Goal: Task Accomplishment & Management: Complete application form

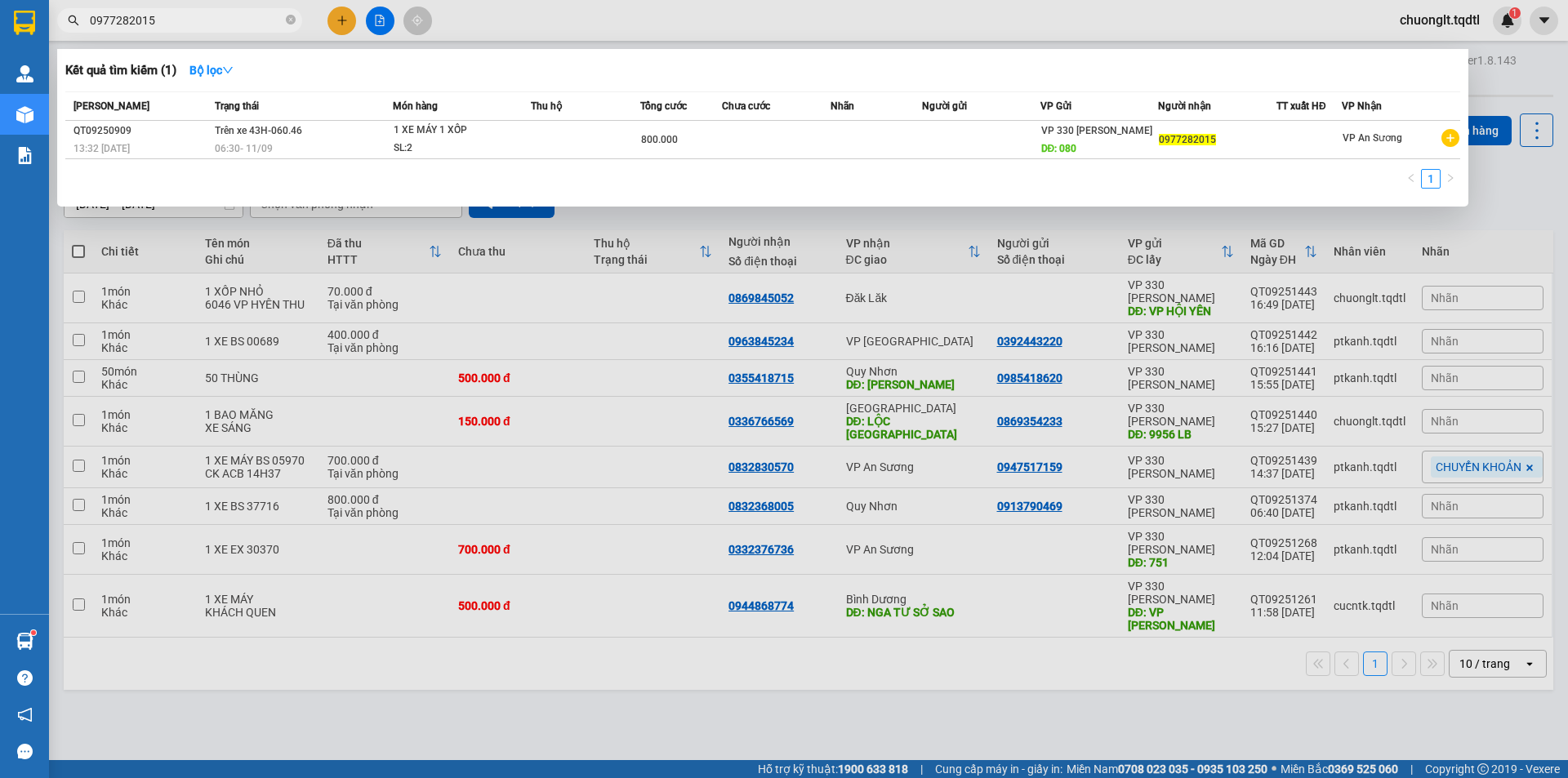
click at [206, 22] on input "0977282015" at bounding box center [186, 20] width 193 height 18
type input "0"
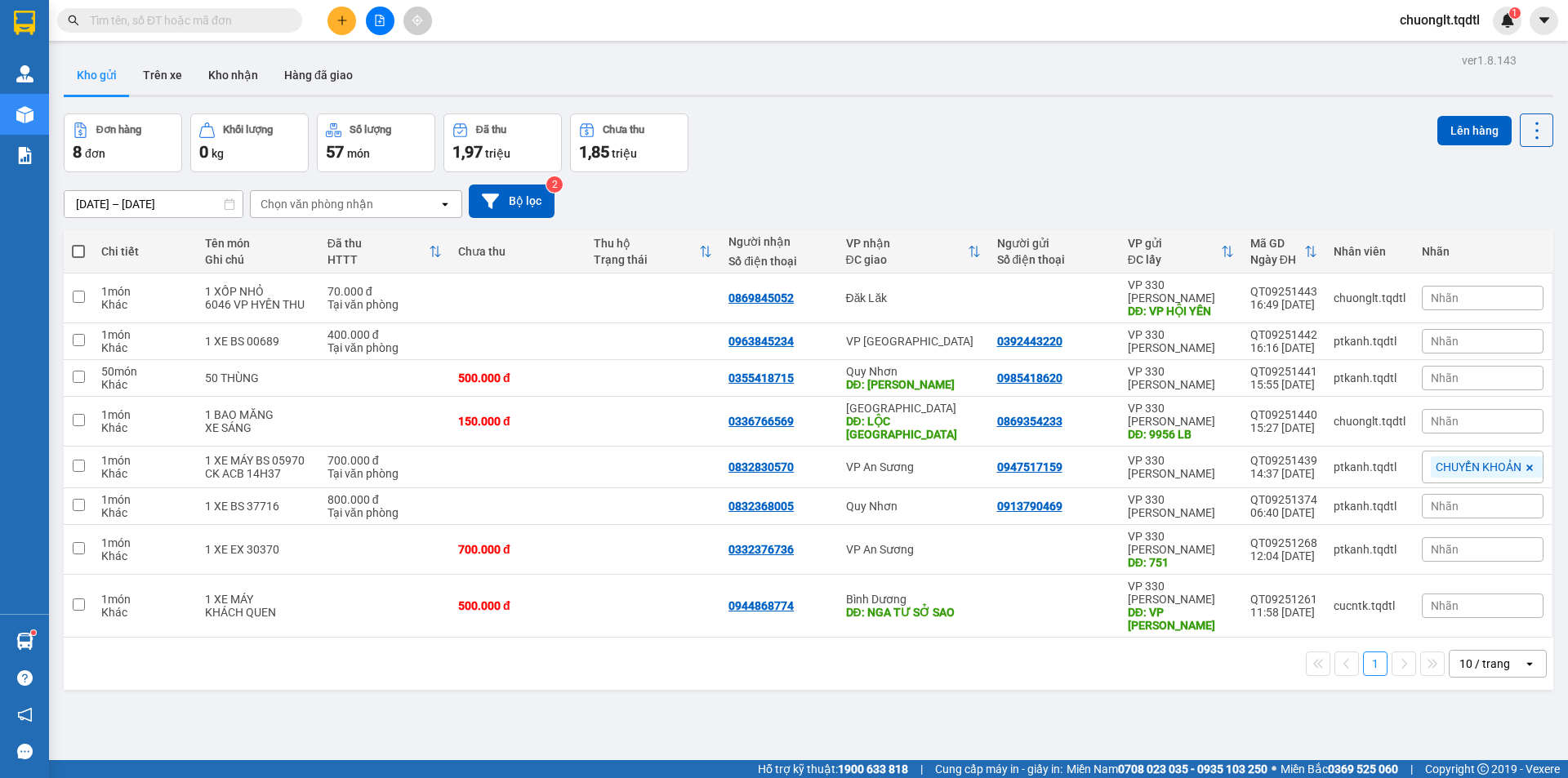
click at [388, 24] on button at bounding box center [380, 21] width 29 height 29
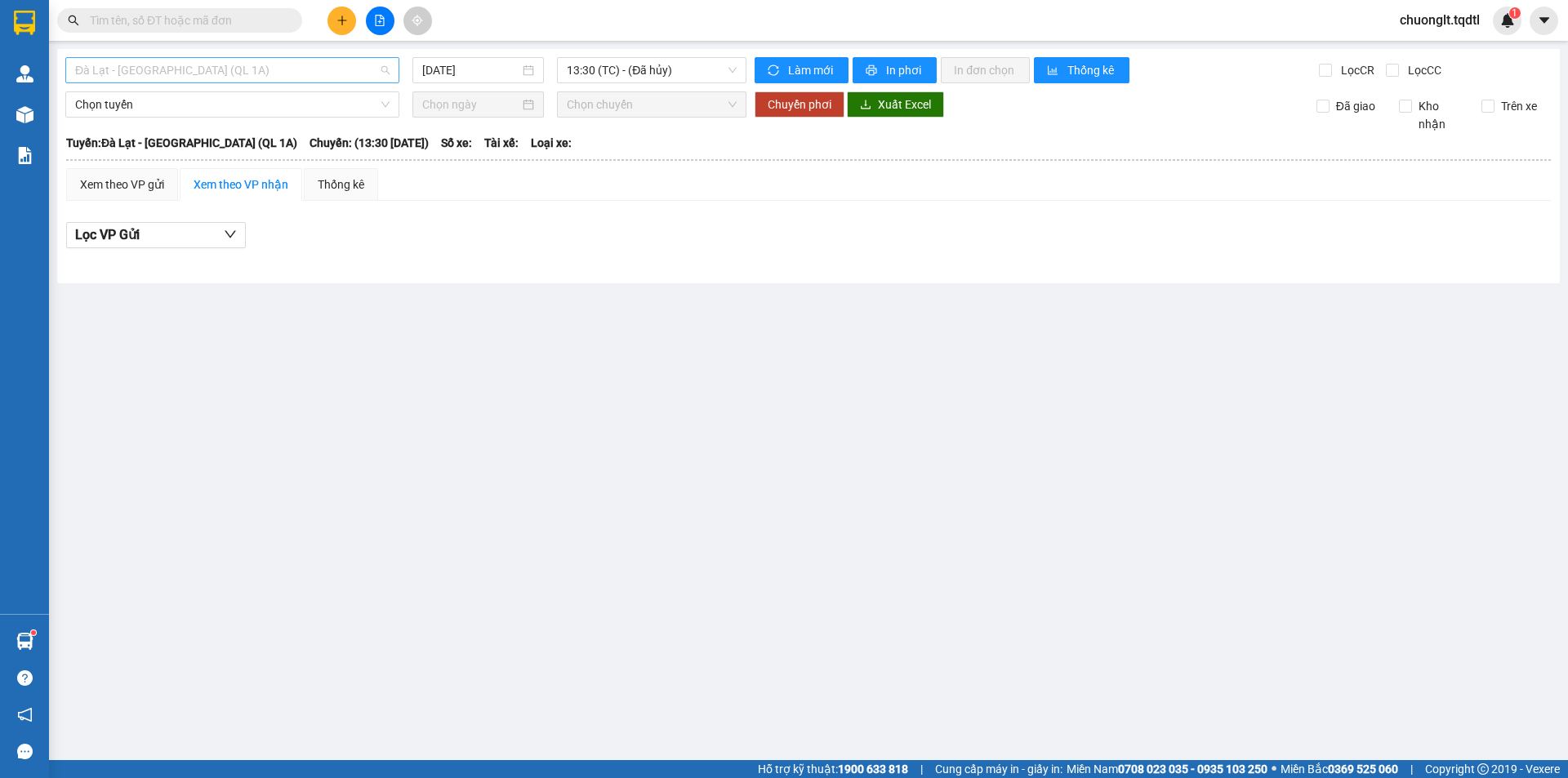
click at [286, 64] on span "Đà Lạt - [GEOGRAPHIC_DATA] (QL 1A)" at bounding box center [232, 70] width 315 height 25
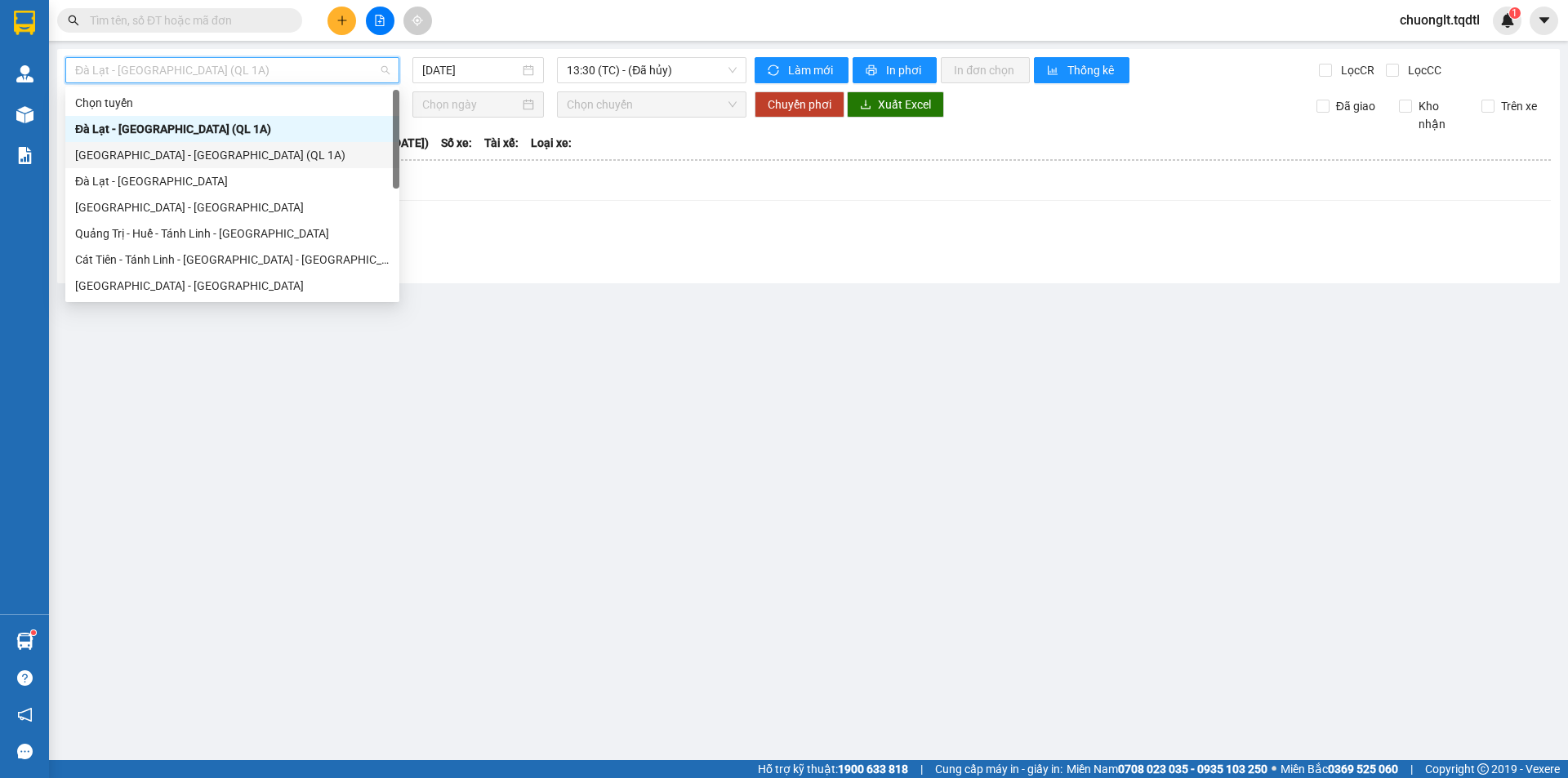
scroll to position [82, 0]
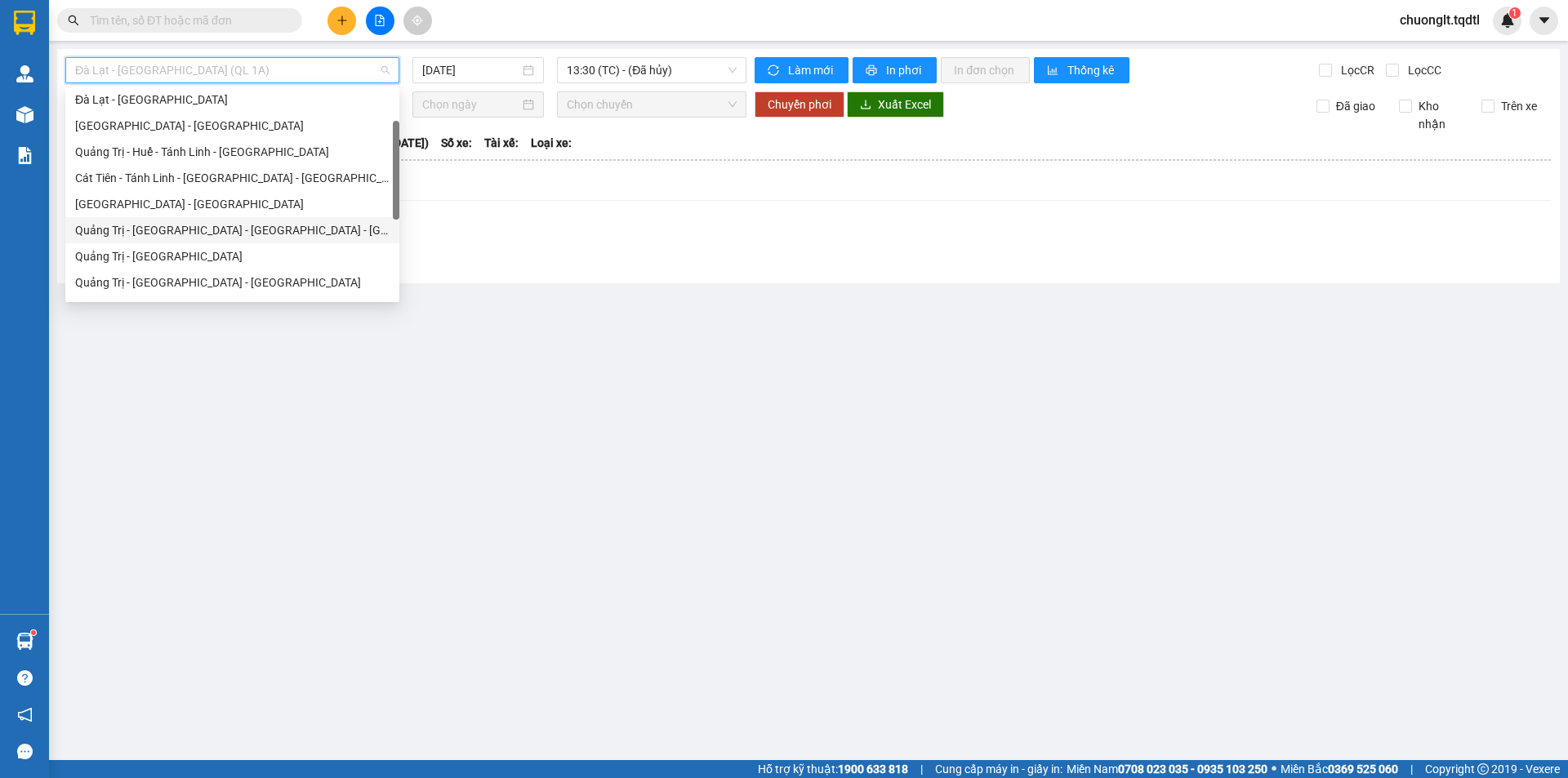
click at [212, 230] on div "Quảng Trị - [GEOGRAPHIC_DATA] - [GEOGRAPHIC_DATA] - [GEOGRAPHIC_DATA]" at bounding box center [232, 230] width 315 height 18
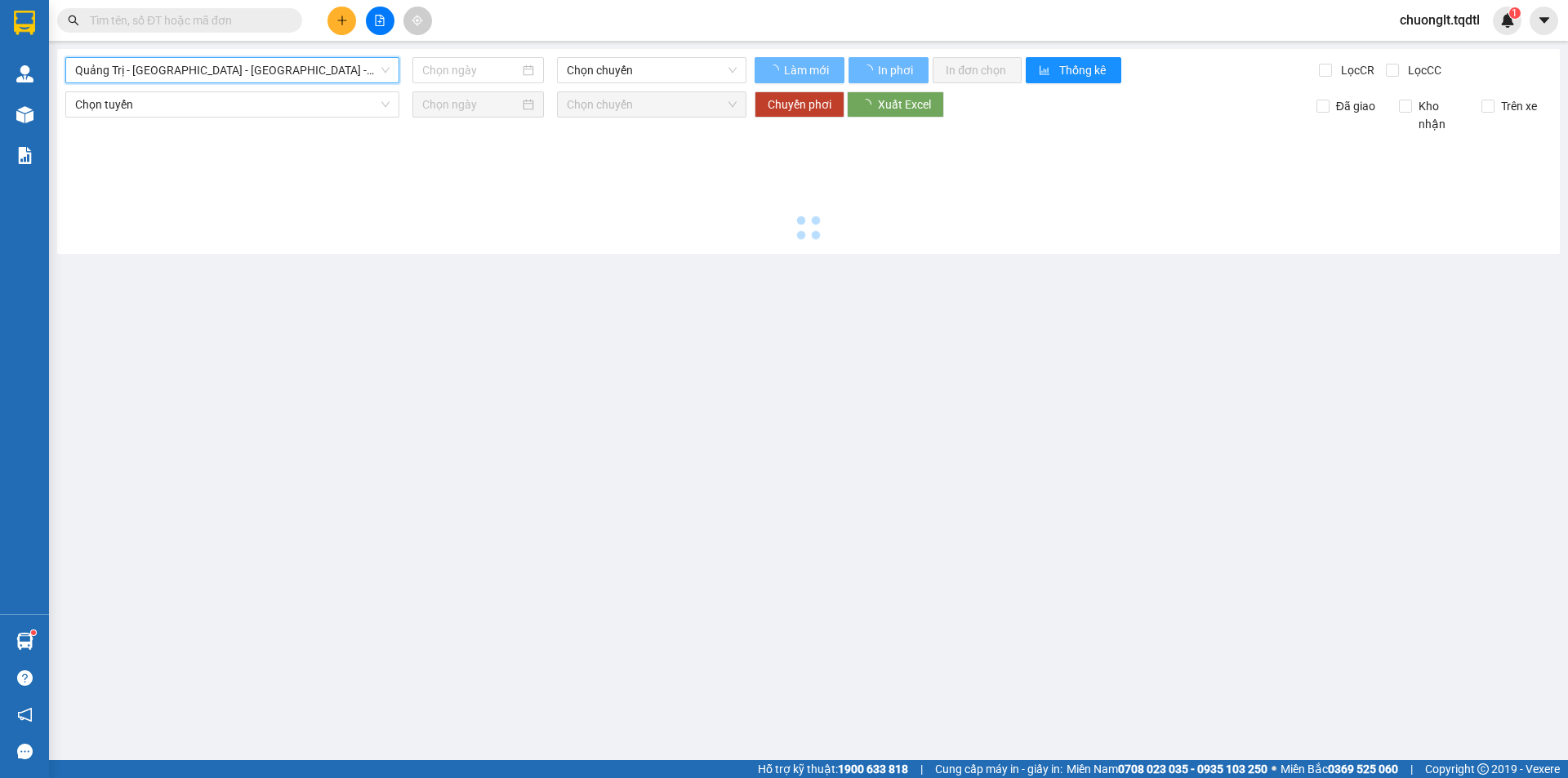
type input "[DATE]"
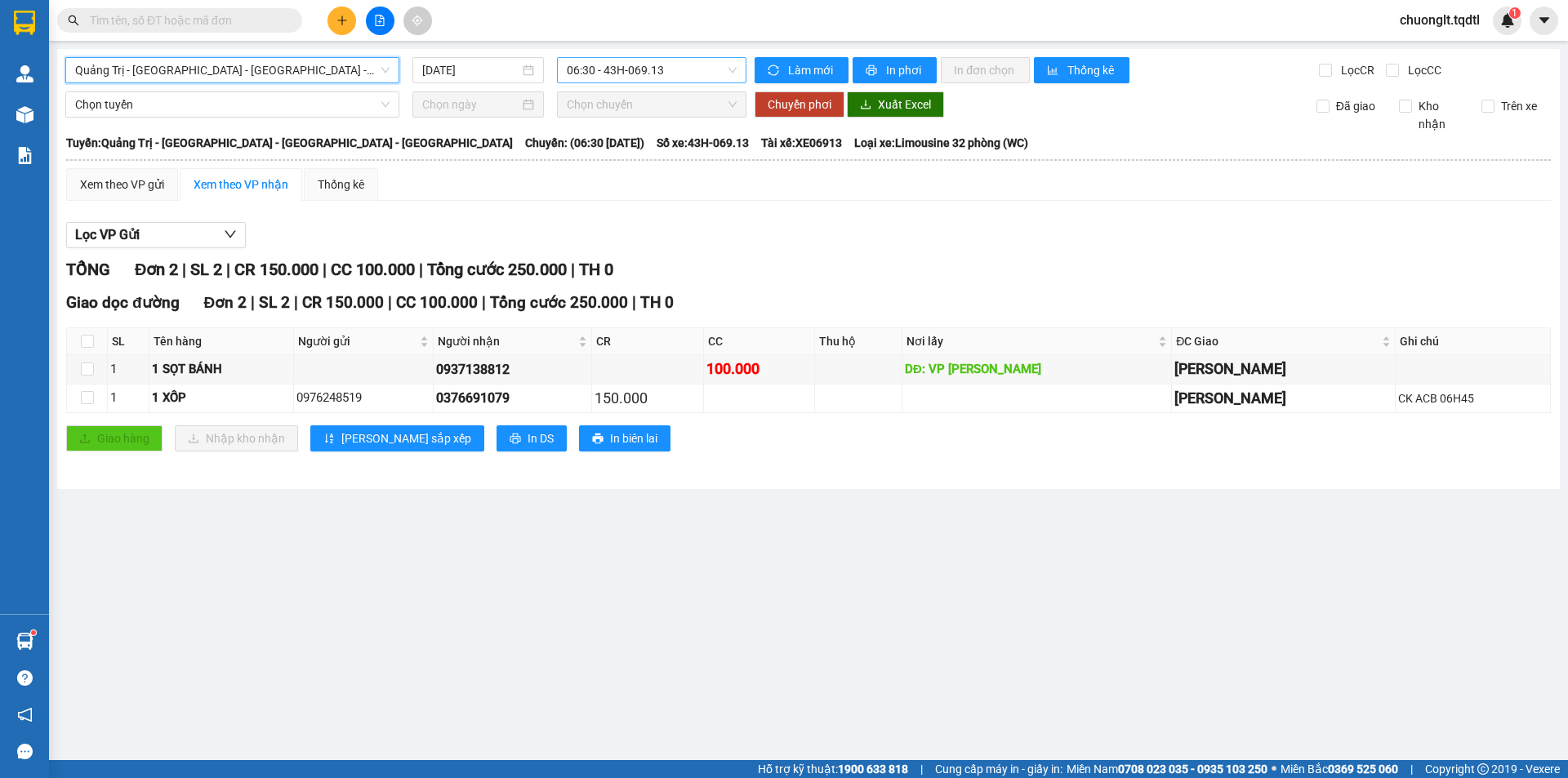
click at [700, 74] on span "06:30 - 43H-069.13" at bounding box center [652, 70] width 170 height 25
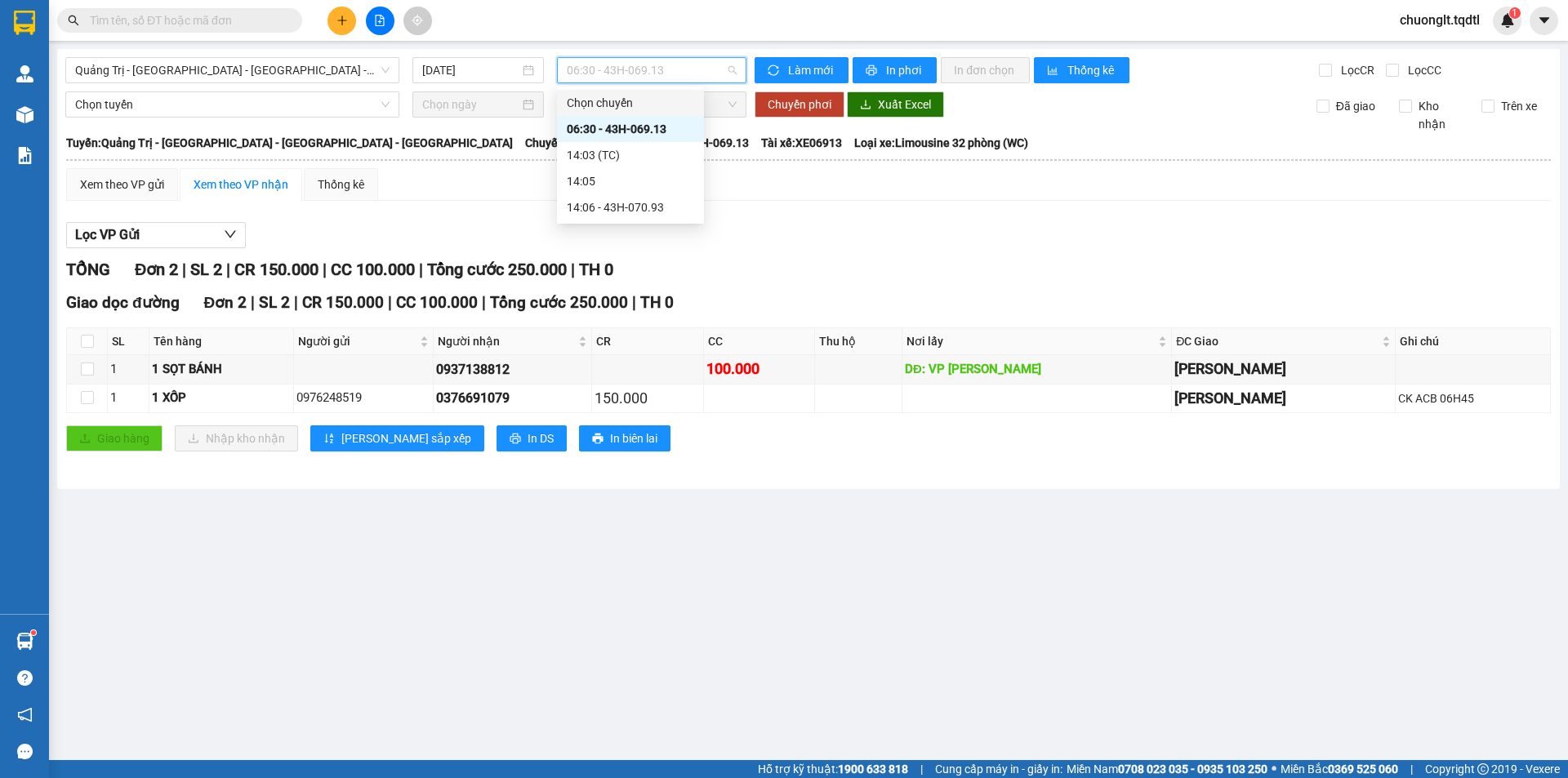
click at [847, 179] on div "Xem theo VP gửi Xem theo VP nhận Thống kê" at bounding box center [808, 184] width 1485 height 33
click at [709, 70] on span "06:30 - 43H-069.13" at bounding box center [652, 70] width 170 height 25
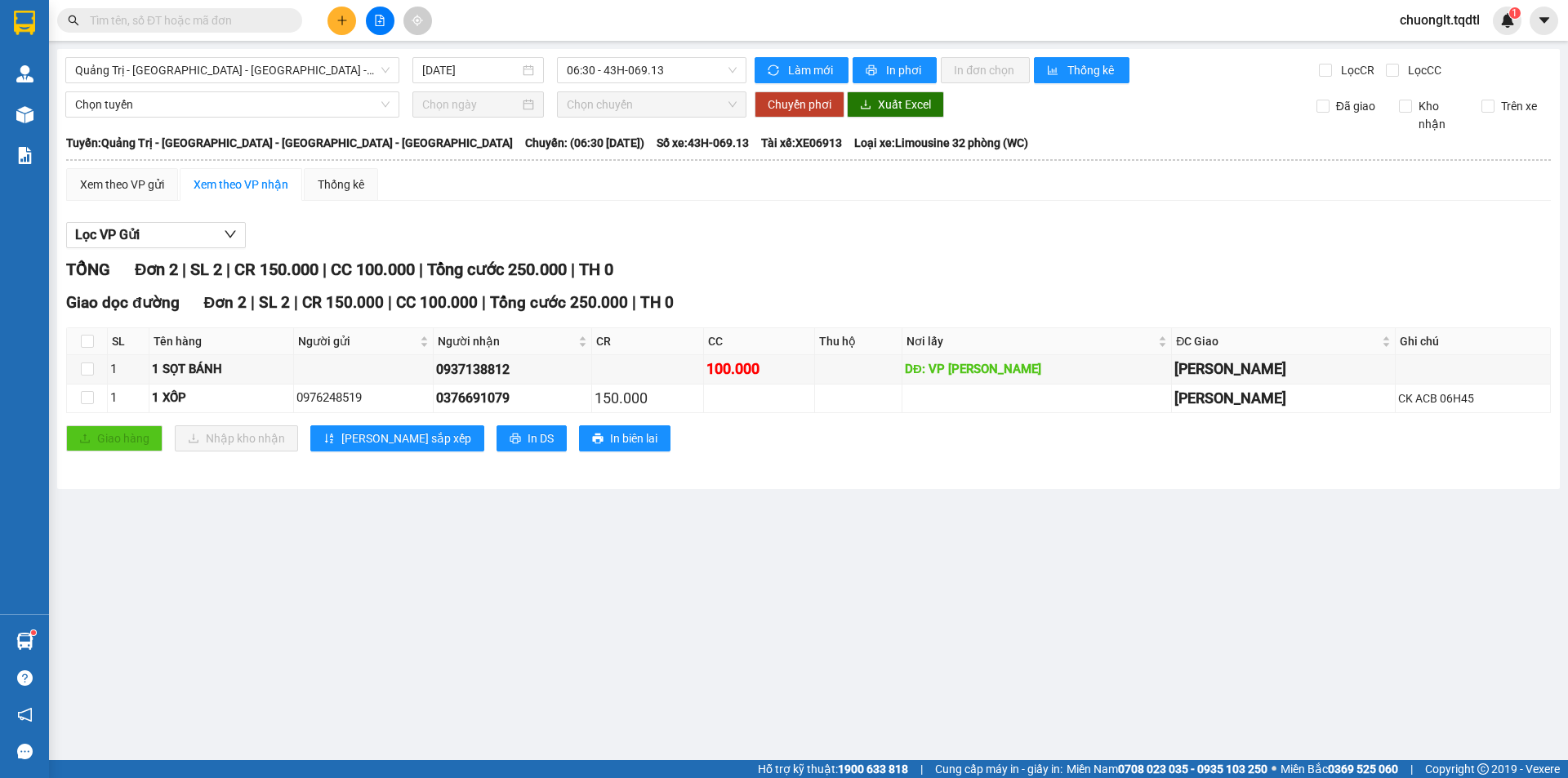
click at [851, 211] on div "Xem theo VP gửi Xem theo VP nhận Thống kê Lọc VP Gửi TỔNG Đơn 2 | SL 2 | CR 15…" at bounding box center [808, 320] width 1485 height 304
click at [177, 19] on input "text" at bounding box center [186, 20] width 193 height 18
click at [698, 71] on span "06:30 - 43H-069.13" at bounding box center [652, 70] width 170 height 25
click at [762, 194] on div "Xem theo VP gửi Xem theo VP nhận Thống kê" at bounding box center [808, 184] width 1485 height 33
click at [335, 17] on button at bounding box center [342, 21] width 29 height 29
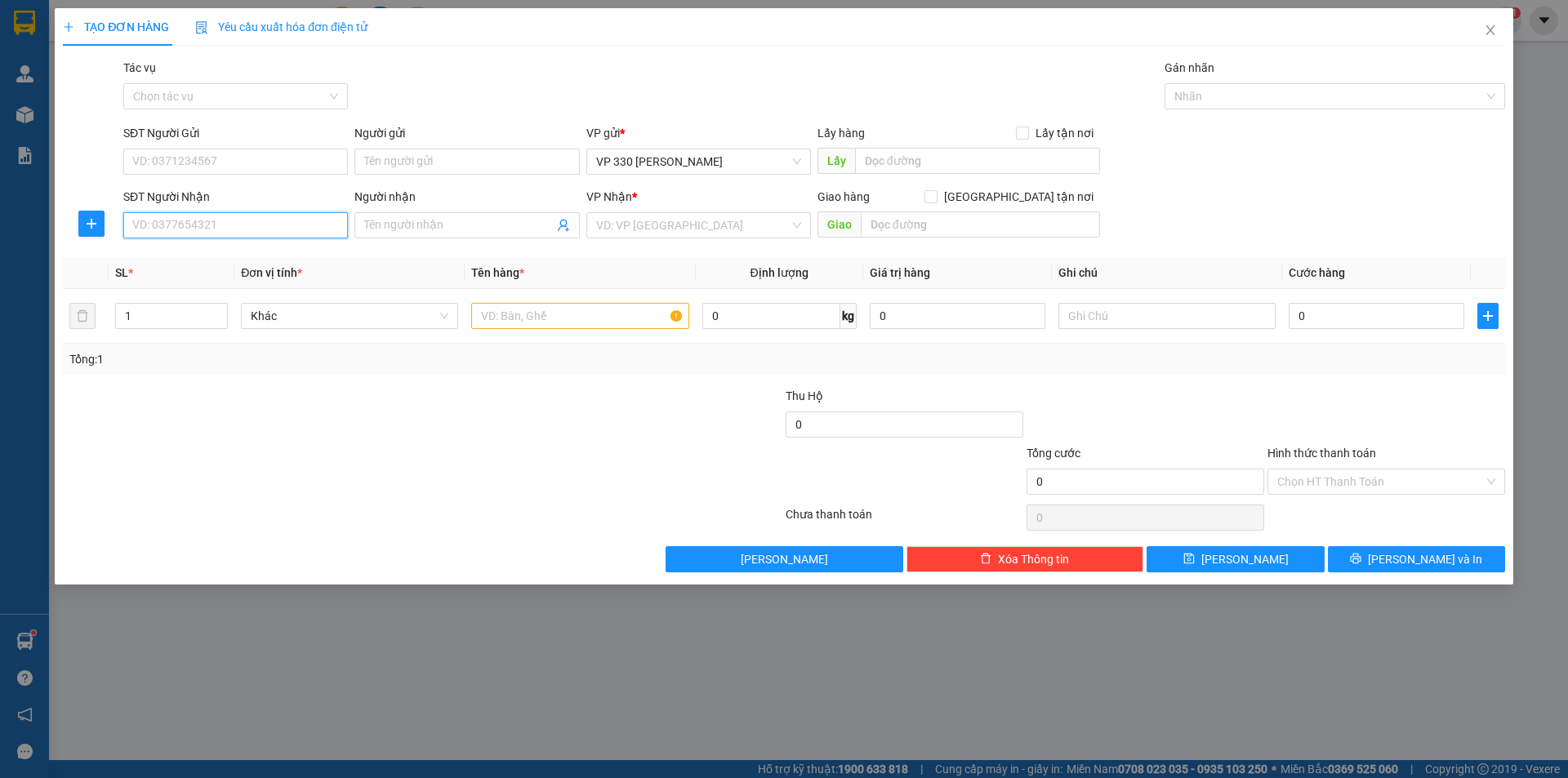
click at [195, 227] on input "SĐT Người Nhận" at bounding box center [236, 225] width 225 height 26
type input "0392165710"
click at [937, 146] on div "Lấy hàng Lấy tận nơi" at bounding box center [959, 136] width 283 height 25
click at [936, 156] on input "text" at bounding box center [978, 160] width 245 height 26
type input "TCHL"
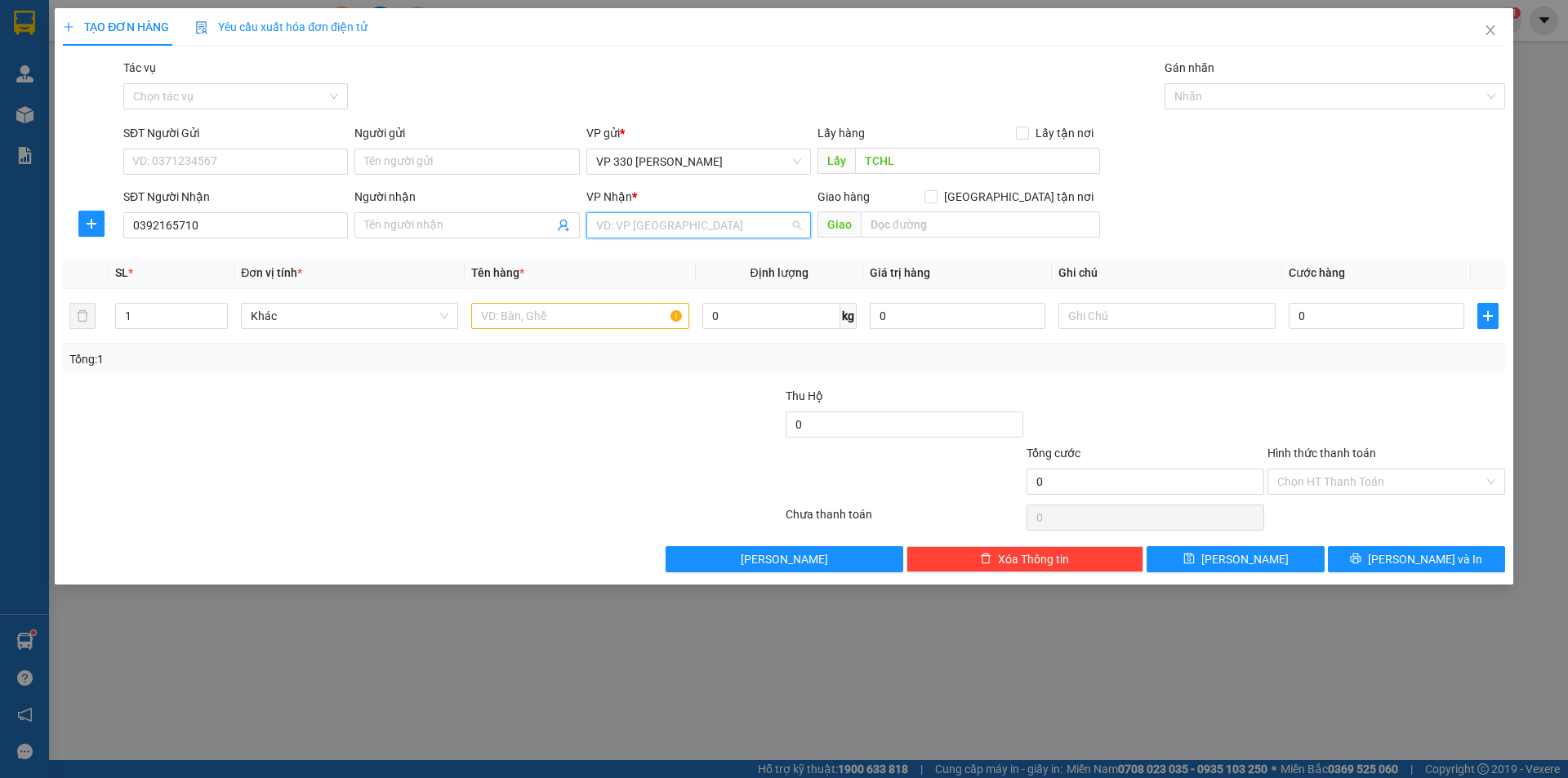
click at [751, 219] on input "search" at bounding box center [693, 225] width 193 height 25
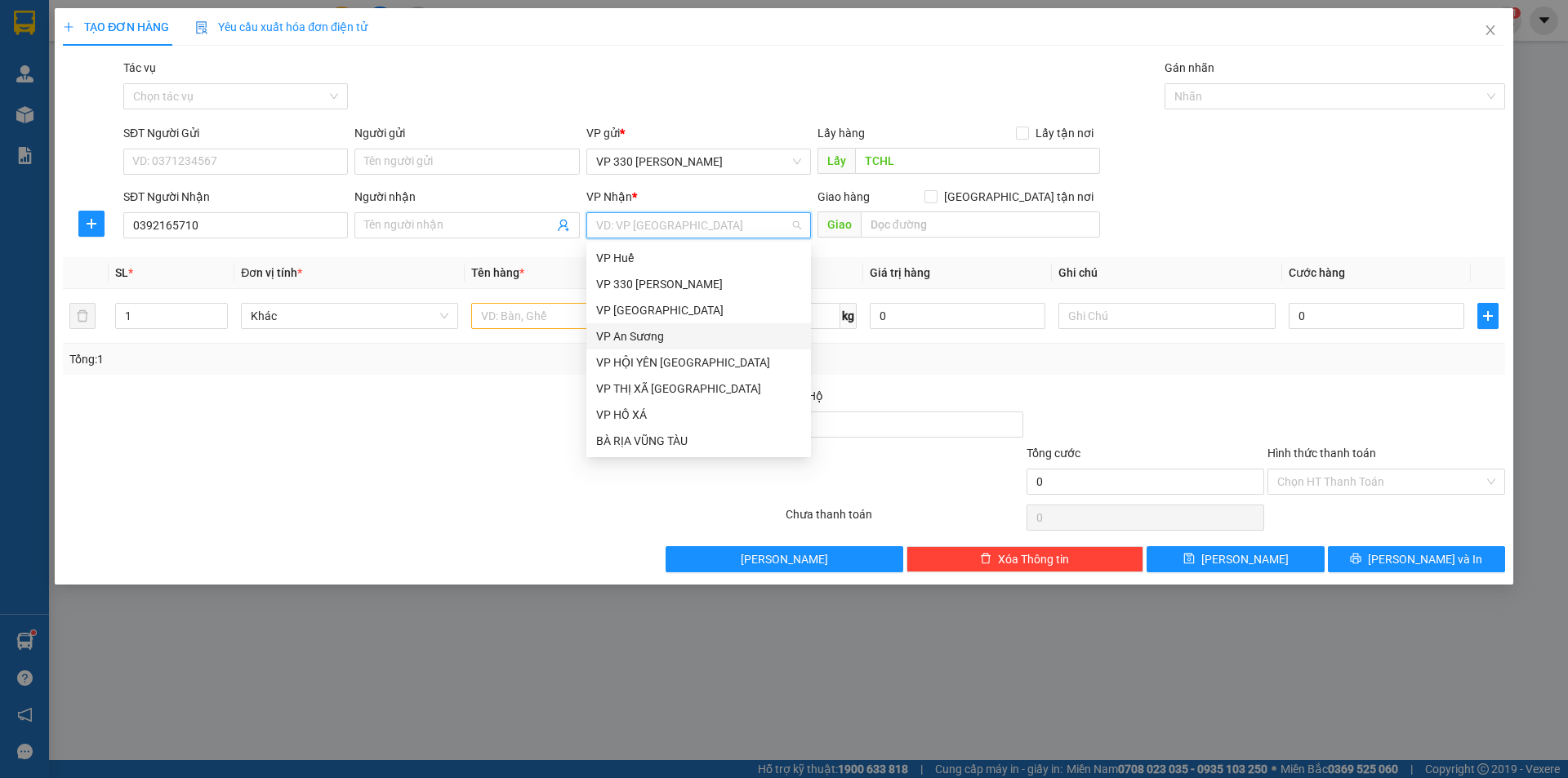
click at [669, 337] on div "VP An Sương" at bounding box center [699, 337] width 205 height 18
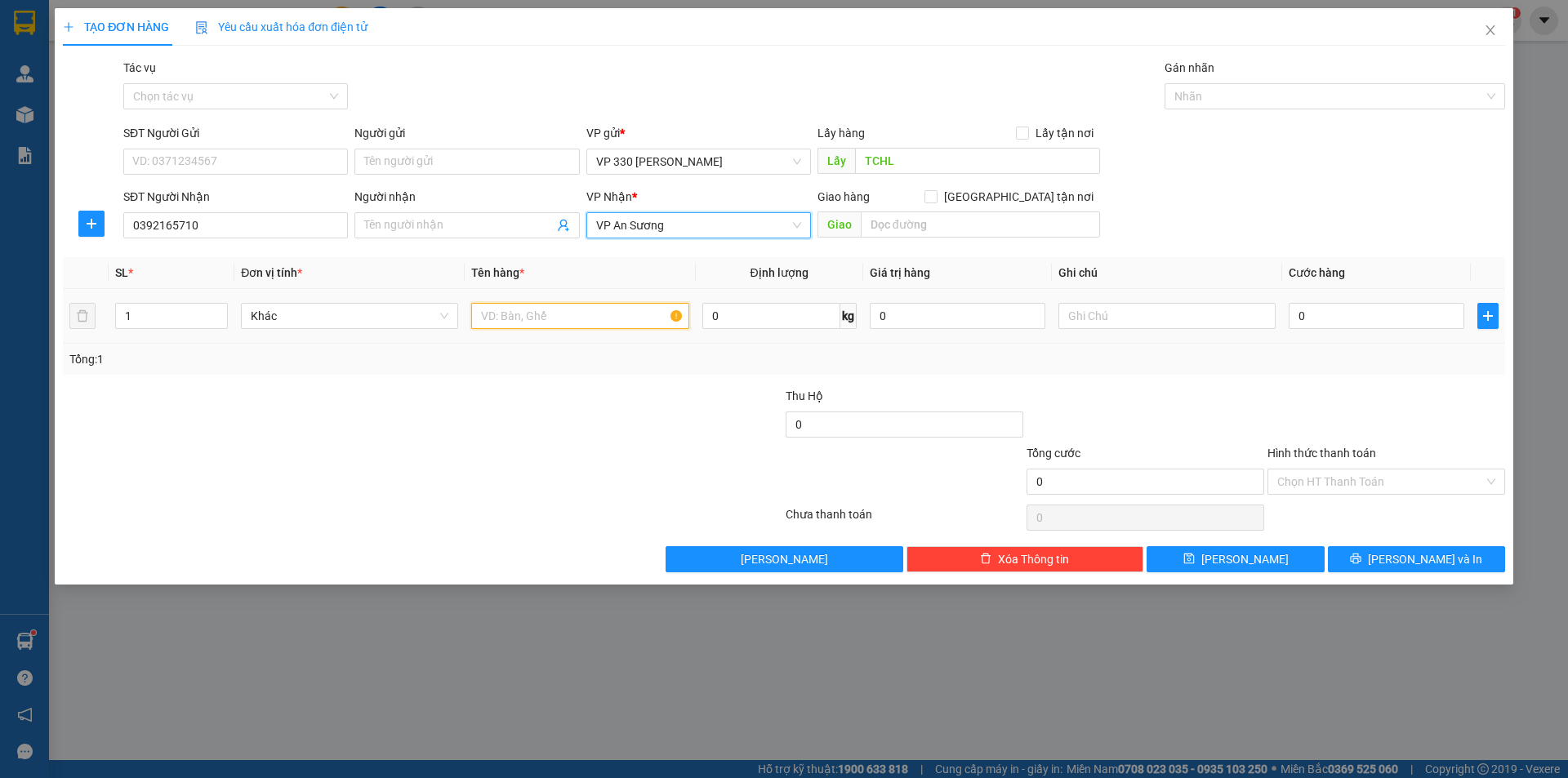
click at [573, 323] on input "text" at bounding box center [580, 316] width 217 height 26
type input "1 XỐP NỮA BAO GẠO"
type input "2"
click at [220, 315] on span "up" at bounding box center [219, 312] width 10 height 10
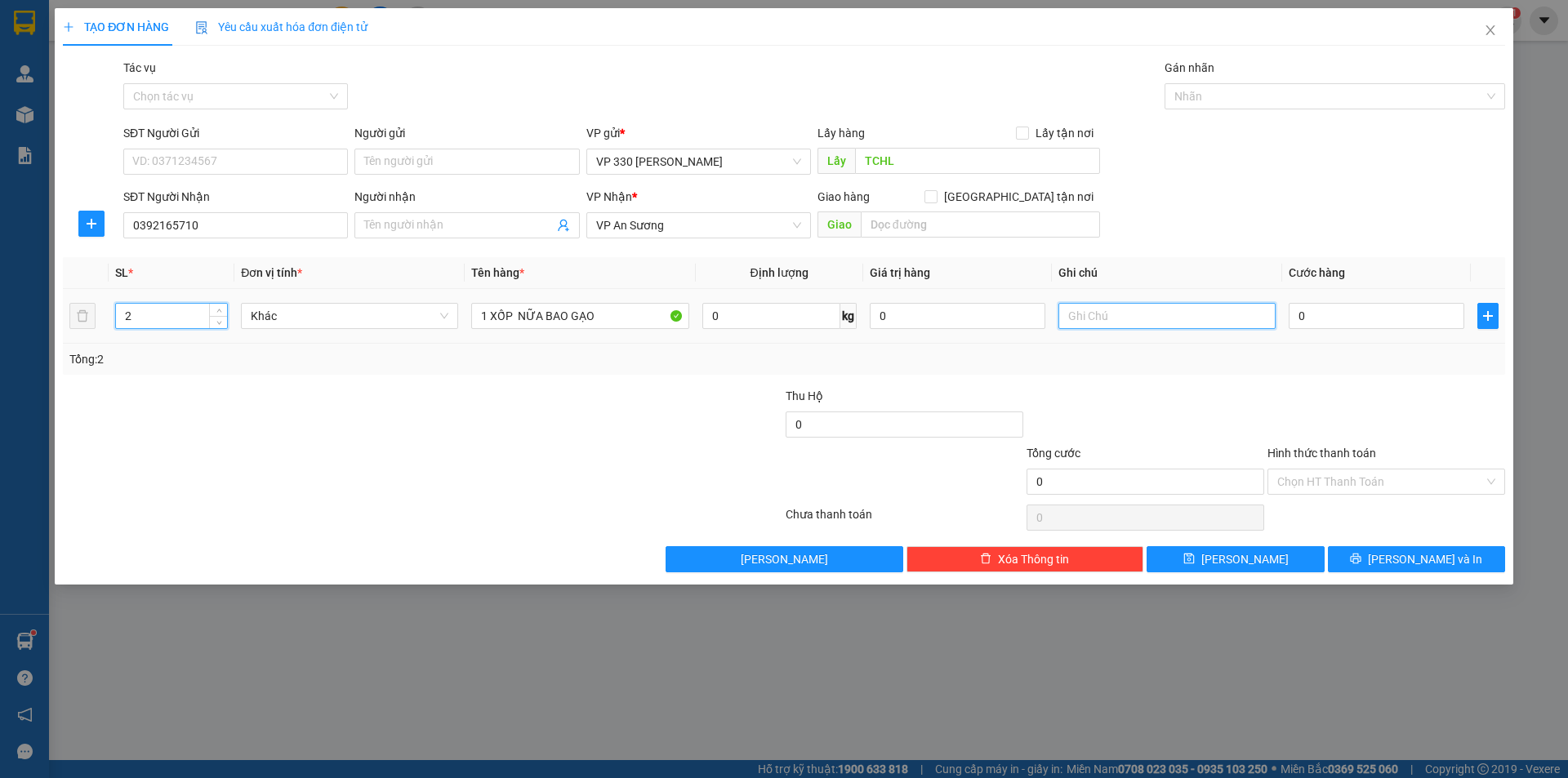
click at [1119, 324] on input "text" at bounding box center [1168, 316] width 217 height 26
click at [1066, 314] on input "TCHL THU" at bounding box center [1168, 316] width 217 height 26
type input "9956 TCHL THU"
click at [1320, 316] on input "0" at bounding box center [1377, 316] width 175 height 26
type input "1"
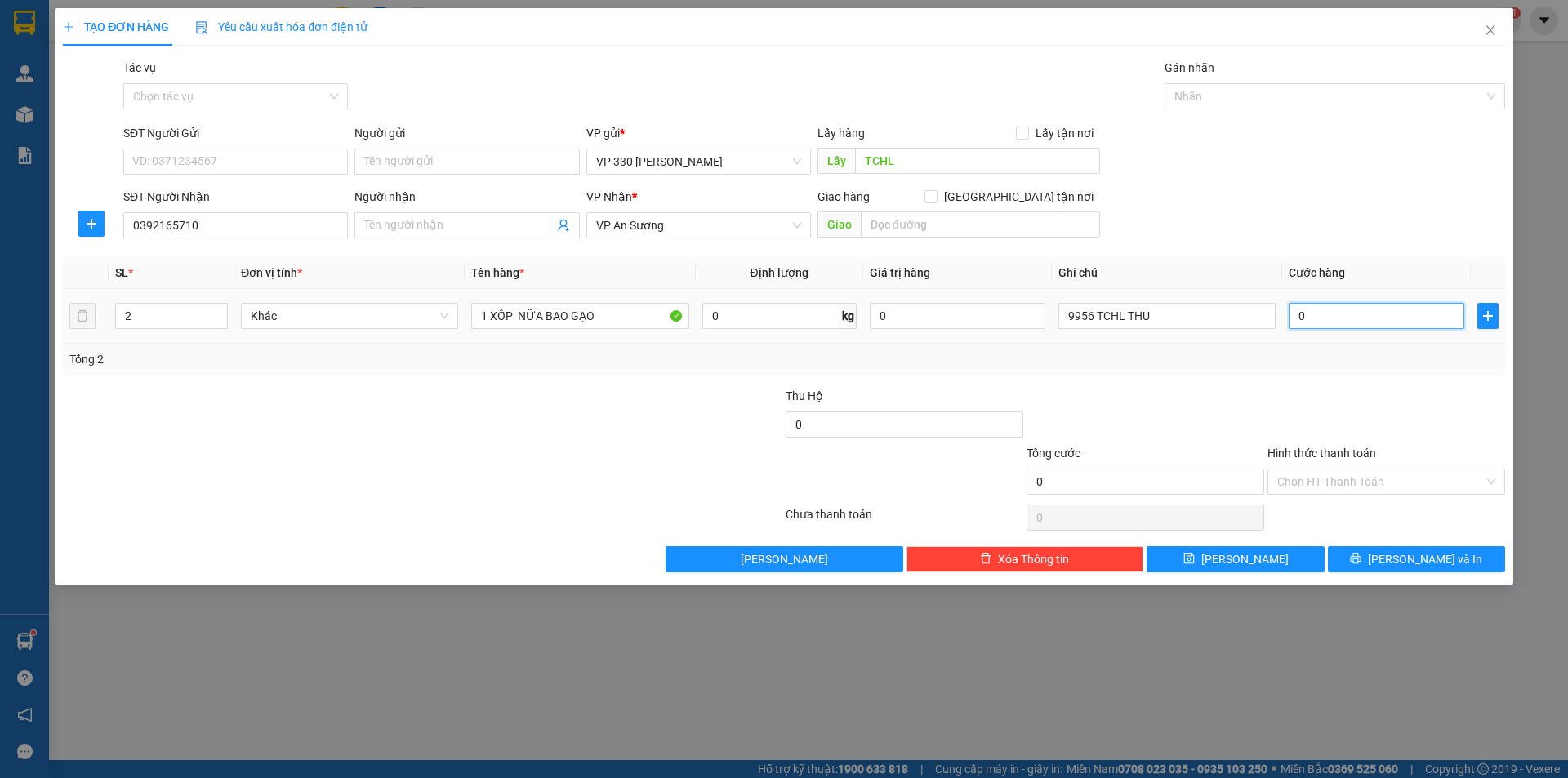
type input "1"
type input "15"
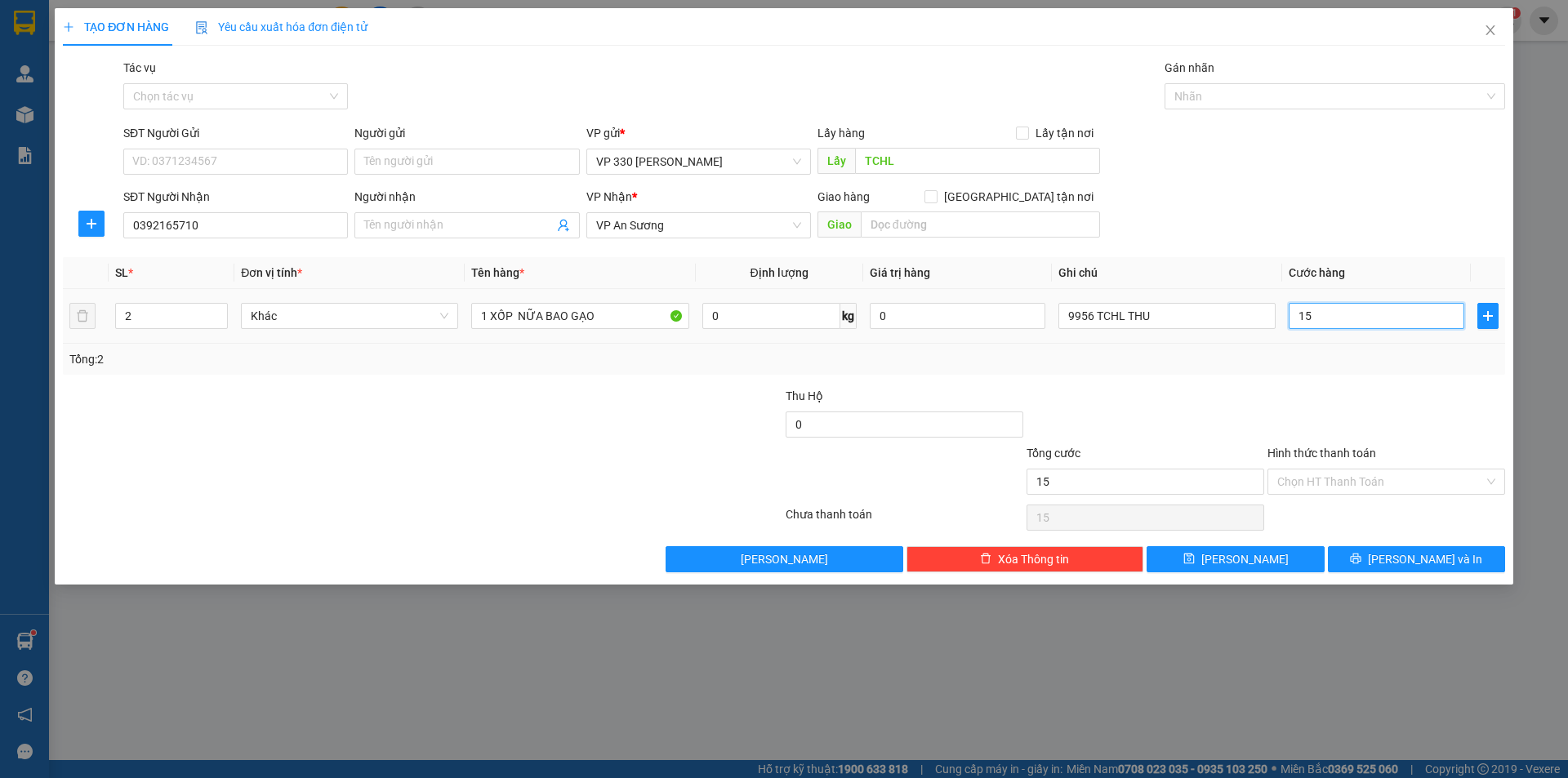
type input "150"
type input "1.500"
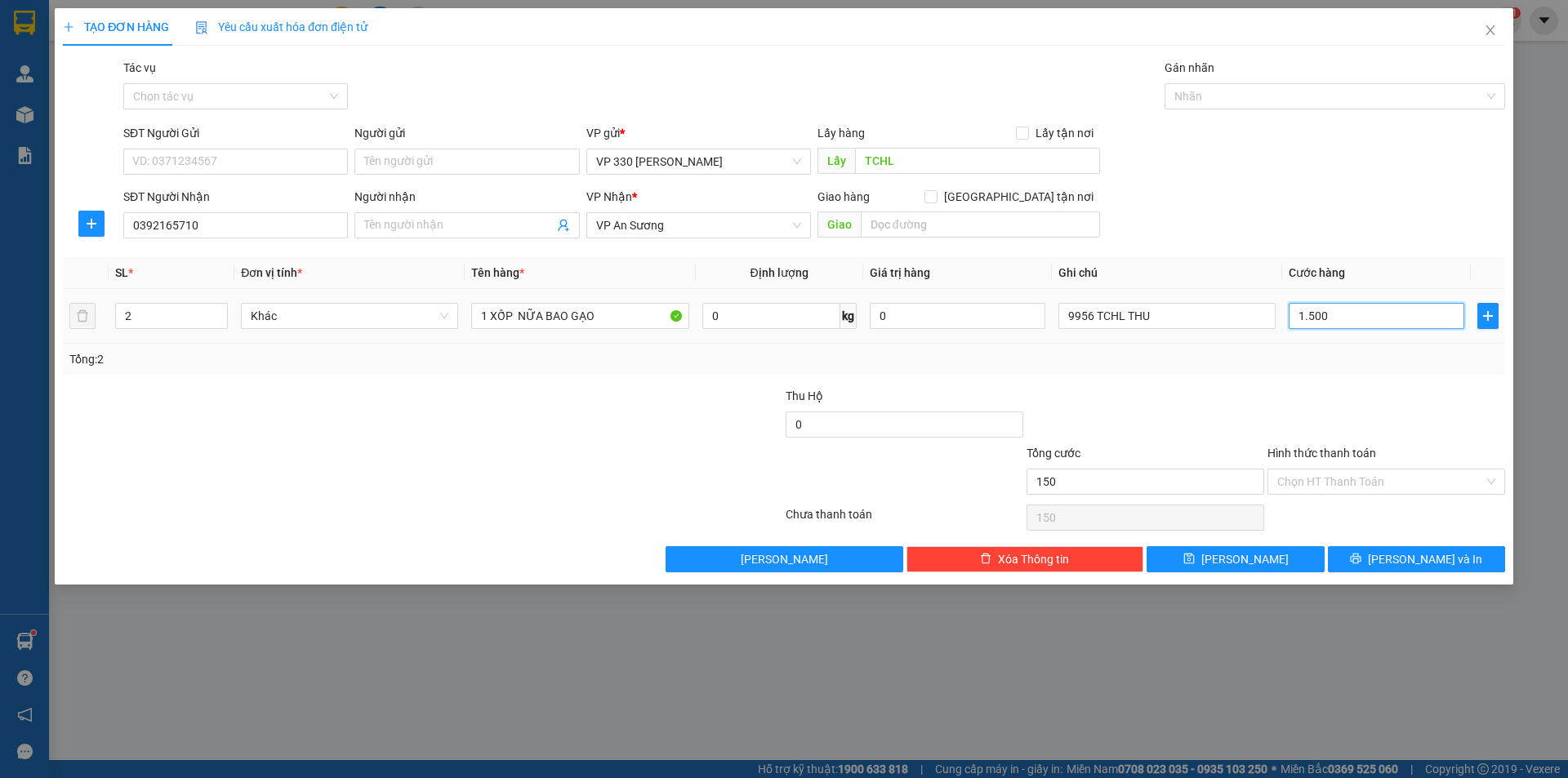
type input "1.500"
type input "15.000"
type input "150.000"
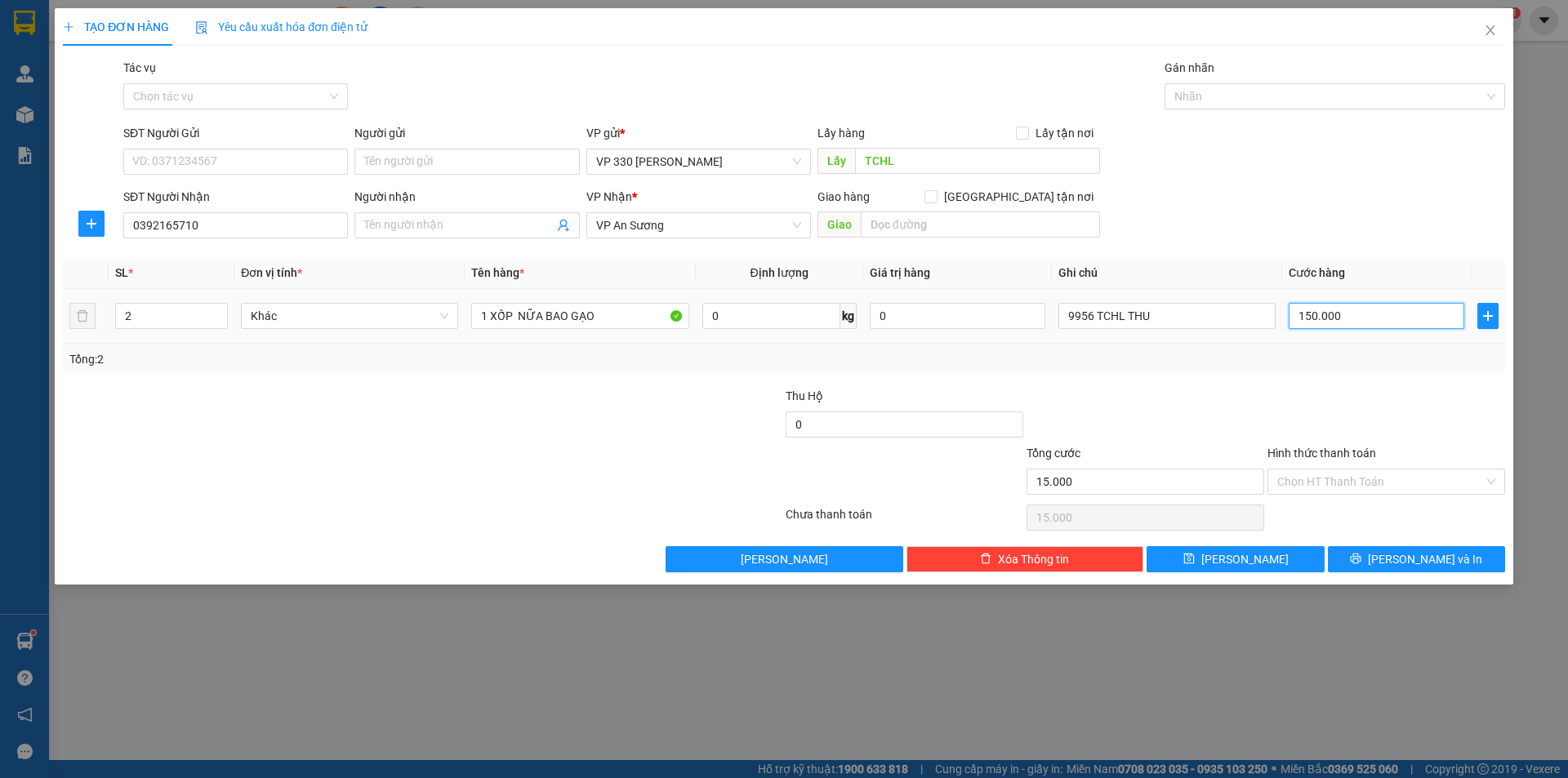
type input "150.000"
click at [1402, 482] on input "Hình thức thanh toán" at bounding box center [1381, 482] width 206 height 25
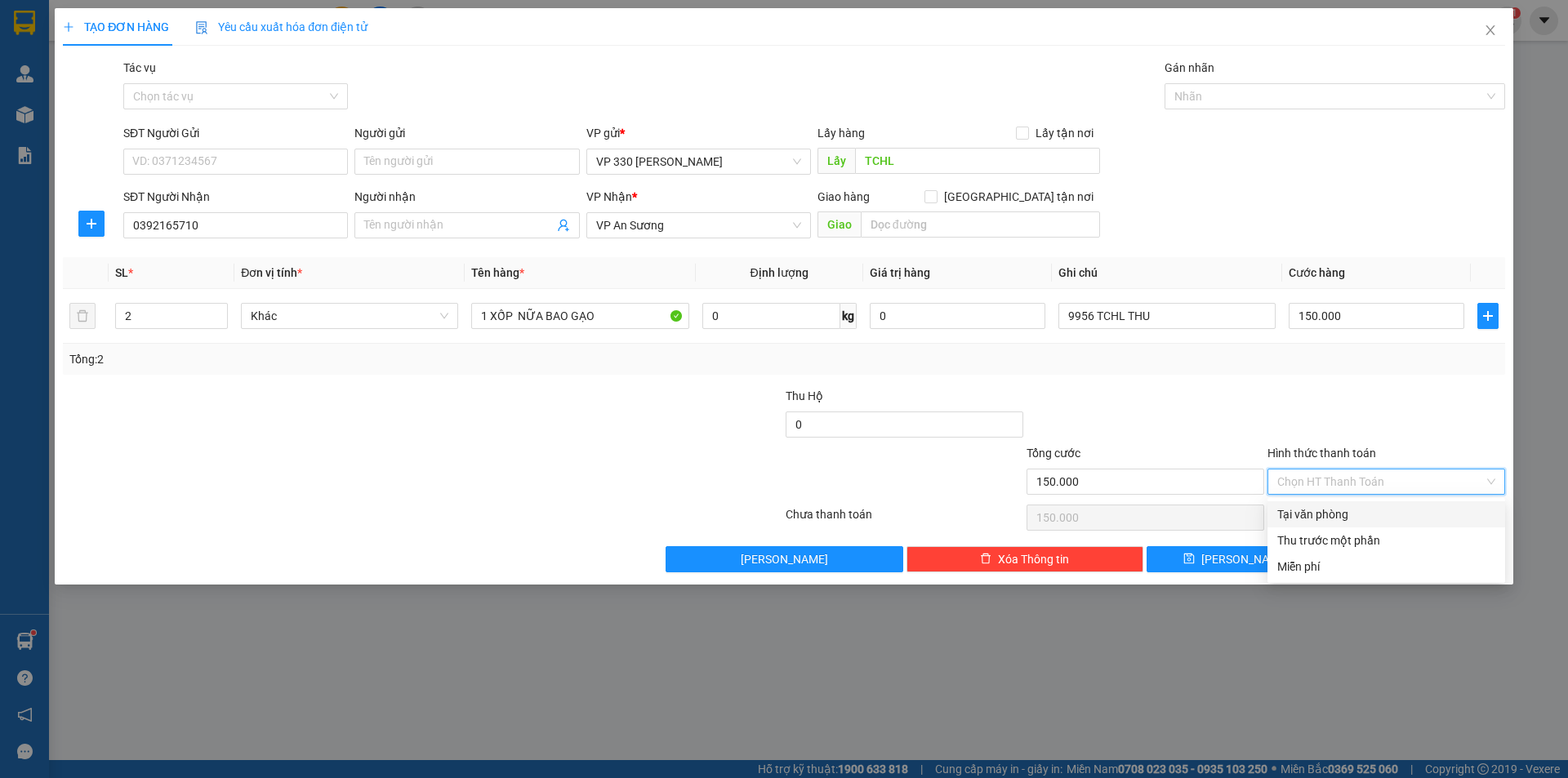
click at [1368, 511] on div "Tại văn phòng" at bounding box center [1387, 515] width 218 height 18
type input "0"
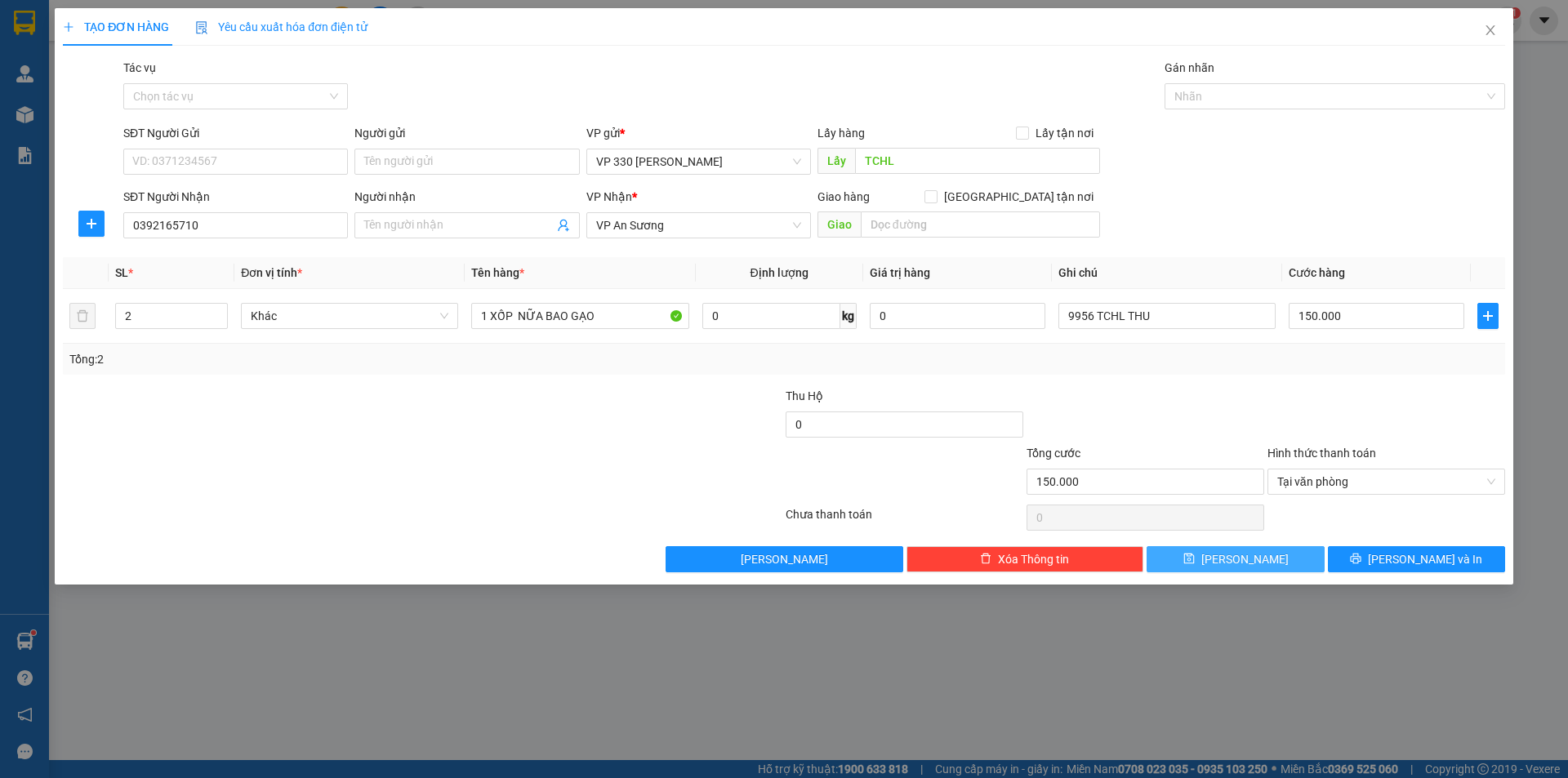
drag, startPoint x: 1228, startPoint y: 556, endPoint x: 1236, endPoint y: 547, distance: 12.0
click at [1230, 556] on button "[PERSON_NAME]" at bounding box center [1235, 560] width 177 height 26
type input "1"
type input "0"
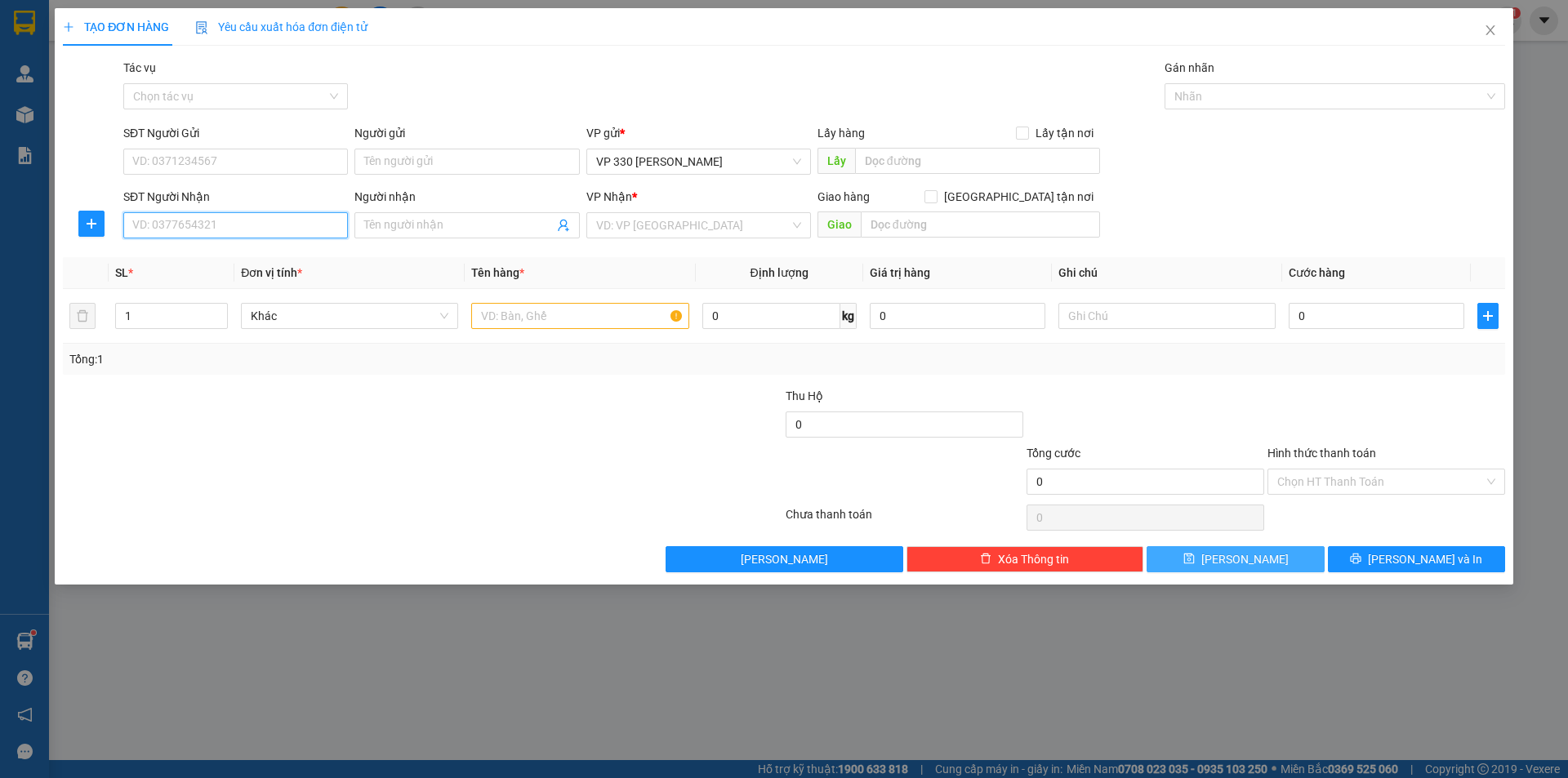
click at [165, 227] on input "SĐT Người Nhận" at bounding box center [236, 225] width 225 height 26
click at [217, 261] on div "0906721011" at bounding box center [236, 258] width 205 height 18
type input "0906721011"
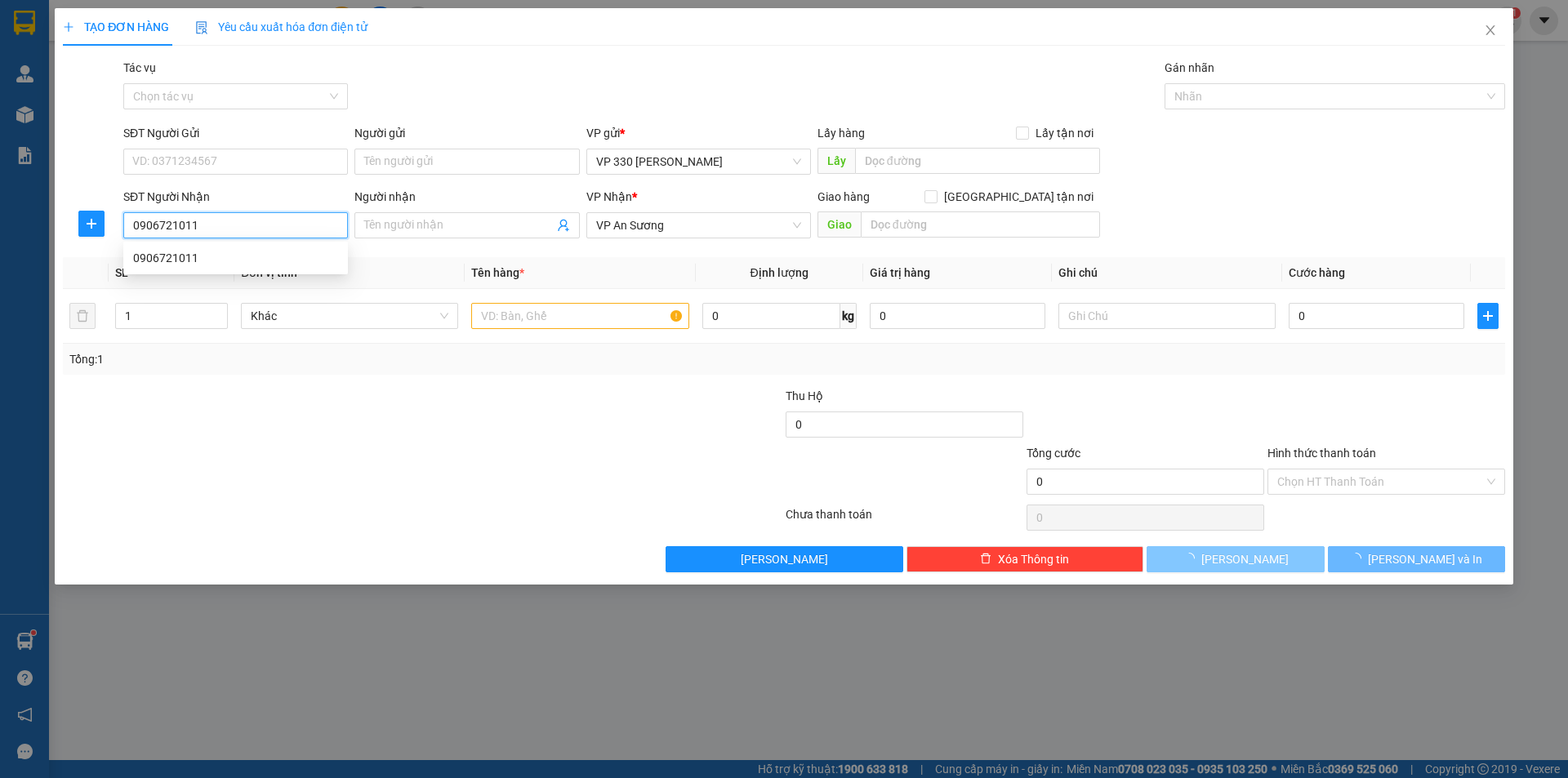
type input "100.000"
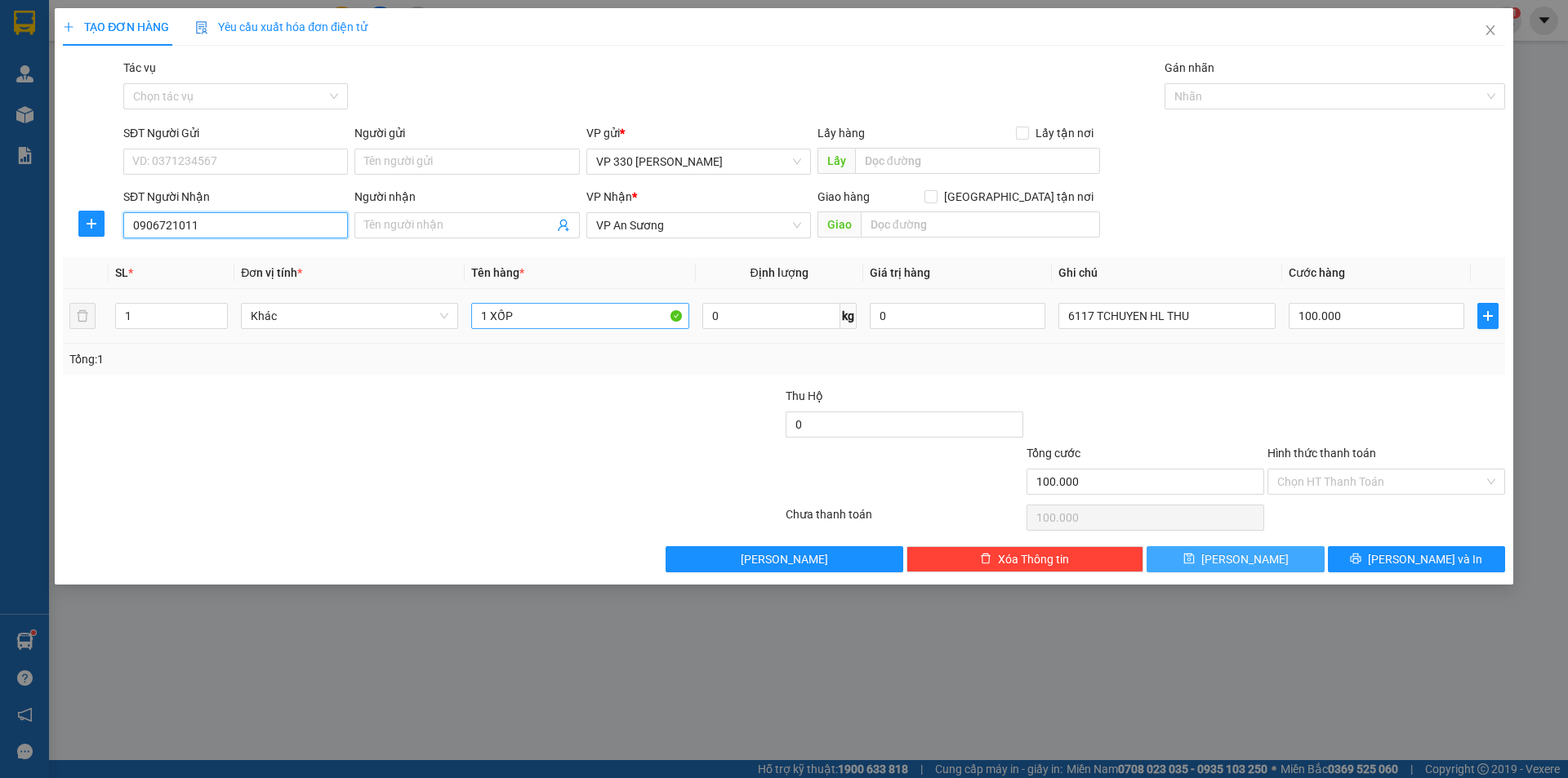
type input "0906721011"
drag, startPoint x: 525, startPoint y: 320, endPoint x: 559, endPoint y: 261, distance: 68.1
click at [528, 318] on input "1 XỐP" at bounding box center [580, 316] width 217 height 26
type input "1"
type input "3 CAN RƯỢU"
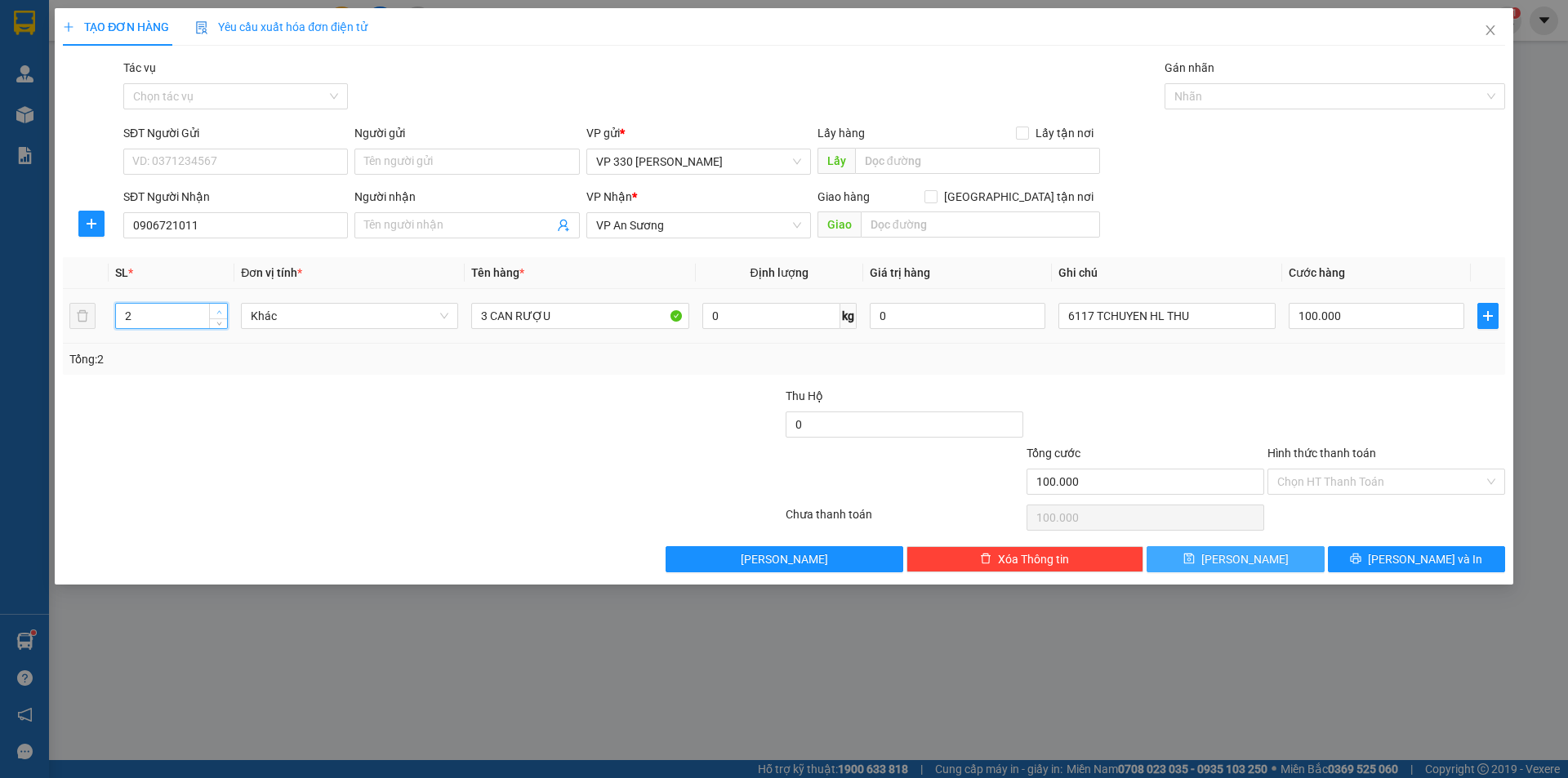
click at [220, 306] on span "Increase Value" at bounding box center [218, 311] width 18 height 15
type input "3"
click at [220, 306] on span "Increase Value" at bounding box center [218, 311] width 18 height 15
click at [1094, 315] on input "6117 TCHUYEN HL THU" at bounding box center [1168, 316] width 217 height 26
type input "9956 TCHUYEN HL THU"
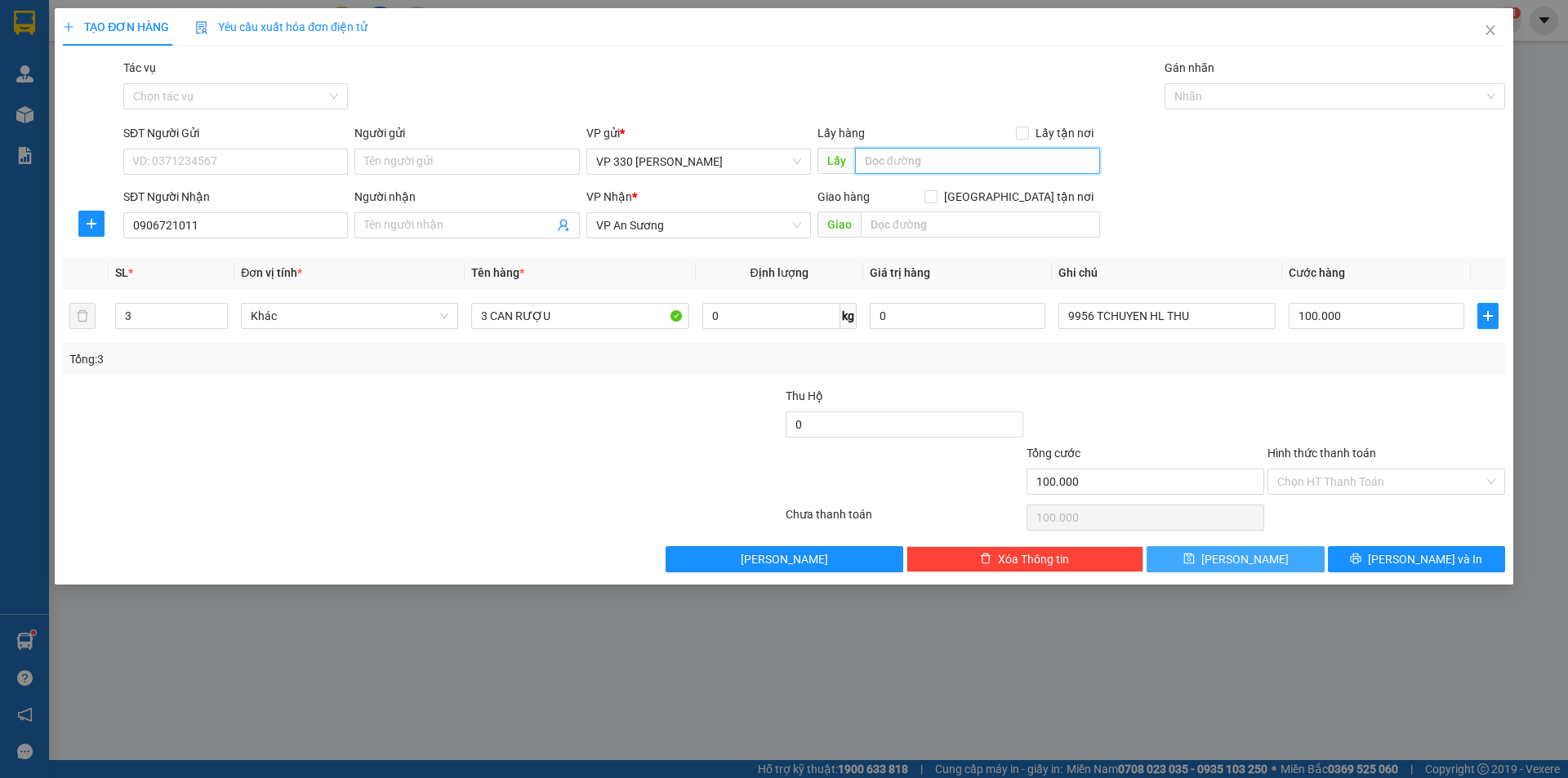
click at [923, 166] on input "text" at bounding box center [978, 160] width 245 height 26
type input "TCHL THU"
click at [1356, 311] on input "100.000" at bounding box center [1377, 316] width 175 height 26
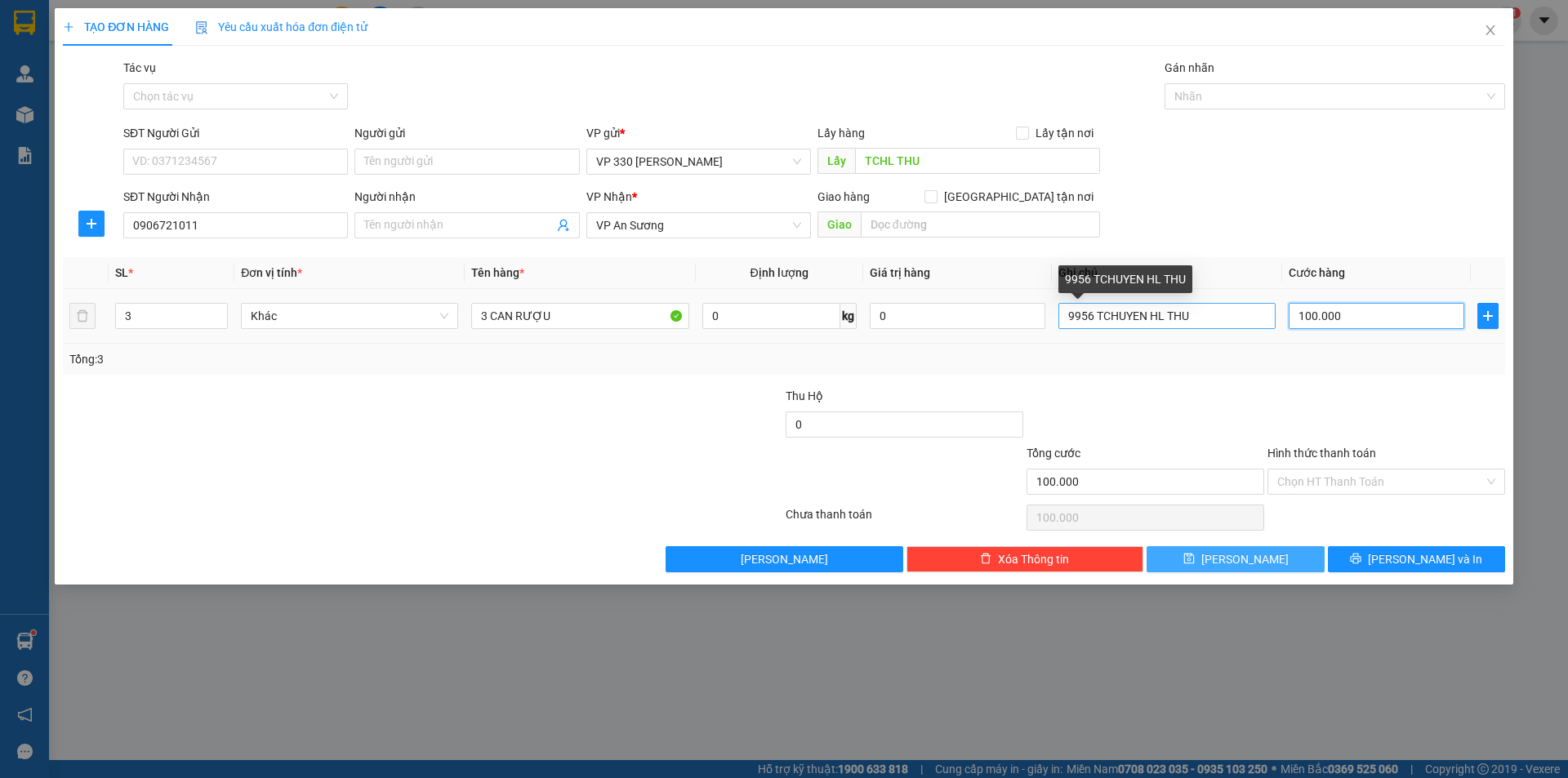
type input "2"
type input "20"
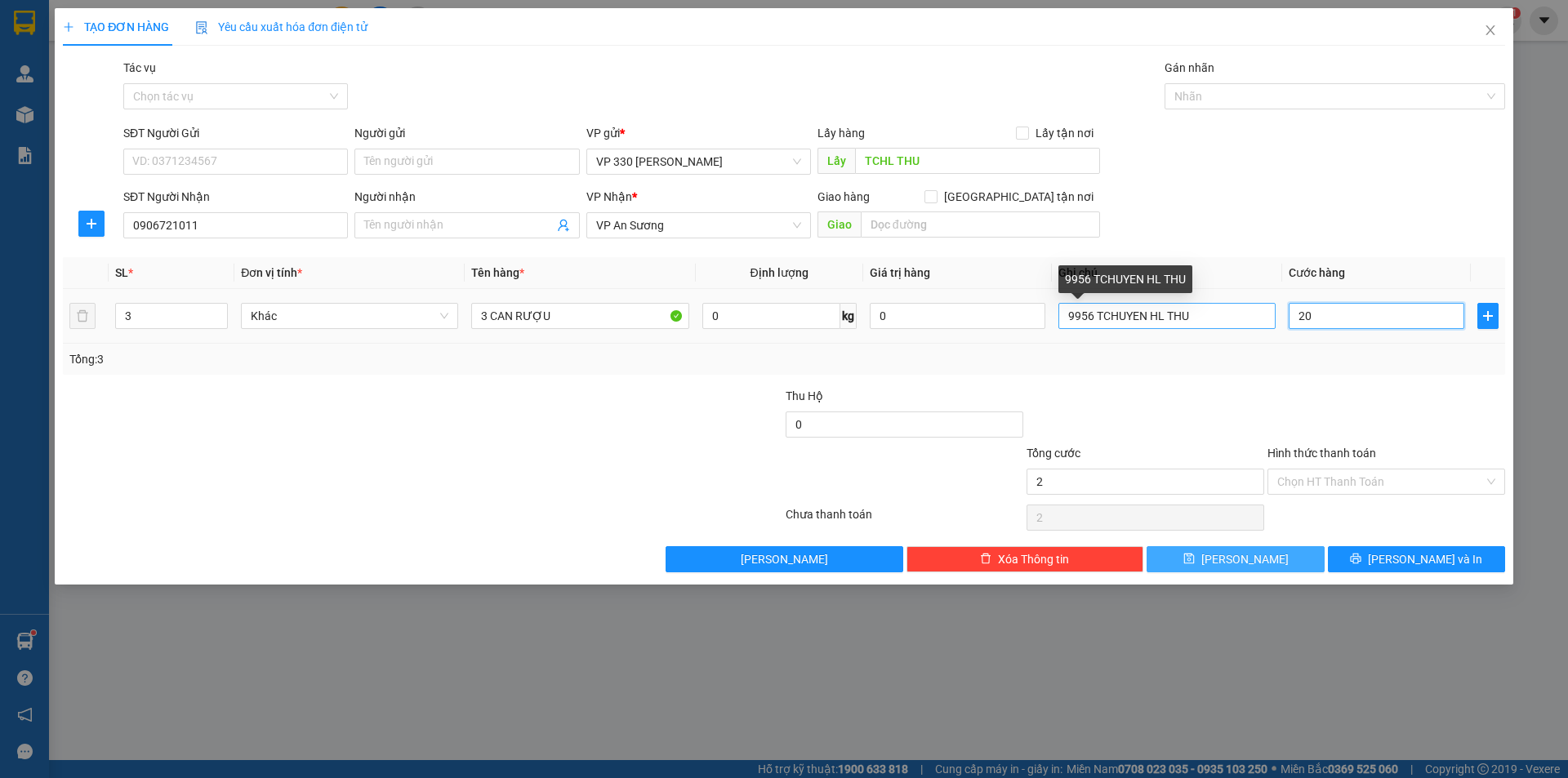
type input "20"
type input "200"
type input "2.000"
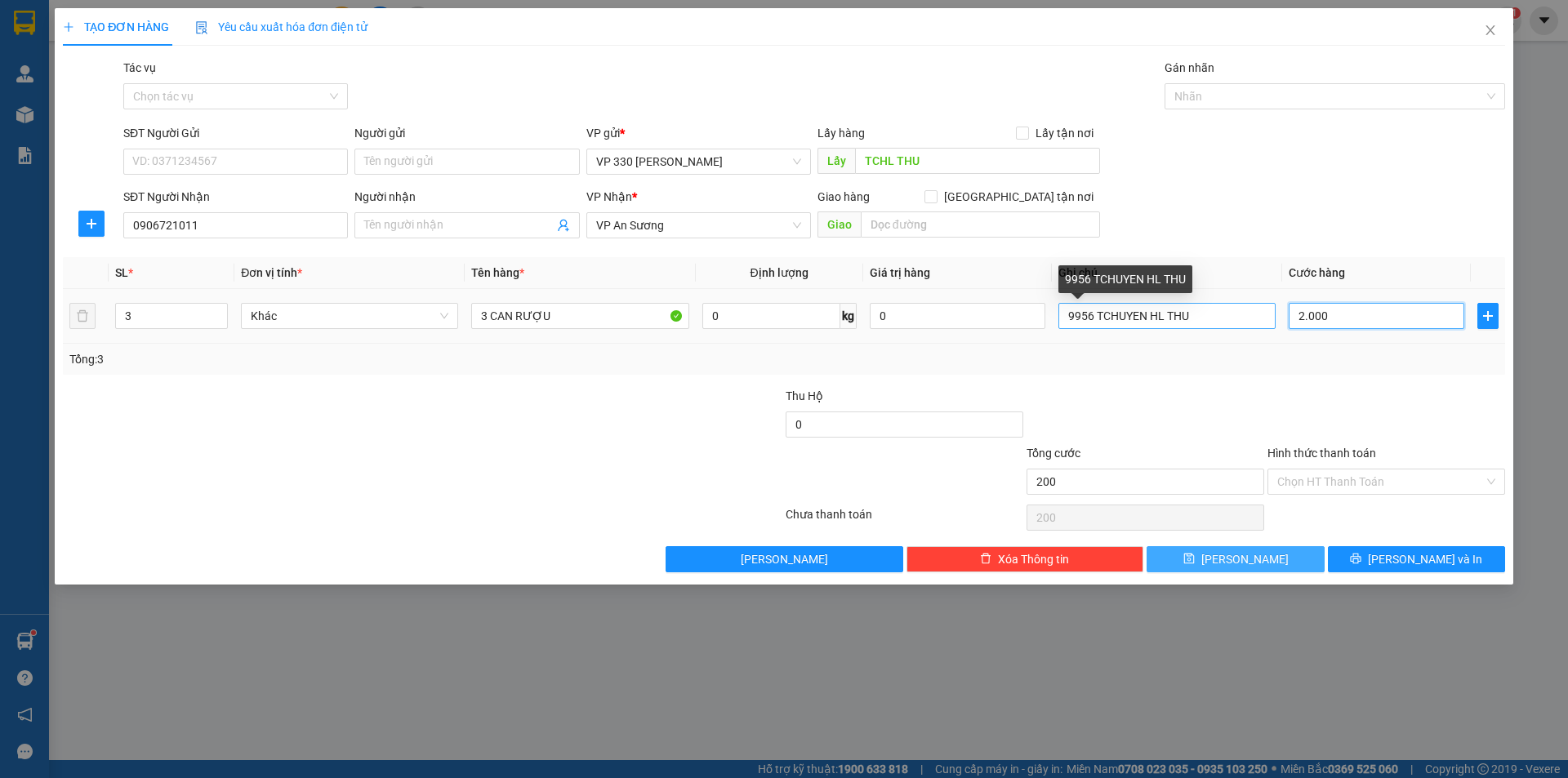
type input "2.000"
type input "20.000"
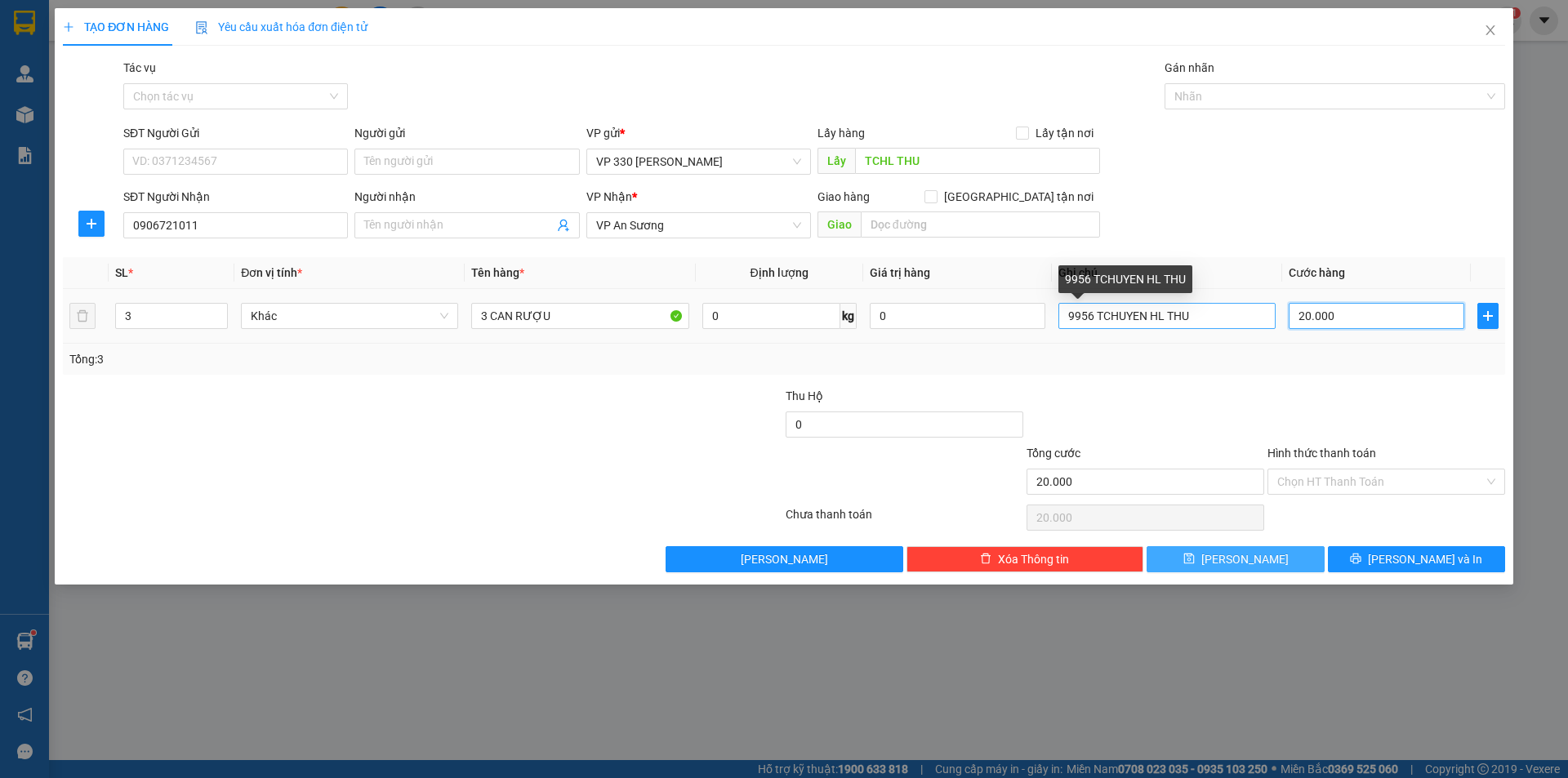
type input "200.000"
click at [1373, 483] on input "Hình thức thanh toán" at bounding box center [1381, 482] width 206 height 25
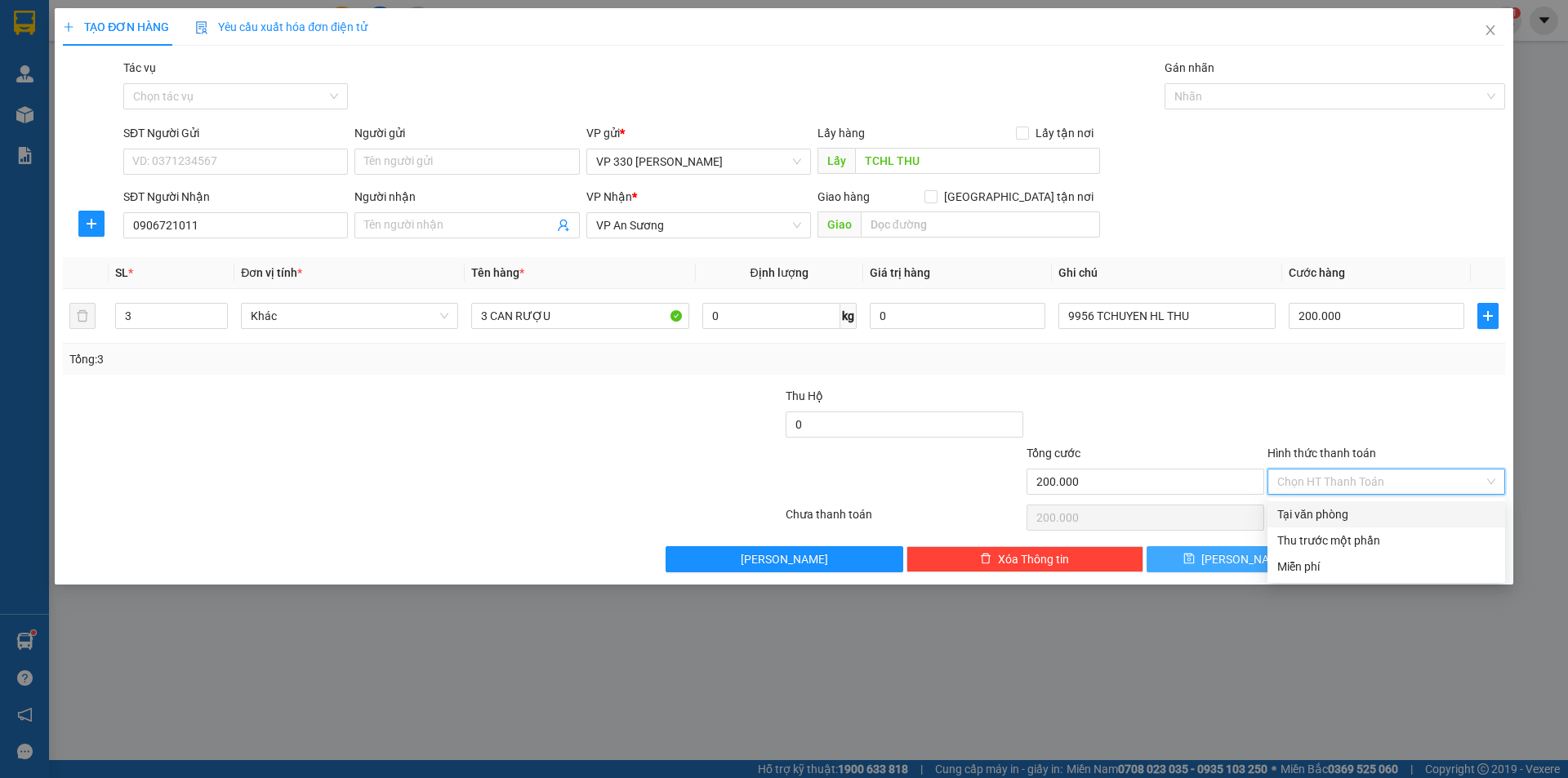
click at [1315, 511] on div "Tại văn phòng" at bounding box center [1387, 515] width 218 height 18
type input "0"
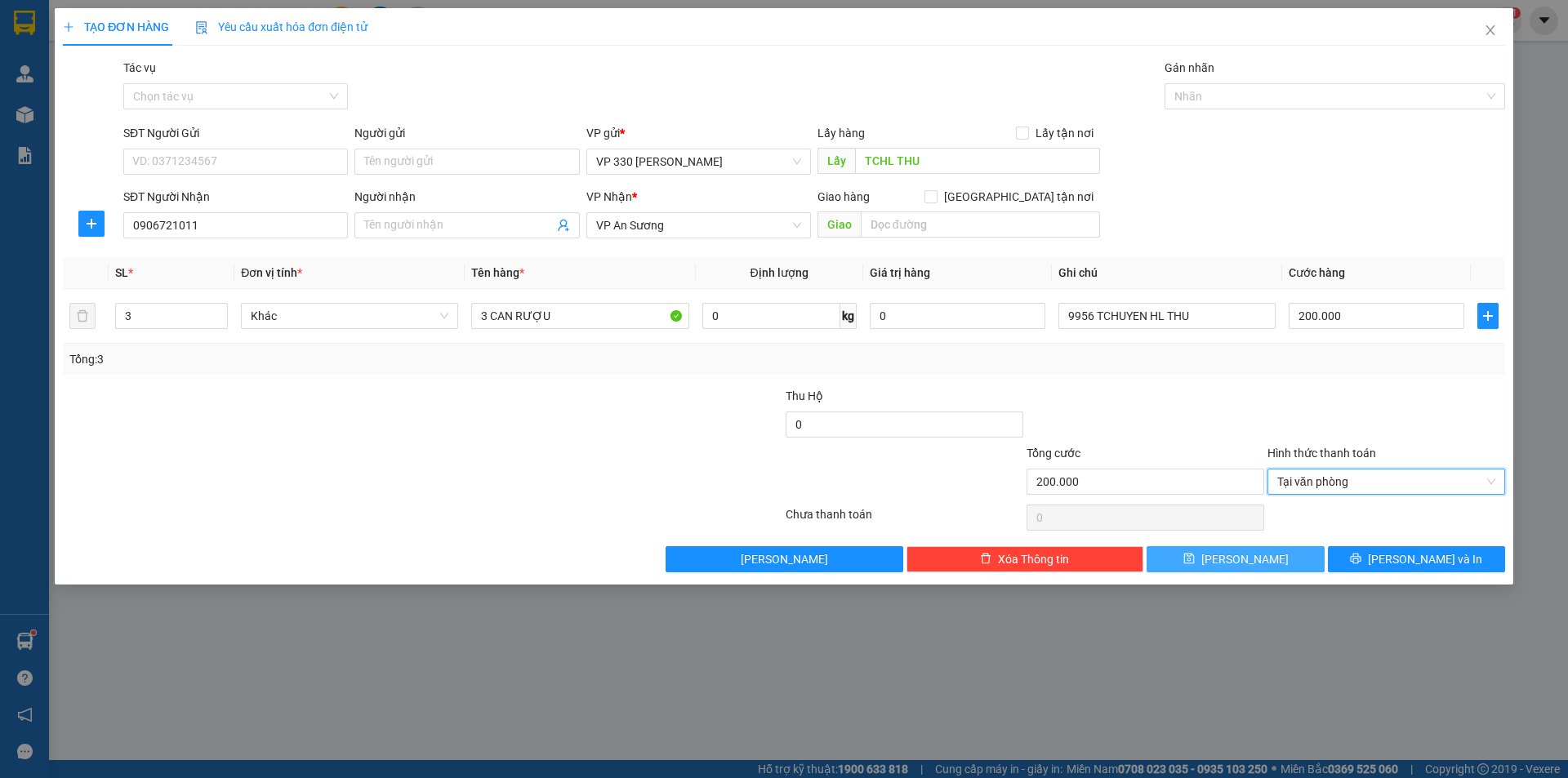
click at [1250, 561] on span "[PERSON_NAME]" at bounding box center [1245, 560] width 88 height 18
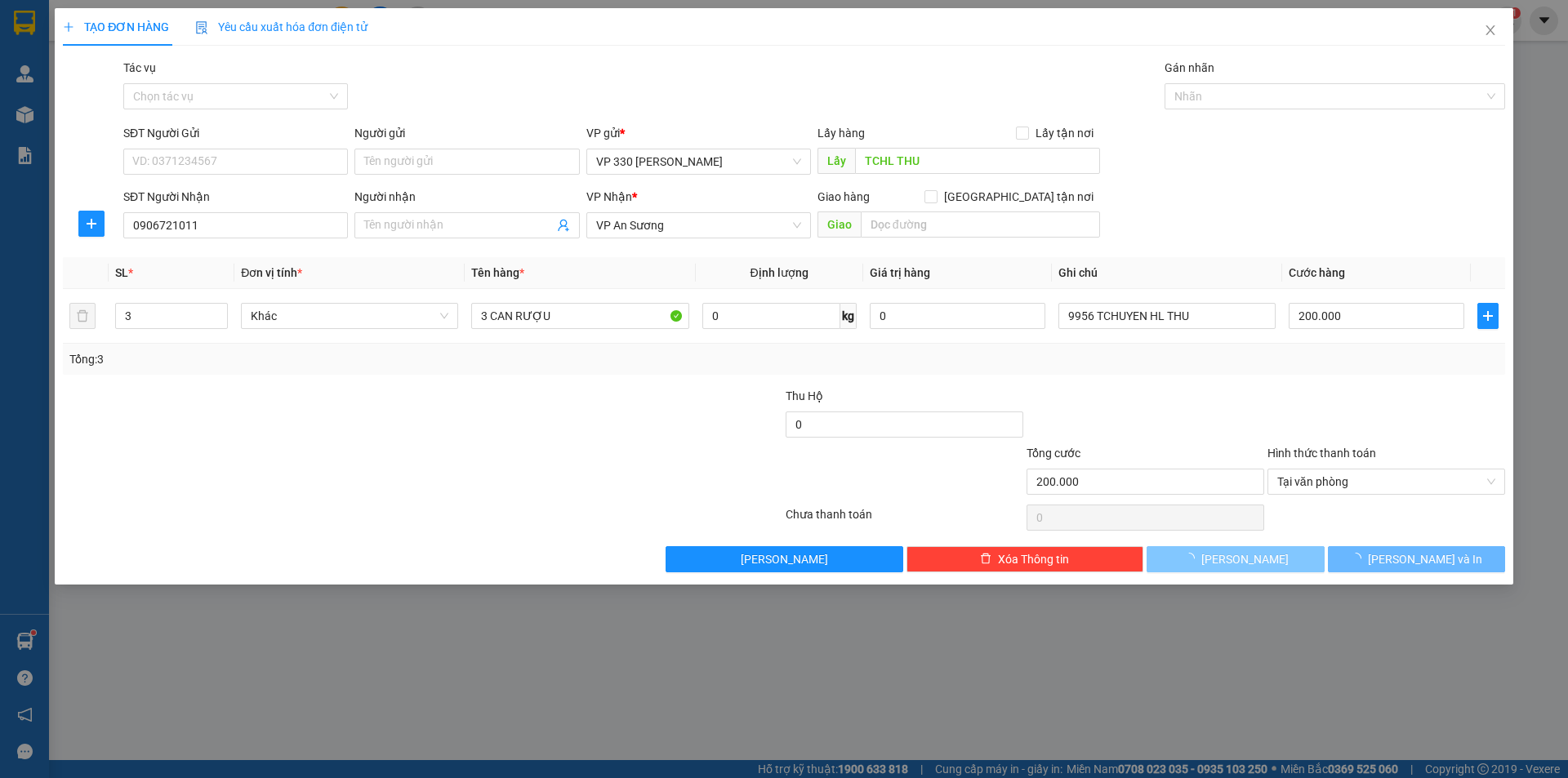
type input "0"
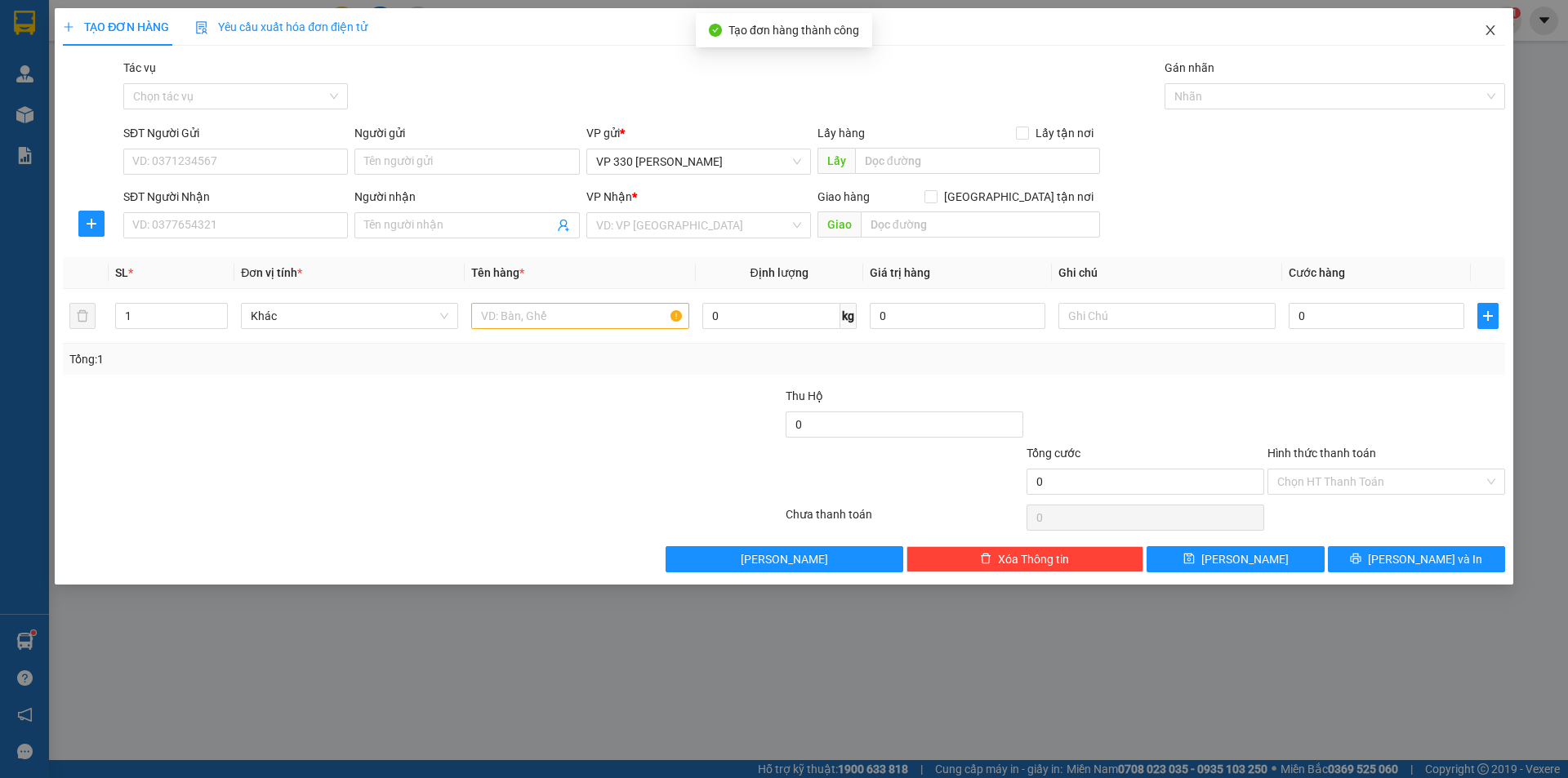
click at [1486, 29] on icon "close" at bounding box center [1490, 30] width 13 height 13
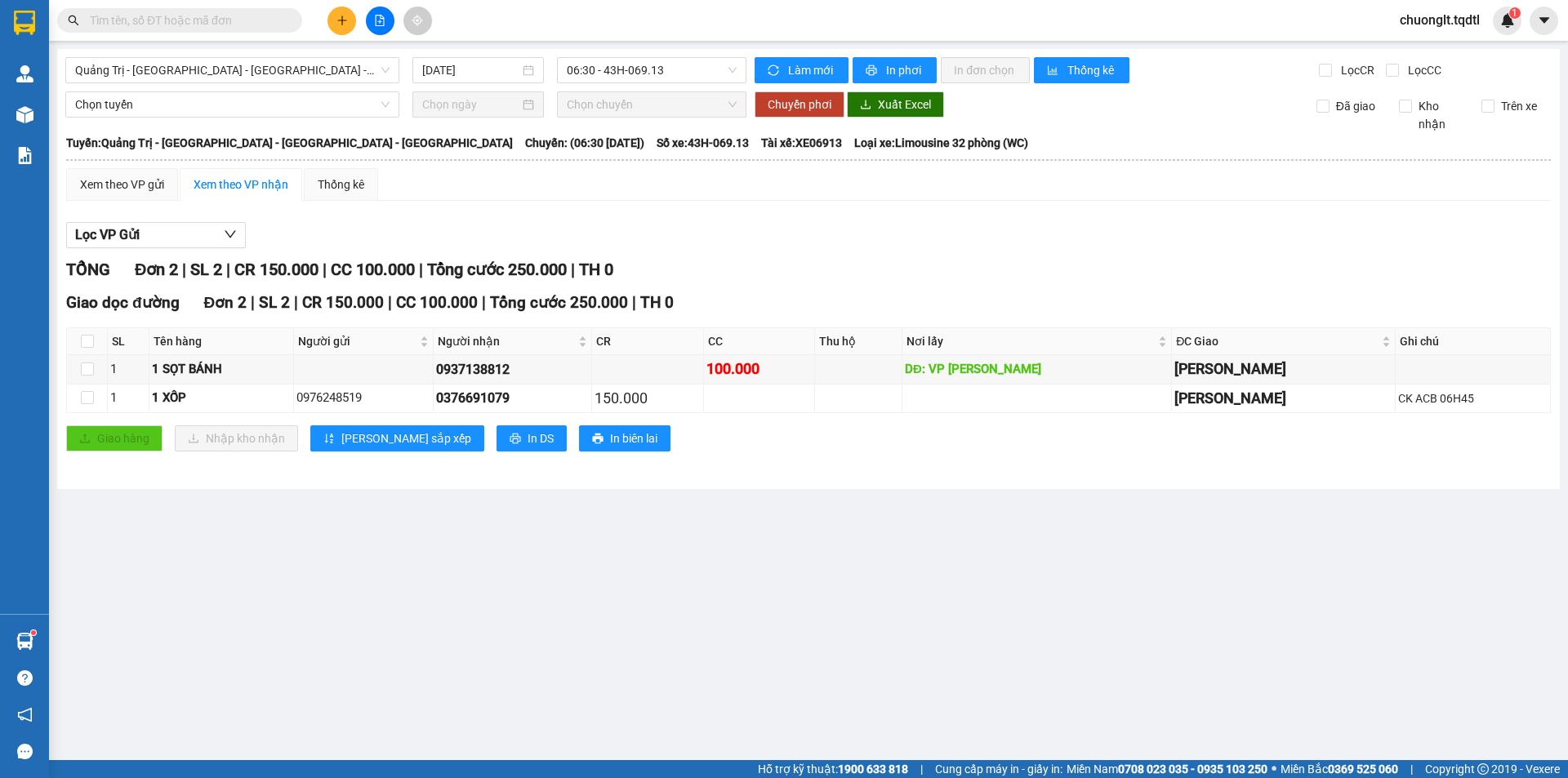
click at [121, 15] on input "text" at bounding box center [186, 20] width 193 height 18
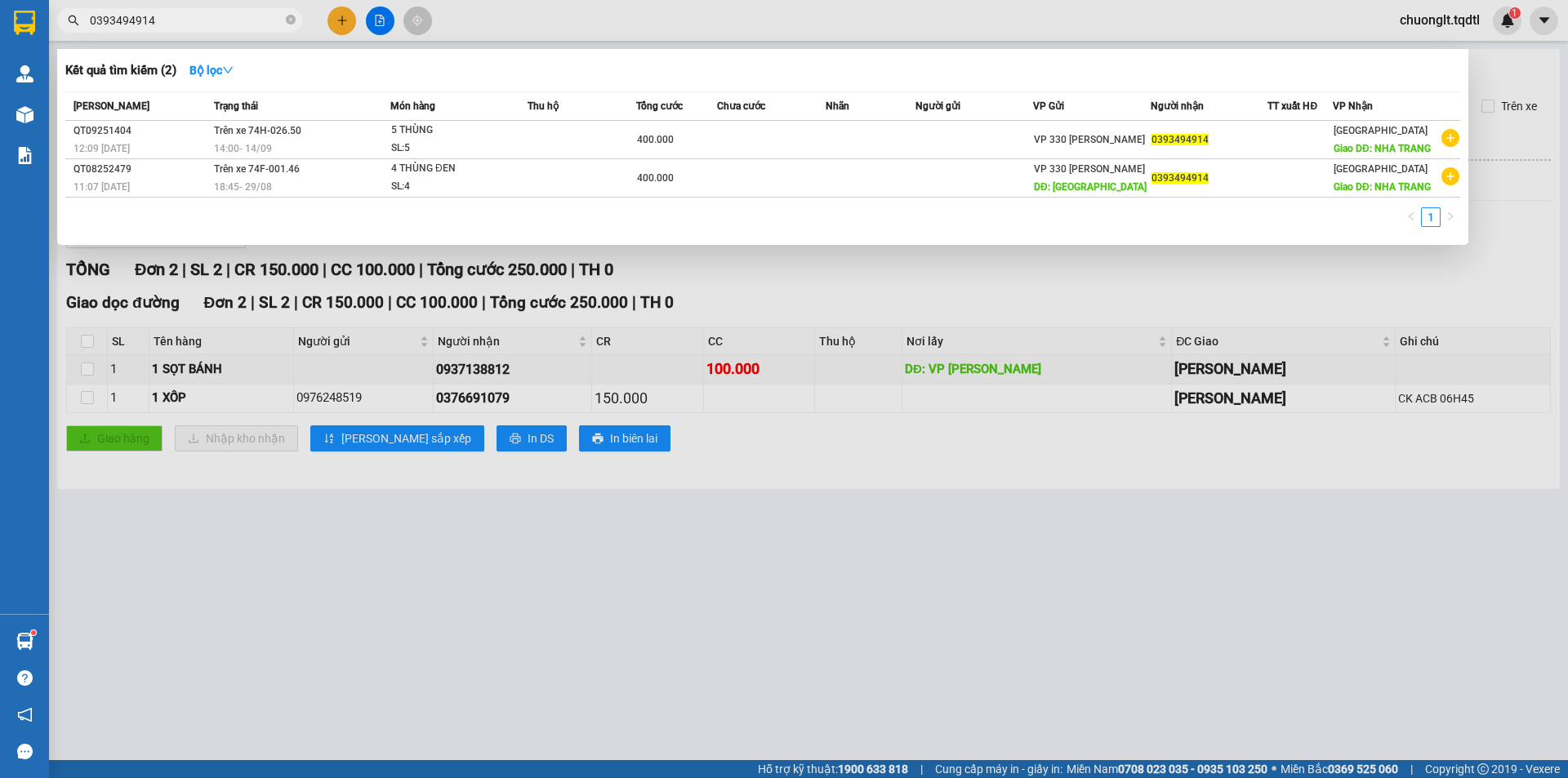
type input "0393494914"
click at [338, 25] on div at bounding box center [784, 389] width 1568 height 778
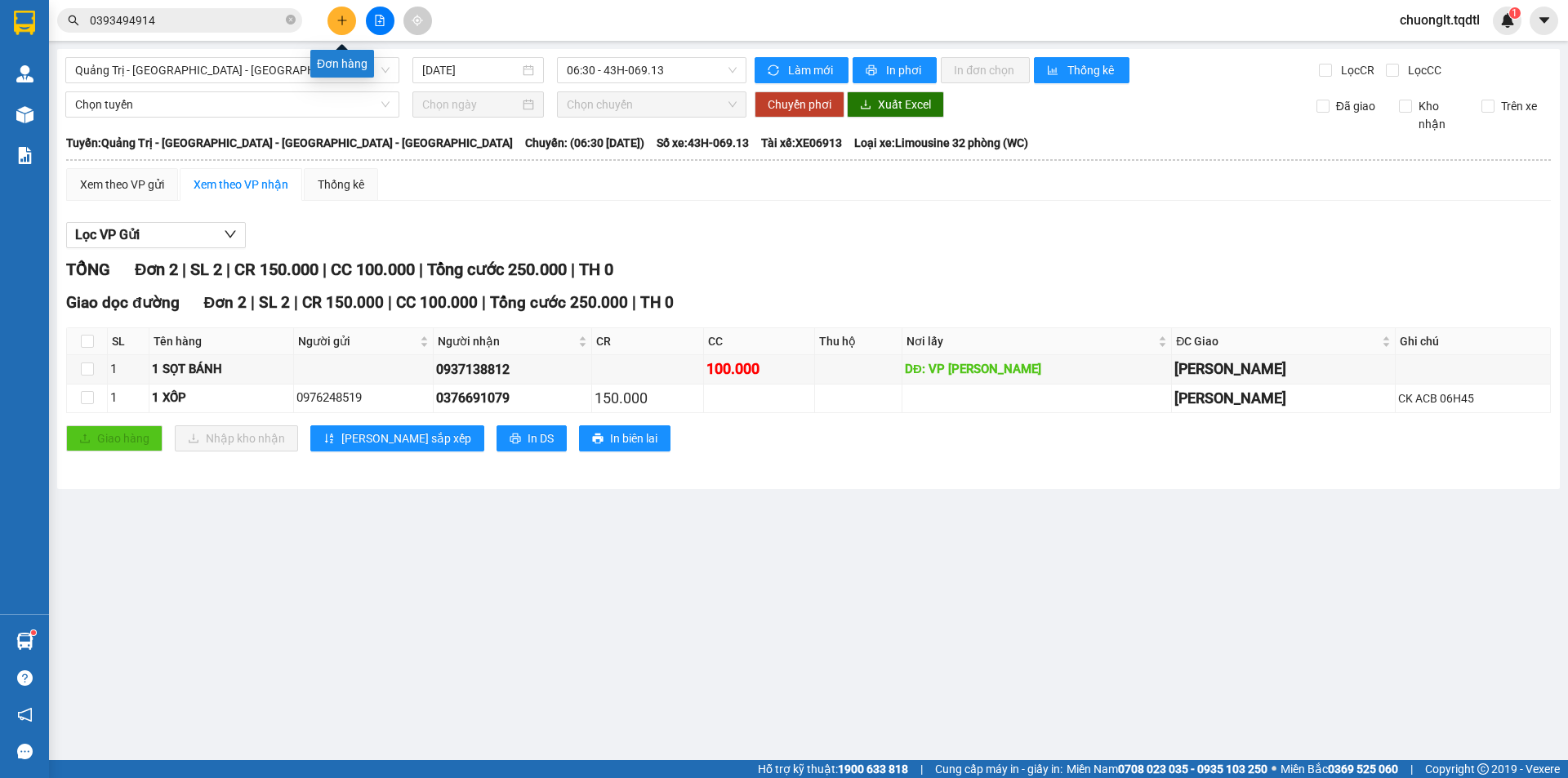
click at [346, 28] on button at bounding box center [342, 21] width 29 height 29
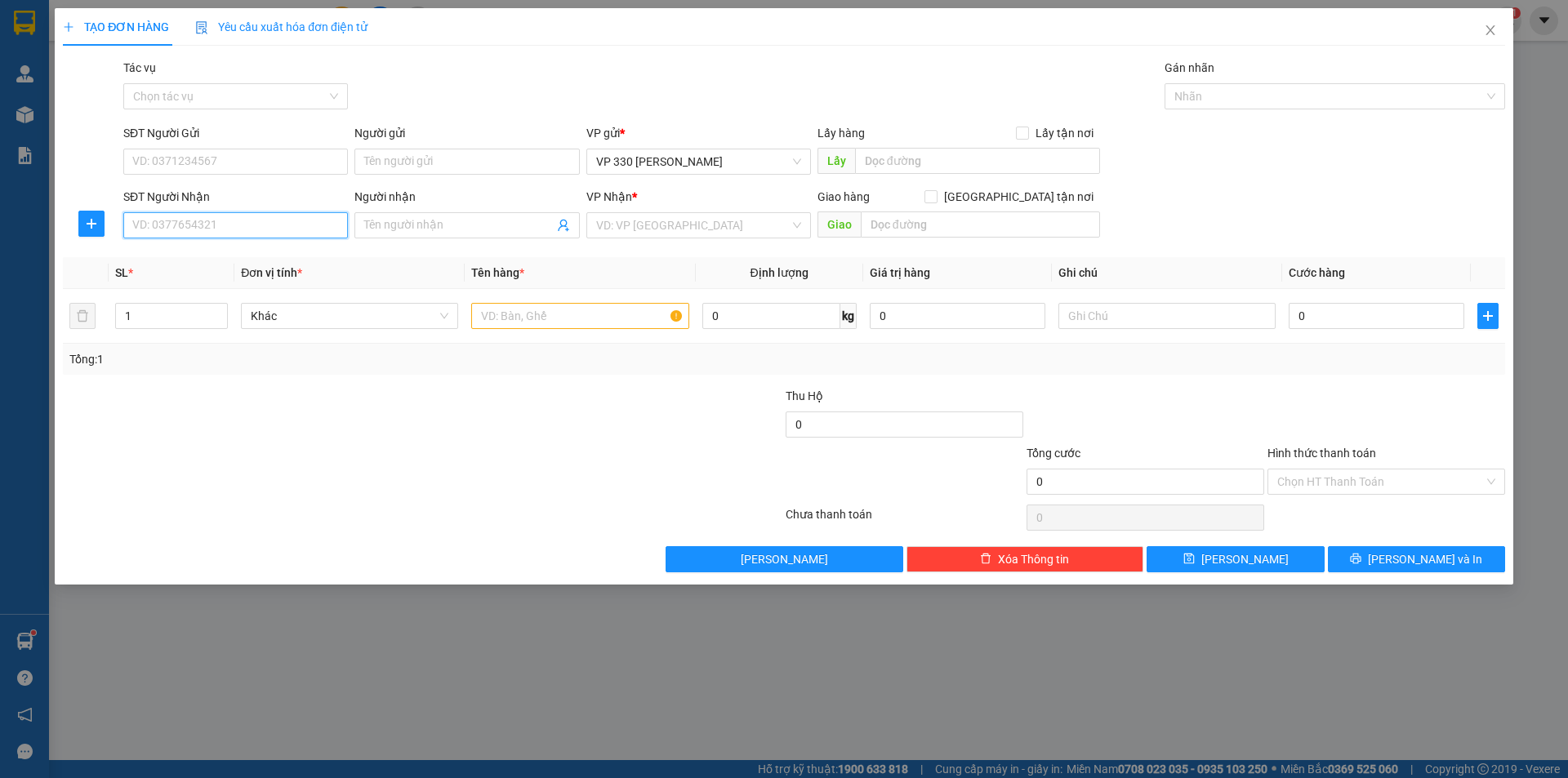
click at [238, 225] on input "SĐT Người Nhận" at bounding box center [236, 225] width 225 height 26
type input "0332113875"
click at [184, 265] on div "0332113875" at bounding box center [236, 258] width 205 height 18
type input "180.000"
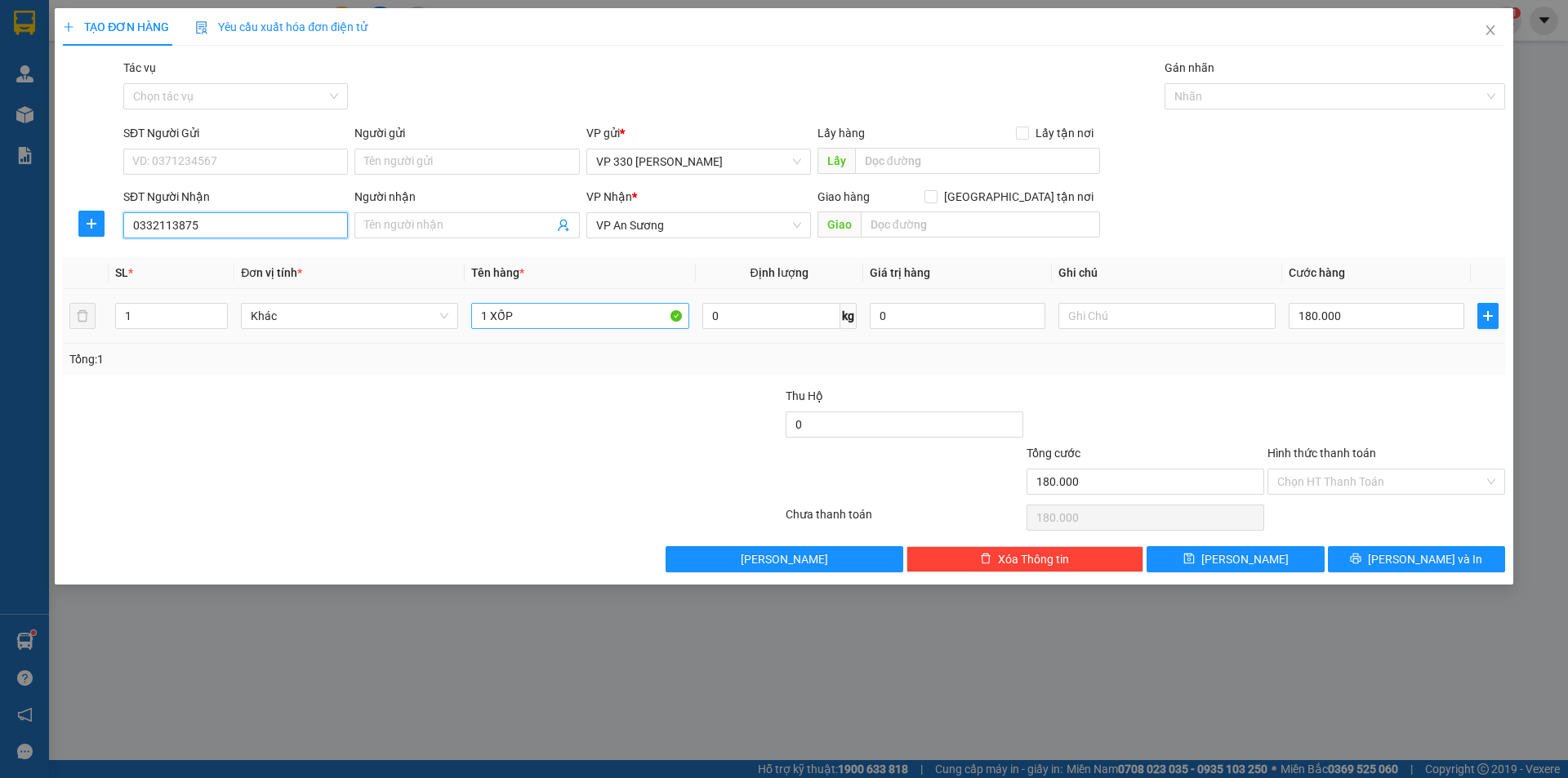
type input "0332113875"
drag, startPoint x: 534, startPoint y: 324, endPoint x: 549, endPoint y: 319, distance: 15.8
click at [535, 324] on input "1 XỐP" at bounding box center [580, 316] width 217 height 26
type input "1 GIẤY"
click at [887, 169] on input "text" at bounding box center [978, 160] width 245 height 26
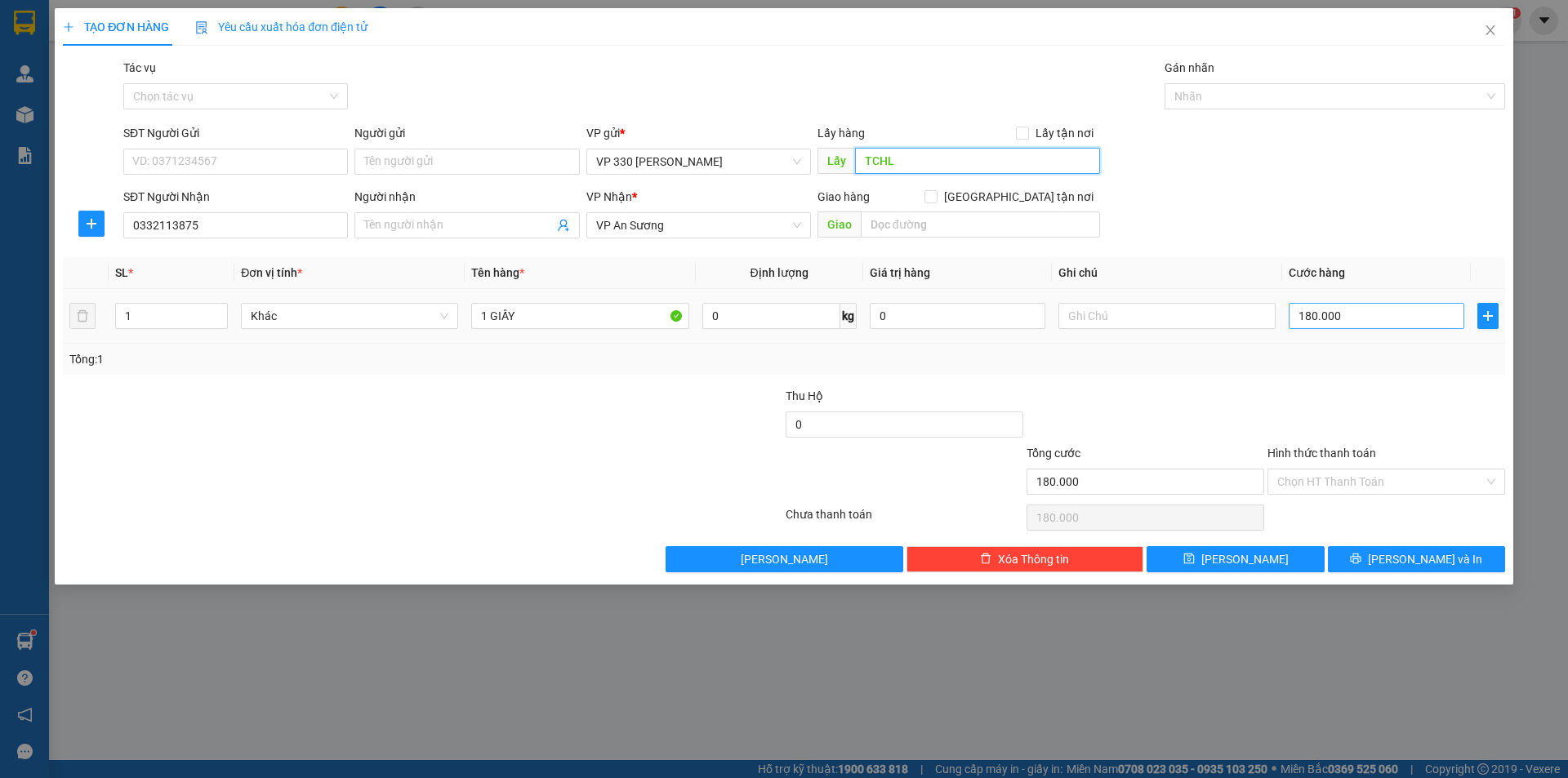
type input "TCHL"
click at [1369, 328] on input "180.000" at bounding box center [1377, 316] width 175 height 26
type input "1"
type input "10"
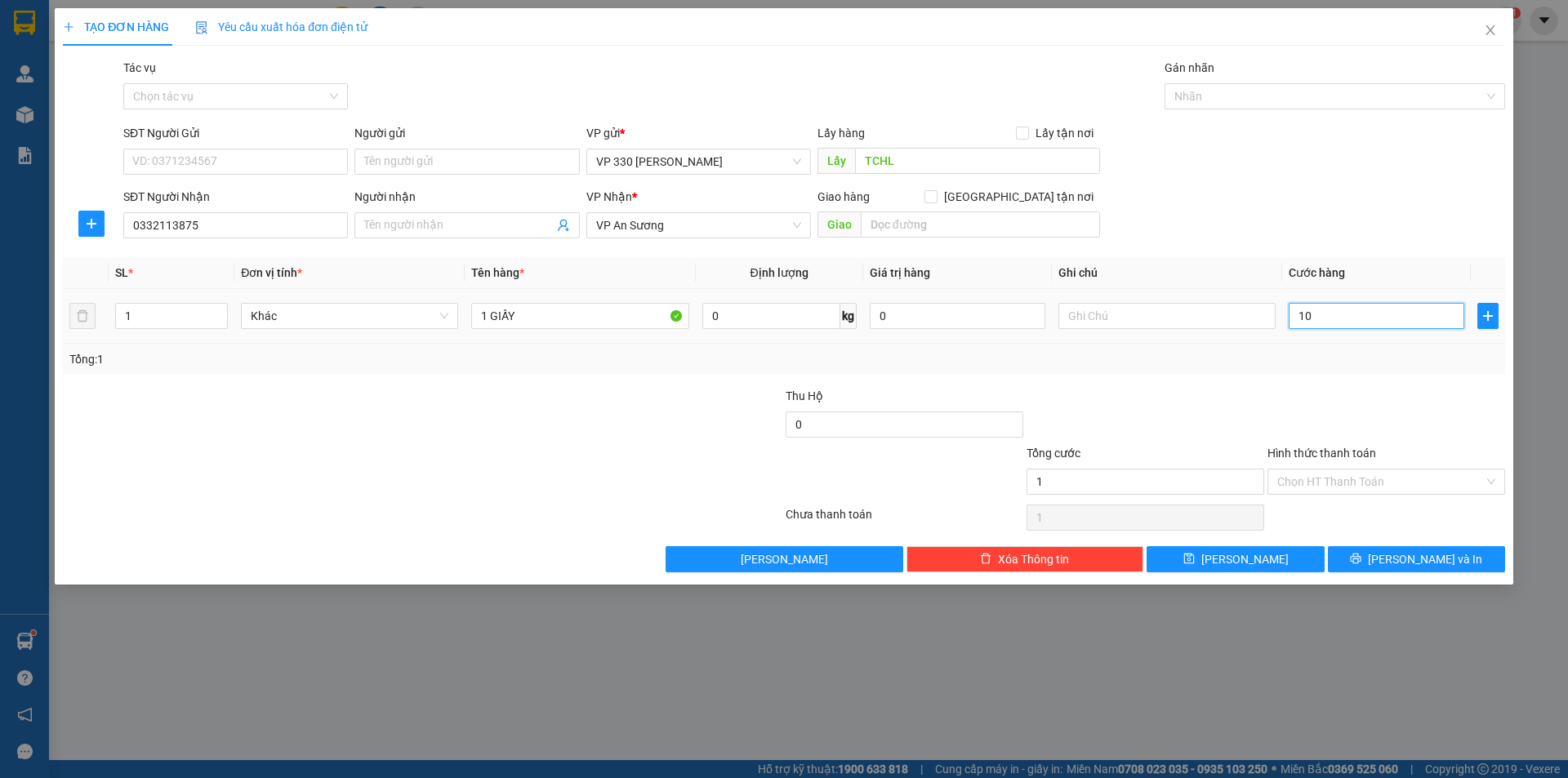
type input "10"
type input "100"
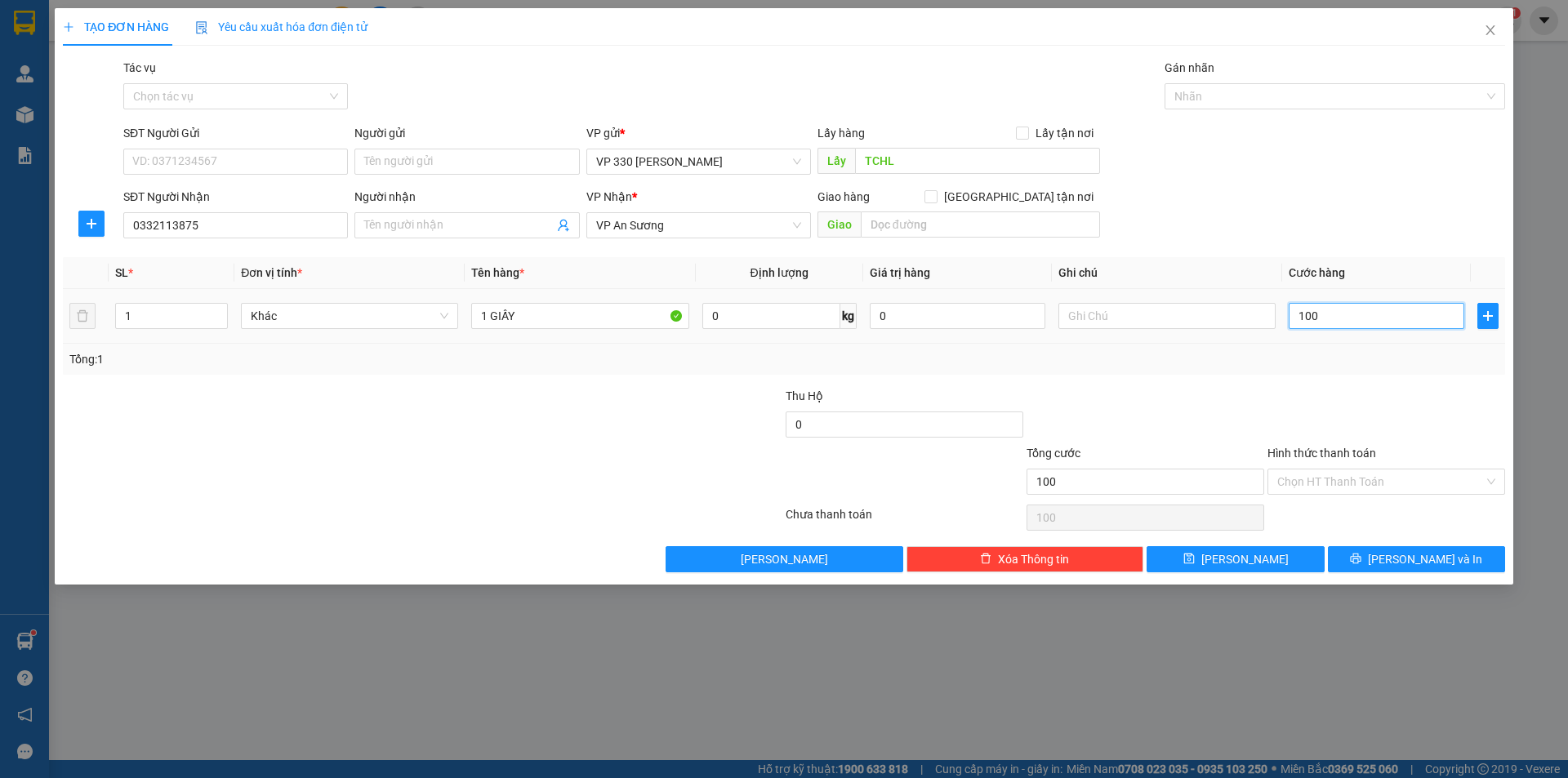
type input "1.000"
type input "10.000"
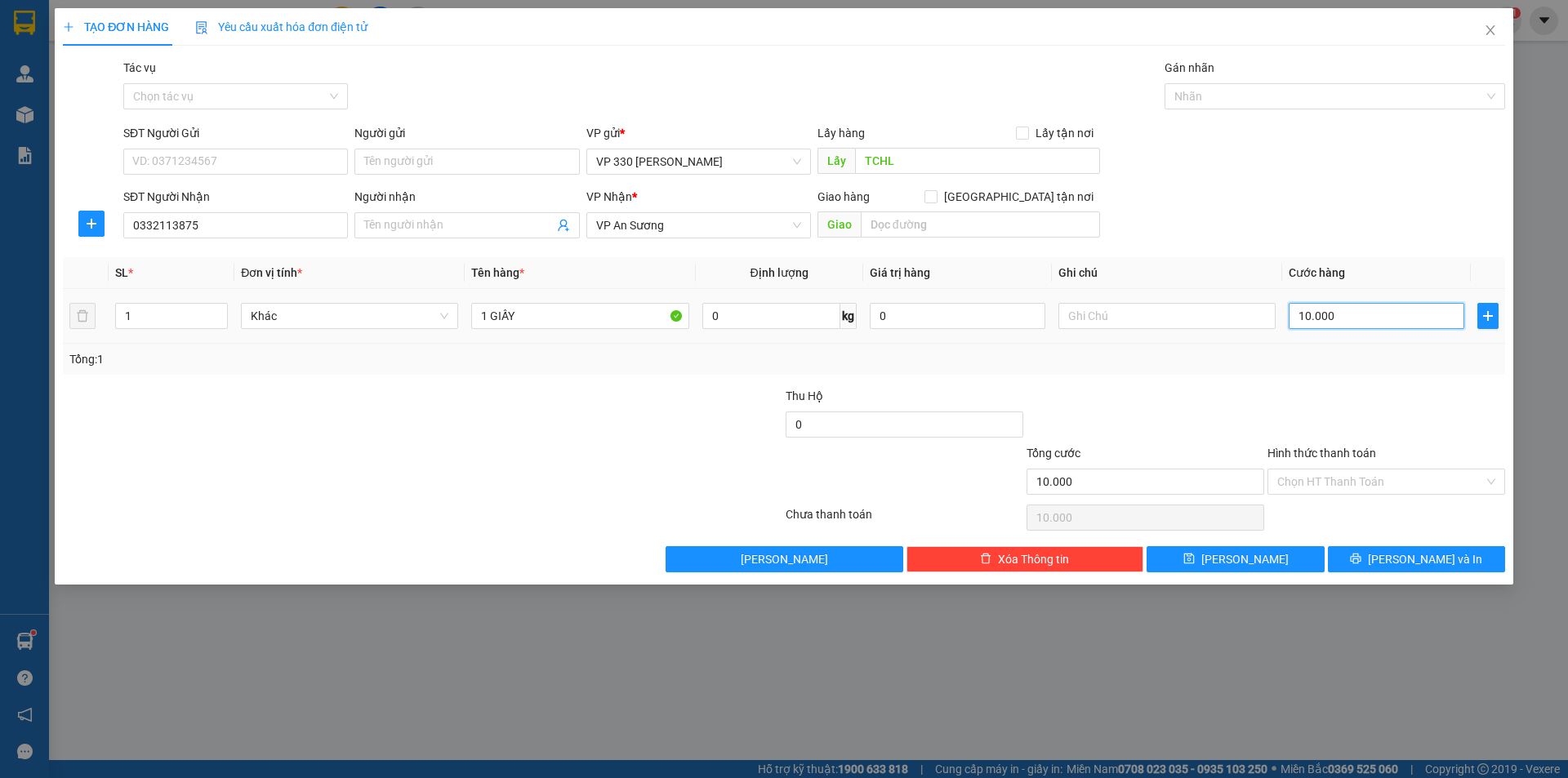
type input "100.000"
click at [1106, 302] on div at bounding box center [1168, 316] width 217 height 33
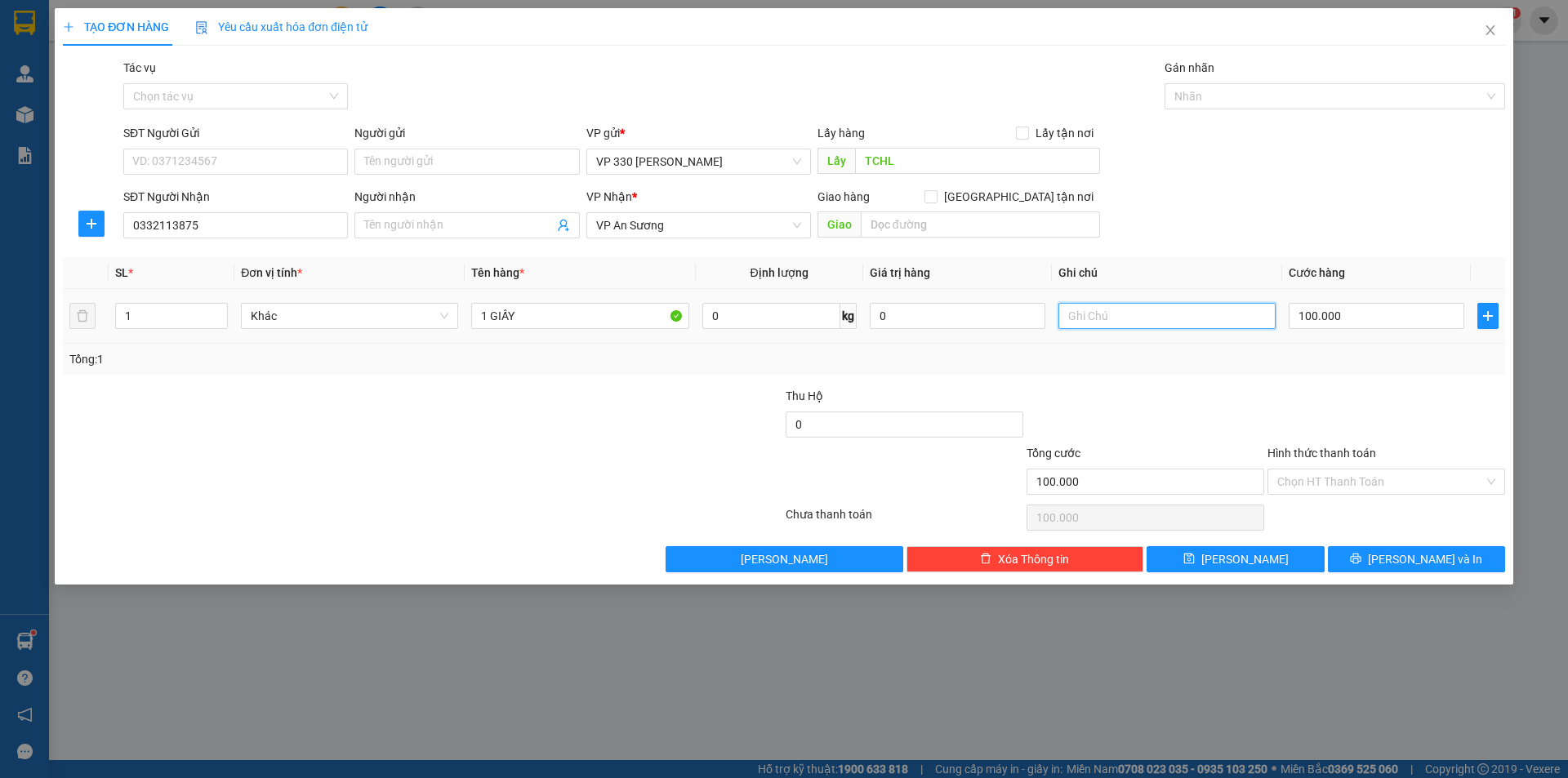
click at [1103, 317] on input "text" at bounding box center [1168, 316] width 217 height 26
click at [1072, 314] on input "TCHL THU" at bounding box center [1168, 316] width 217 height 26
drag, startPoint x: 1069, startPoint y: 315, endPoint x: 1087, endPoint y: 309, distance: 19.0
click at [1070, 315] on input "TCHL THU" at bounding box center [1168, 316] width 217 height 26
type input "9956 TCHL THU"
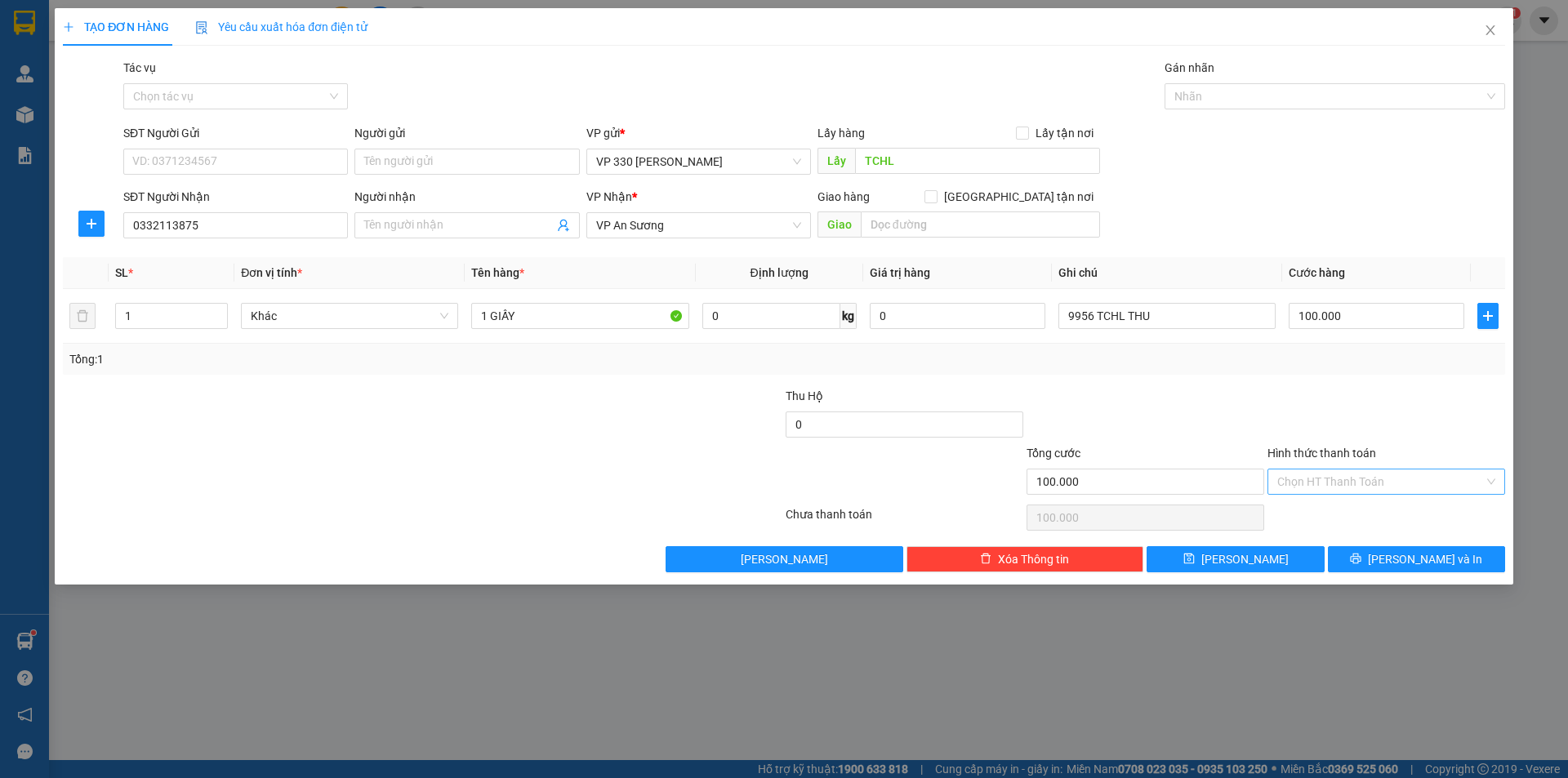
click at [1305, 472] on input "Hình thức thanh toán" at bounding box center [1381, 482] width 206 height 25
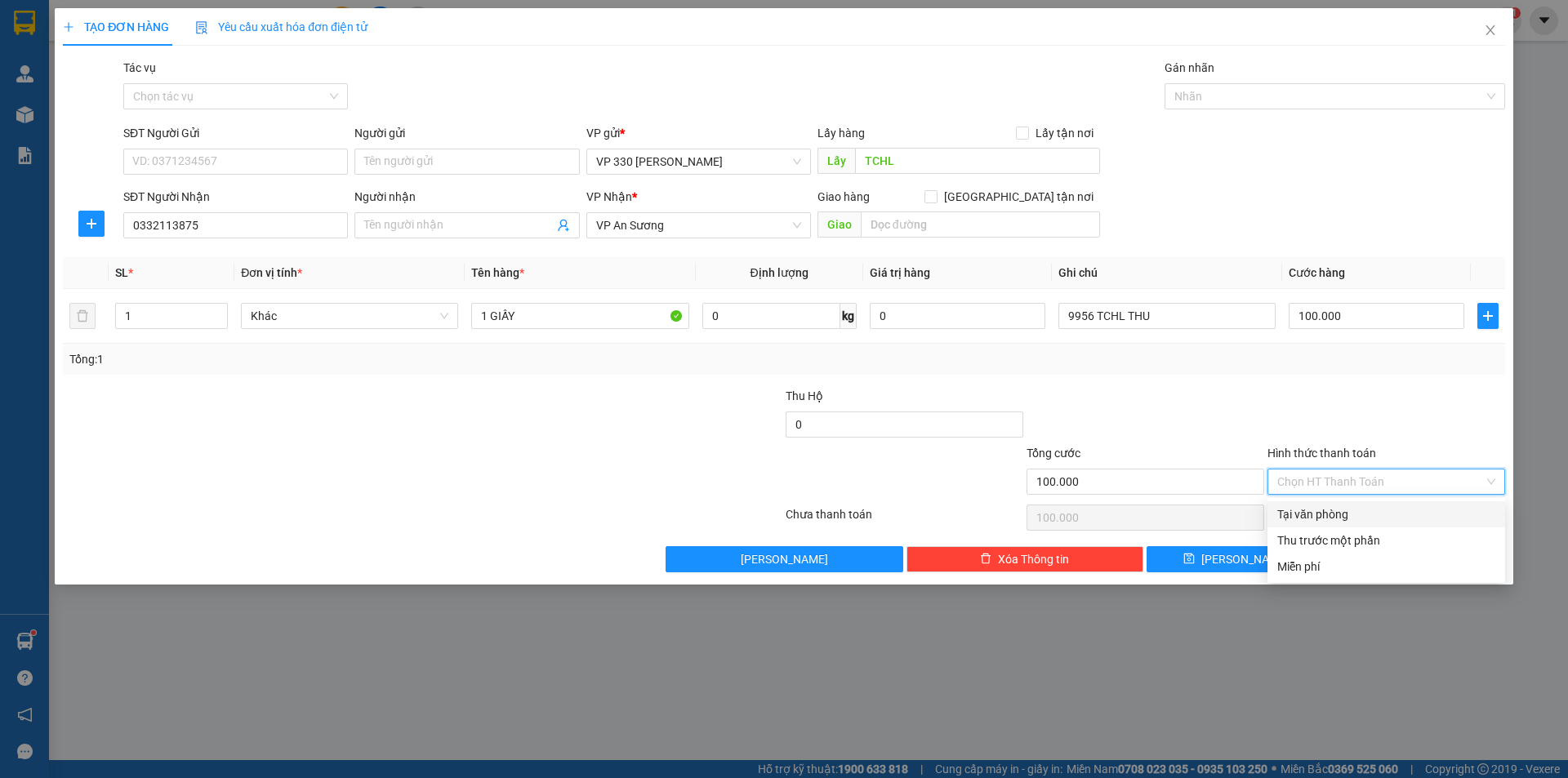
click at [1305, 515] on div "Tại văn phòng" at bounding box center [1387, 515] width 218 height 18
type input "0"
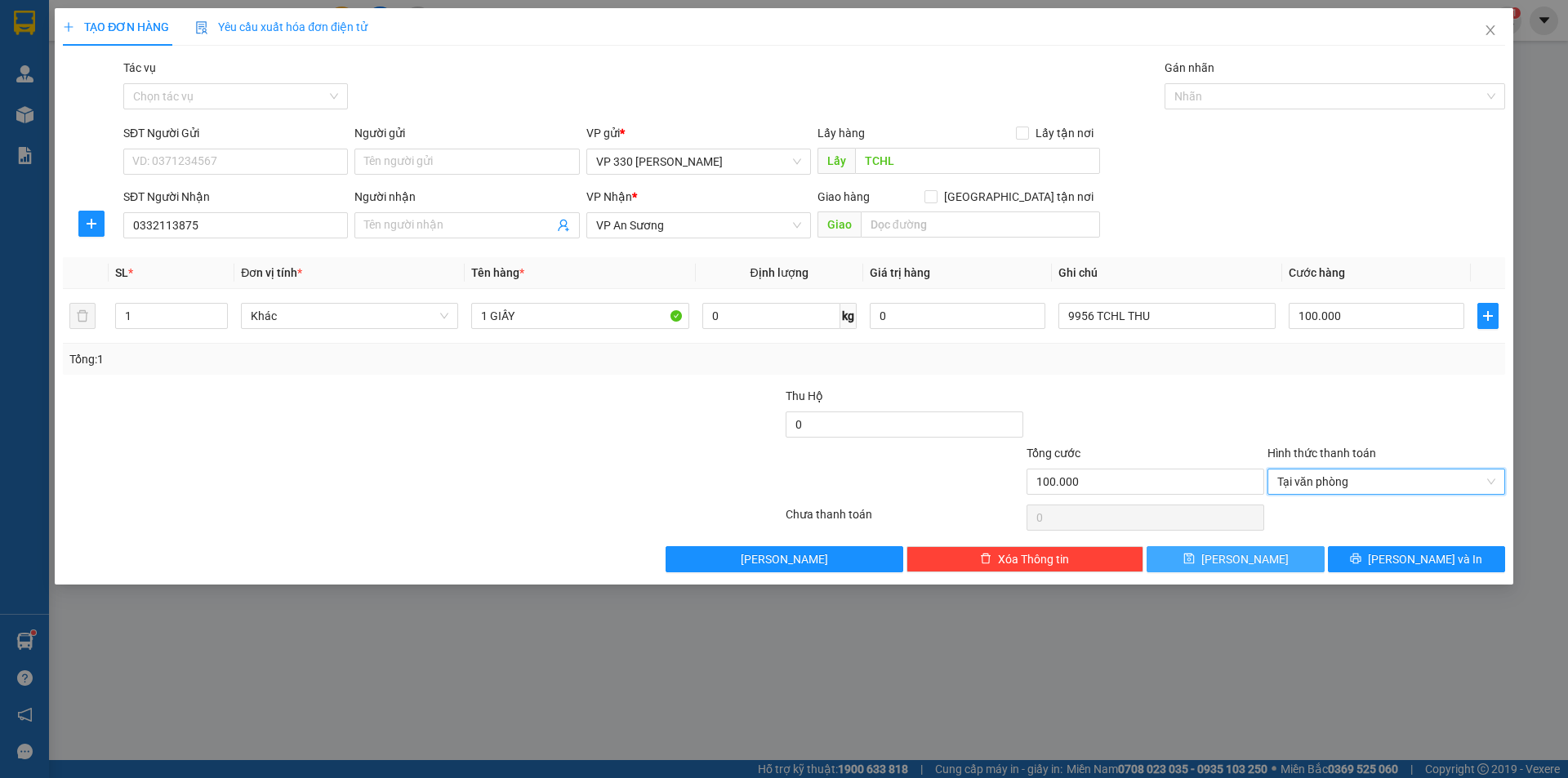
click at [1209, 565] on button "[PERSON_NAME]" at bounding box center [1235, 560] width 177 height 26
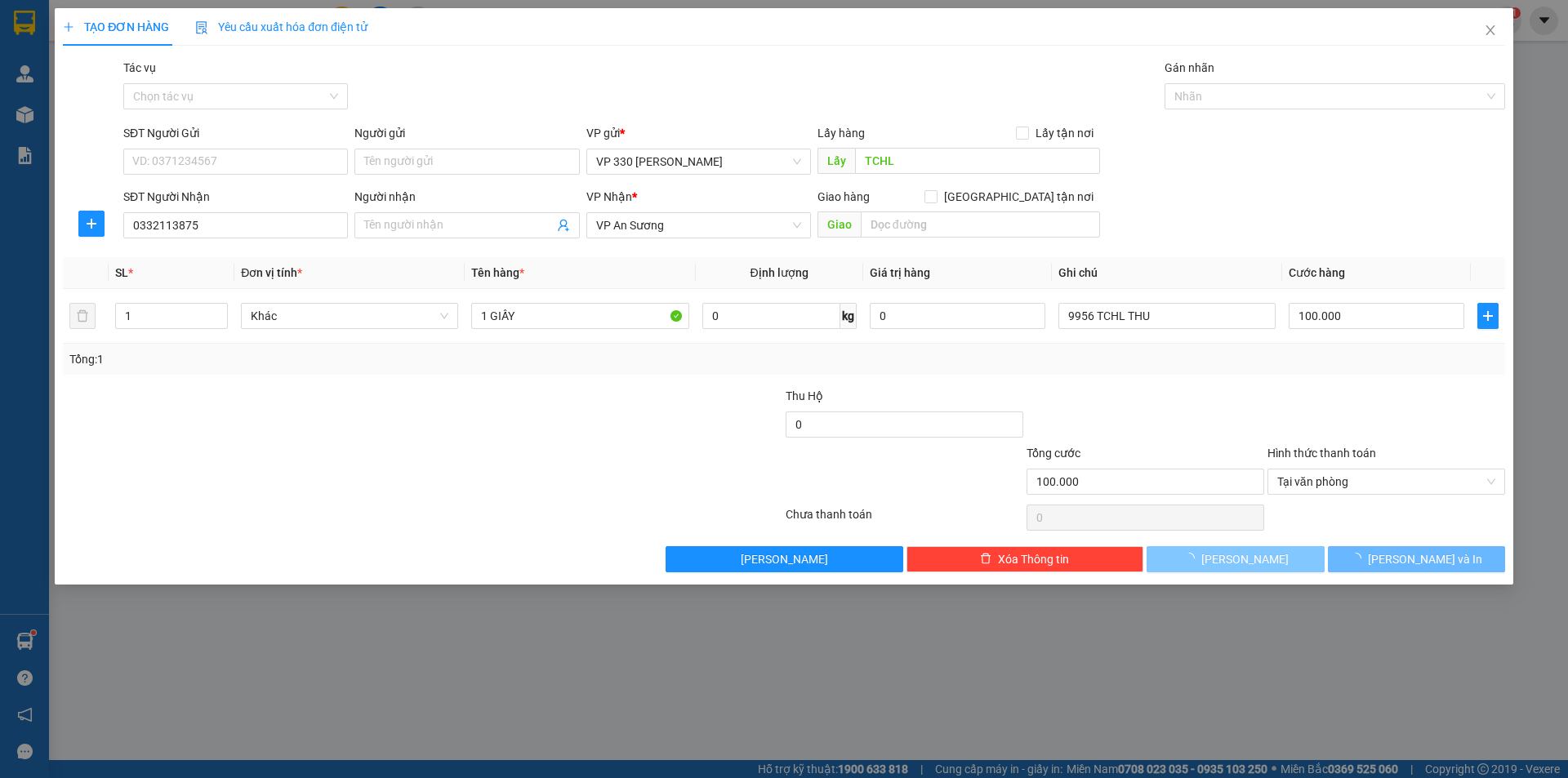
type input "0"
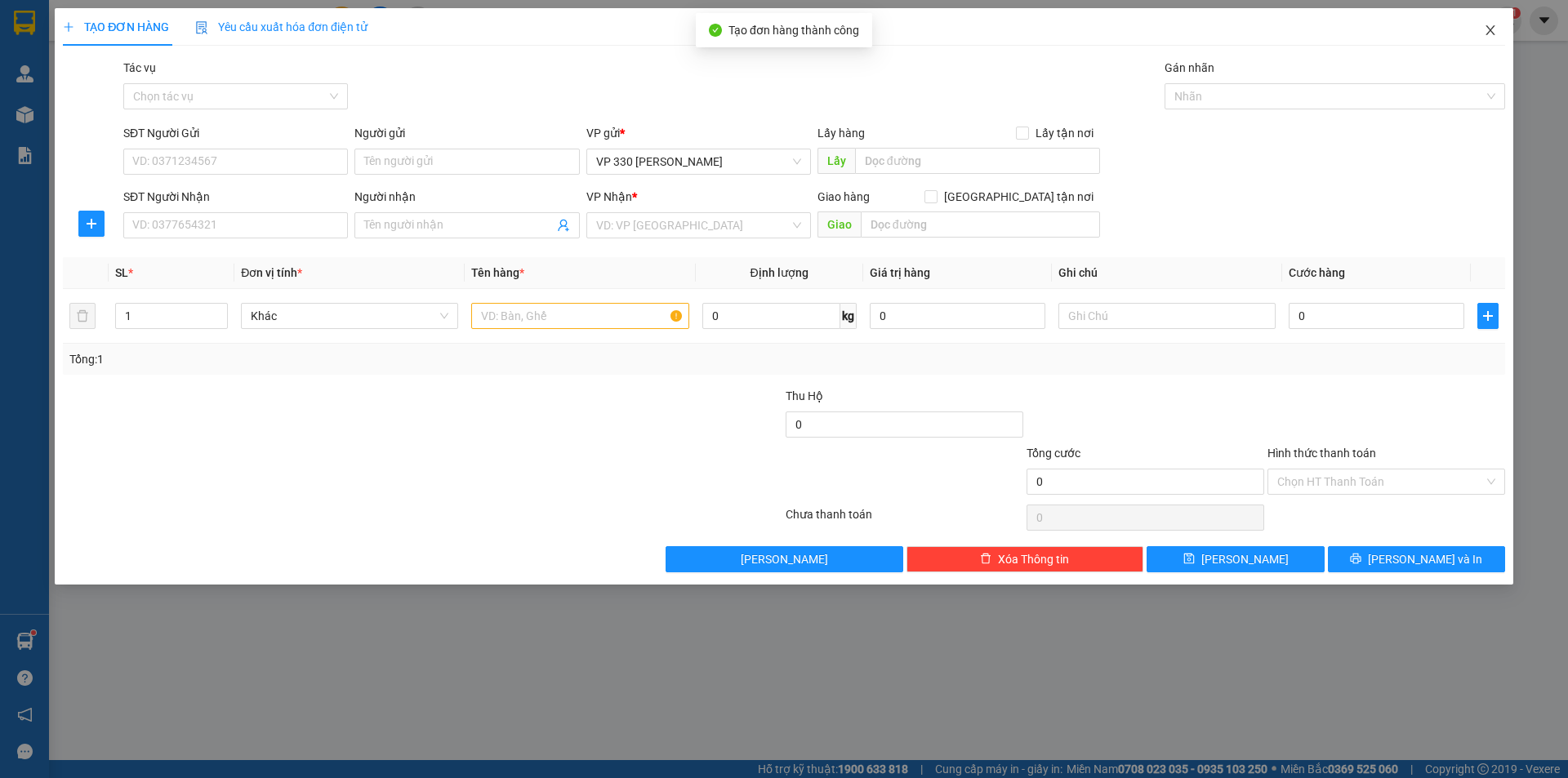
click at [1492, 34] on icon "close" at bounding box center [1490, 30] width 13 height 13
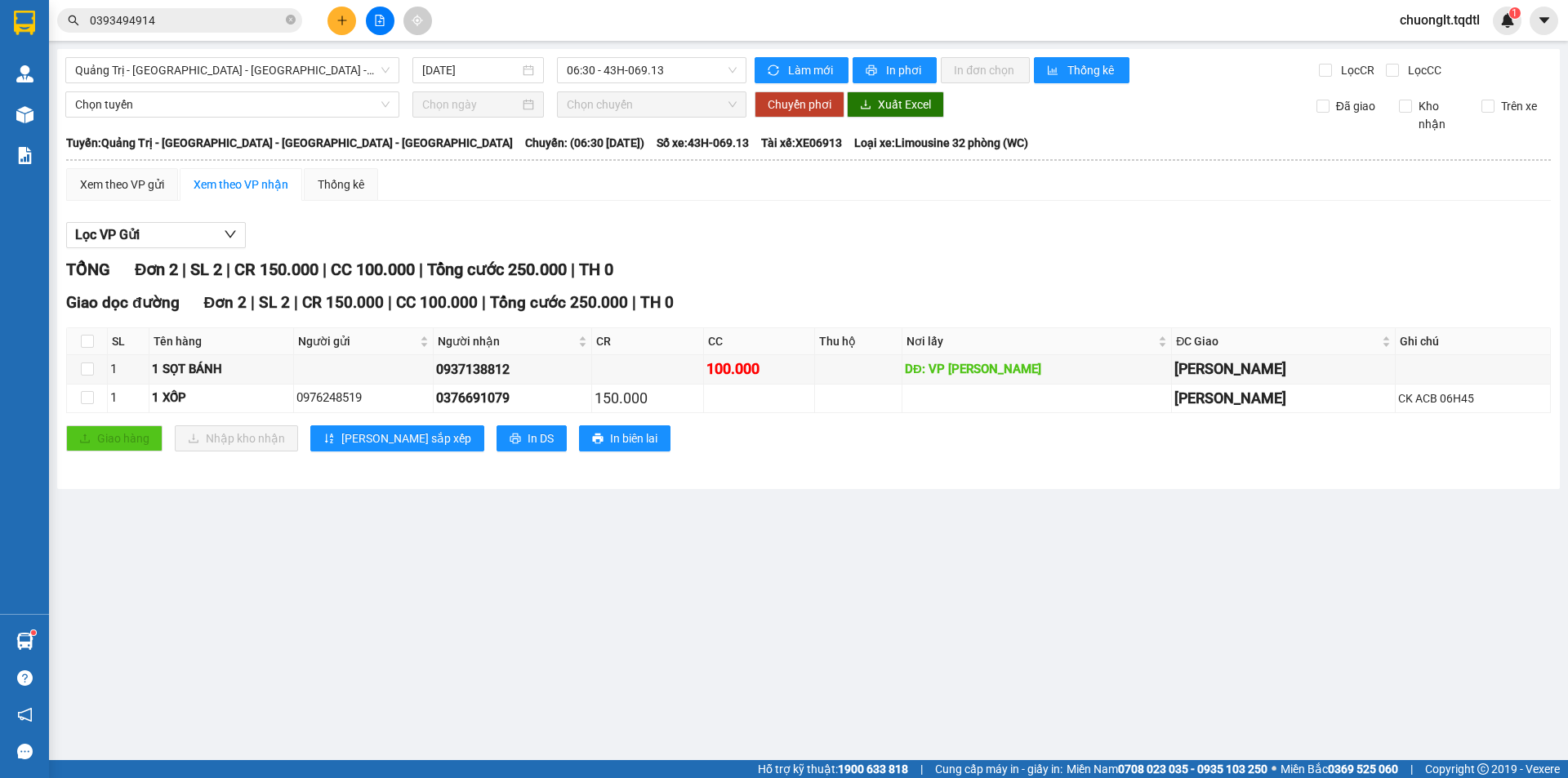
click at [347, 23] on icon "plus" at bounding box center [342, 20] width 11 height 11
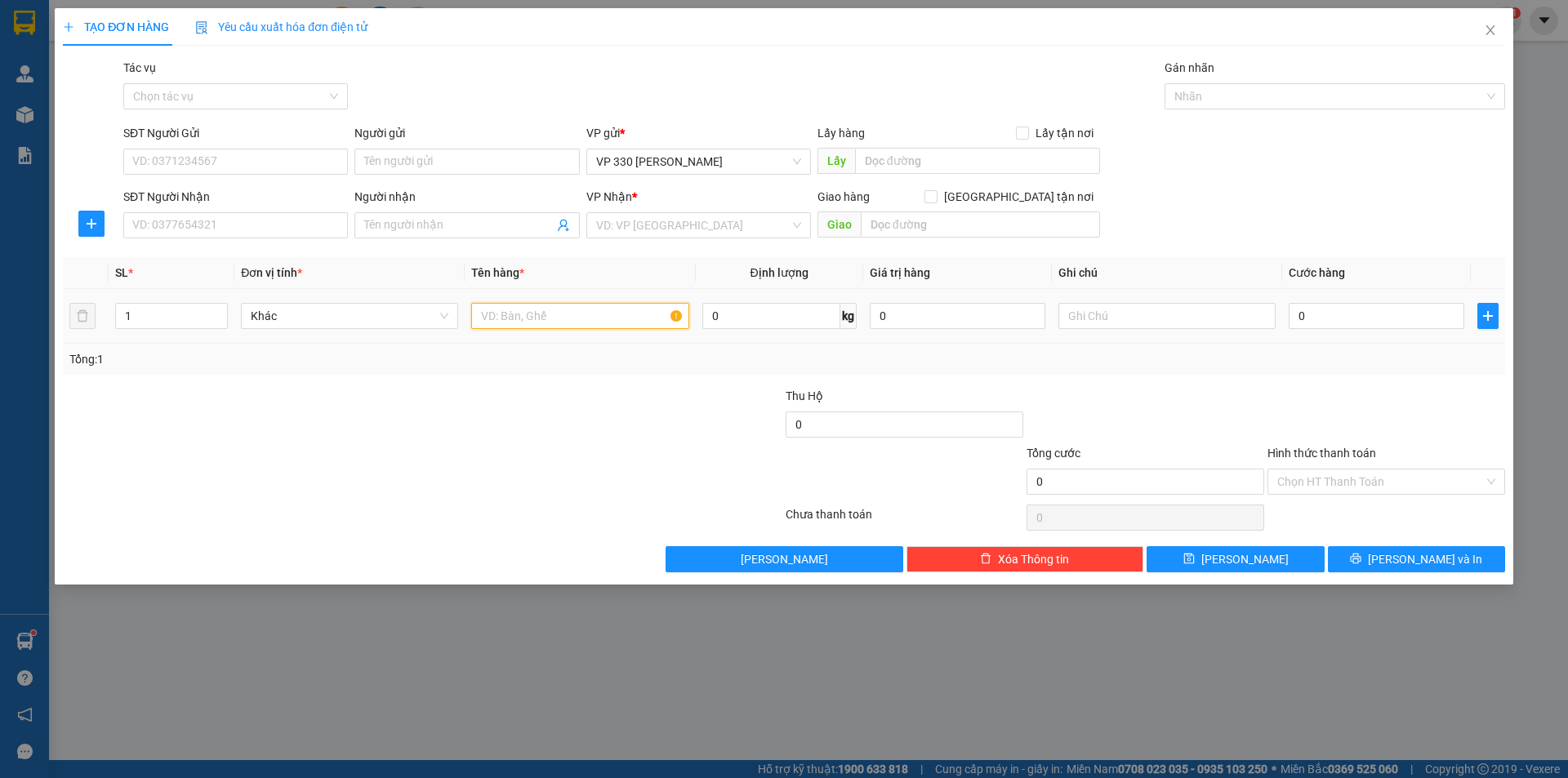
drag, startPoint x: 532, startPoint y: 322, endPoint x: 538, endPoint y: 313, distance: 10.8
click at [533, 321] on input "text" at bounding box center [580, 316] width 217 height 26
type input "1 BAO 1 XỐP NHỎ"
type input "2"
click at [220, 312] on icon "up" at bounding box center [219, 313] width 6 height 6
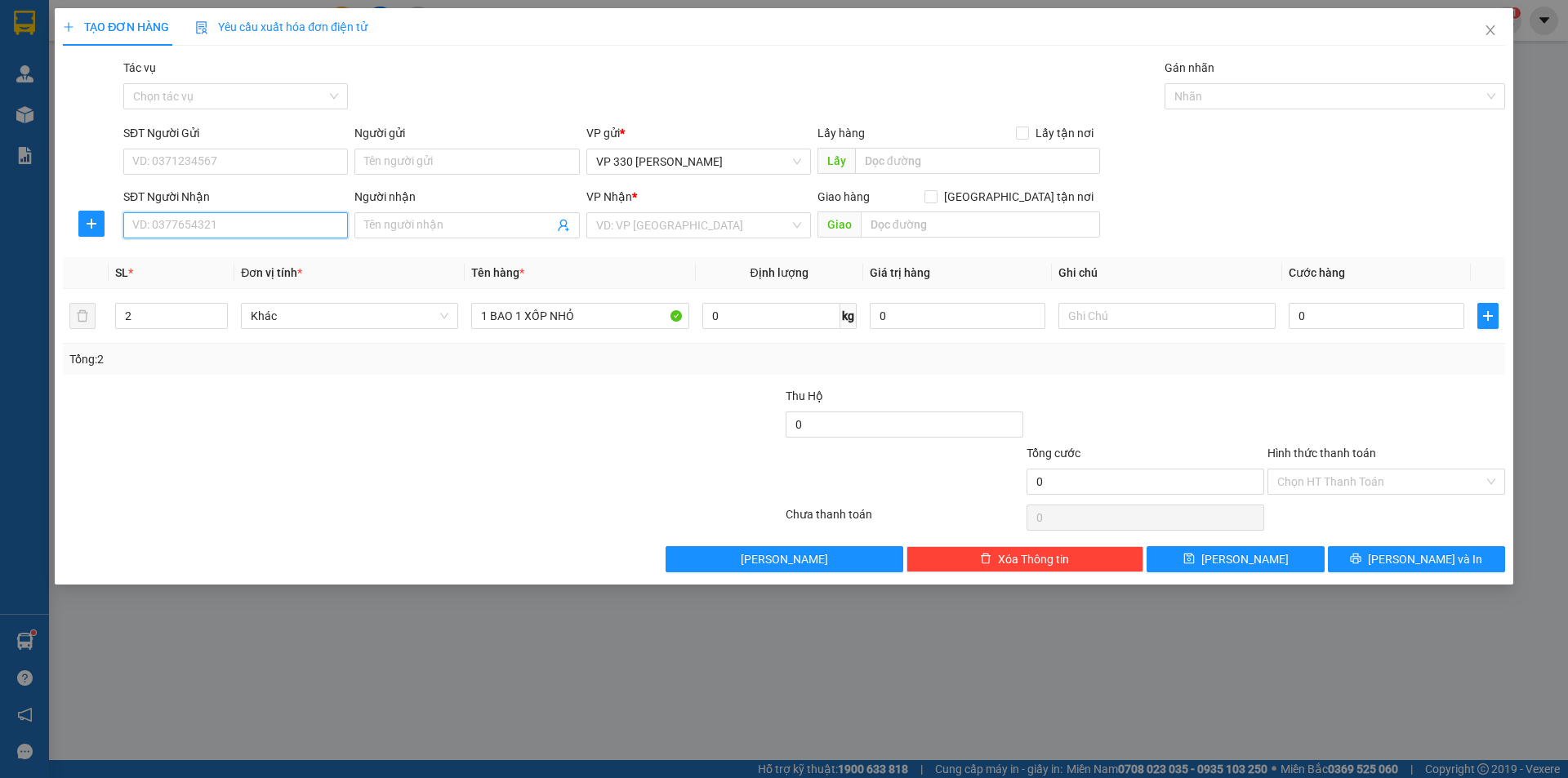
click at [206, 226] on input "SĐT Người Nhận" at bounding box center [236, 225] width 225 height 26
type input "0989965921"
click at [908, 154] on input "text" at bounding box center [978, 160] width 245 height 26
type input "TCHL"
click at [724, 226] on input "search" at bounding box center [693, 225] width 193 height 25
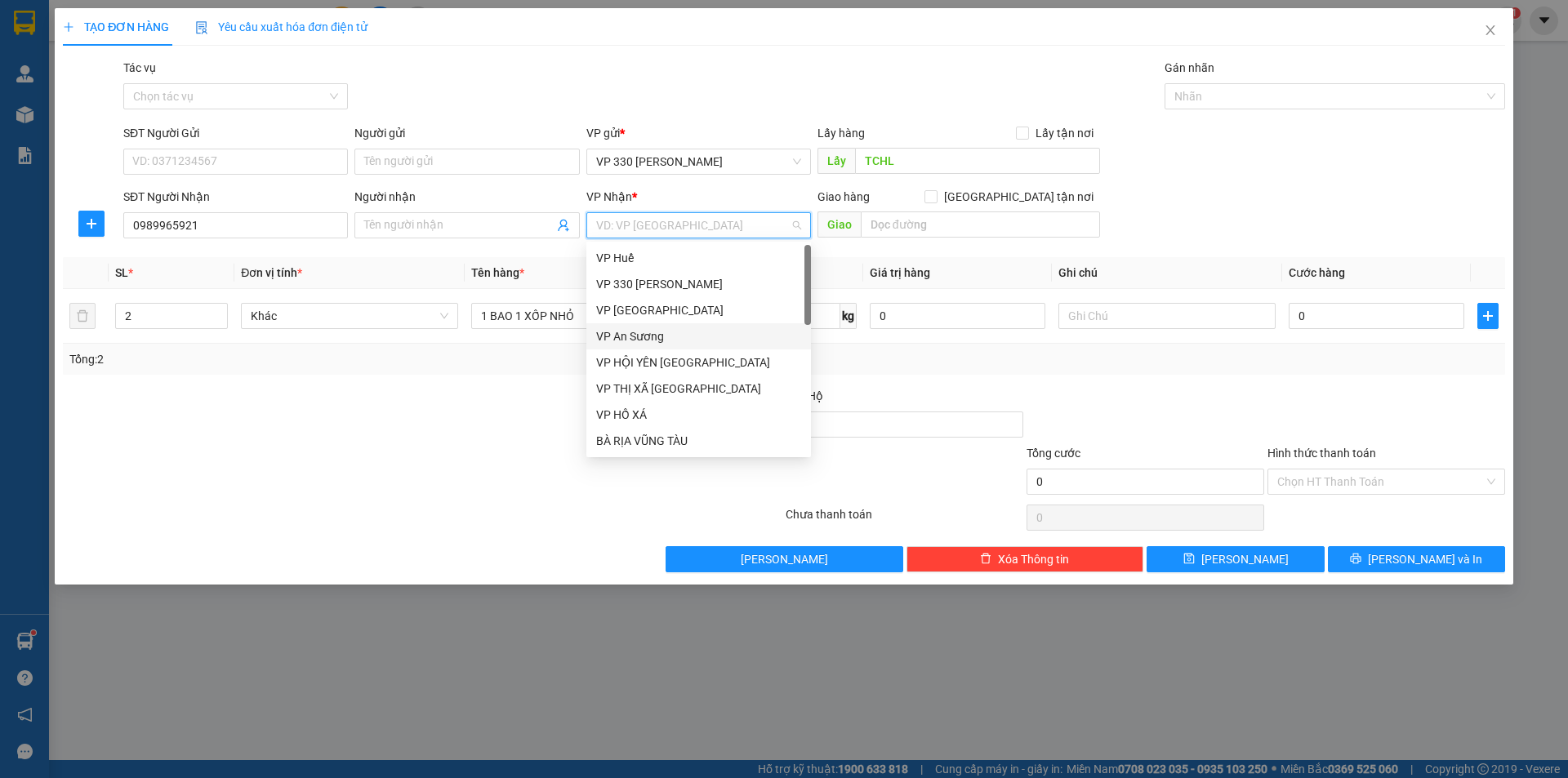
click at [660, 341] on div "VP An Sương" at bounding box center [699, 337] width 205 height 18
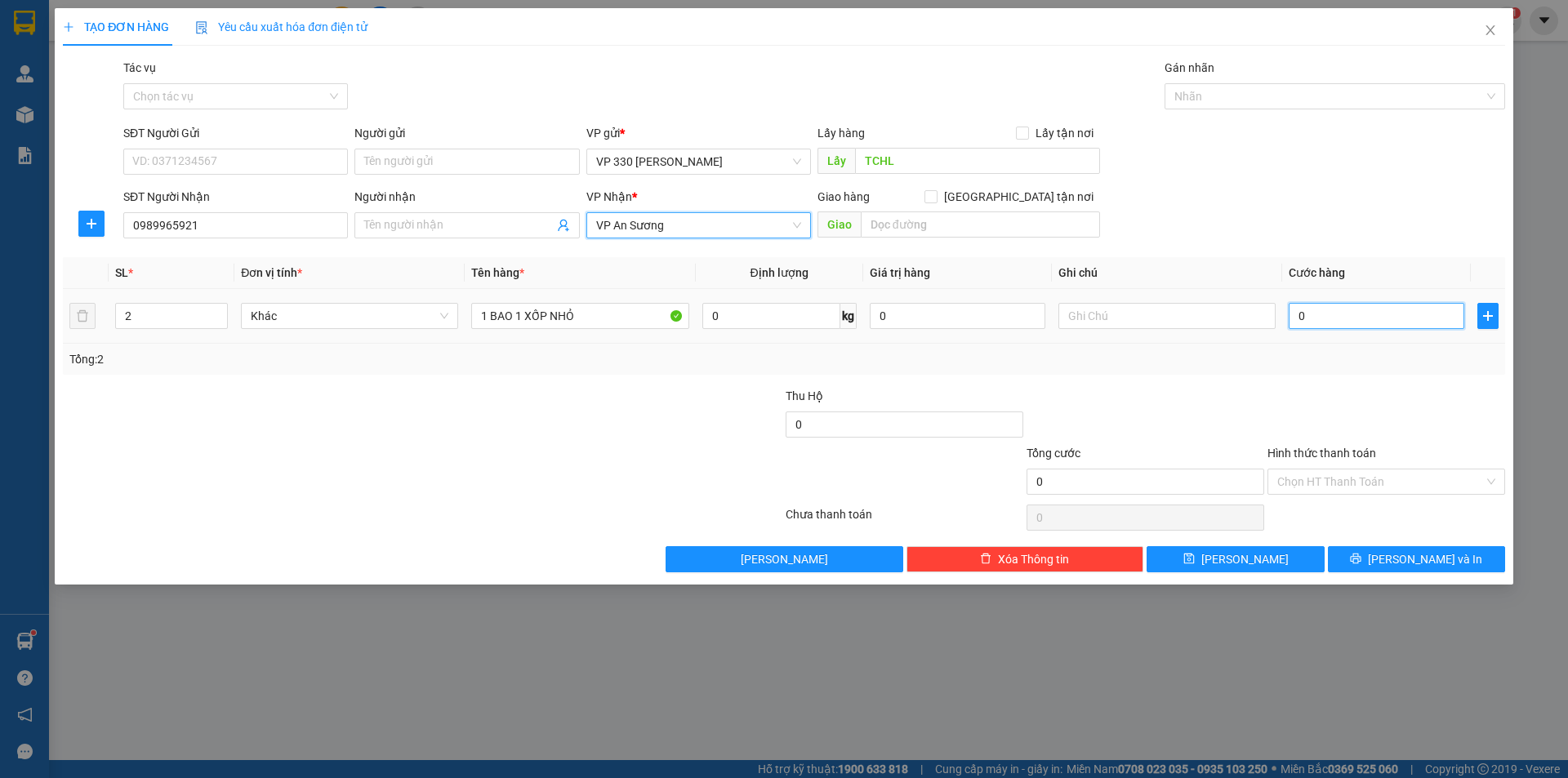
click at [1352, 320] on input "0" at bounding box center [1377, 316] width 175 height 26
type input "1"
type input "15"
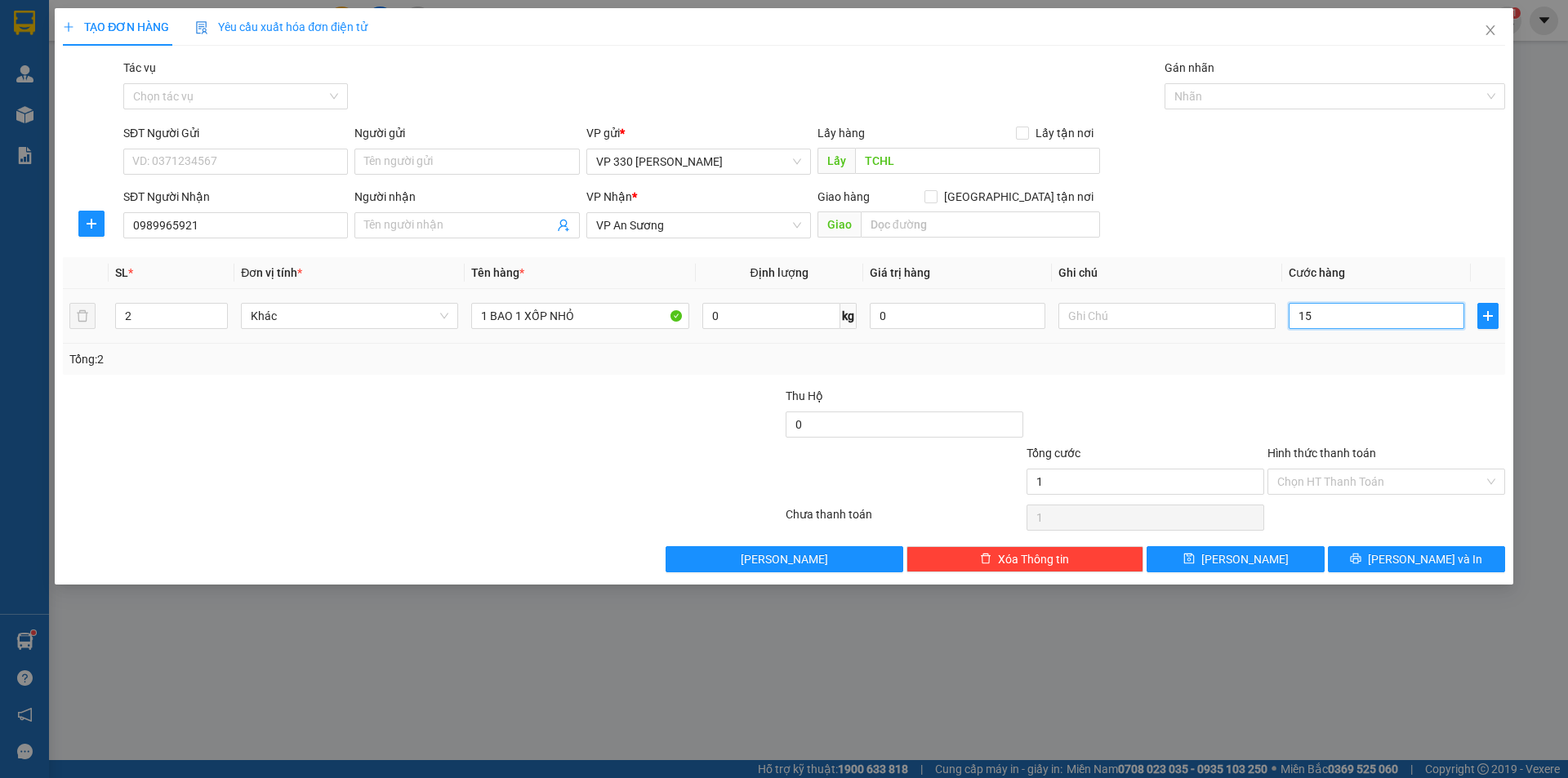
type input "15"
type input "150"
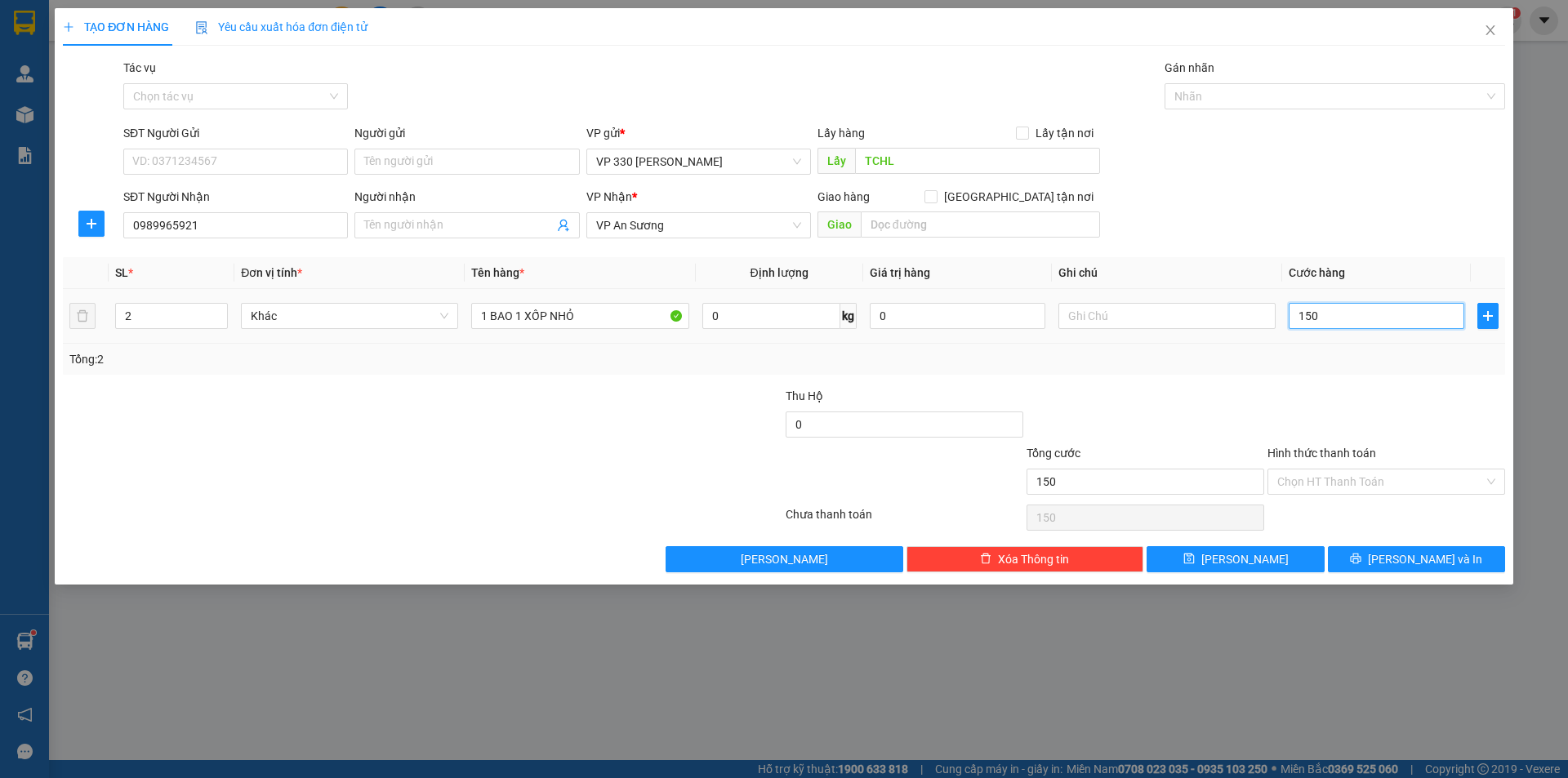
type input "1.500"
type input "15.000"
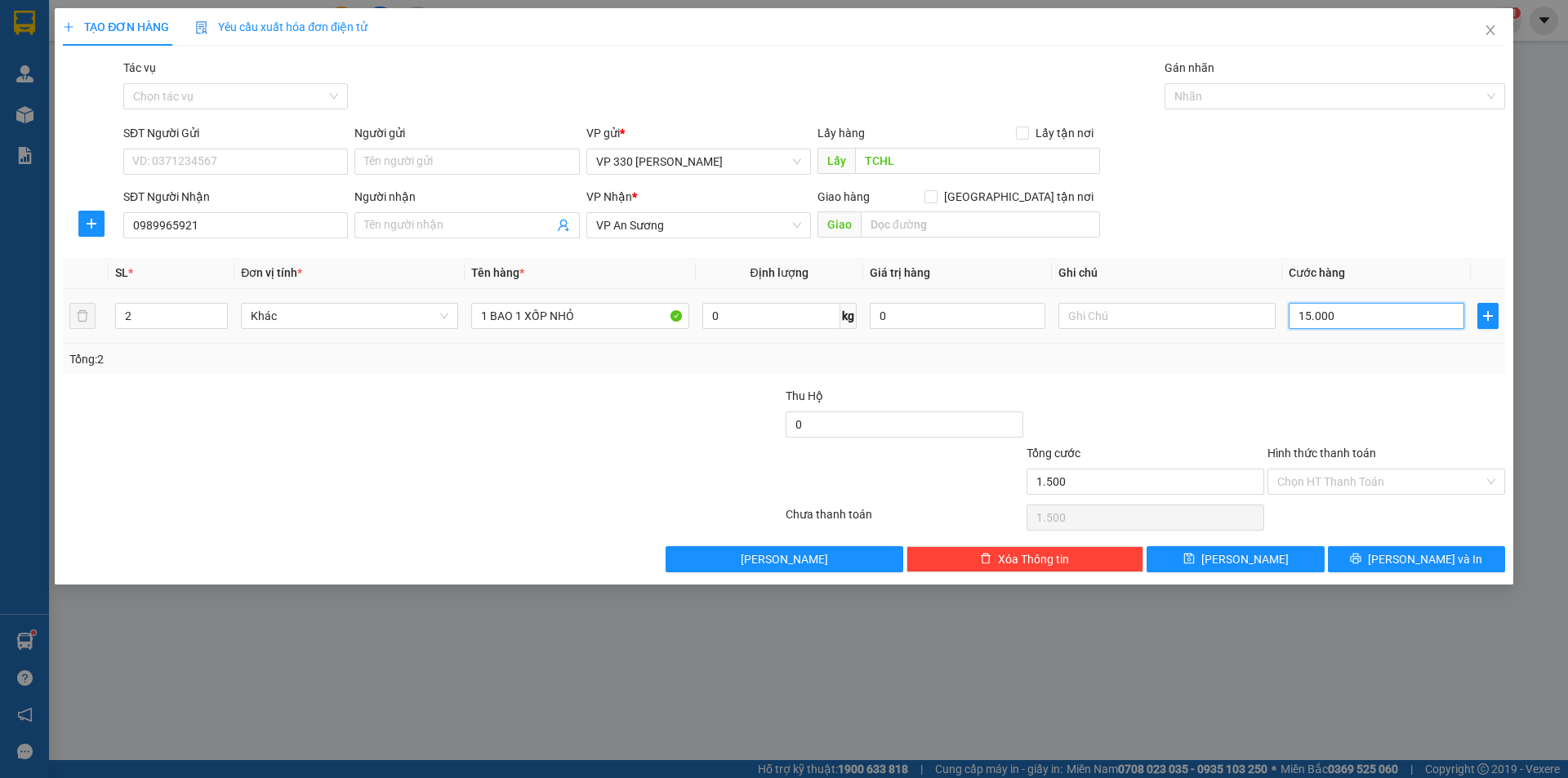
type input "15.000"
type input "150.000"
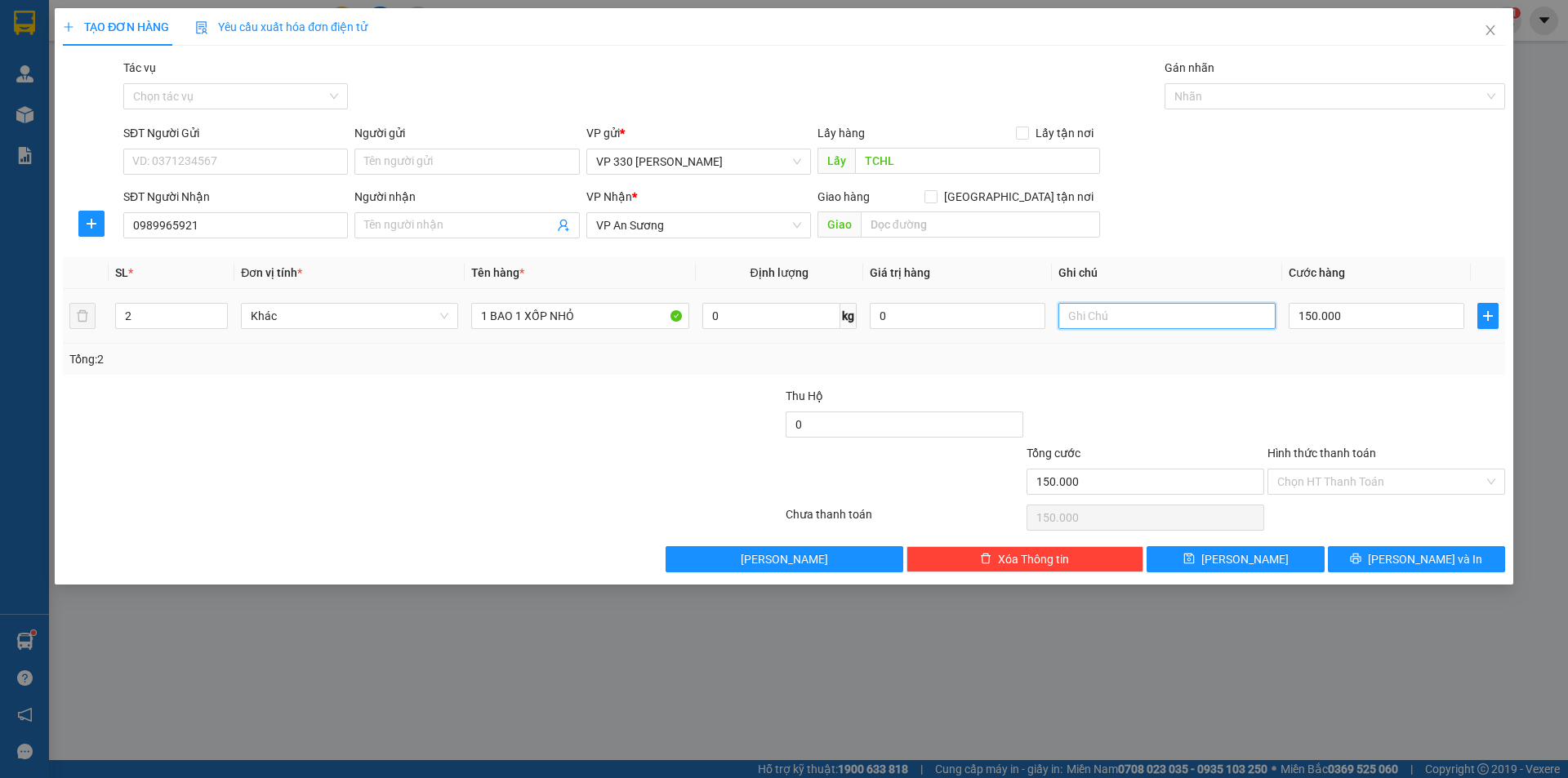
click at [1143, 323] on input "text" at bounding box center [1168, 316] width 217 height 26
type input "TCHL THU"
click at [1410, 485] on input "Hình thức thanh toán" at bounding box center [1381, 482] width 206 height 25
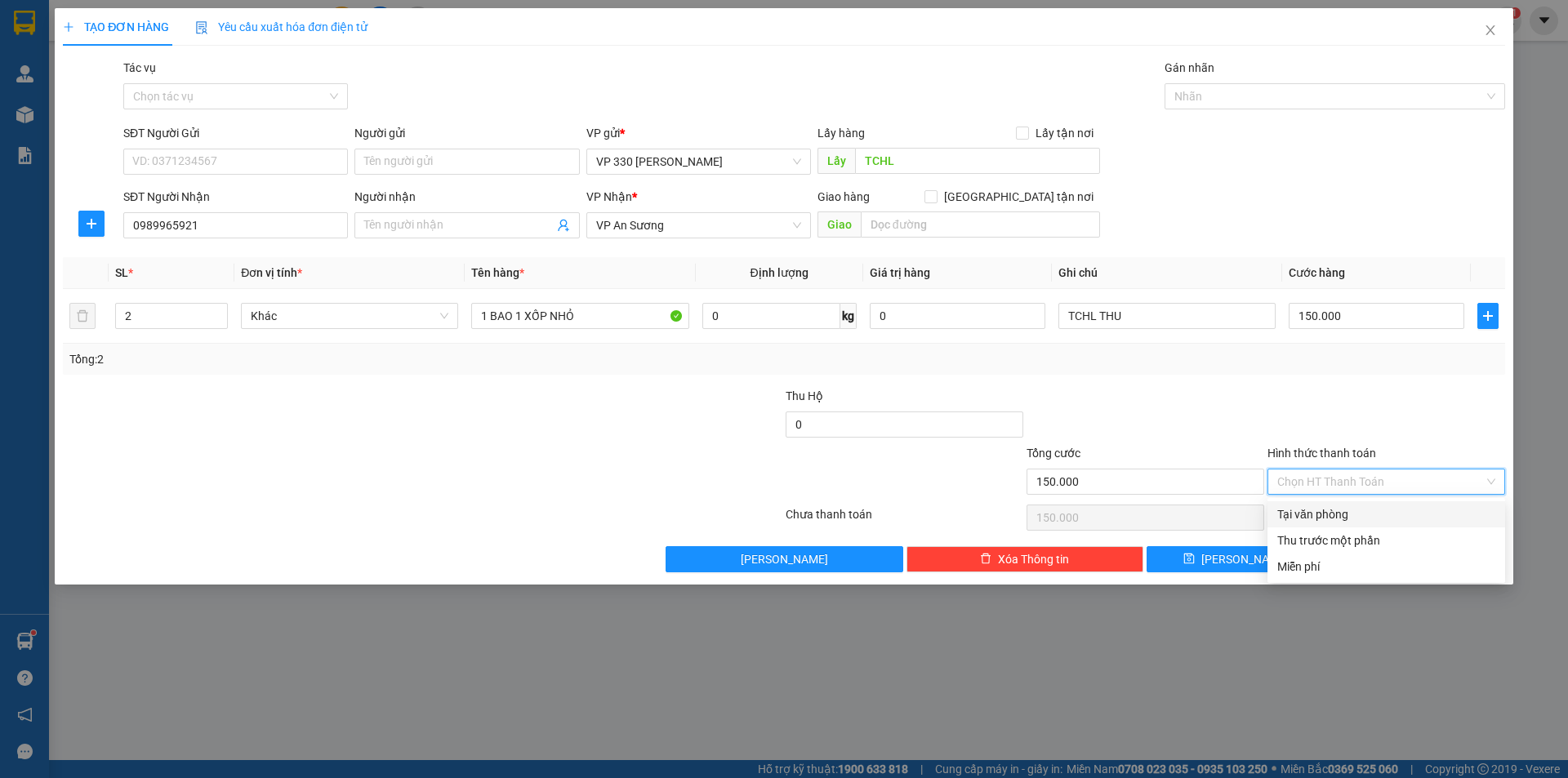
click at [1356, 514] on div "Tại văn phòng" at bounding box center [1387, 515] width 218 height 18
type input "0"
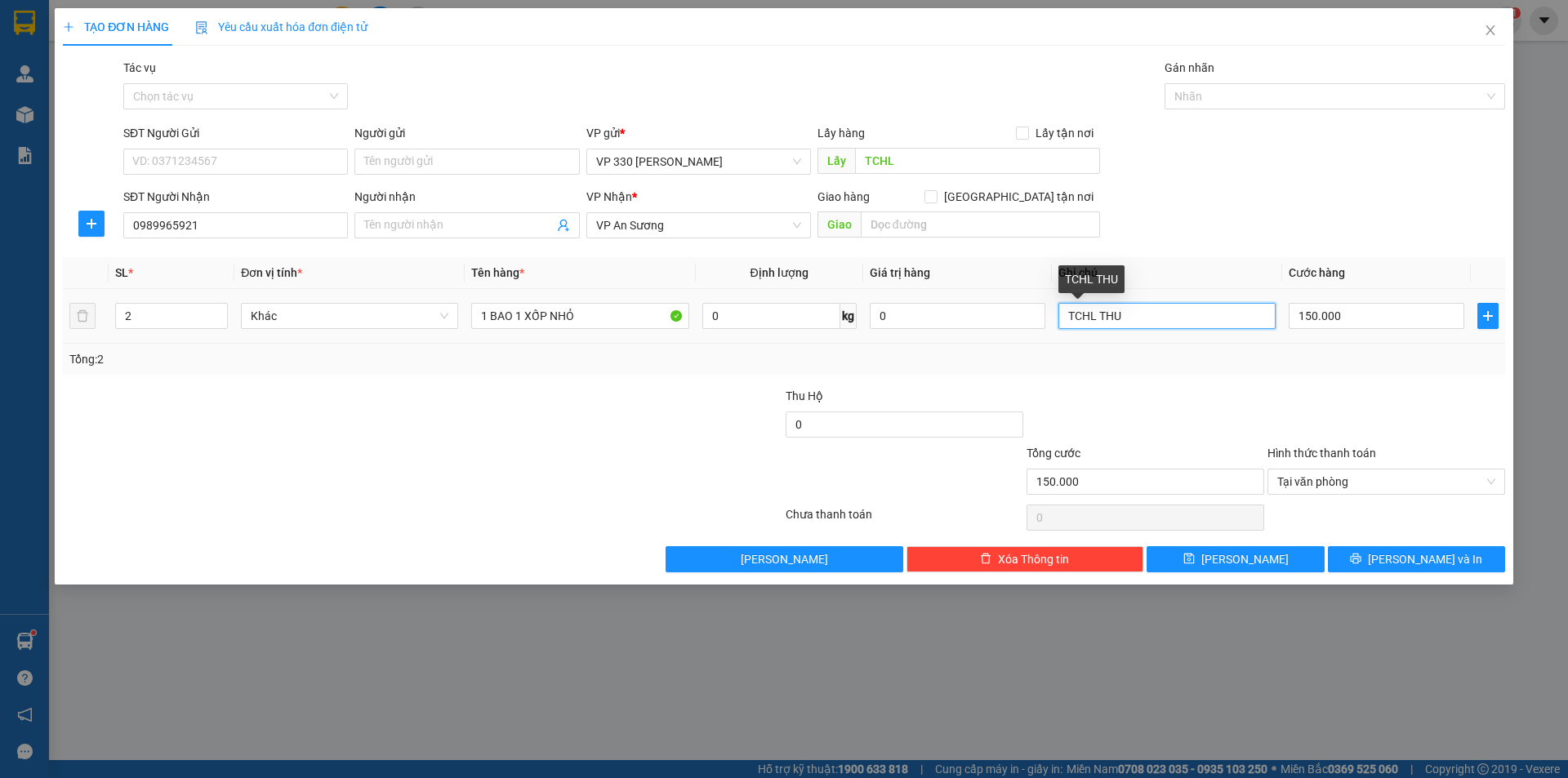
click at [1064, 316] on input "TCHL THU" at bounding box center [1168, 316] width 217 height 26
type input "9956 TCHL THU"
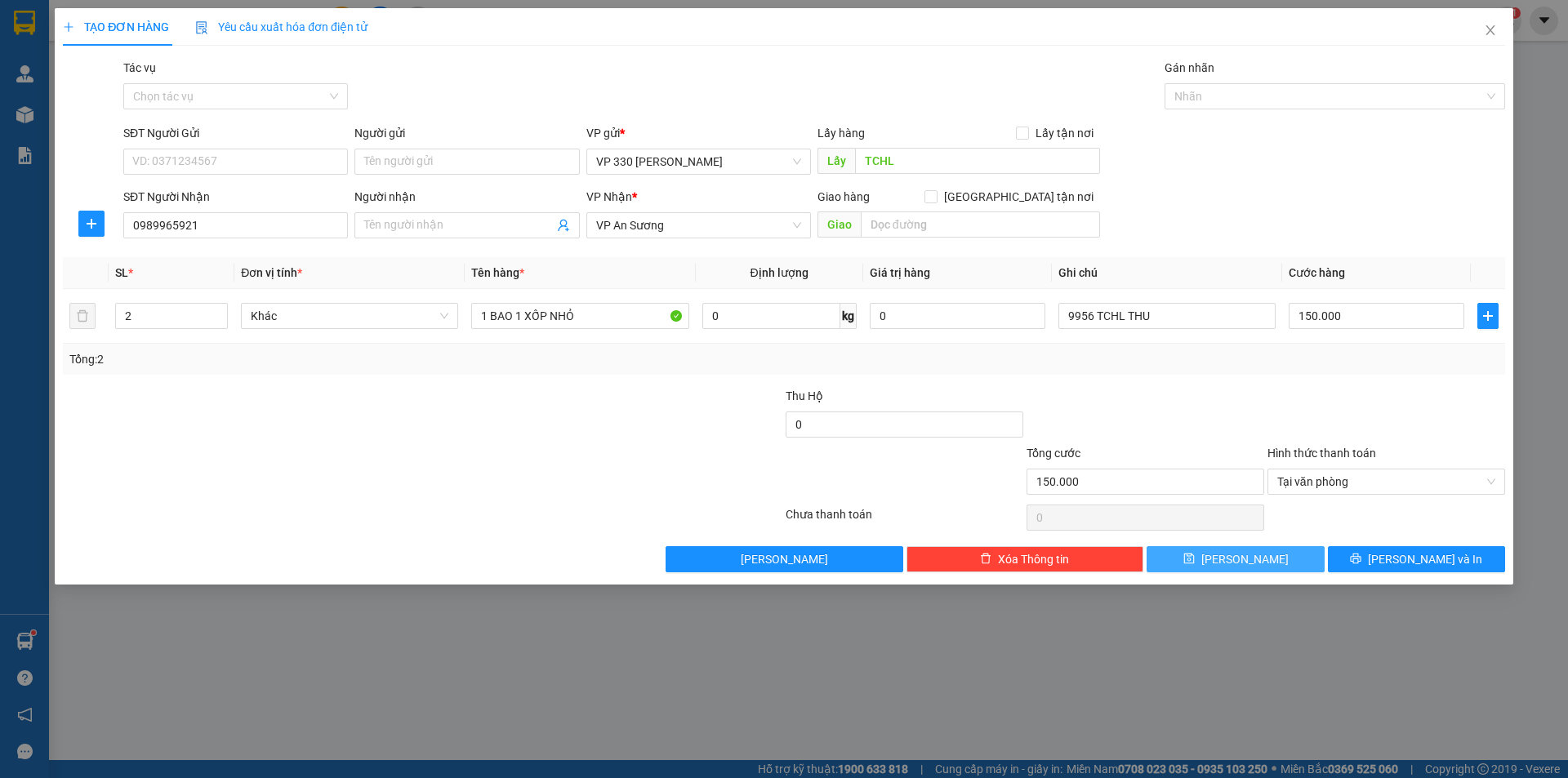
click at [1202, 554] on button "[PERSON_NAME]" at bounding box center [1235, 560] width 177 height 26
type input "1"
type input "0"
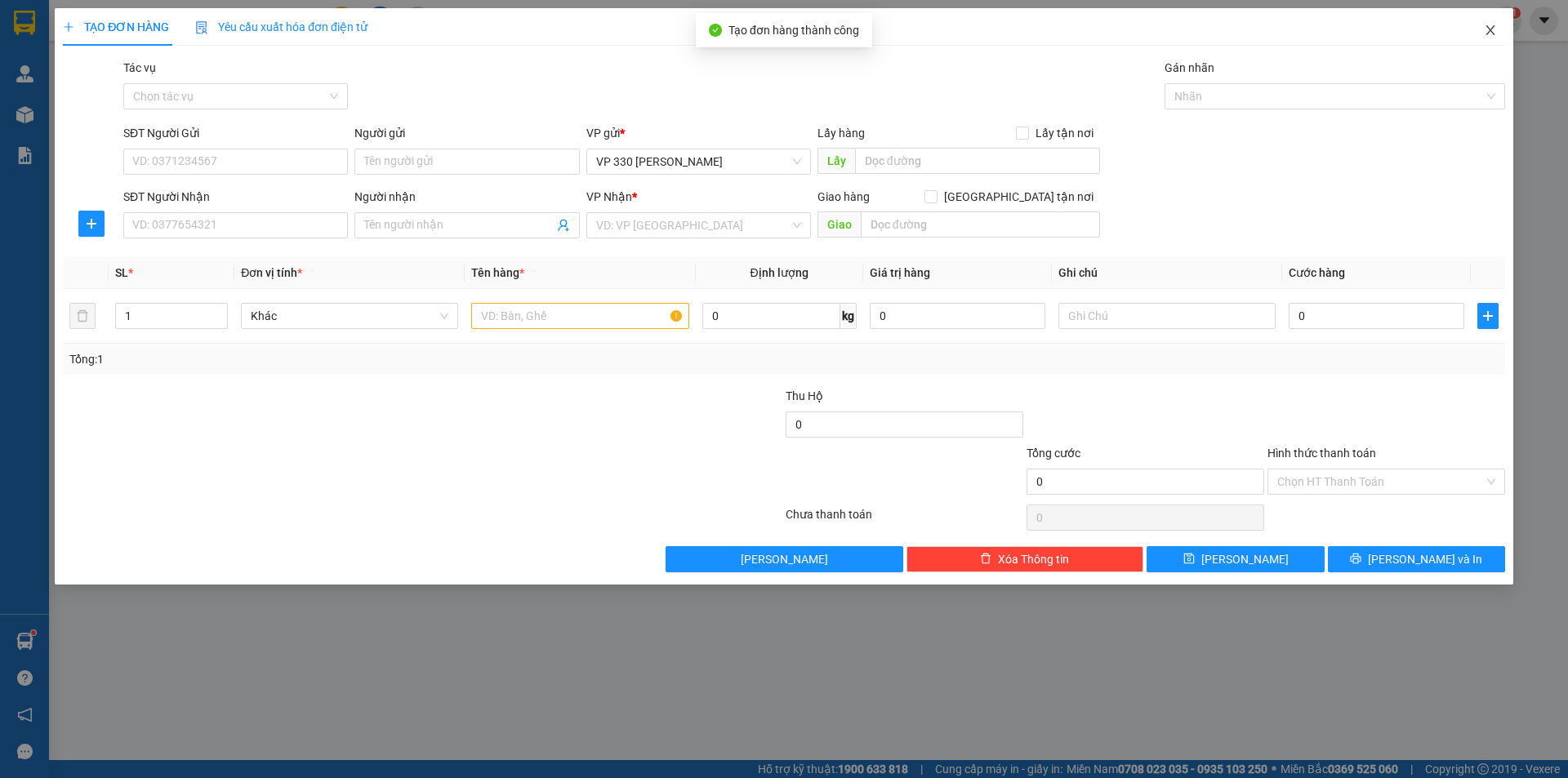
click at [1491, 35] on icon "close" at bounding box center [1490, 30] width 13 height 13
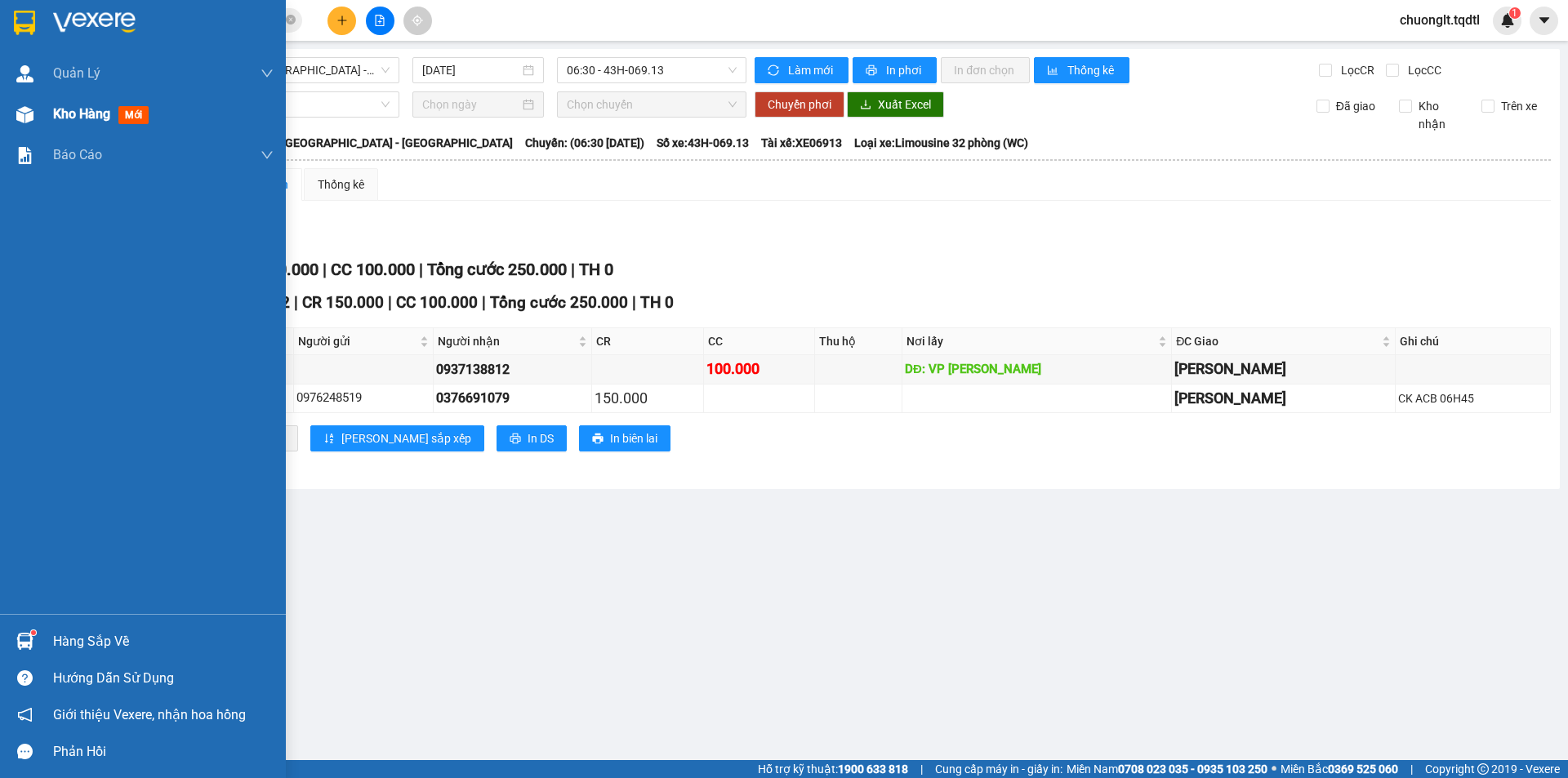
click at [57, 116] on span "Kho hàng" at bounding box center [81, 115] width 57 height 16
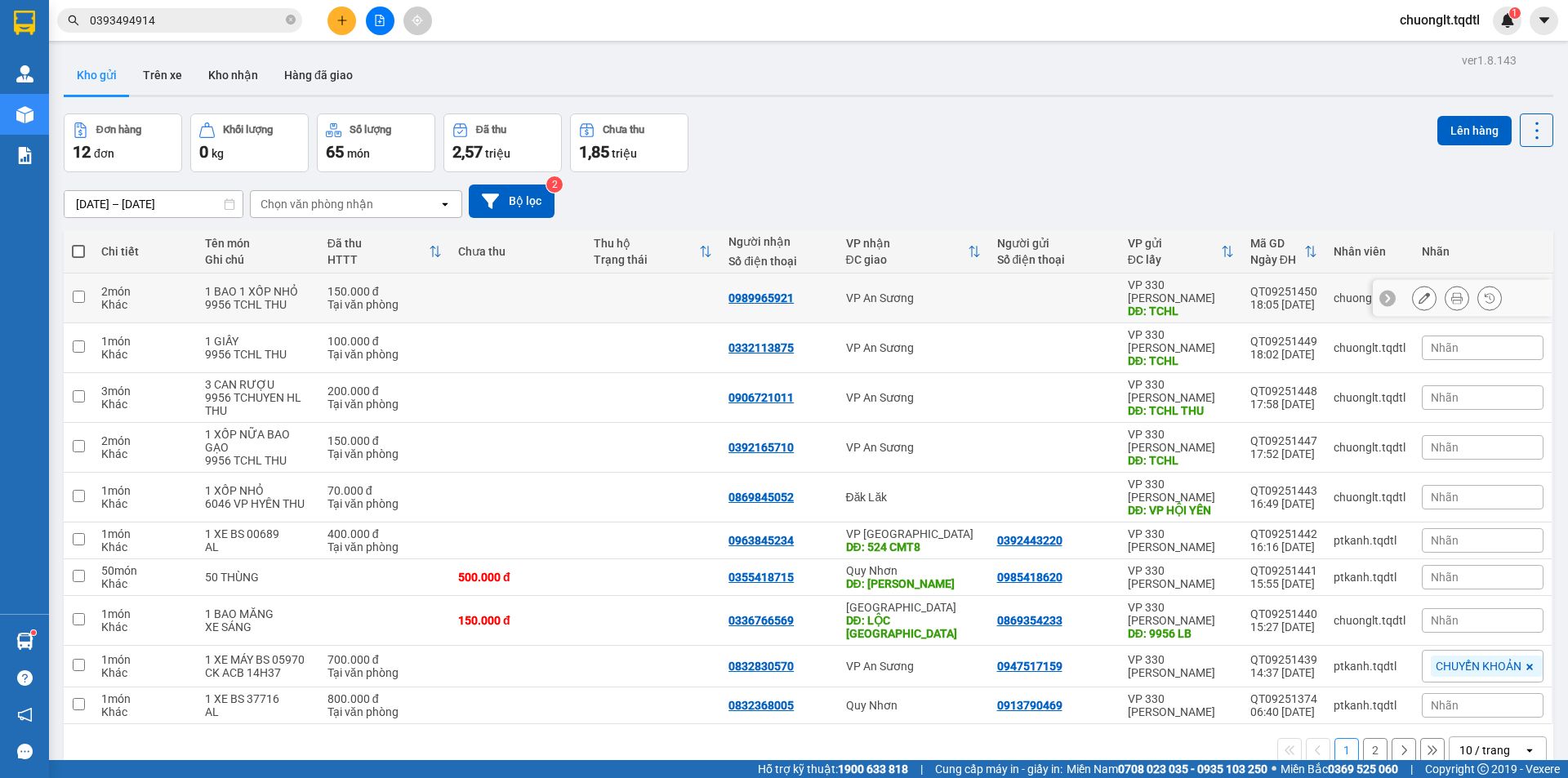
click at [78, 292] on input "checkbox" at bounding box center [79, 297] width 12 height 12
checkbox input "true"
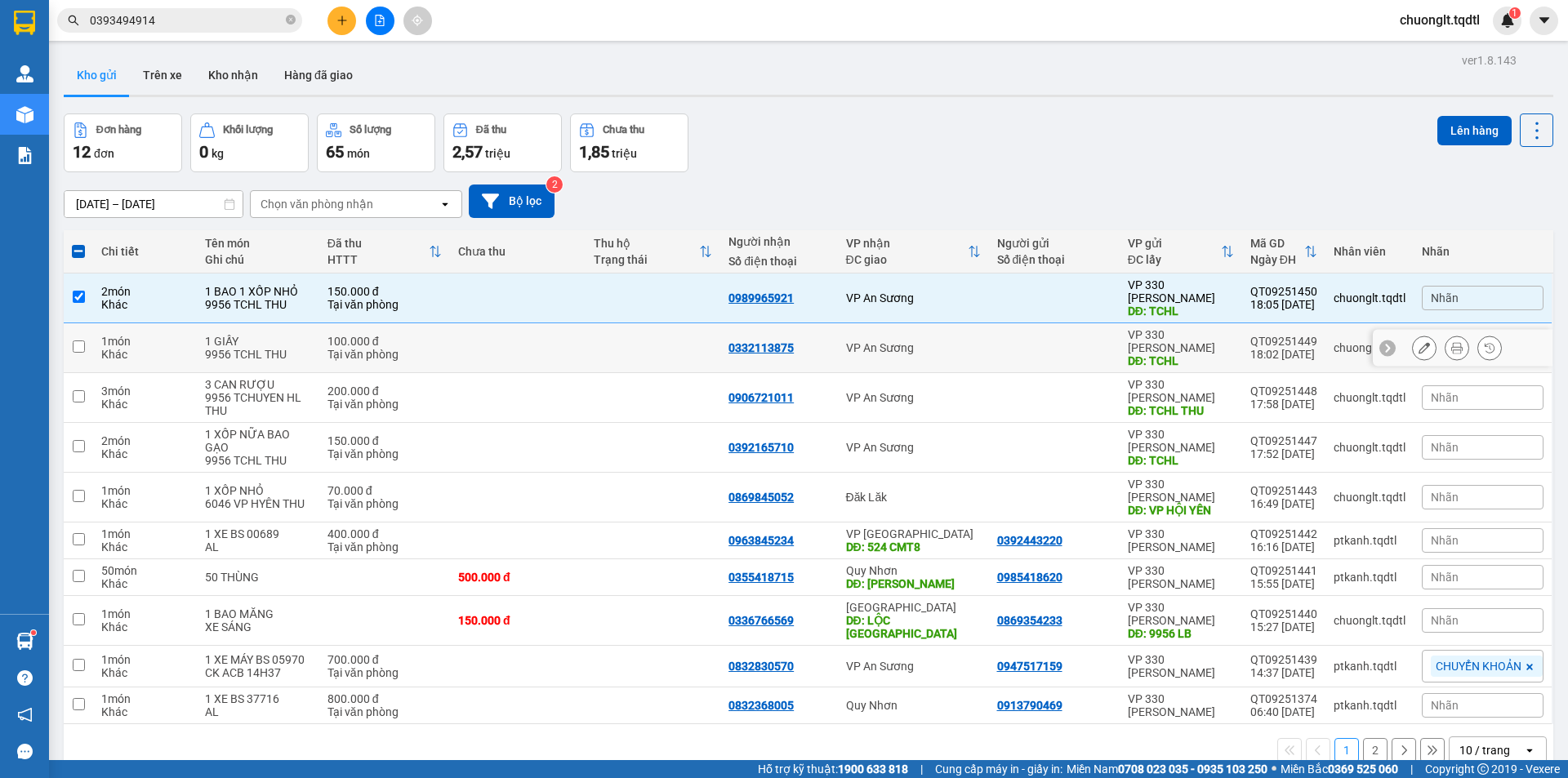
click at [75, 341] on input "checkbox" at bounding box center [79, 347] width 12 height 12
checkbox input "true"
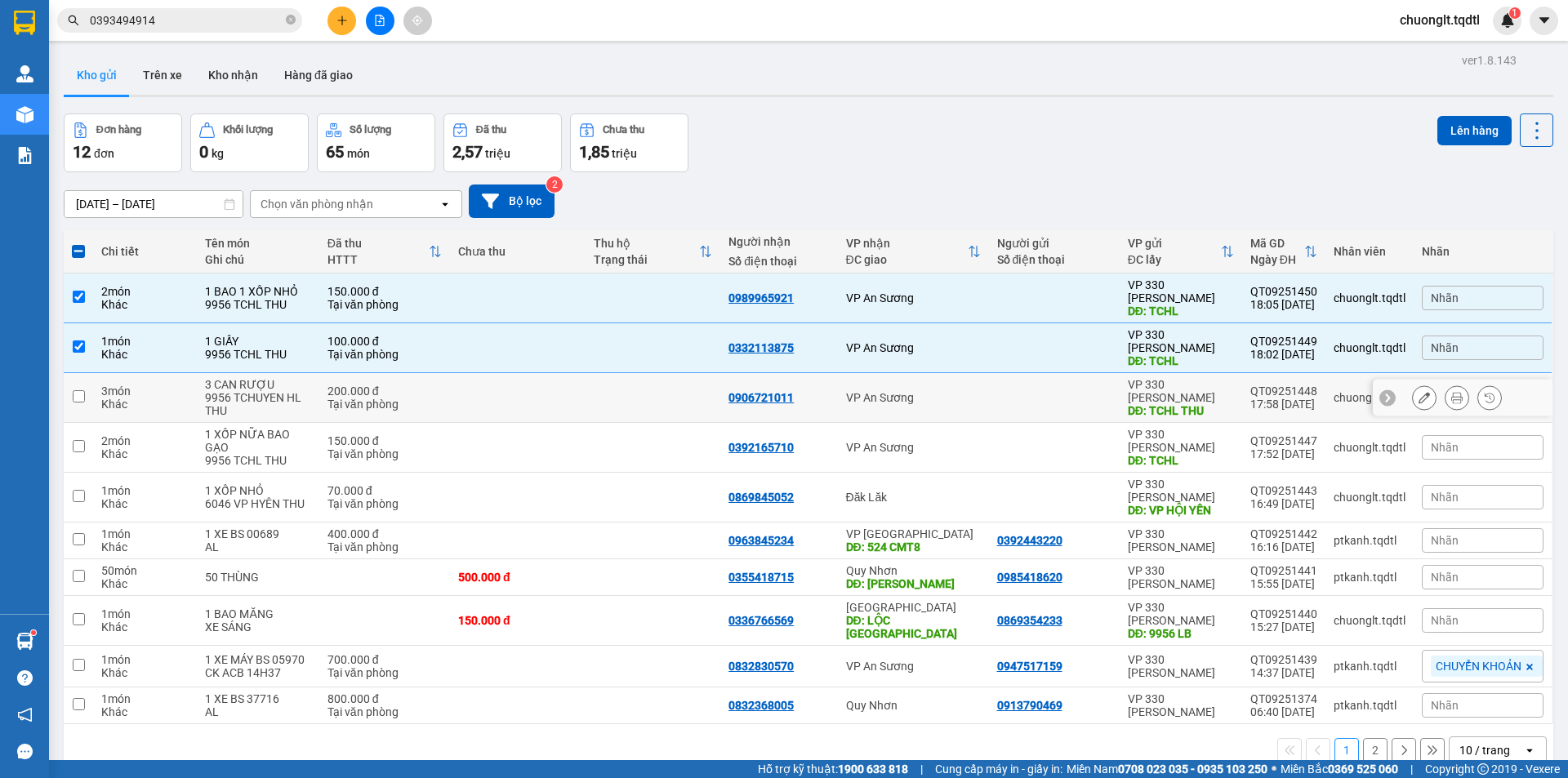
click at [76, 390] on input "checkbox" at bounding box center [79, 396] width 12 height 12
checkbox input "true"
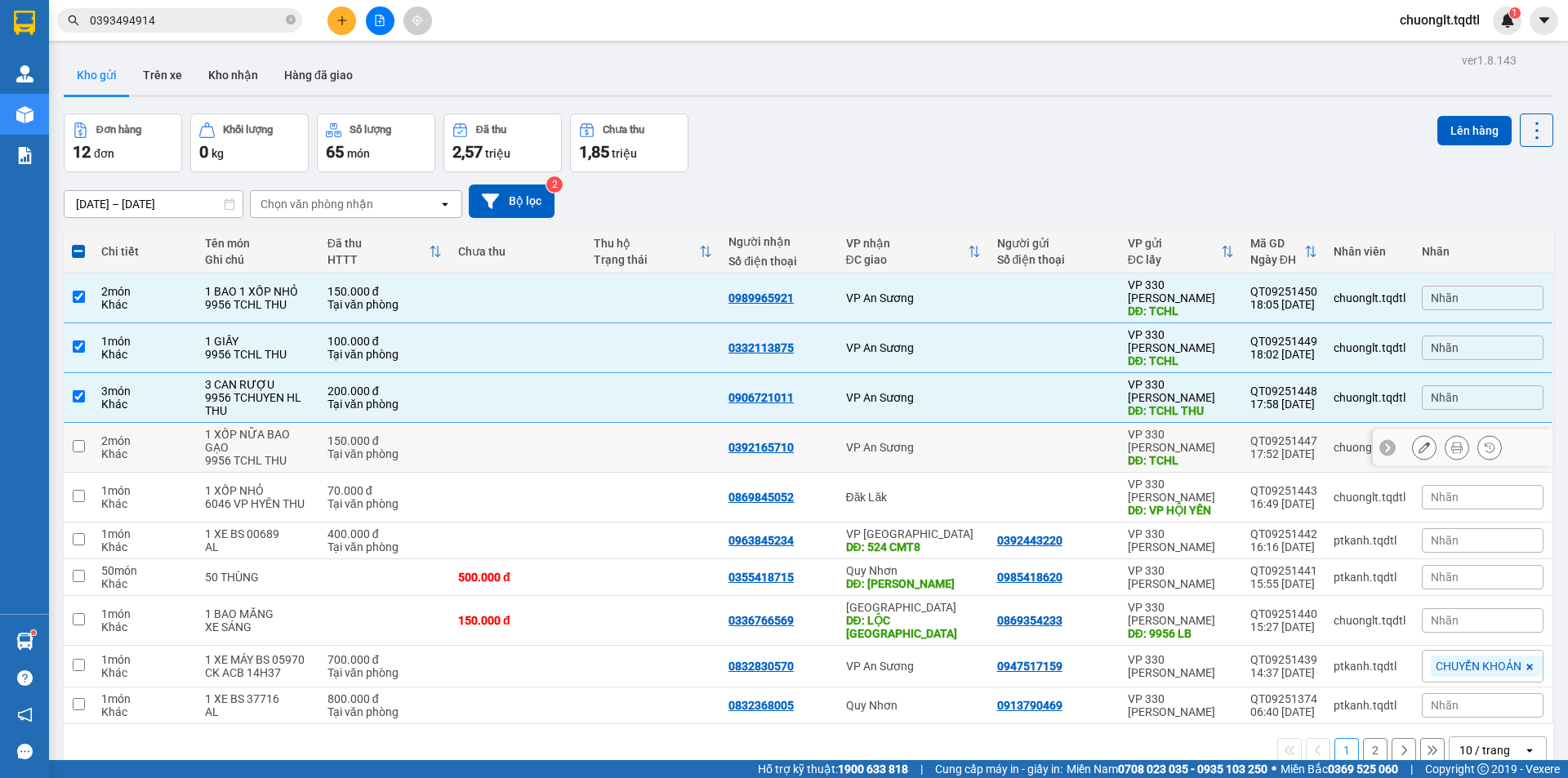
click at [79, 440] on input "checkbox" at bounding box center [79, 446] width 12 height 12
checkbox input "true"
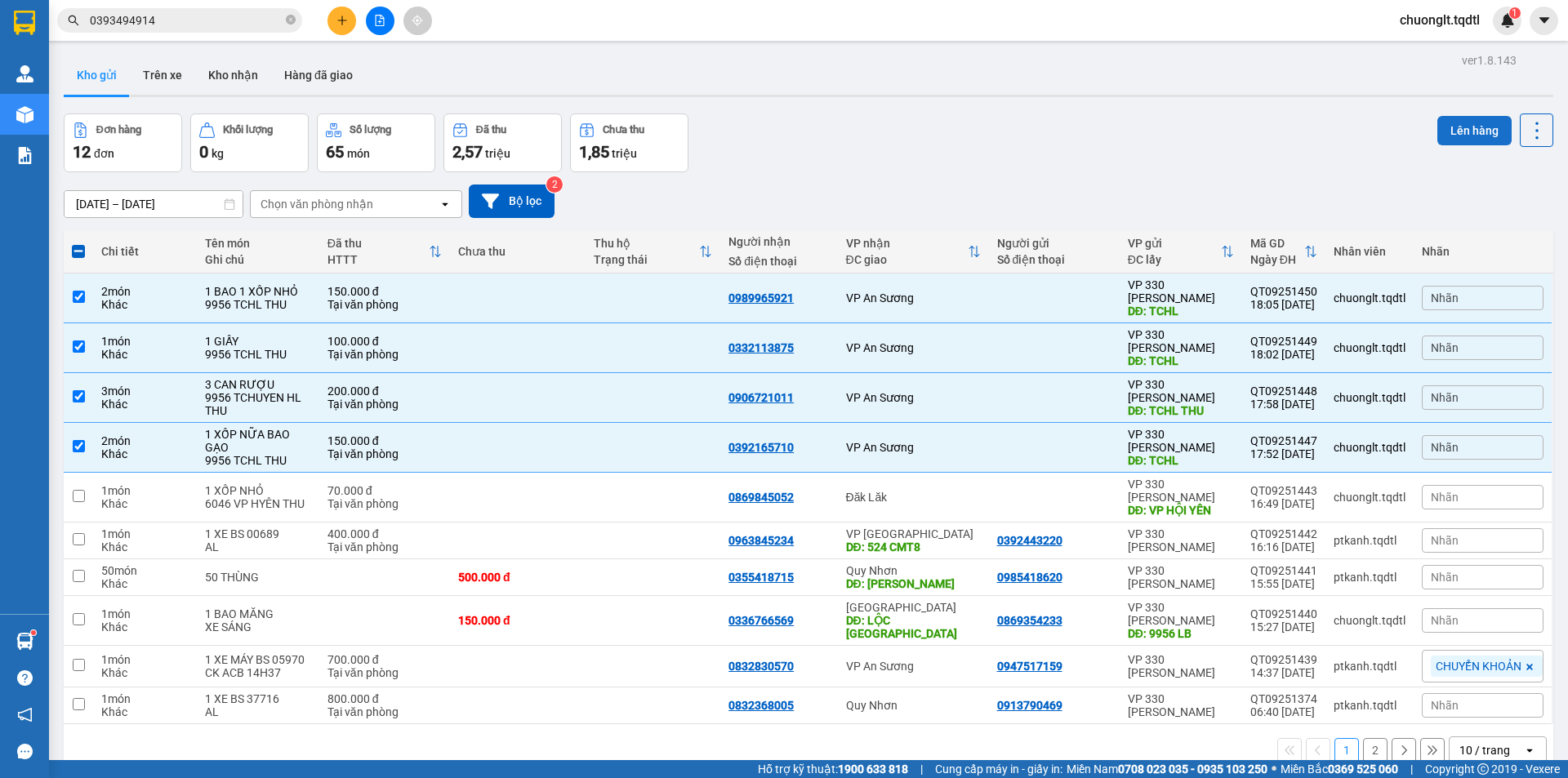
click at [1454, 127] on button "Lên hàng" at bounding box center [1474, 130] width 75 height 30
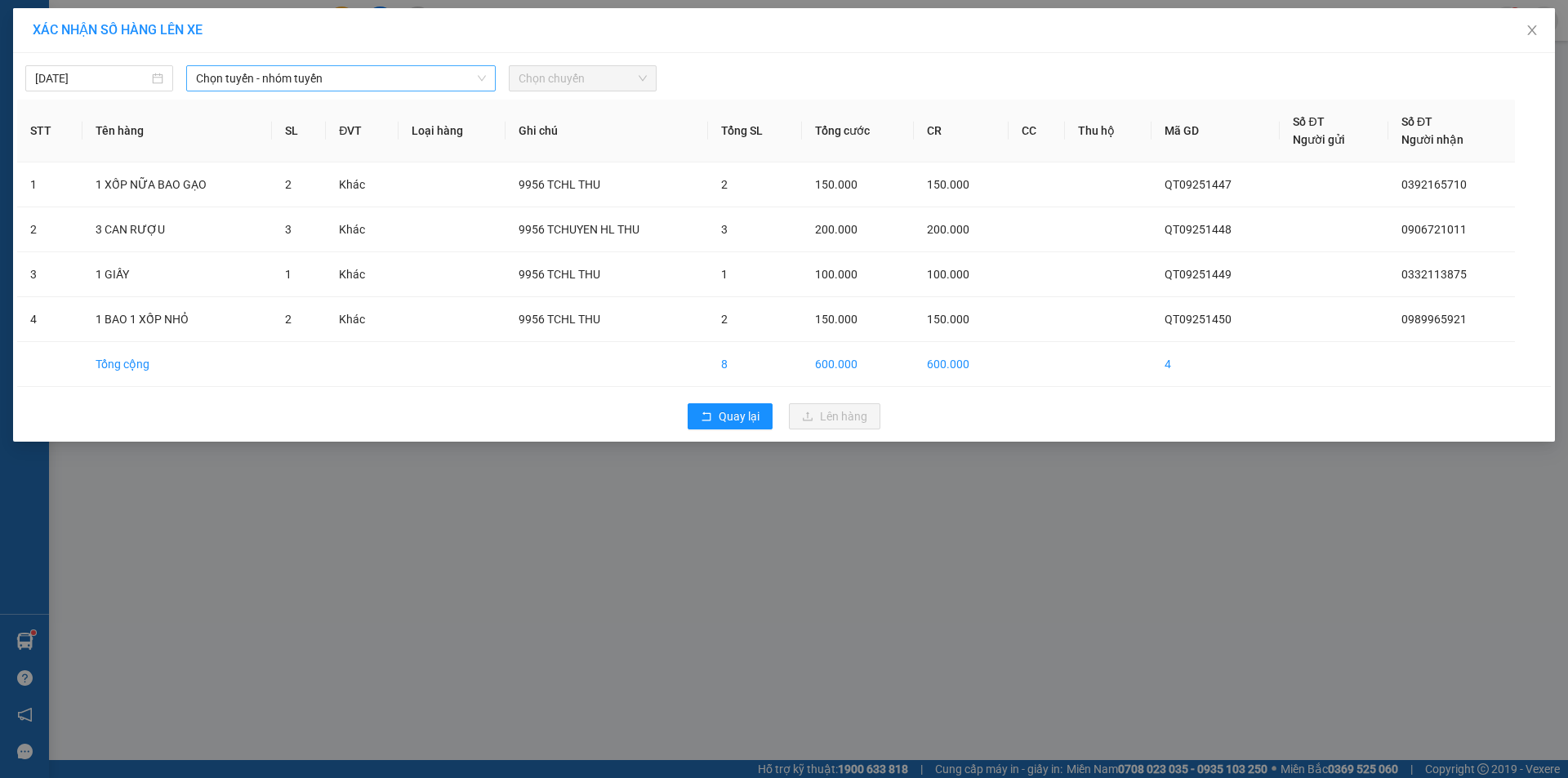
click at [385, 77] on span "Chọn tuyến - nhóm tuyến" at bounding box center [341, 78] width 290 height 25
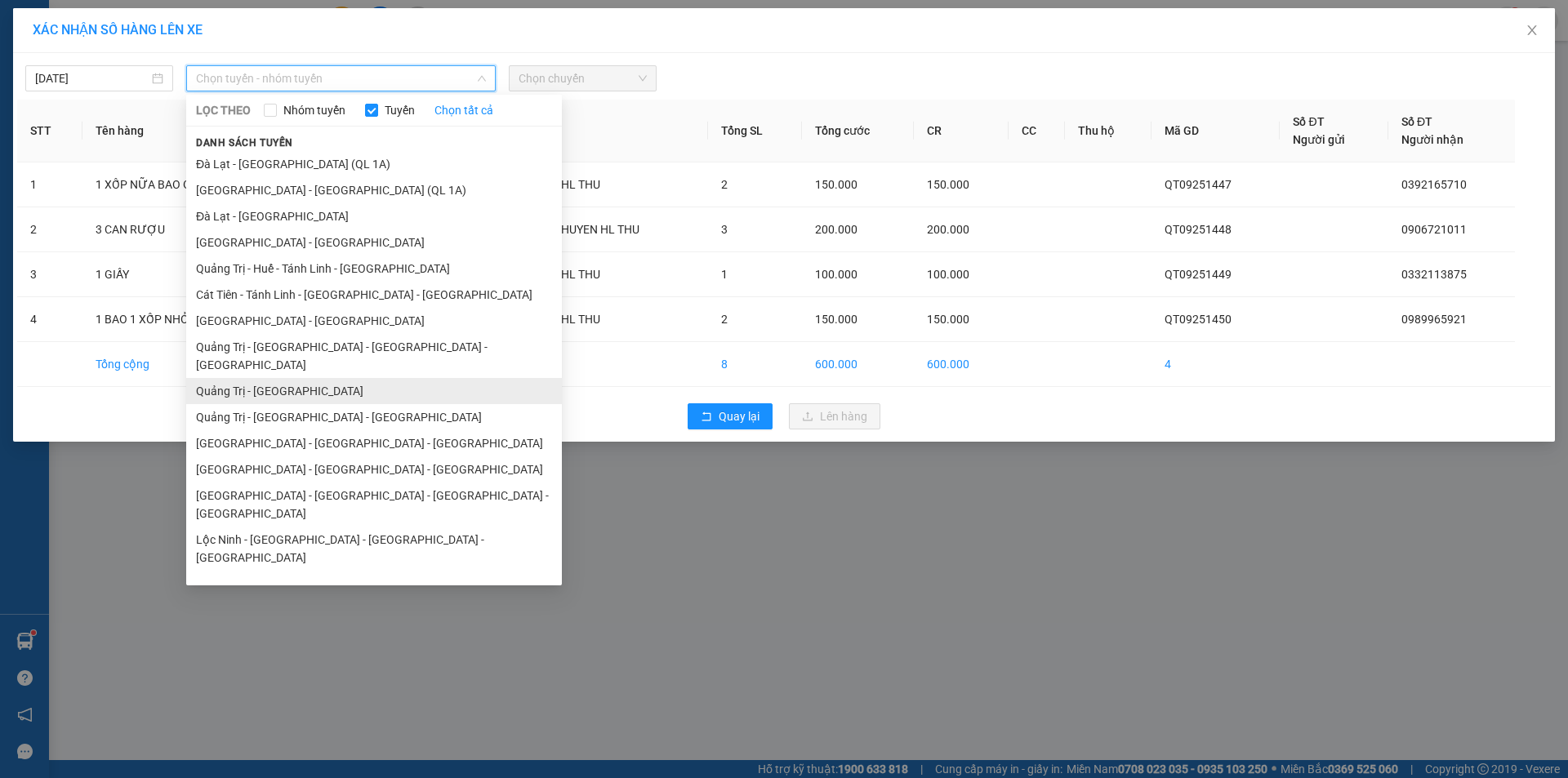
click at [288, 379] on li "Quảng Trị - [GEOGRAPHIC_DATA]" at bounding box center [374, 391] width 376 height 26
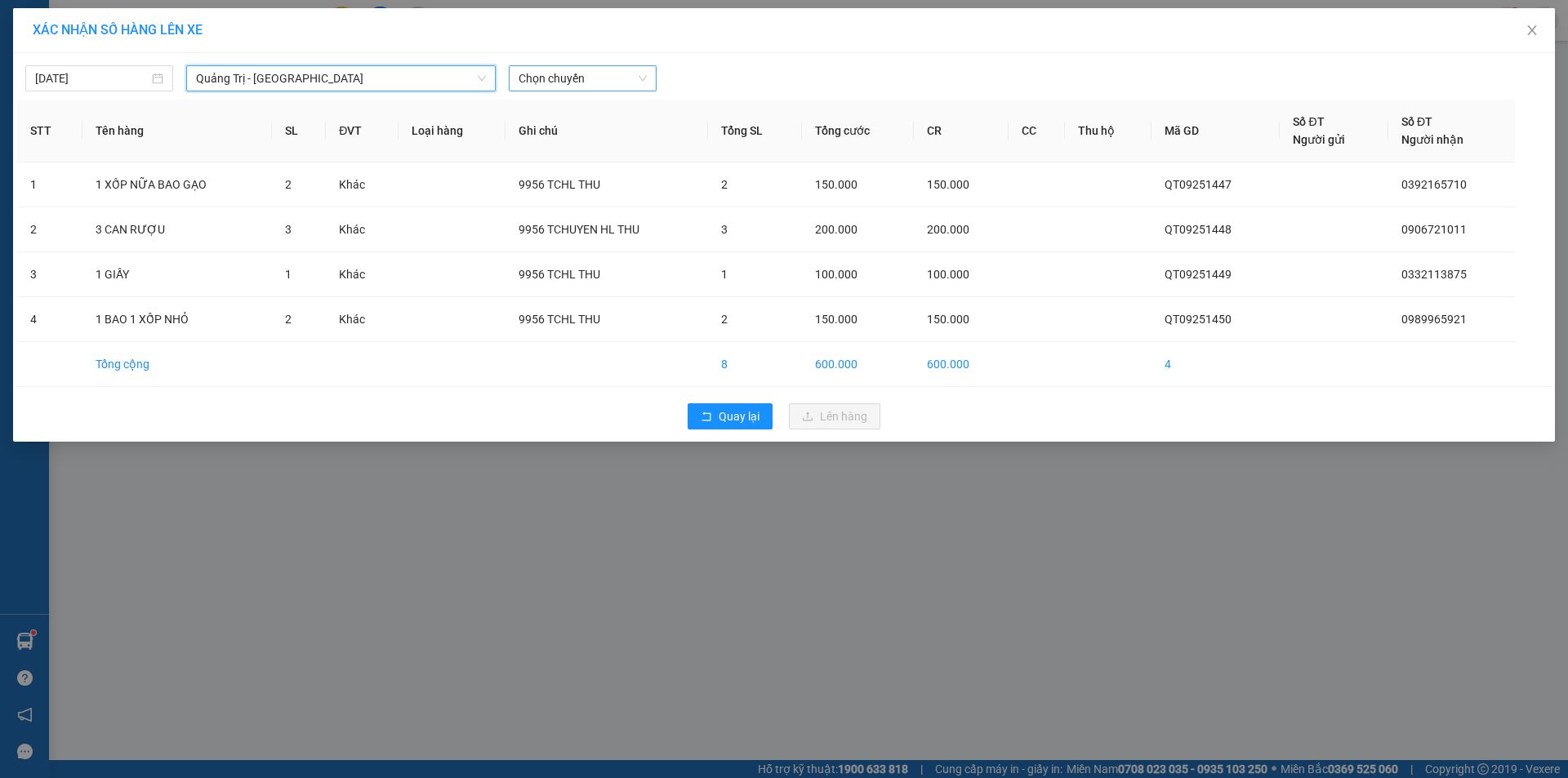
click at [606, 77] on span "Chọn chuyến" at bounding box center [583, 78] width 129 height 25
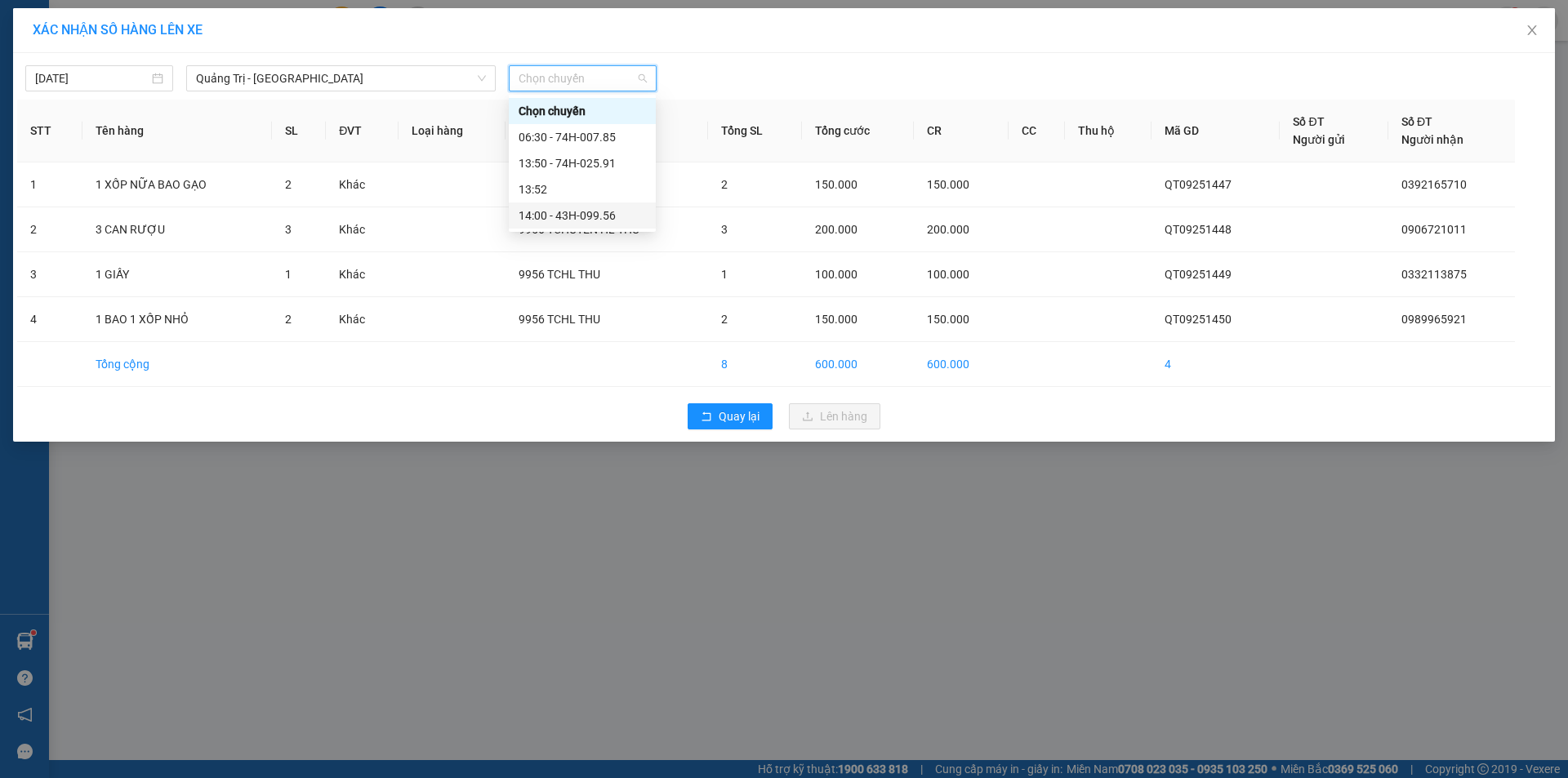
click at [591, 215] on div "14:00 - 43H-099.56" at bounding box center [583, 215] width 128 height 18
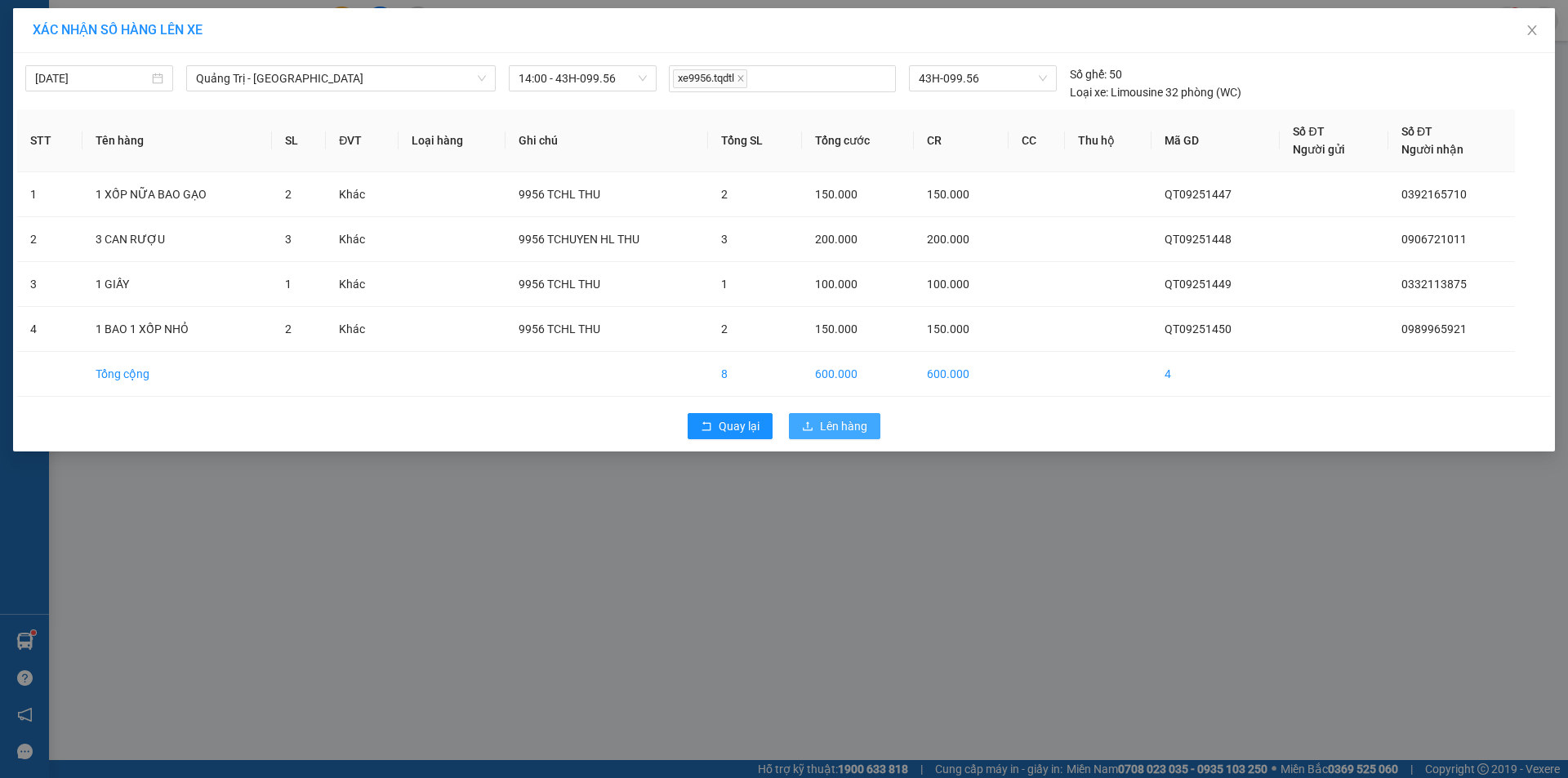
click at [856, 425] on span "Lên hàng" at bounding box center [844, 426] width 48 height 18
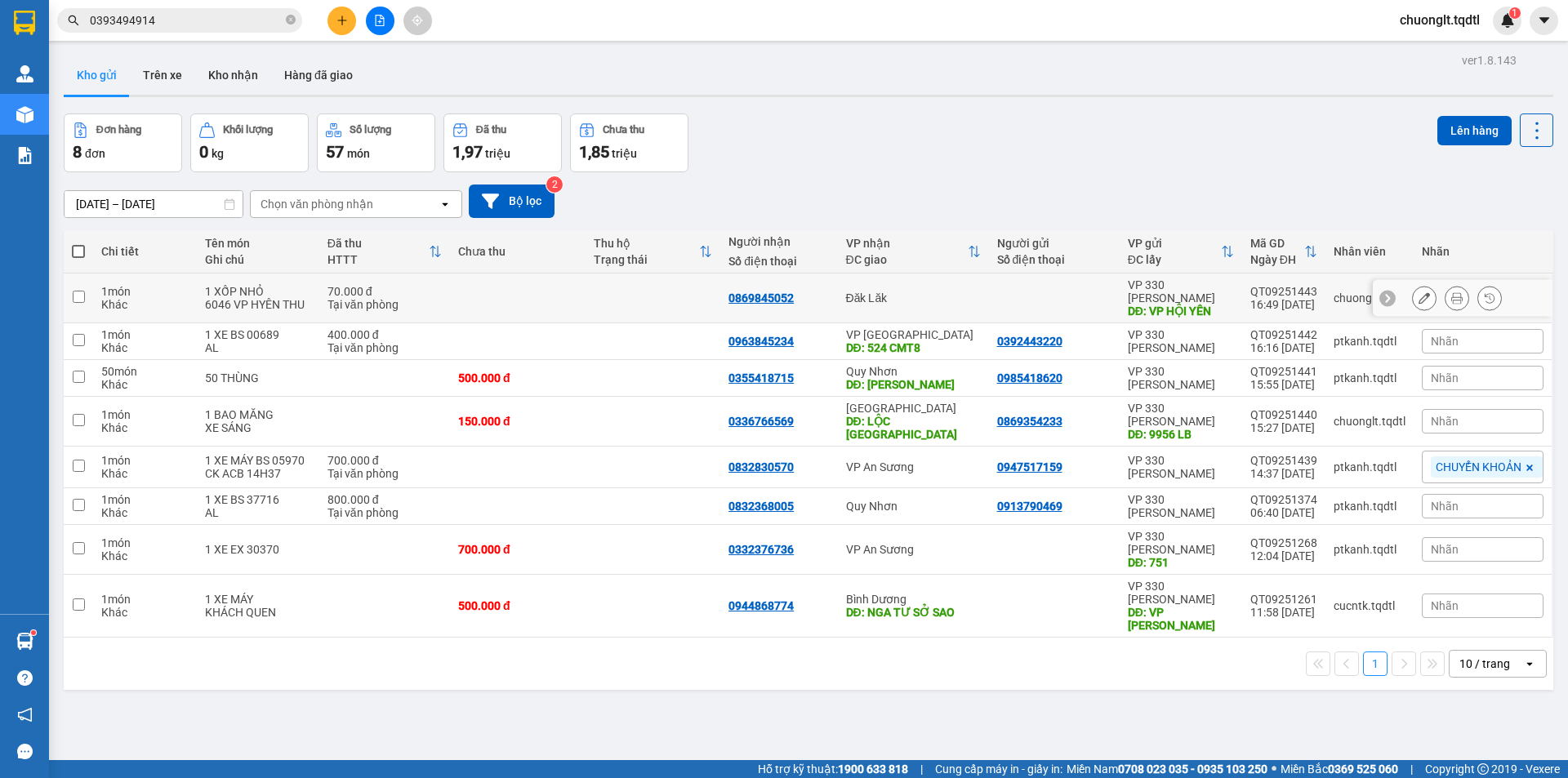
click at [77, 298] on td at bounding box center [79, 299] width 30 height 50
checkbox input "true"
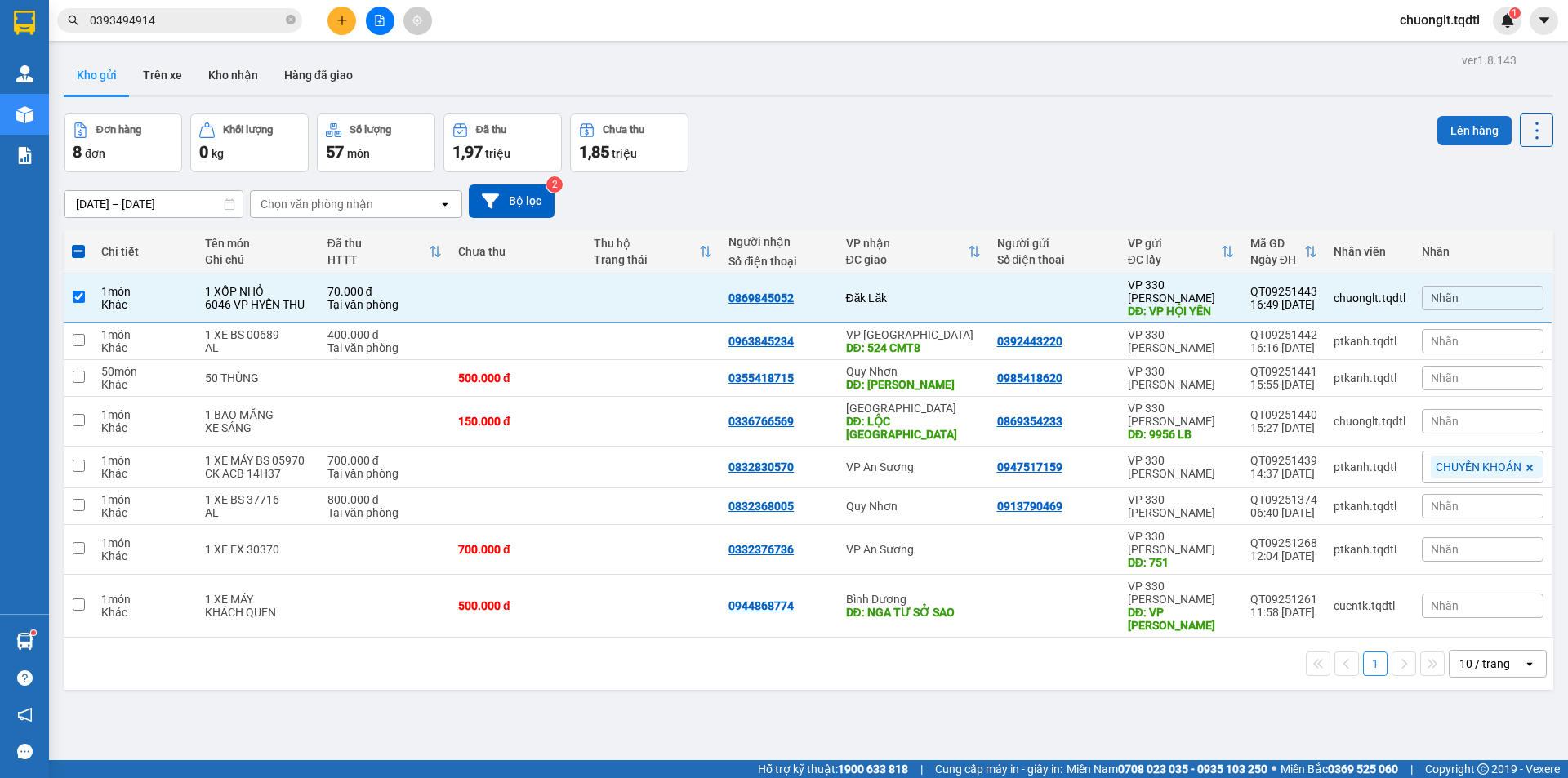
click at [1459, 130] on button "Lên hàng" at bounding box center [1474, 130] width 75 height 30
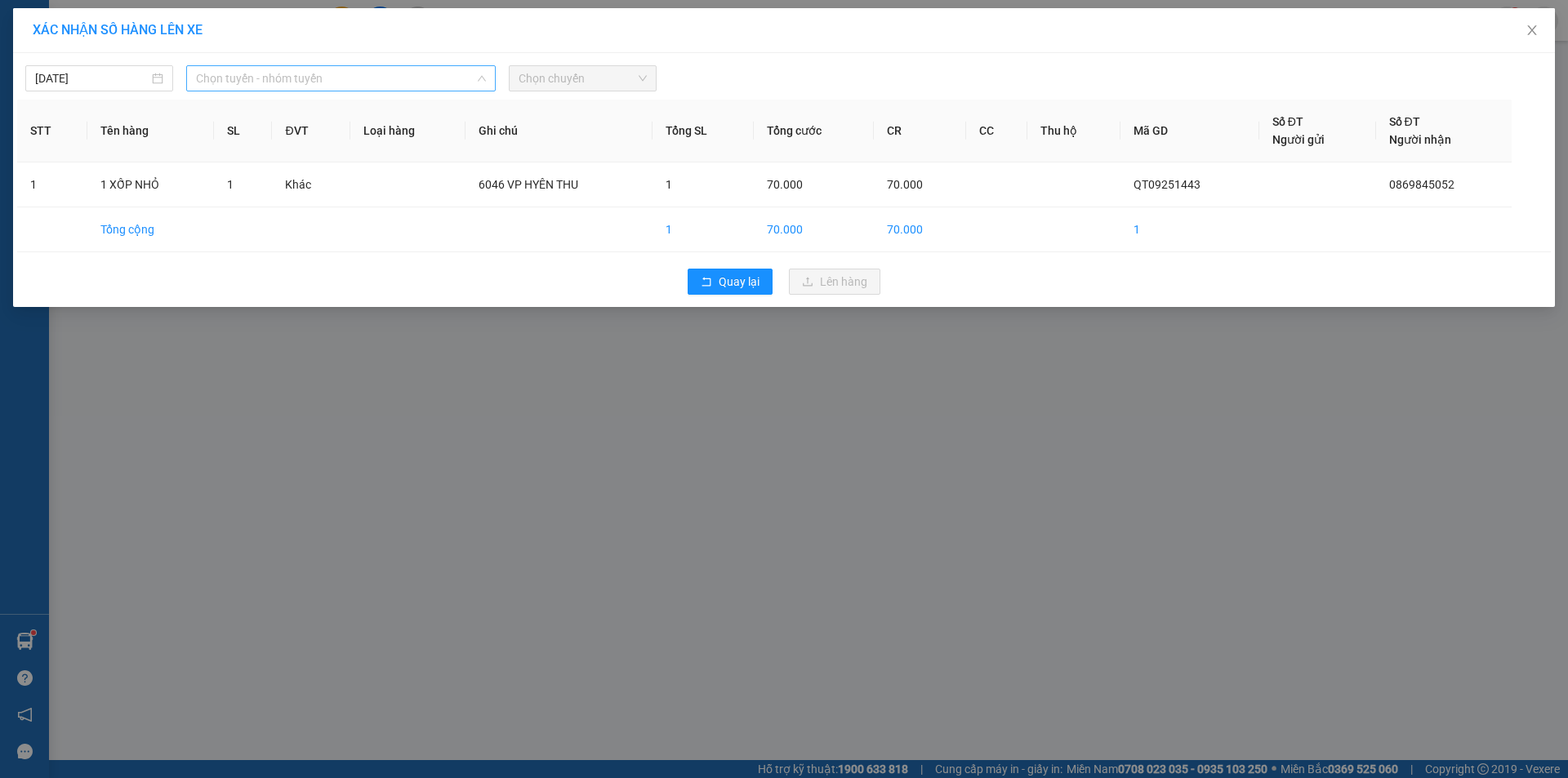
click at [380, 80] on span "Chọn tuyến - nhóm tuyến" at bounding box center [341, 78] width 290 height 25
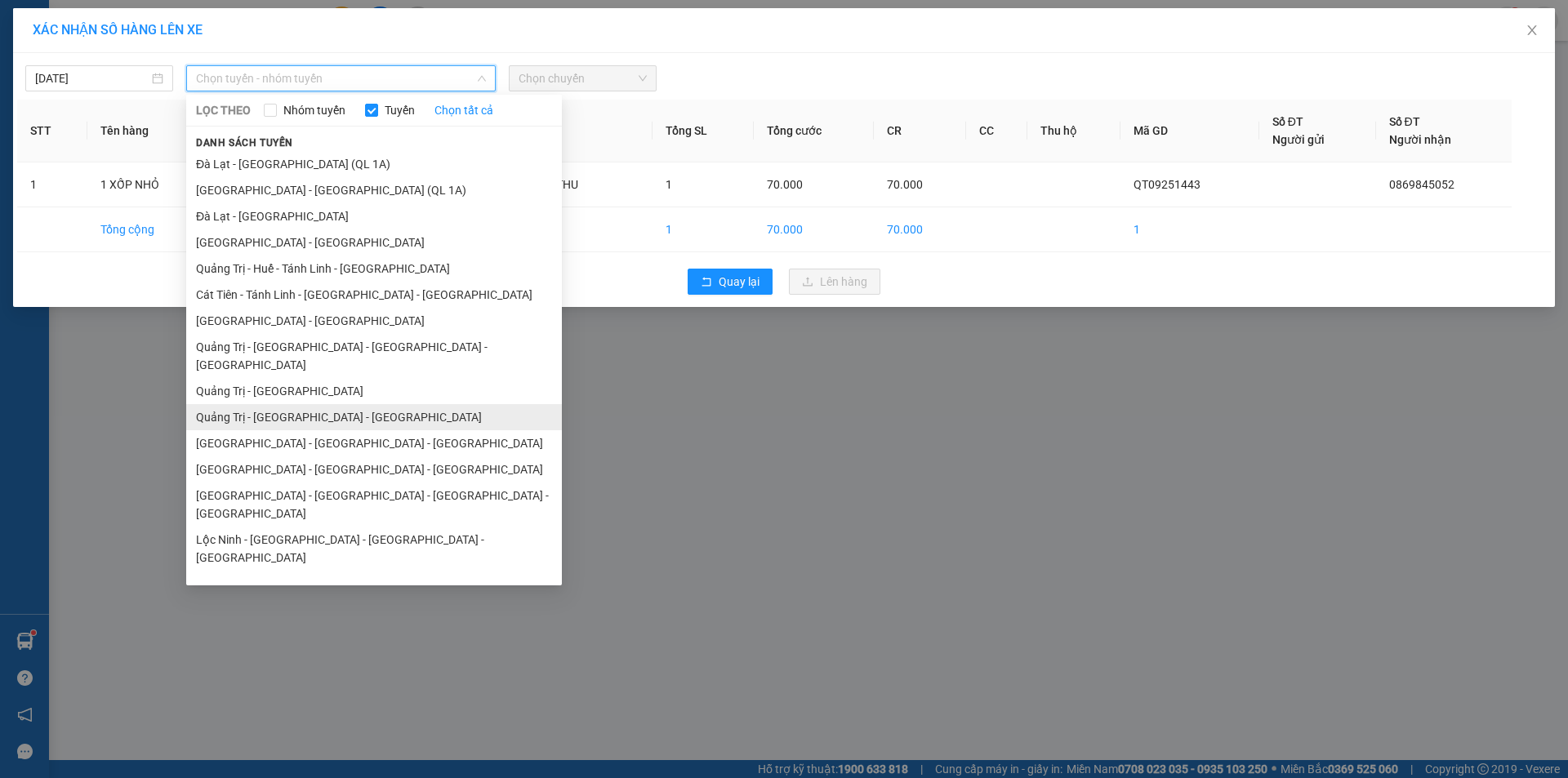
click at [336, 404] on li "Quảng Trị - [GEOGRAPHIC_DATA] - [GEOGRAPHIC_DATA]" at bounding box center [374, 417] width 376 height 26
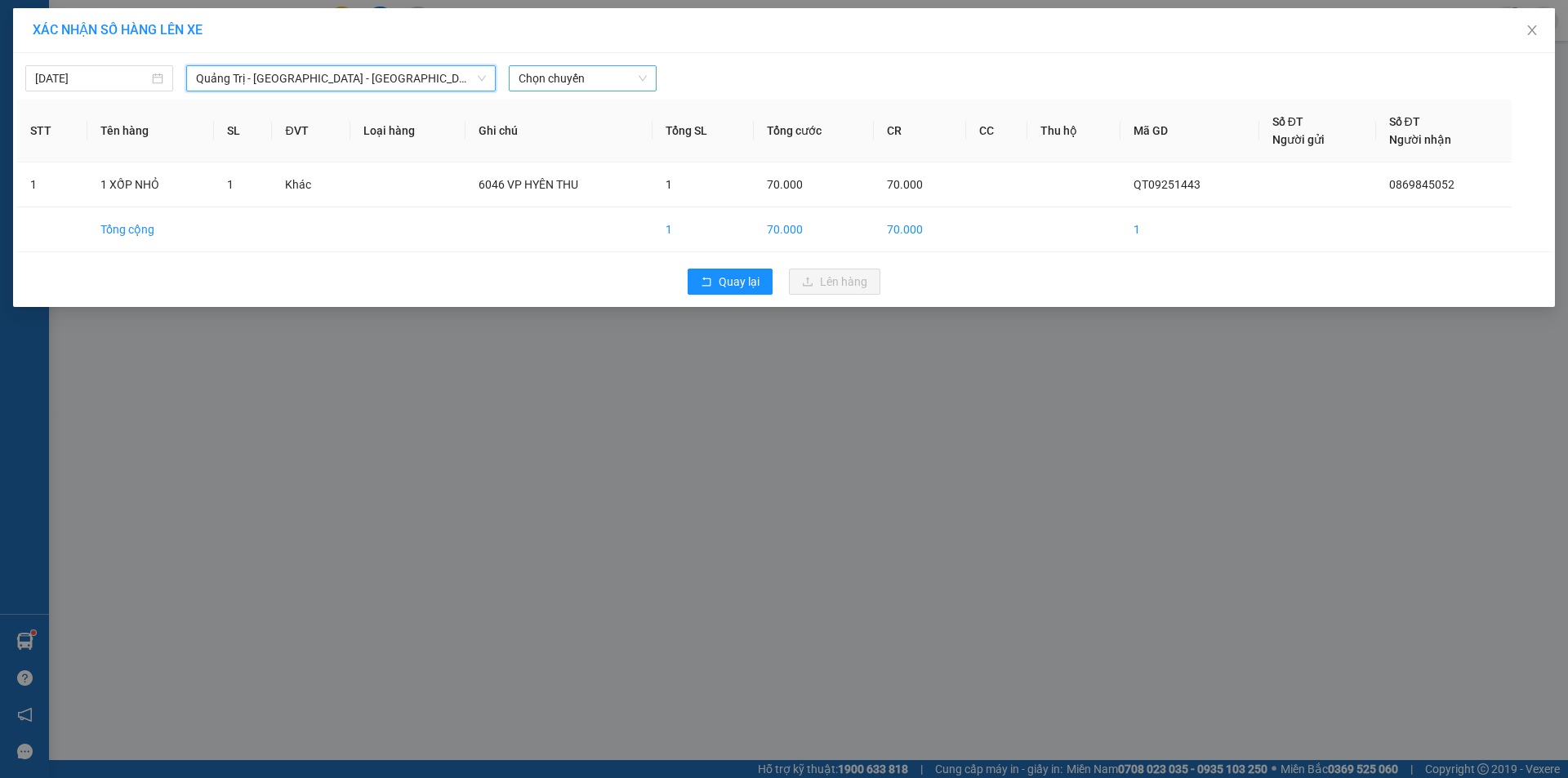
click at [606, 78] on span "Chọn chuyến" at bounding box center [583, 78] width 129 height 25
click at [606, 134] on div "14:00 - 43H-060.46" at bounding box center [583, 137] width 128 height 18
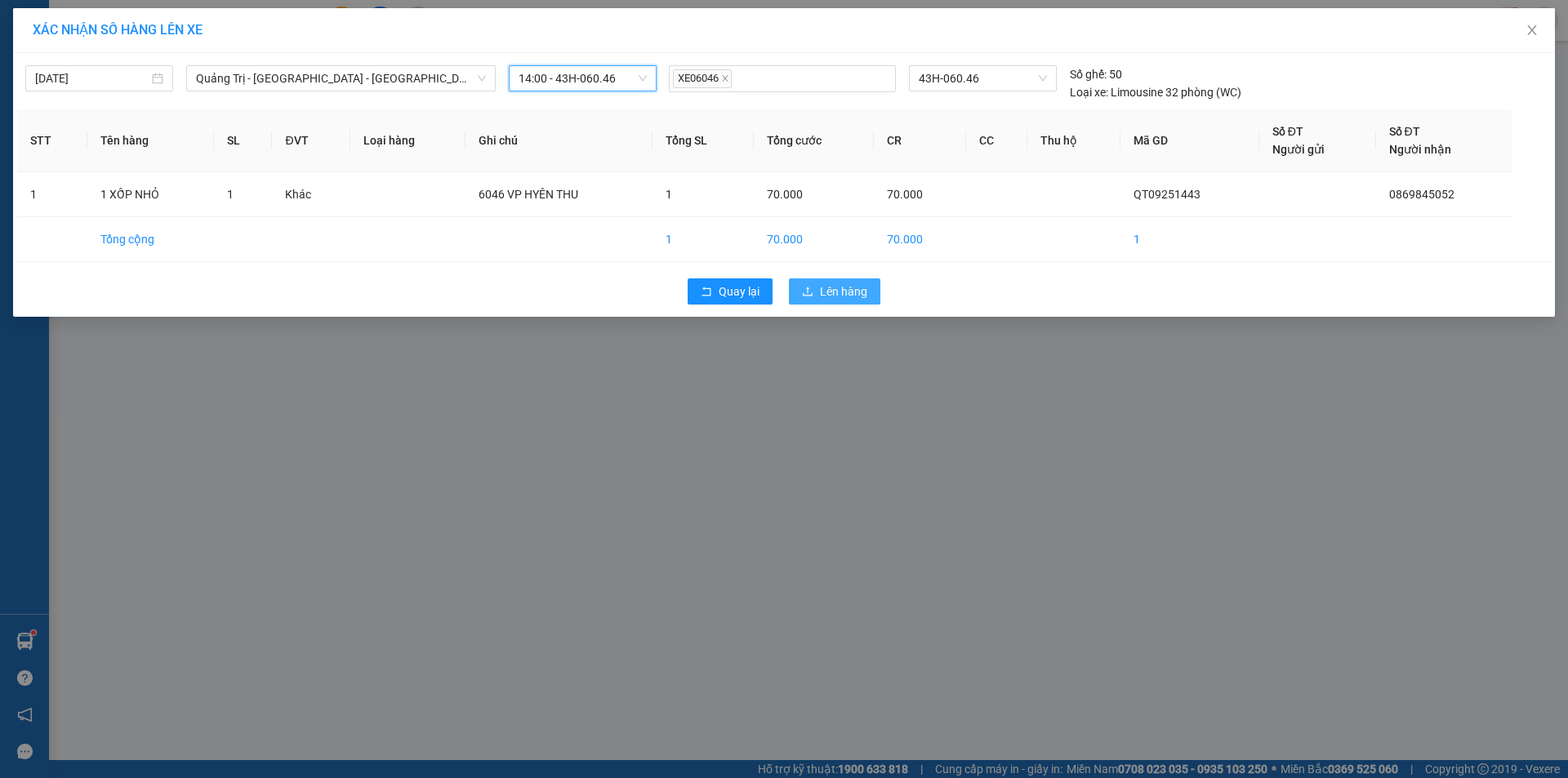
click at [851, 295] on span "Lên hàng" at bounding box center [844, 292] width 48 height 18
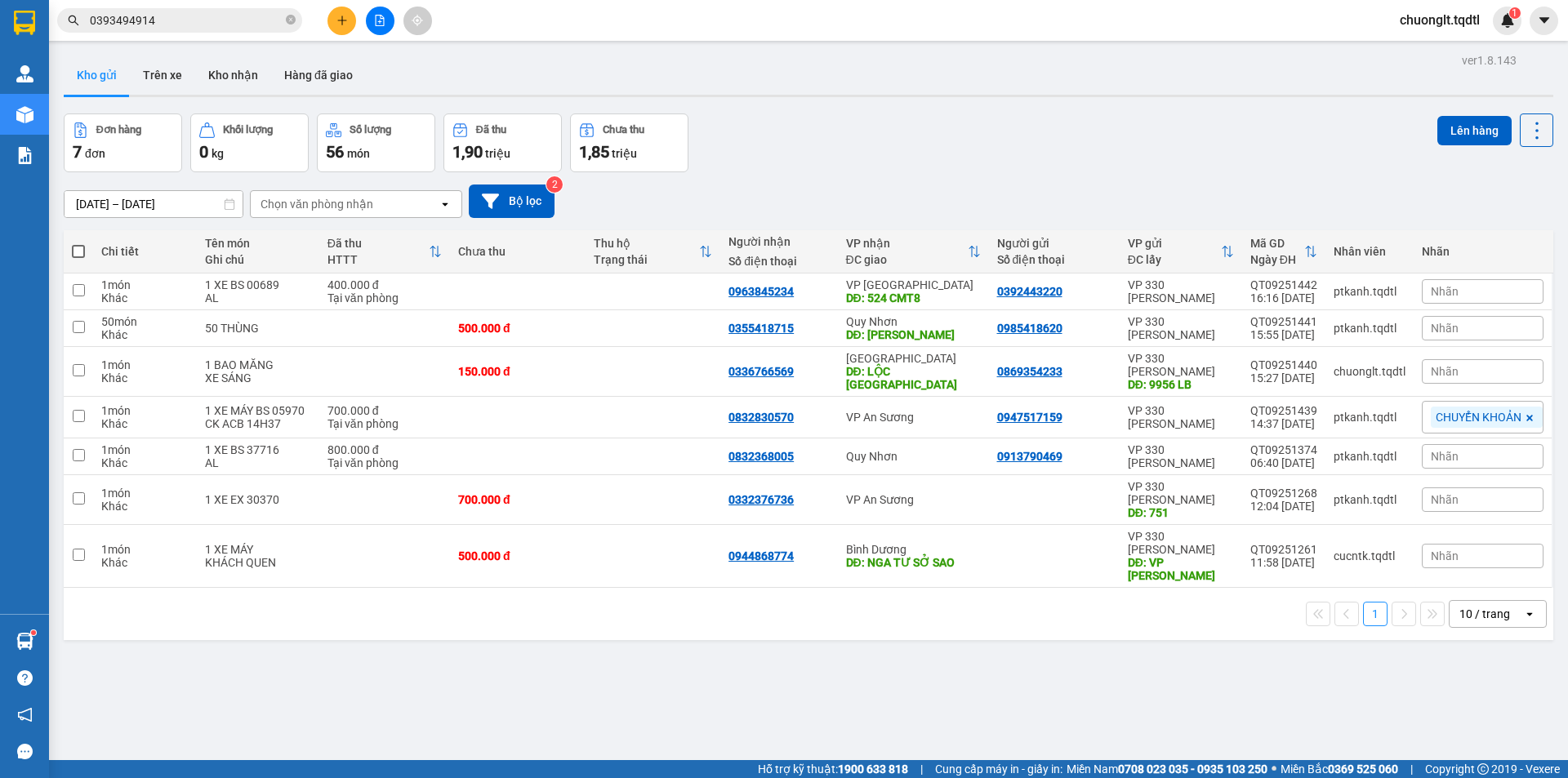
click at [228, 21] on input "0393494914" at bounding box center [186, 20] width 193 height 18
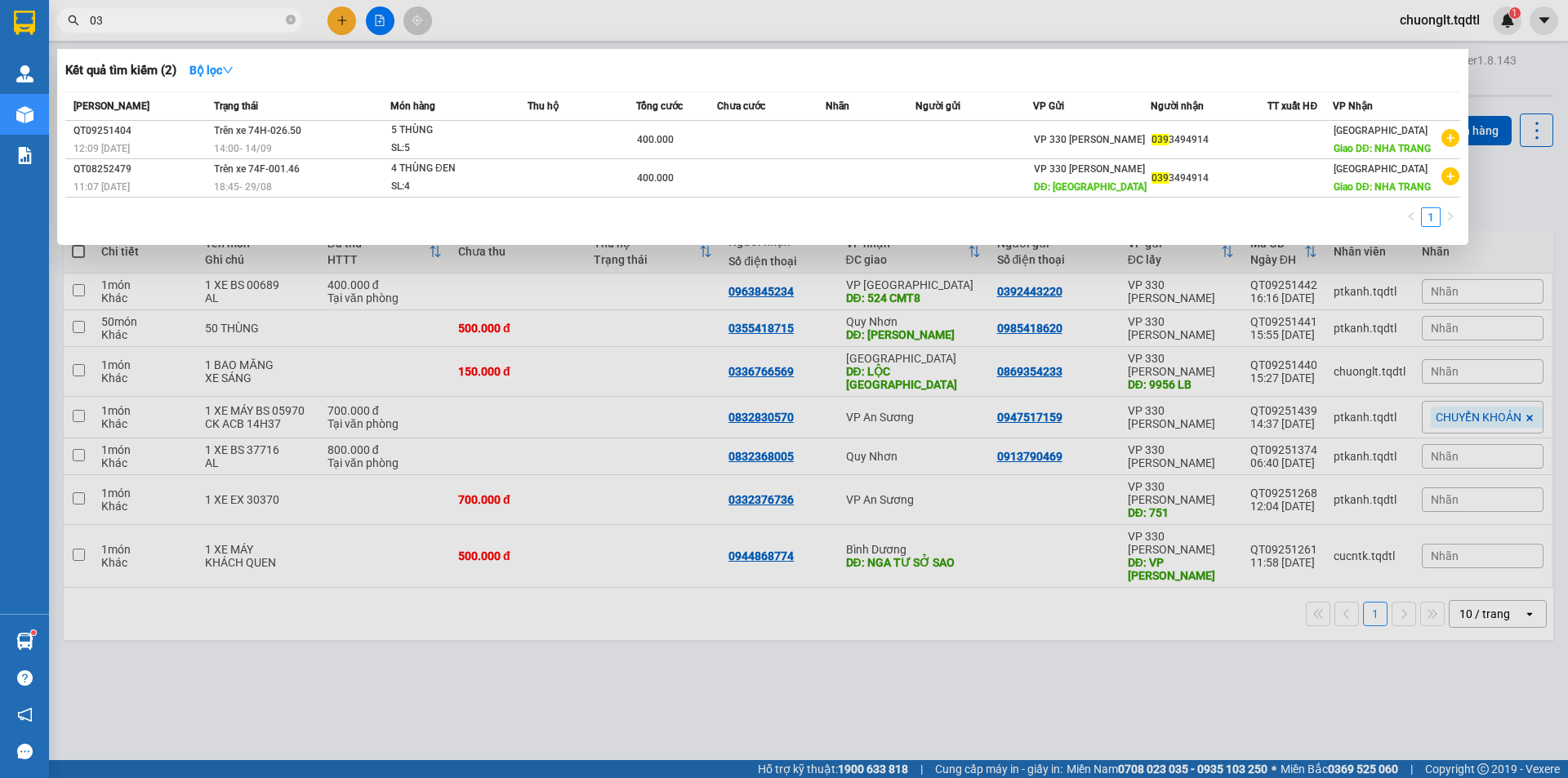
type input "0"
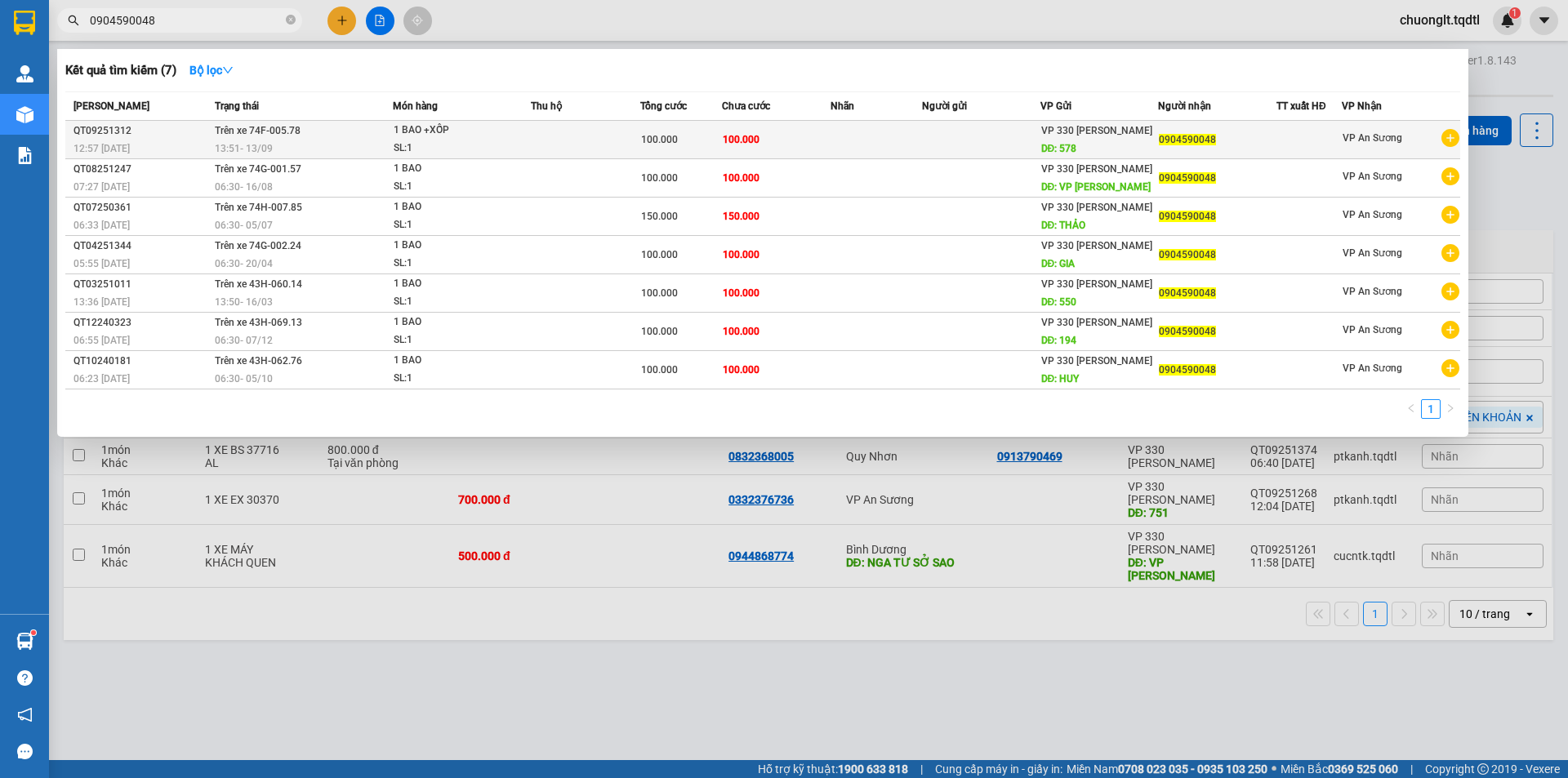
type input "0904590048"
click at [460, 142] on div "SL: 1" at bounding box center [454, 148] width 123 height 18
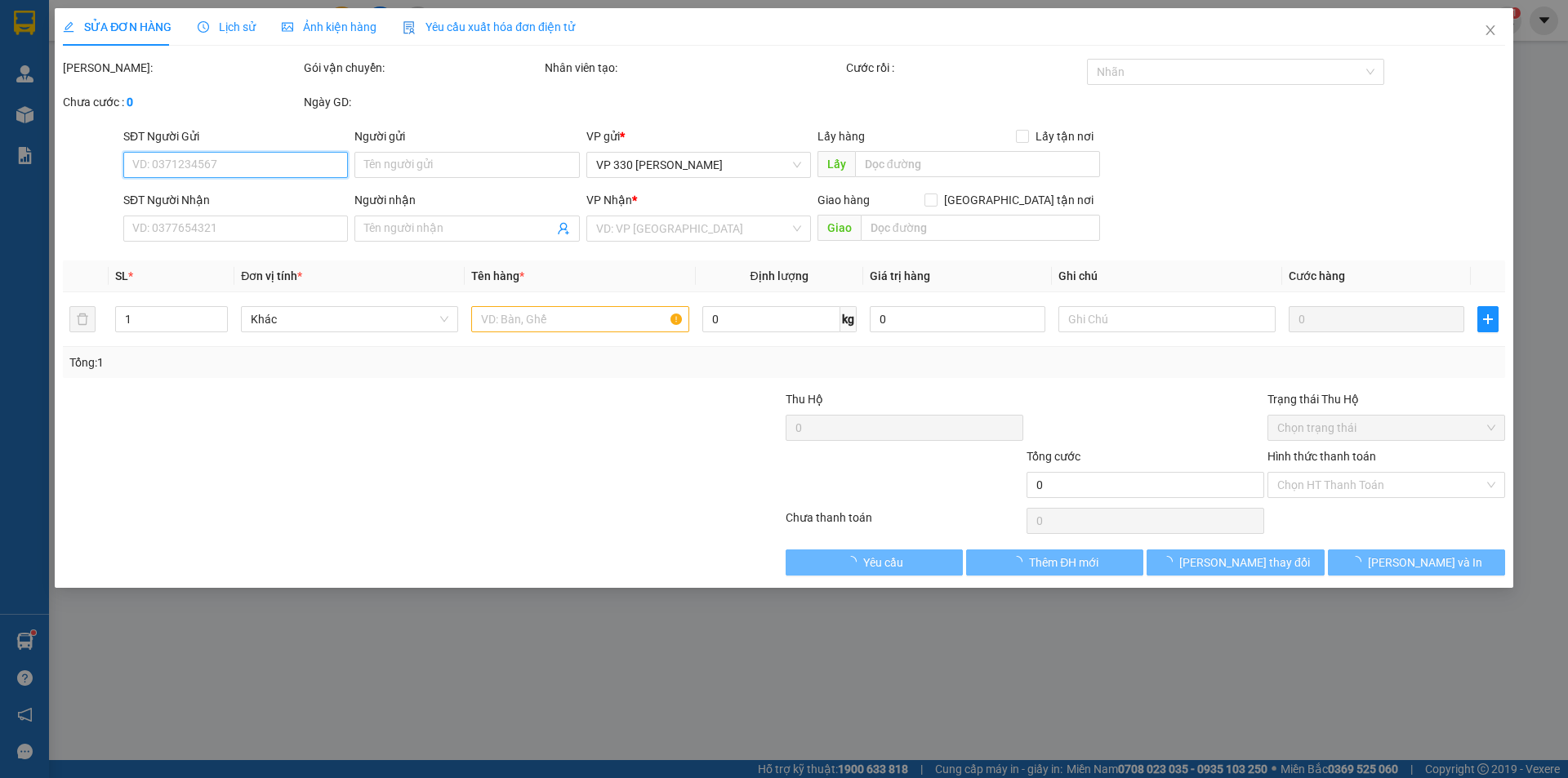
type input "578"
type input "0904590048"
type input "100.000"
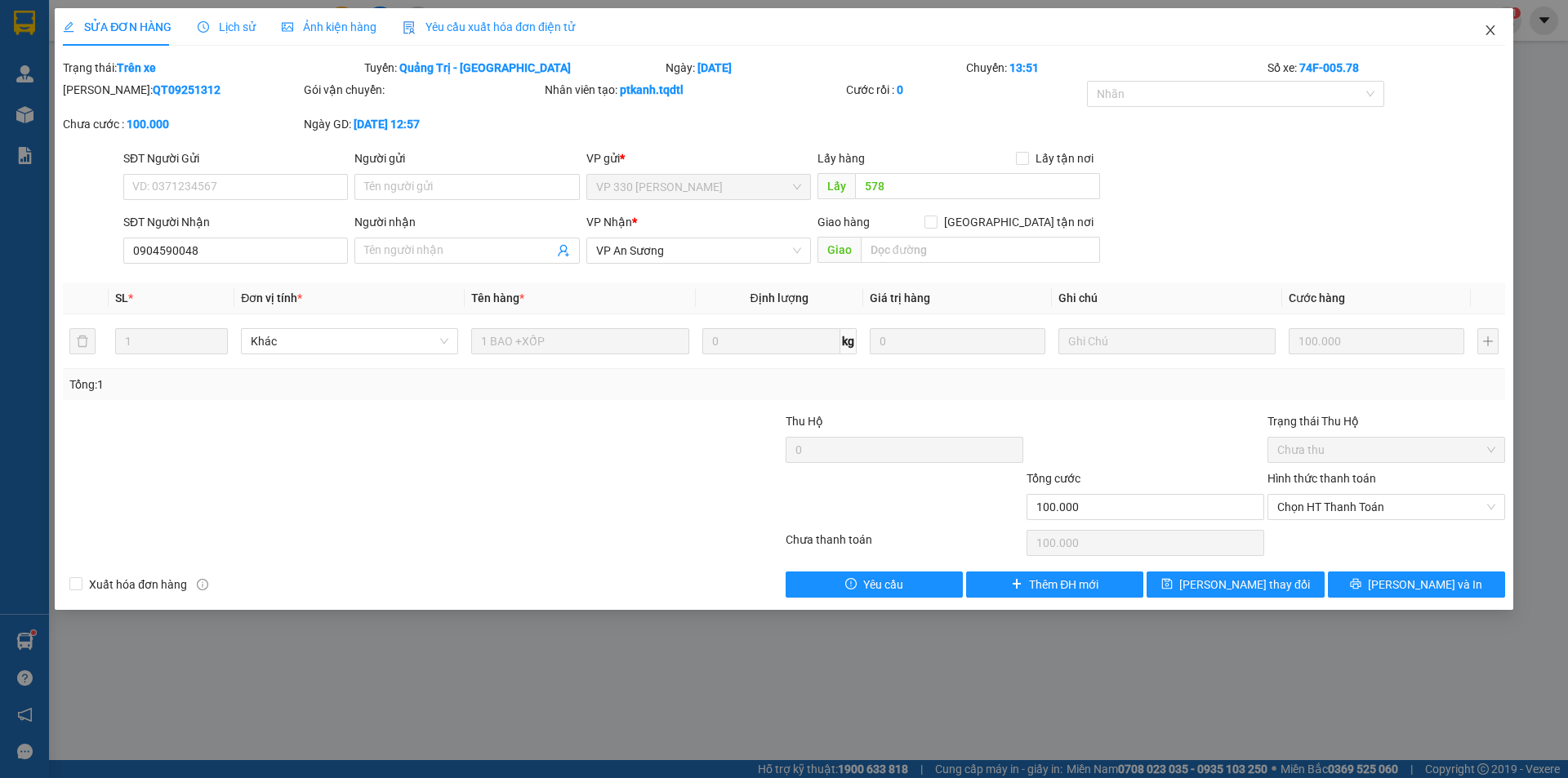
click at [1486, 29] on icon "close" at bounding box center [1490, 30] width 13 height 13
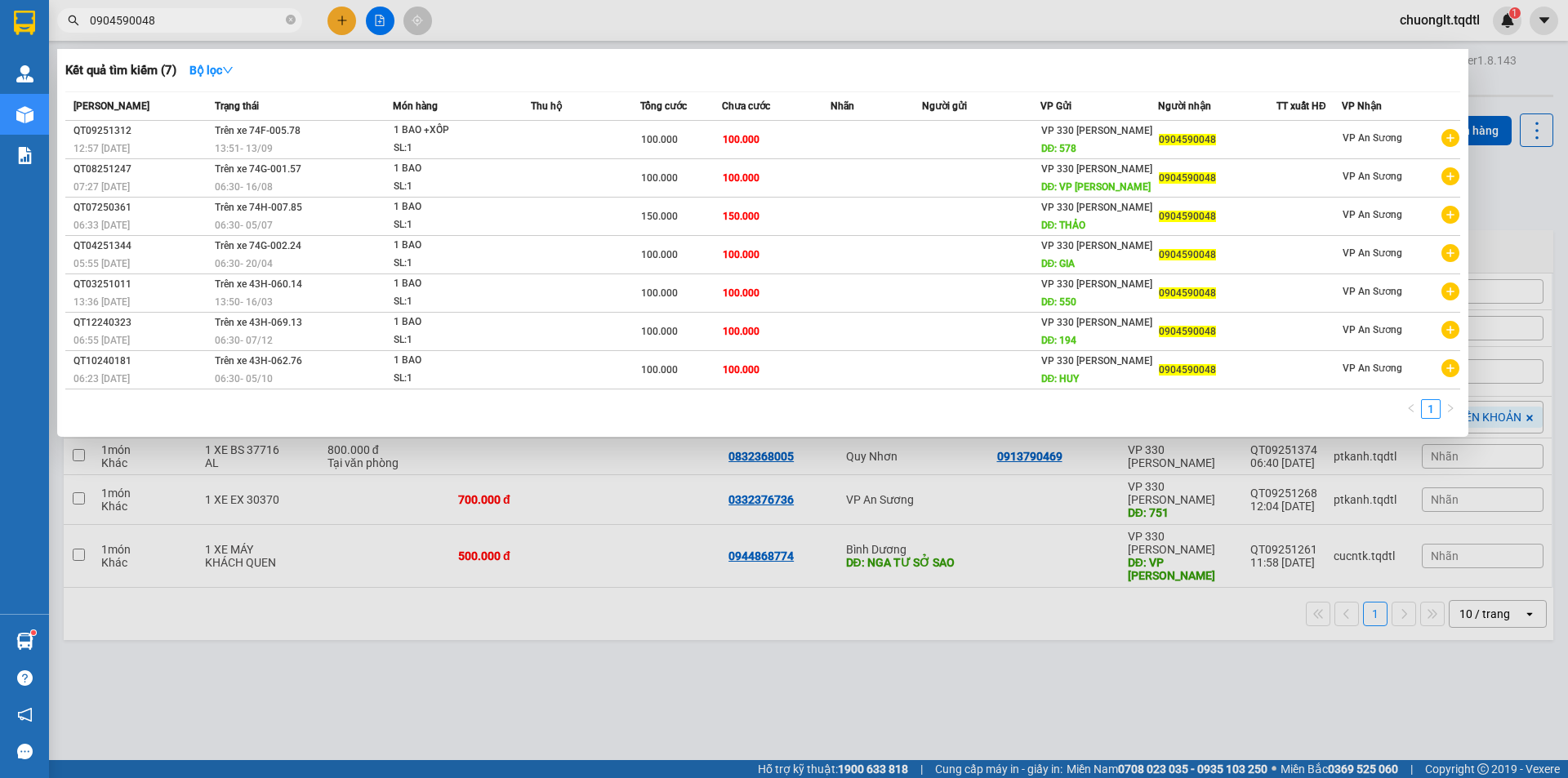
click at [211, 18] on input "0904590048" at bounding box center [186, 20] width 193 height 18
click at [788, 710] on div at bounding box center [784, 389] width 1568 height 778
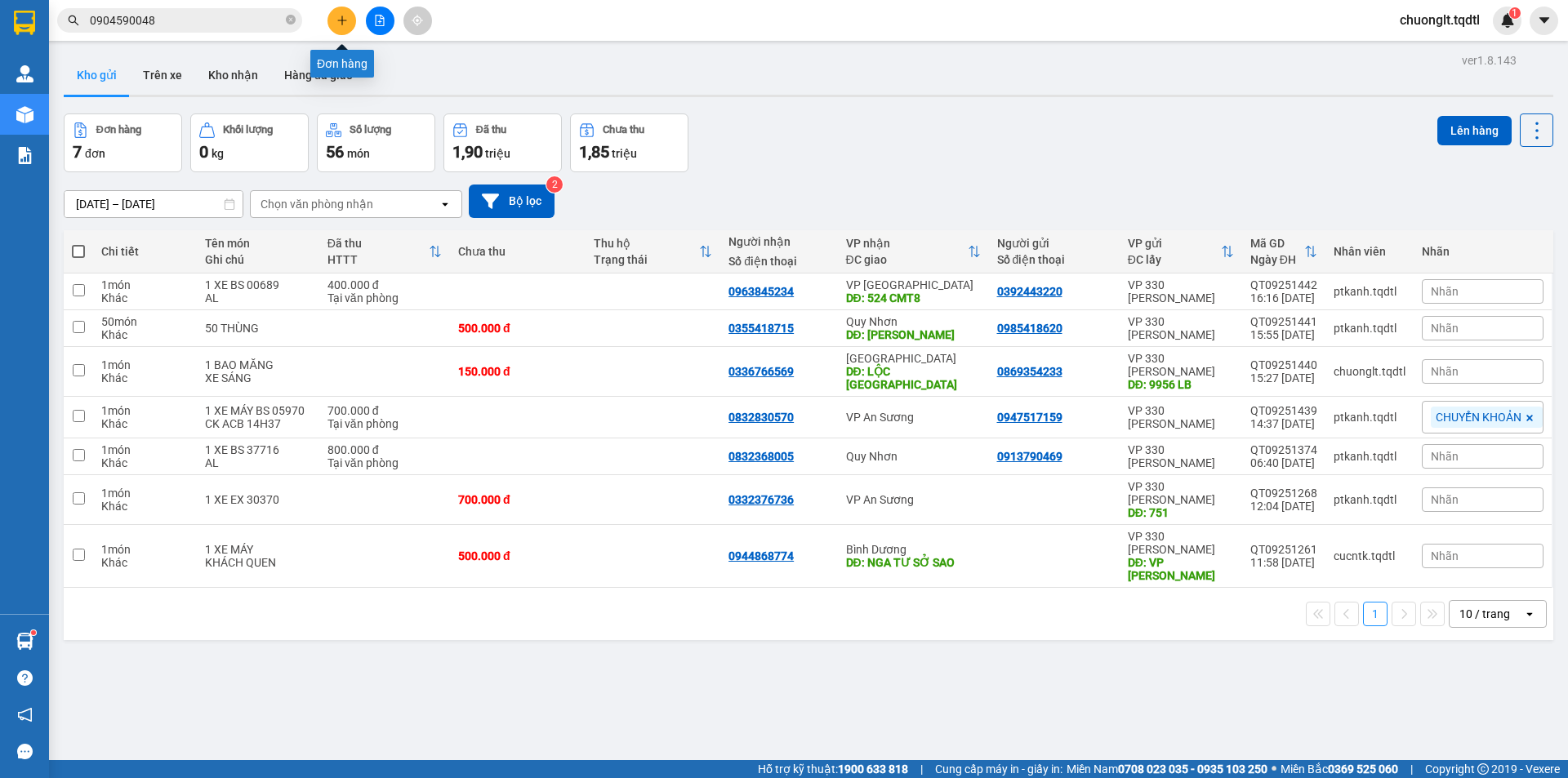
click at [339, 16] on icon "plus" at bounding box center [342, 20] width 11 height 11
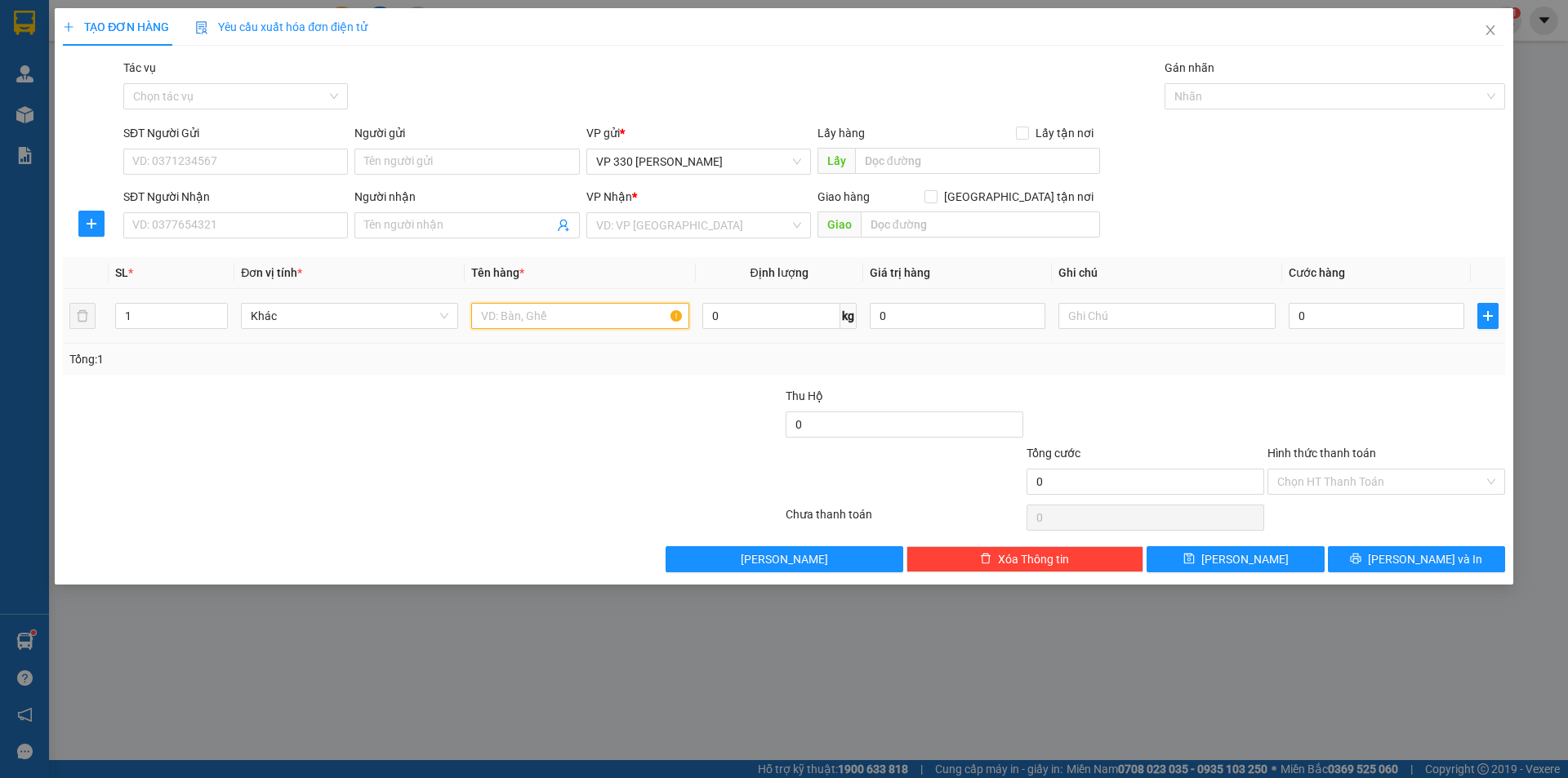
drag, startPoint x: 533, startPoint y: 316, endPoint x: 530, endPoint y: 307, distance: 9.5
click at [533, 316] on input "text" at bounding box center [580, 316] width 217 height 26
type input "10 BAO ỐC"
click at [143, 319] on input "1" at bounding box center [171, 316] width 112 height 25
type input "10"
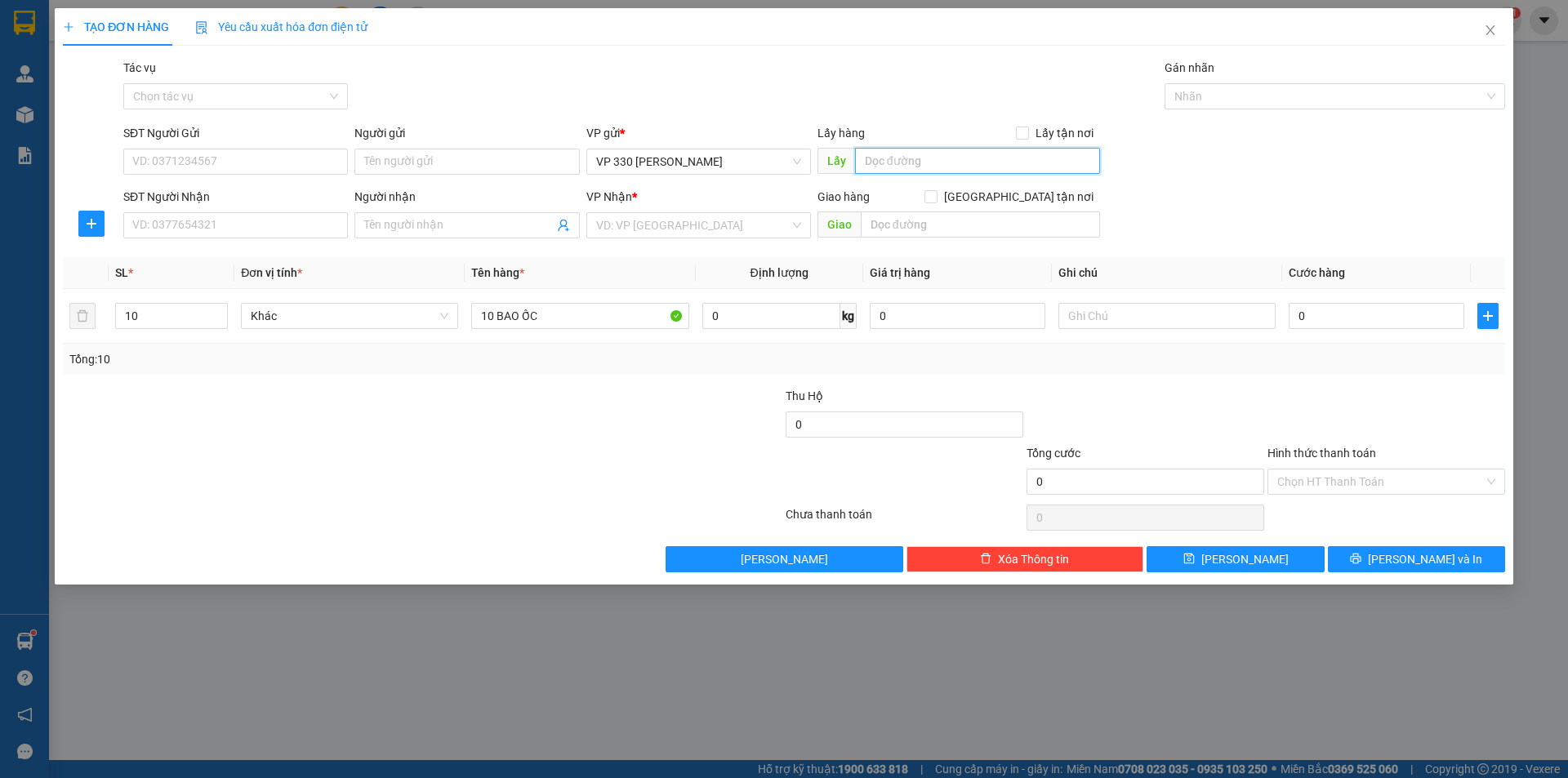
click at [915, 162] on input "text" at bounding box center [978, 160] width 245 height 26
type input "7093 ỐC CXHTR"
click at [664, 214] on input "search" at bounding box center [693, 225] width 193 height 25
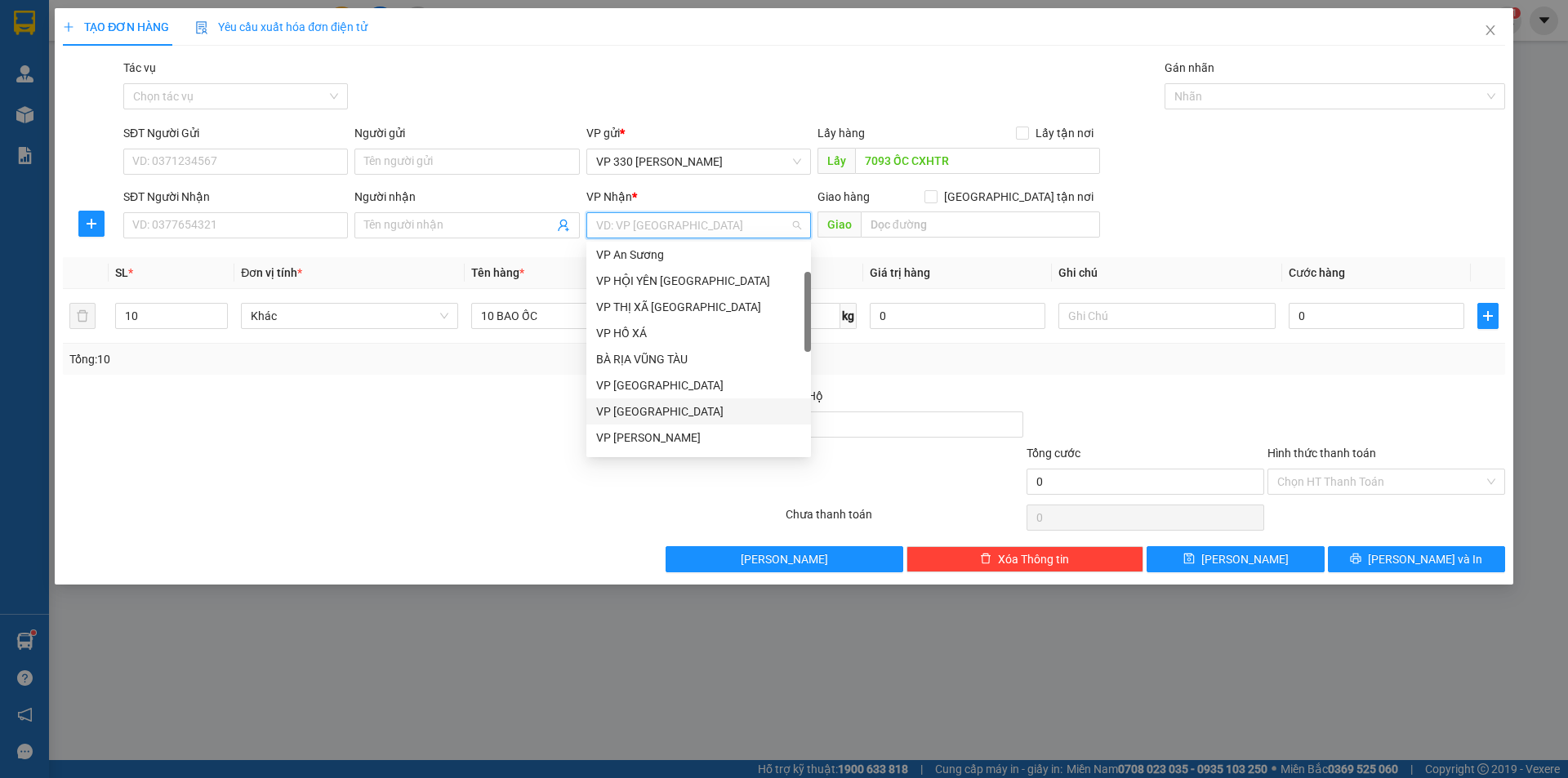
scroll to position [245, 0]
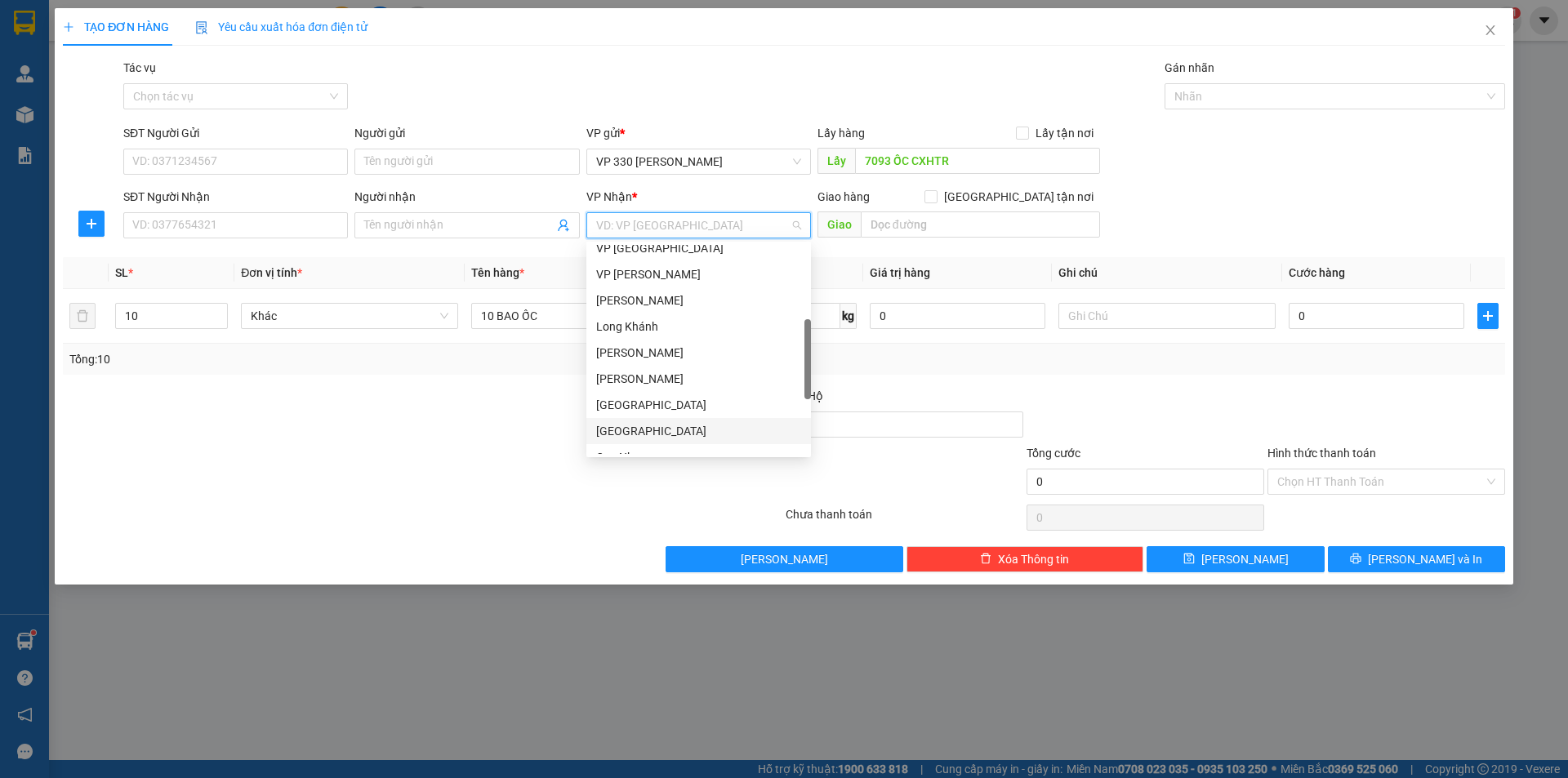
click at [658, 424] on div "[GEOGRAPHIC_DATA]" at bounding box center [699, 431] width 205 height 18
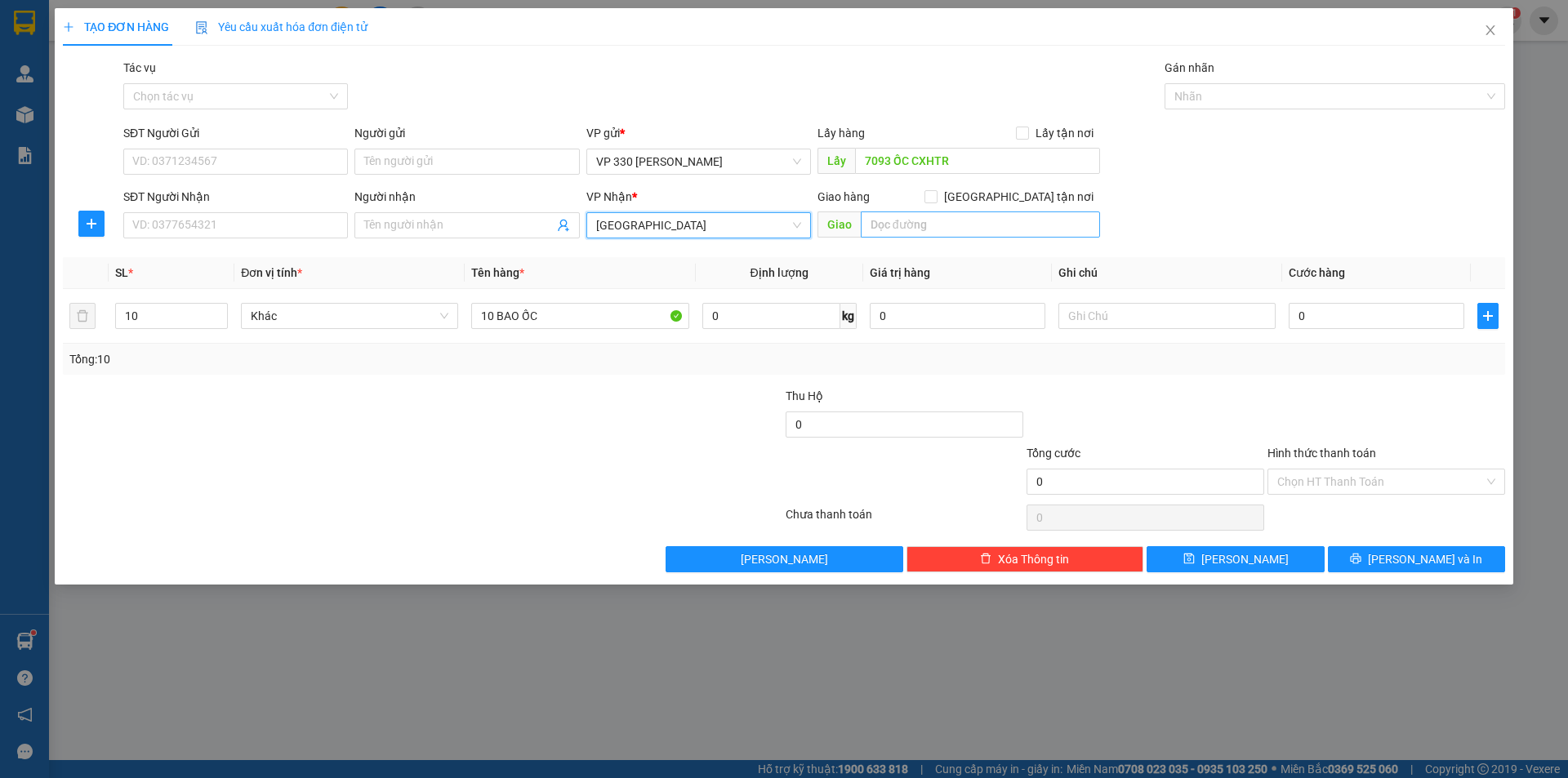
drag, startPoint x: 915, startPoint y: 208, endPoint x: 912, endPoint y: 223, distance: 15.3
click at [915, 214] on div "Giao hàng [GEOGRAPHIC_DATA] tận nơi [GEOGRAPHIC_DATA]" at bounding box center [959, 216] width 283 height 57
click at [908, 236] on input "text" at bounding box center [980, 224] width 239 height 26
type input "[GEOGRAPHIC_DATA]"
click at [1335, 325] on input "0" at bounding box center [1377, 316] width 175 height 26
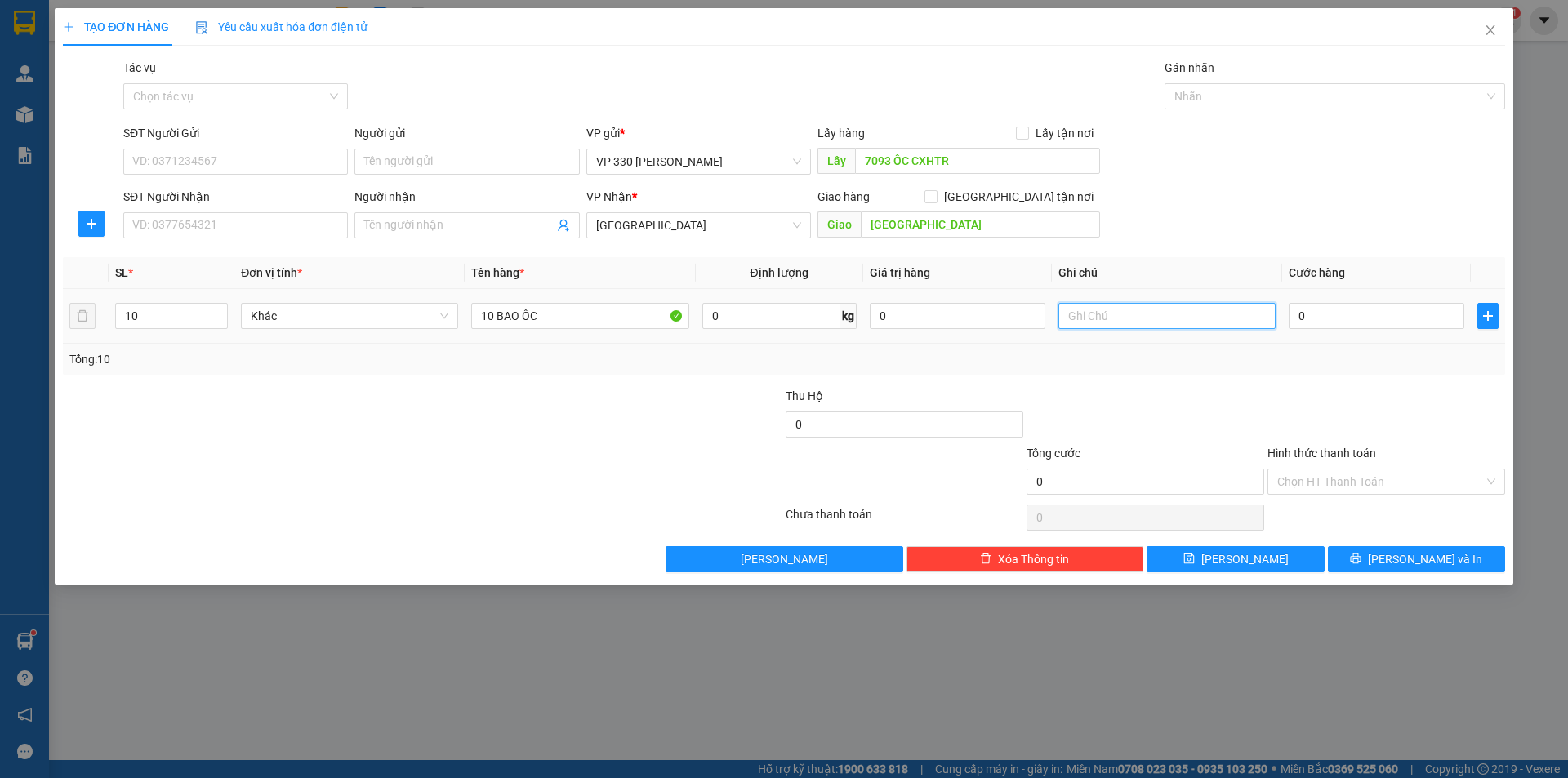
click at [1185, 325] on input "text" at bounding box center [1168, 316] width 217 height 26
type input "7093 CR"
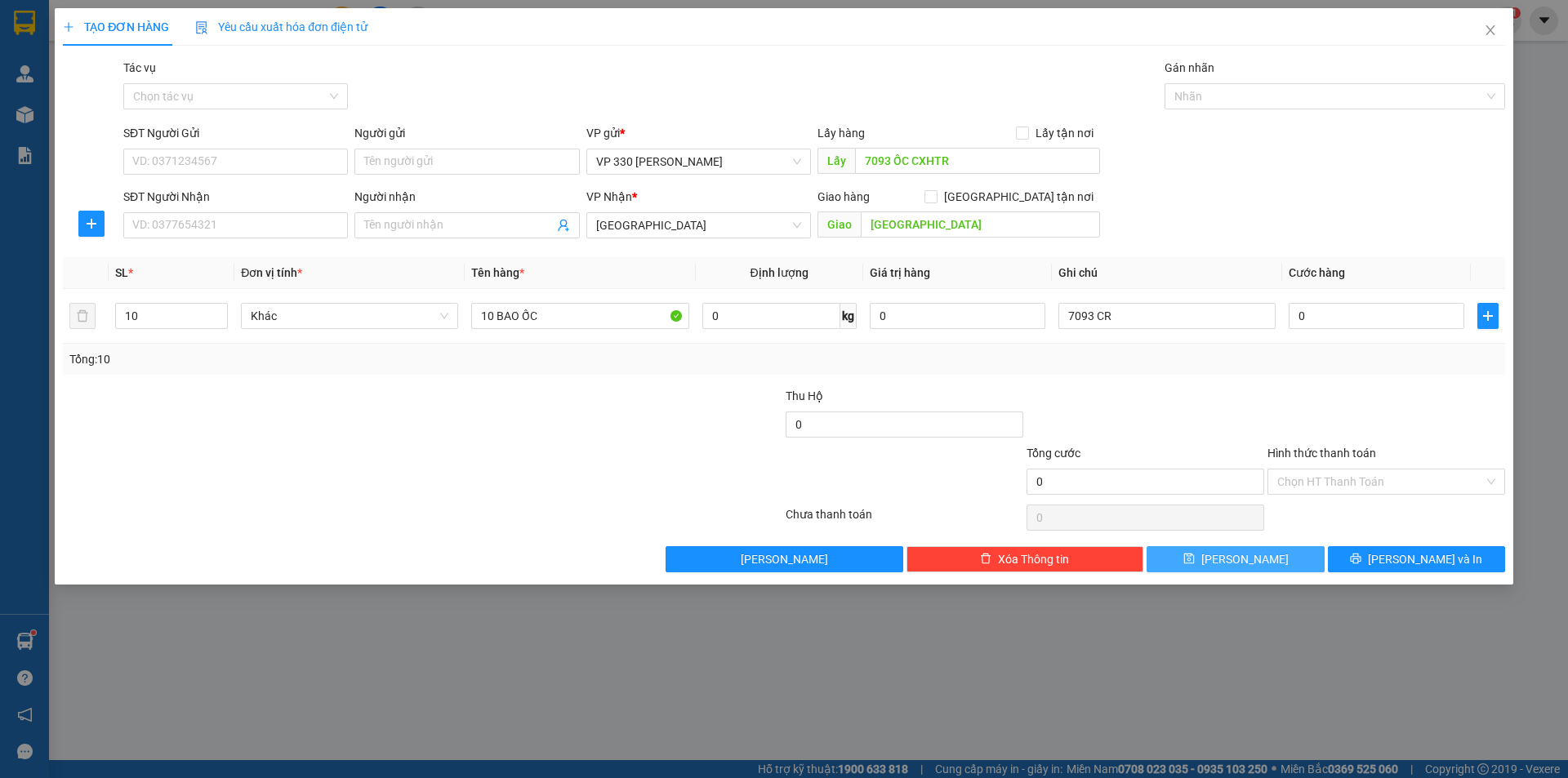
click at [1189, 554] on button "[PERSON_NAME]" at bounding box center [1235, 560] width 177 height 26
type input "1"
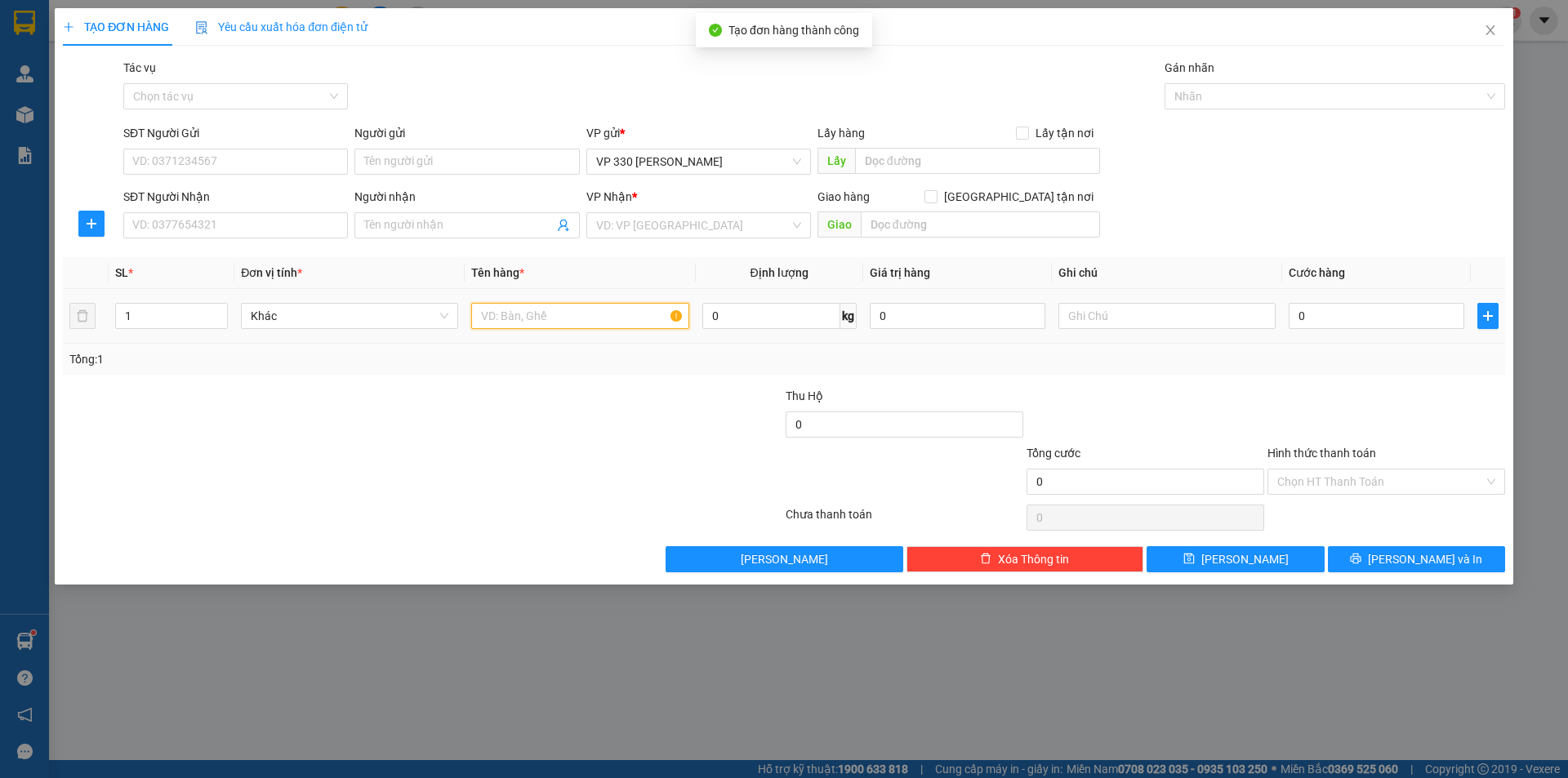
click at [510, 325] on input "text" at bounding box center [580, 316] width 217 height 26
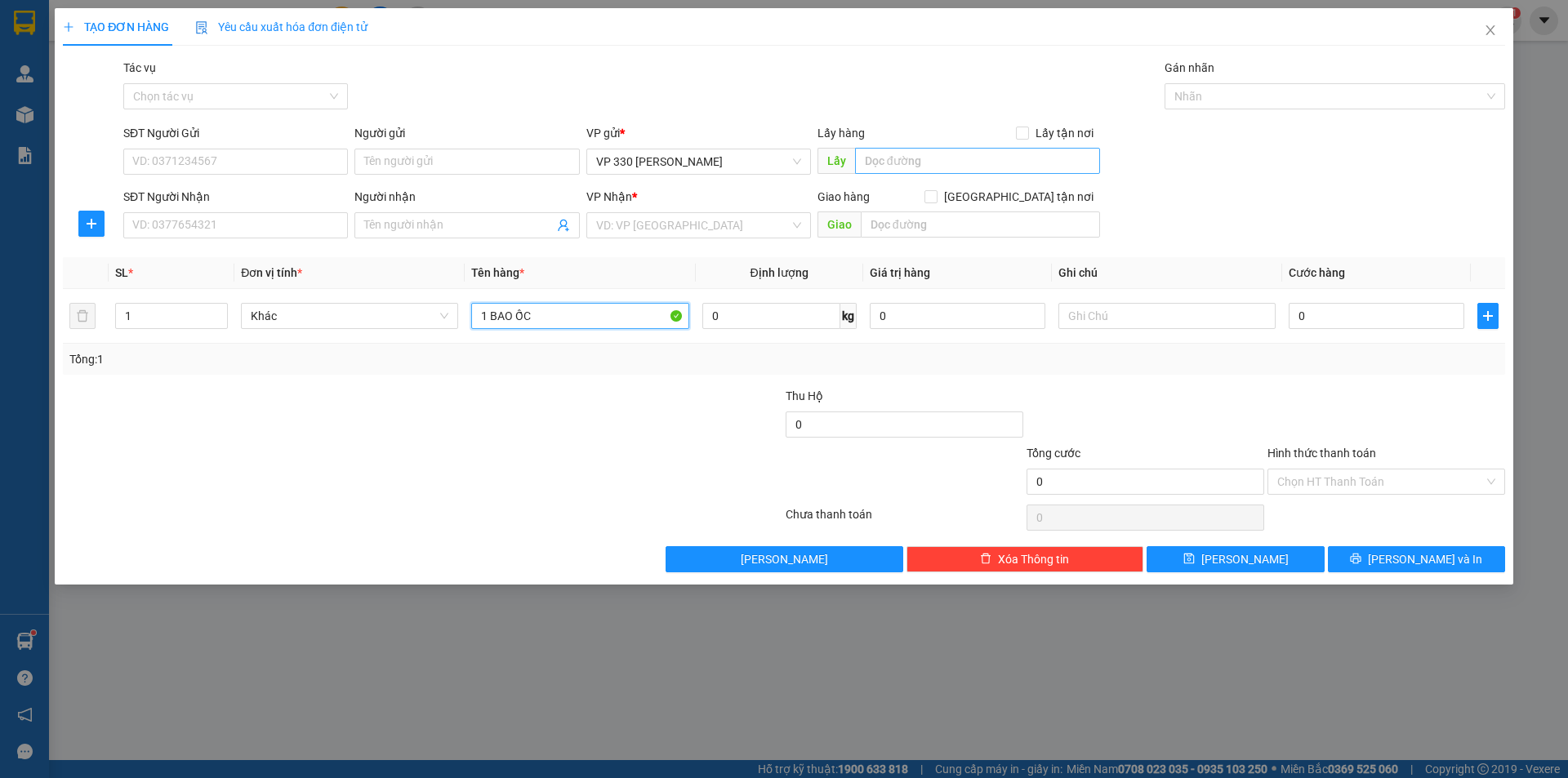
type input "1 BAO ỐC"
click at [935, 165] on input "text" at bounding box center [978, 160] width 245 height 26
type input "7093 ỐC HỒNG TƯ"
click at [705, 222] on input "search" at bounding box center [693, 225] width 193 height 25
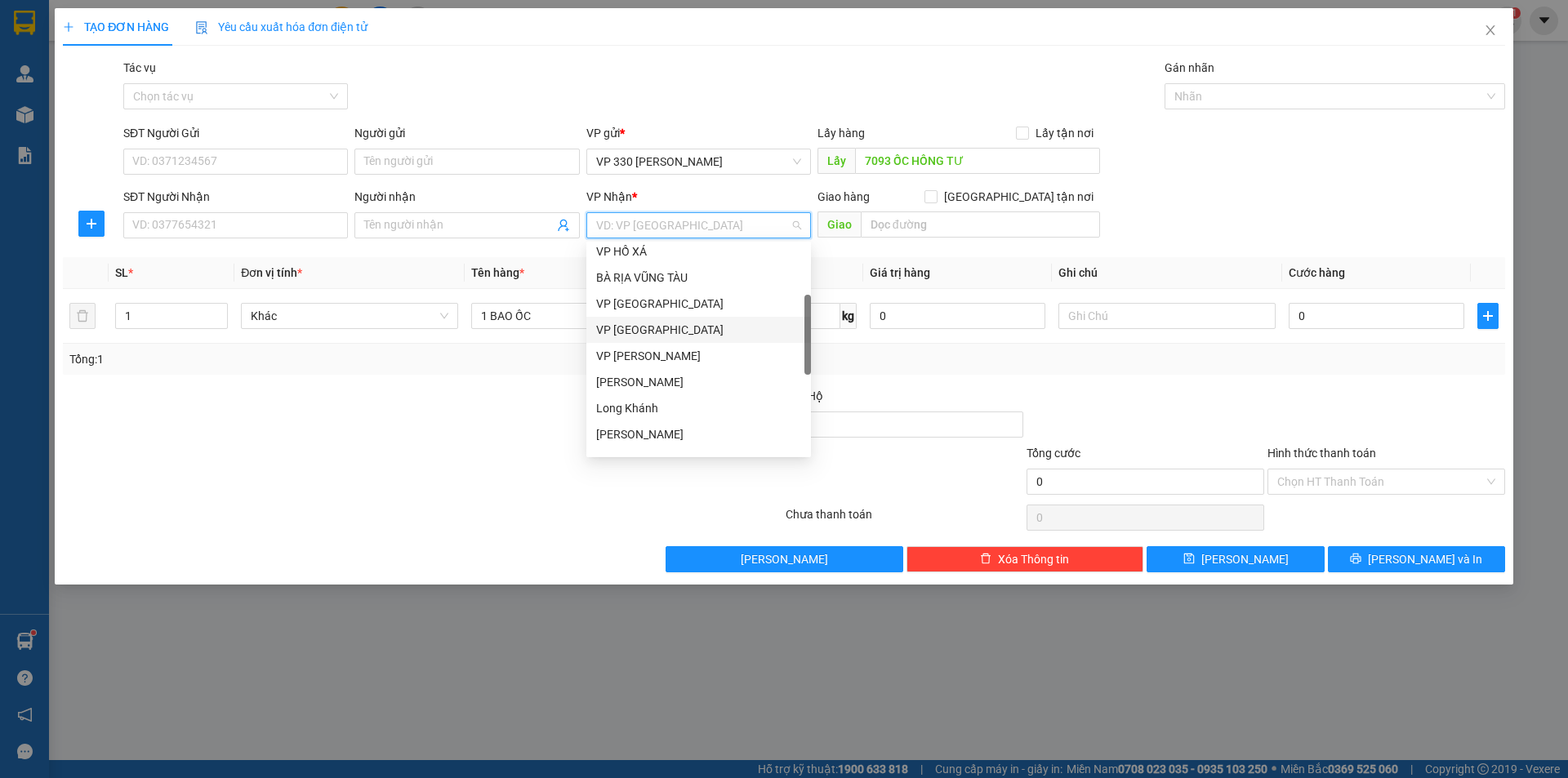
scroll to position [82, 0]
click at [684, 250] on div "VP An Sương" at bounding box center [699, 255] width 205 height 18
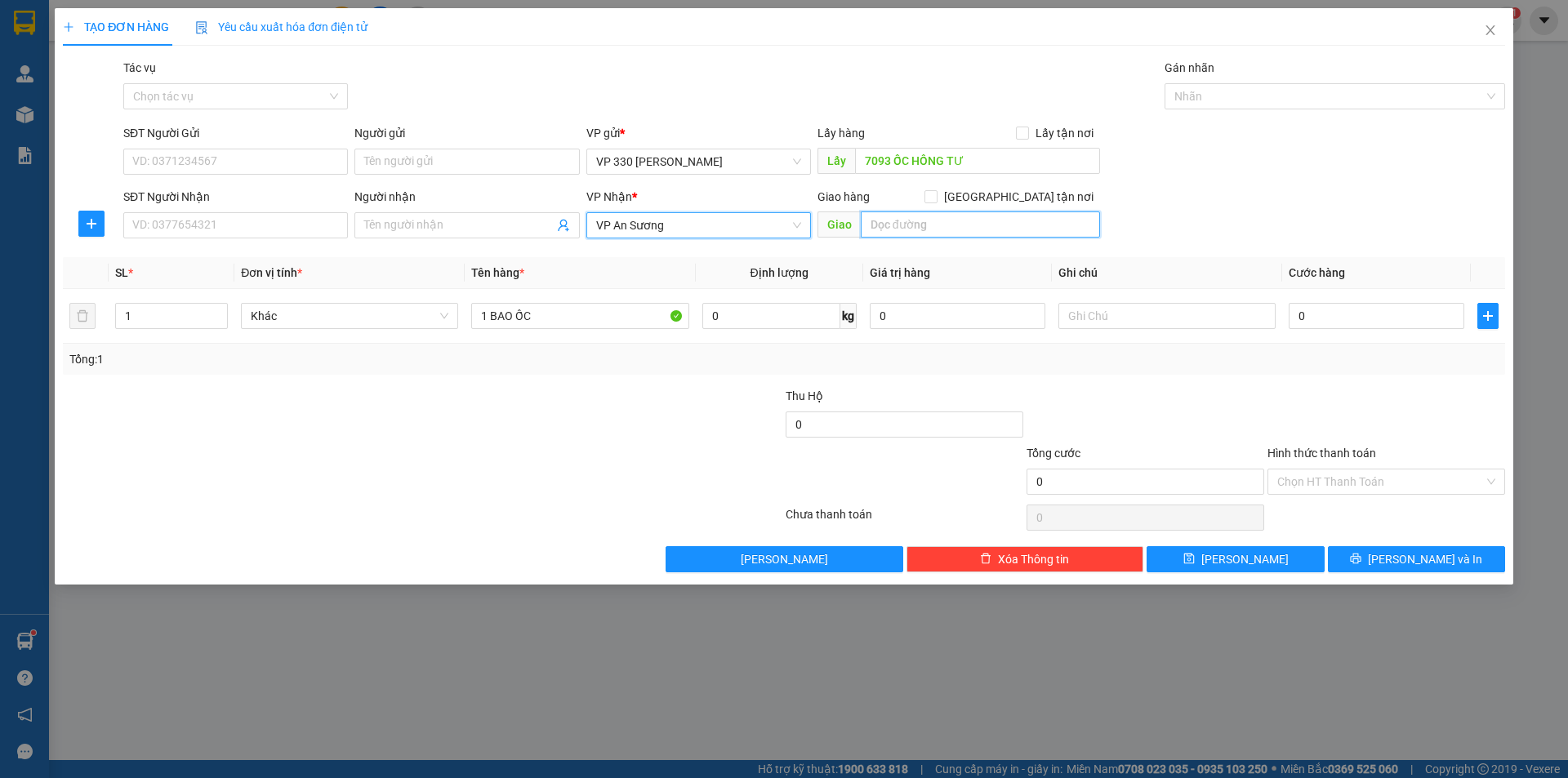
click at [965, 230] on input "text" at bounding box center [980, 224] width 239 height 26
type input "NINH THUẬN"
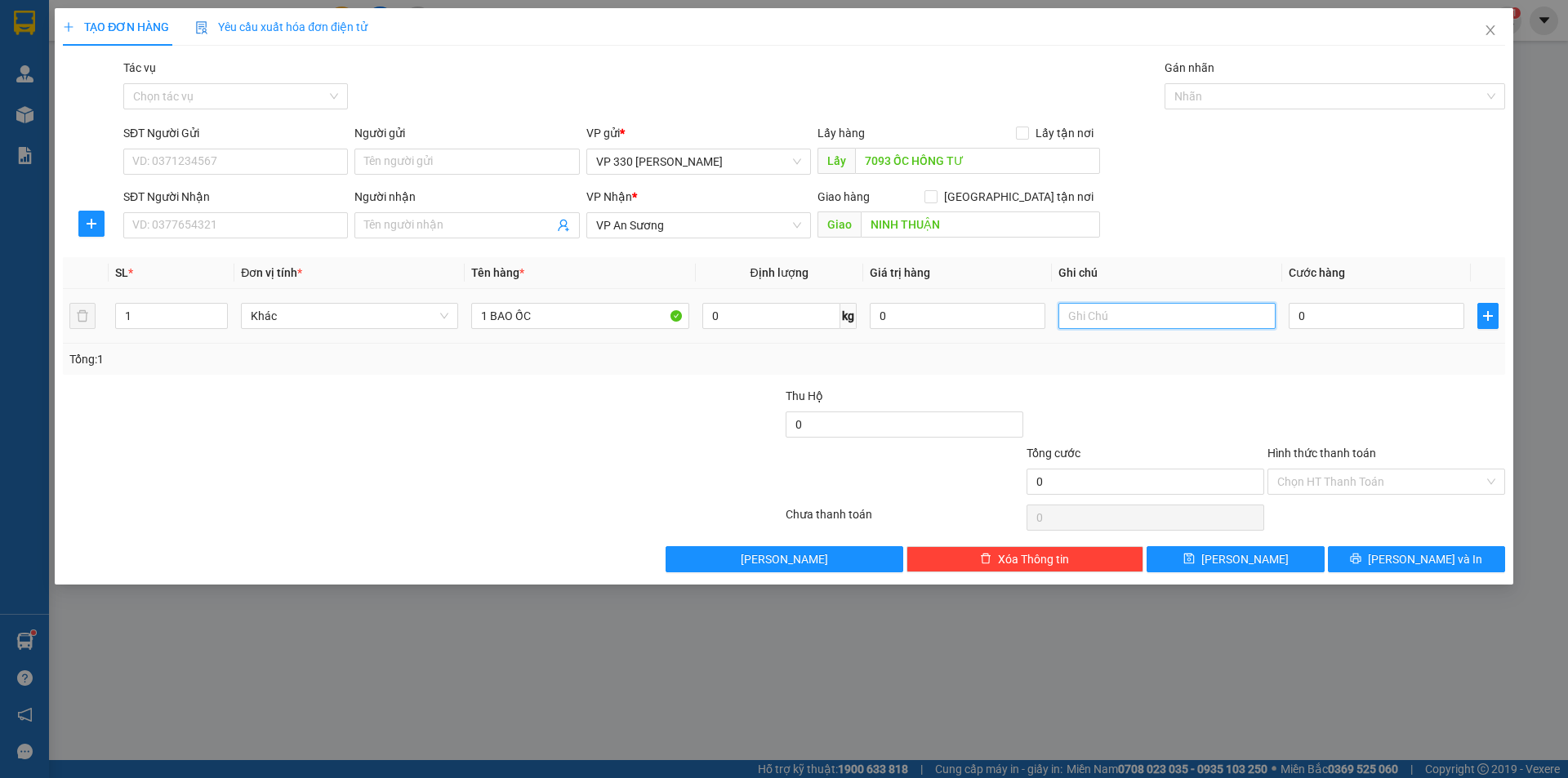
click at [1151, 315] on input "text" at bounding box center [1168, 316] width 217 height 26
type input "7093 CC"
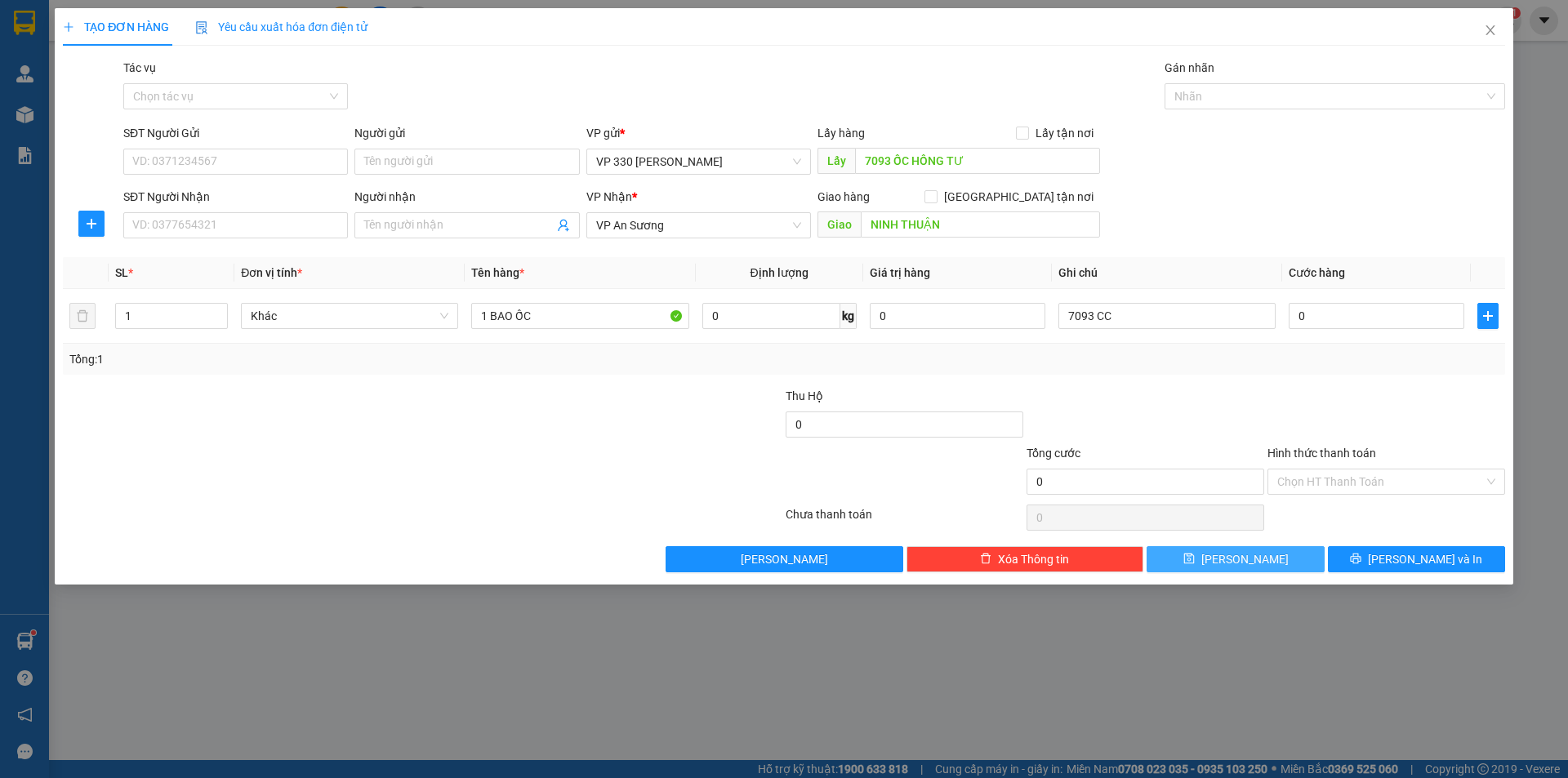
click at [1255, 561] on button "[PERSON_NAME]" at bounding box center [1235, 560] width 177 height 26
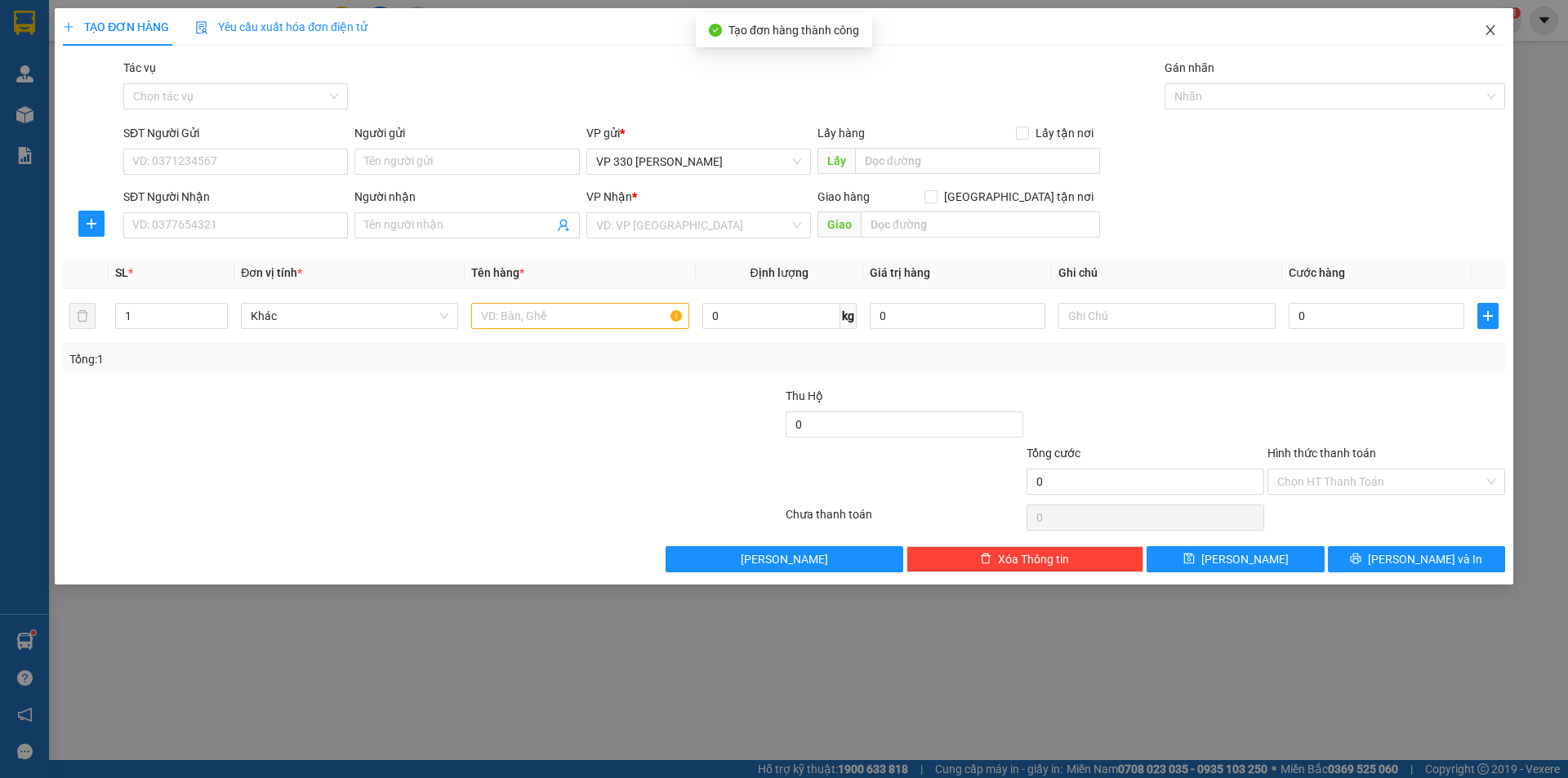
click at [1494, 34] on icon "close" at bounding box center [1490, 30] width 13 height 13
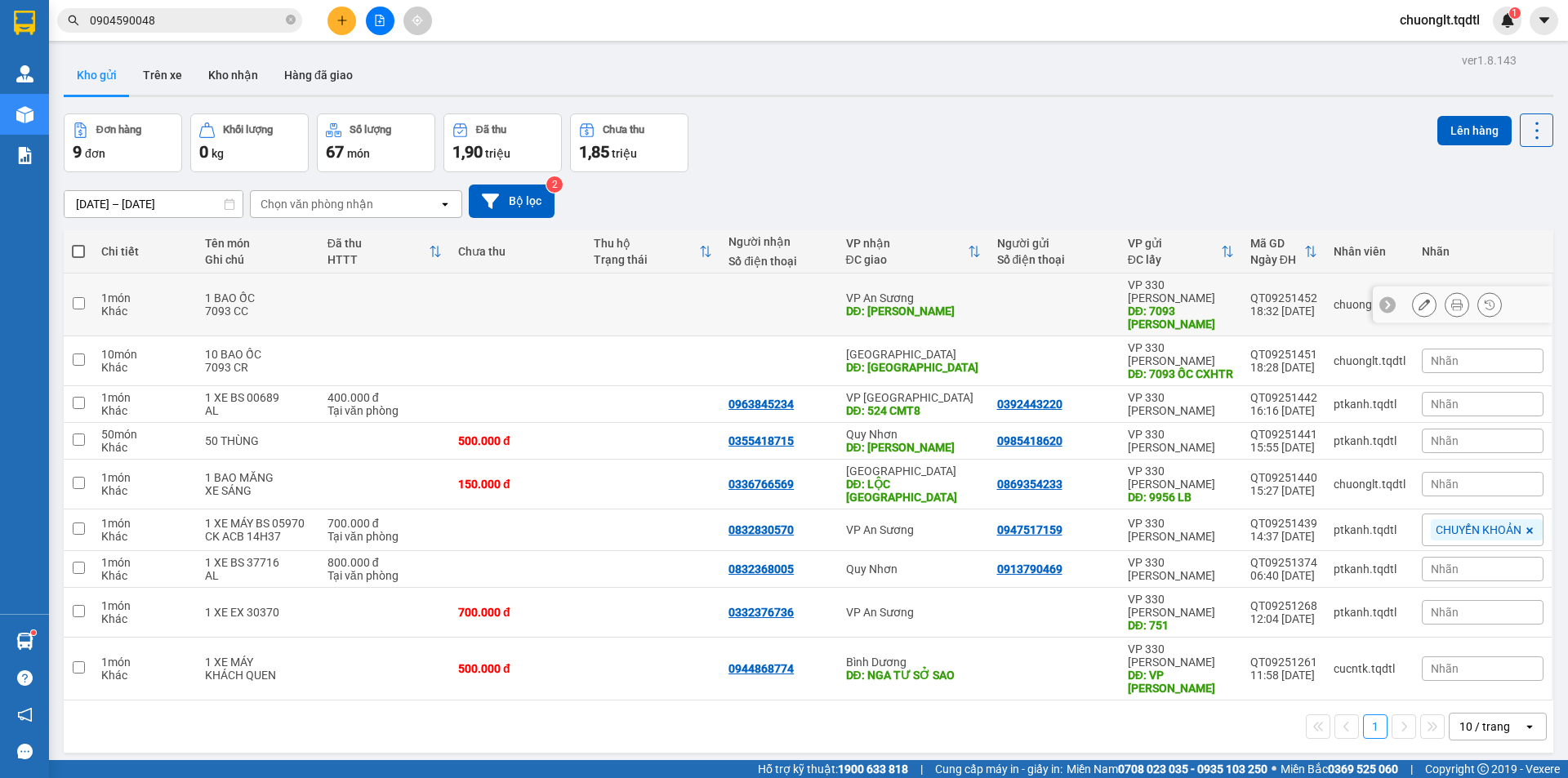
click at [69, 293] on td at bounding box center [79, 305] width 30 height 63
checkbox input "true"
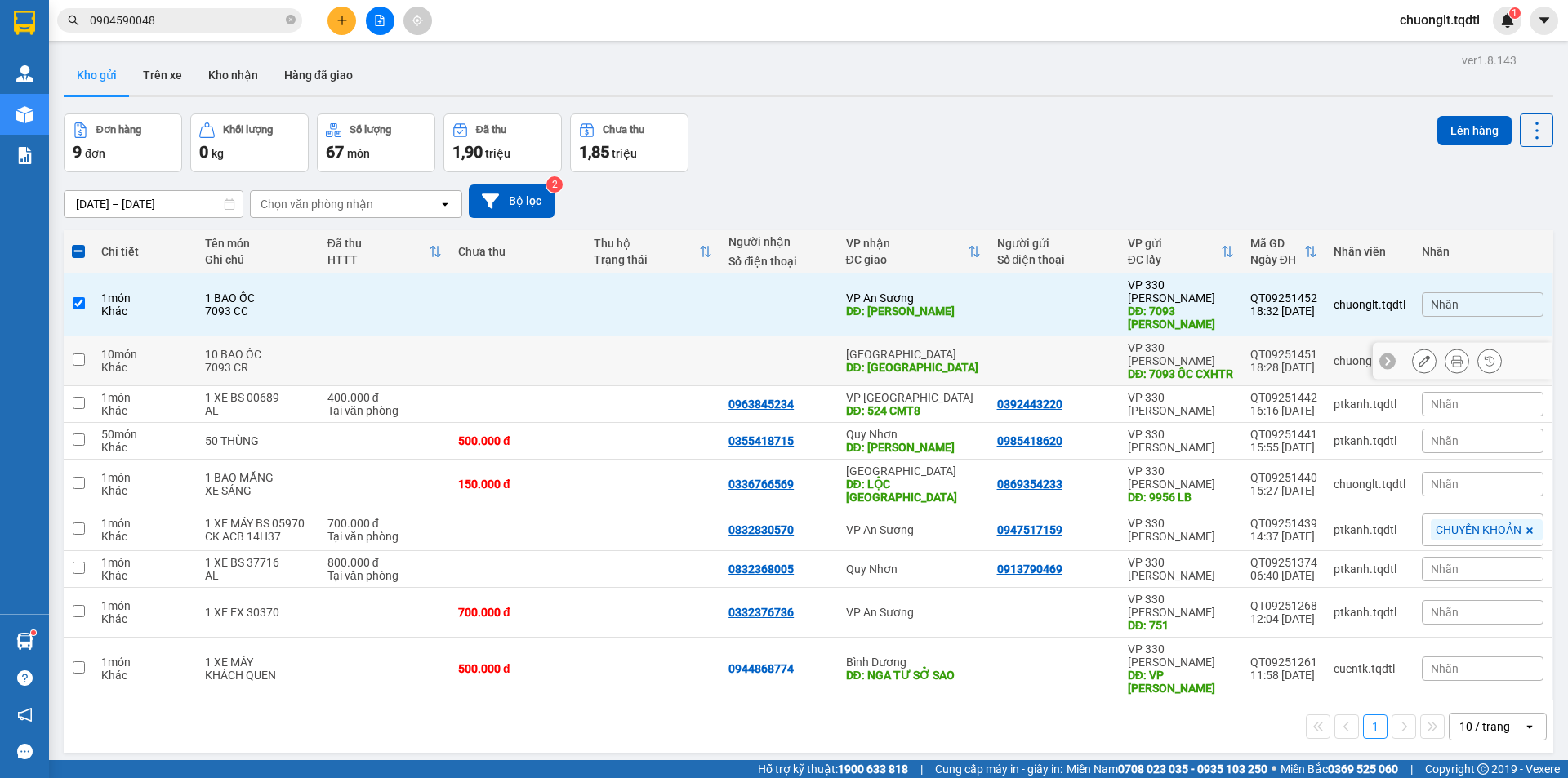
click at [70, 348] on td at bounding box center [79, 362] width 30 height 50
checkbox input "true"
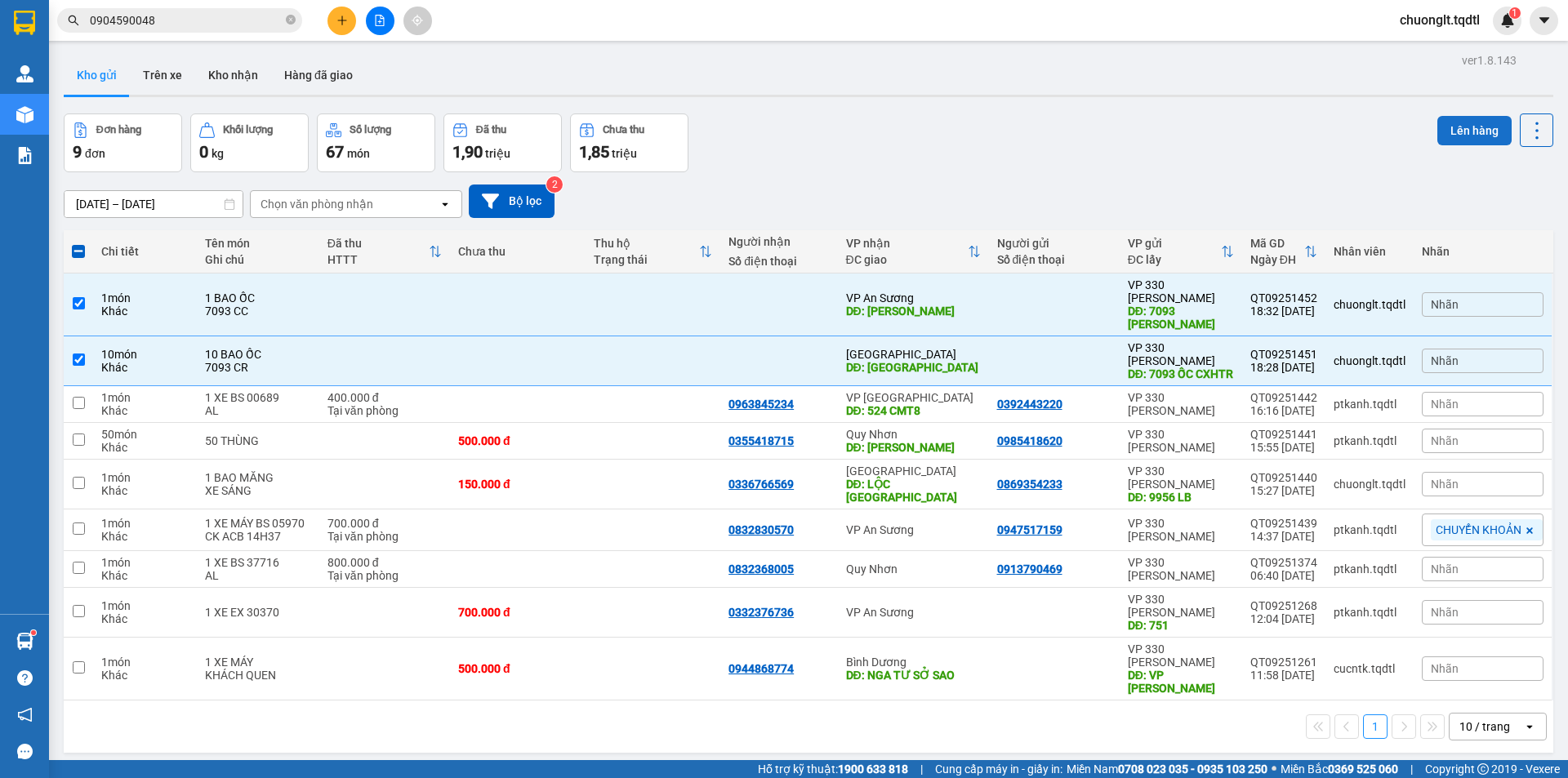
click at [1454, 135] on button "Lên hàng" at bounding box center [1474, 130] width 75 height 30
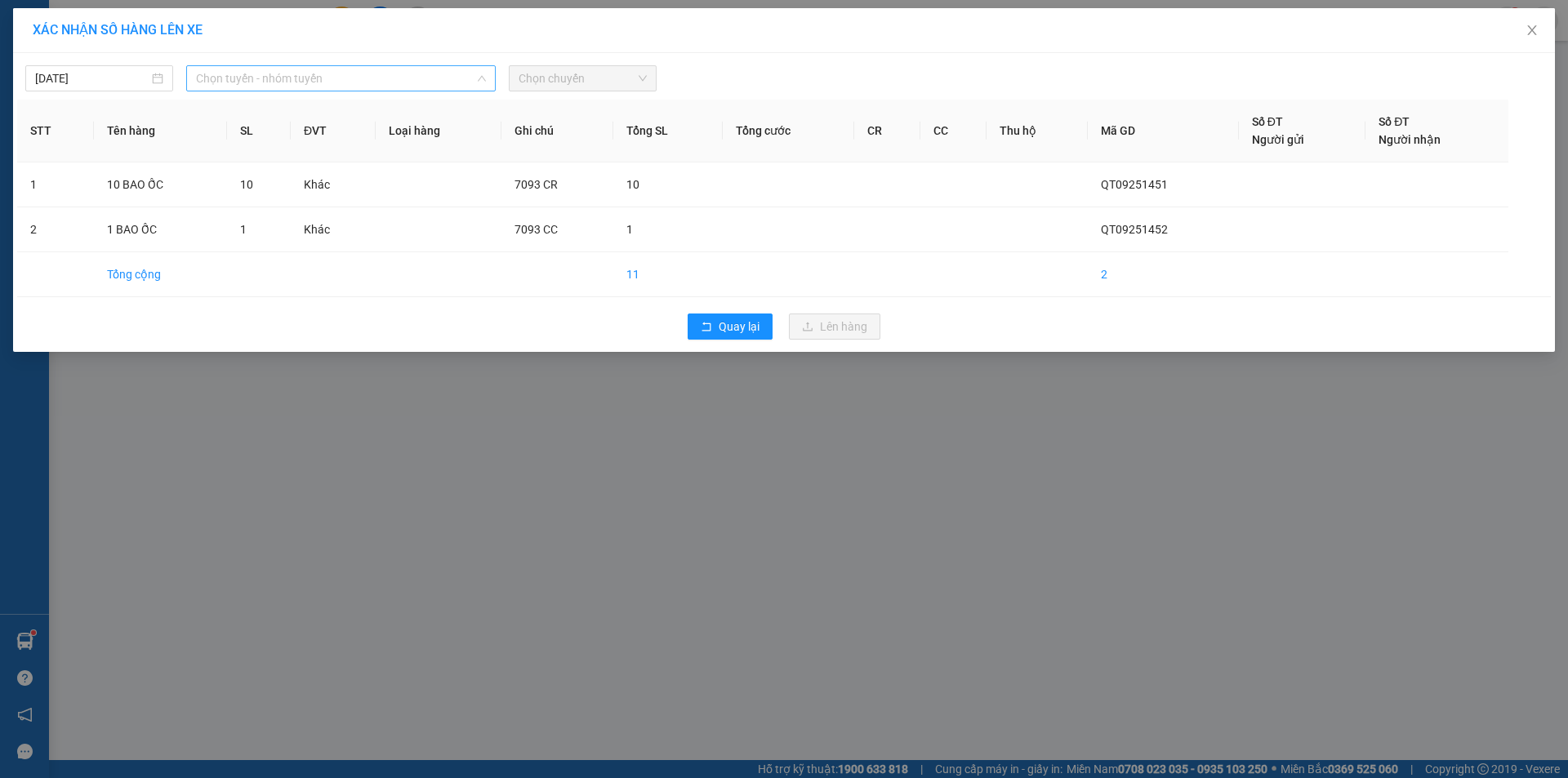
click at [389, 84] on span "Chọn tuyến - nhóm tuyến" at bounding box center [341, 78] width 290 height 25
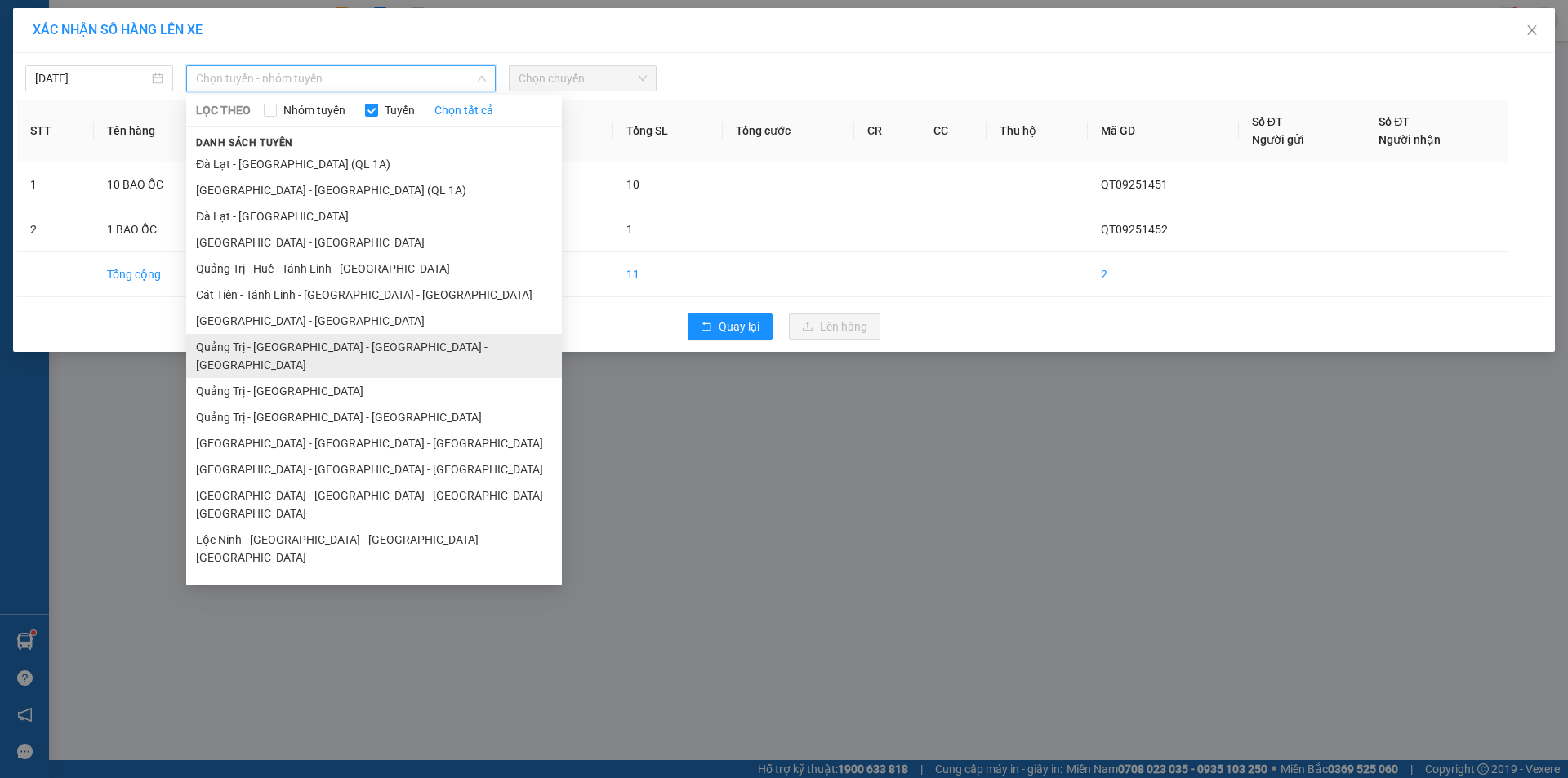
click at [315, 346] on li "Quảng Trị - [GEOGRAPHIC_DATA] - [GEOGRAPHIC_DATA] - [GEOGRAPHIC_DATA]" at bounding box center [374, 356] width 376 height 44
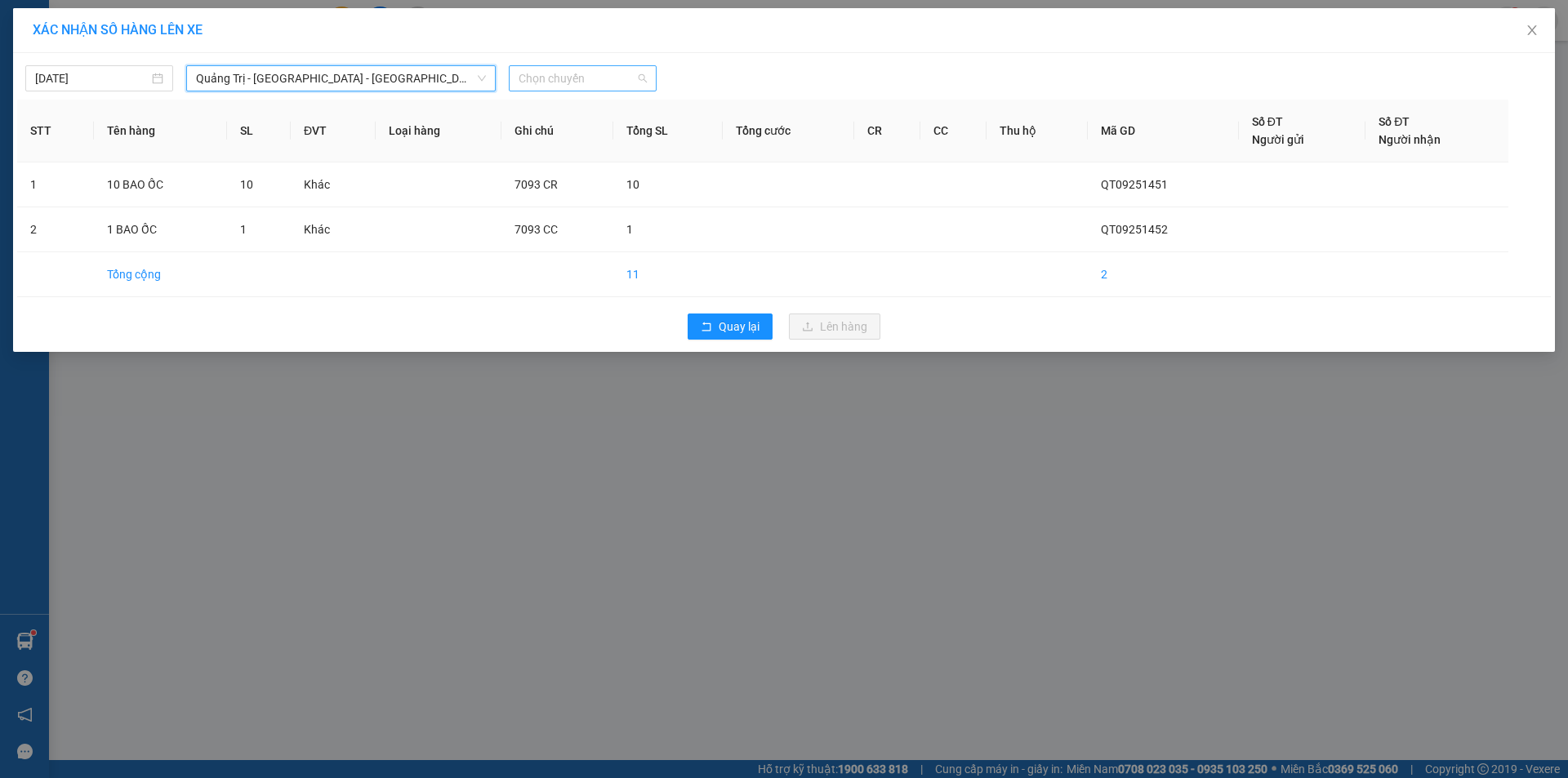
click at [597, 66] on span "Chọn chuyến" at bounding box center [583, 78] width 129 height 25
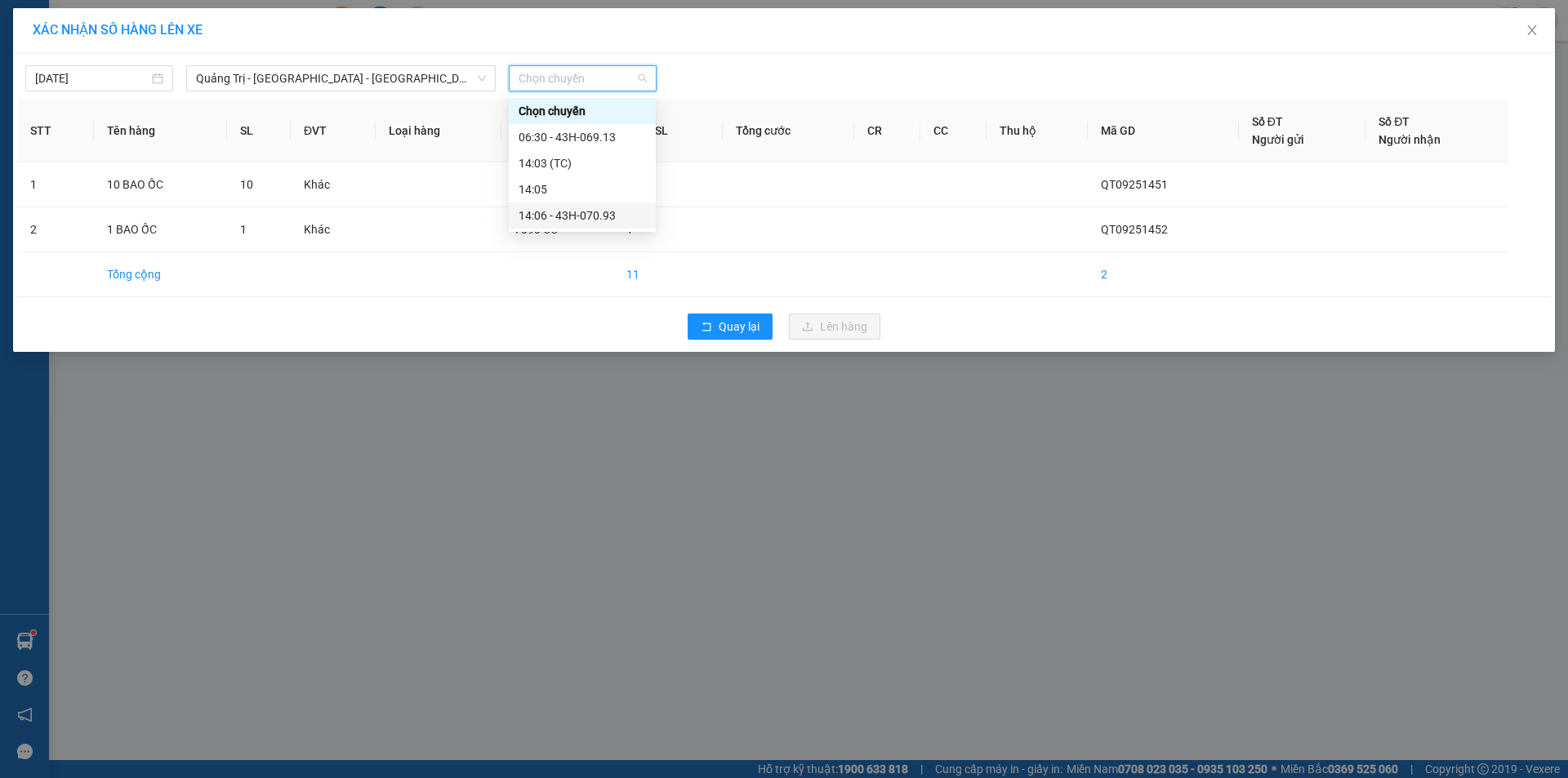
click at [576, 220] on div "14:06 - 43H-070.93" at bounding box center [583, 215] width 128 height 18
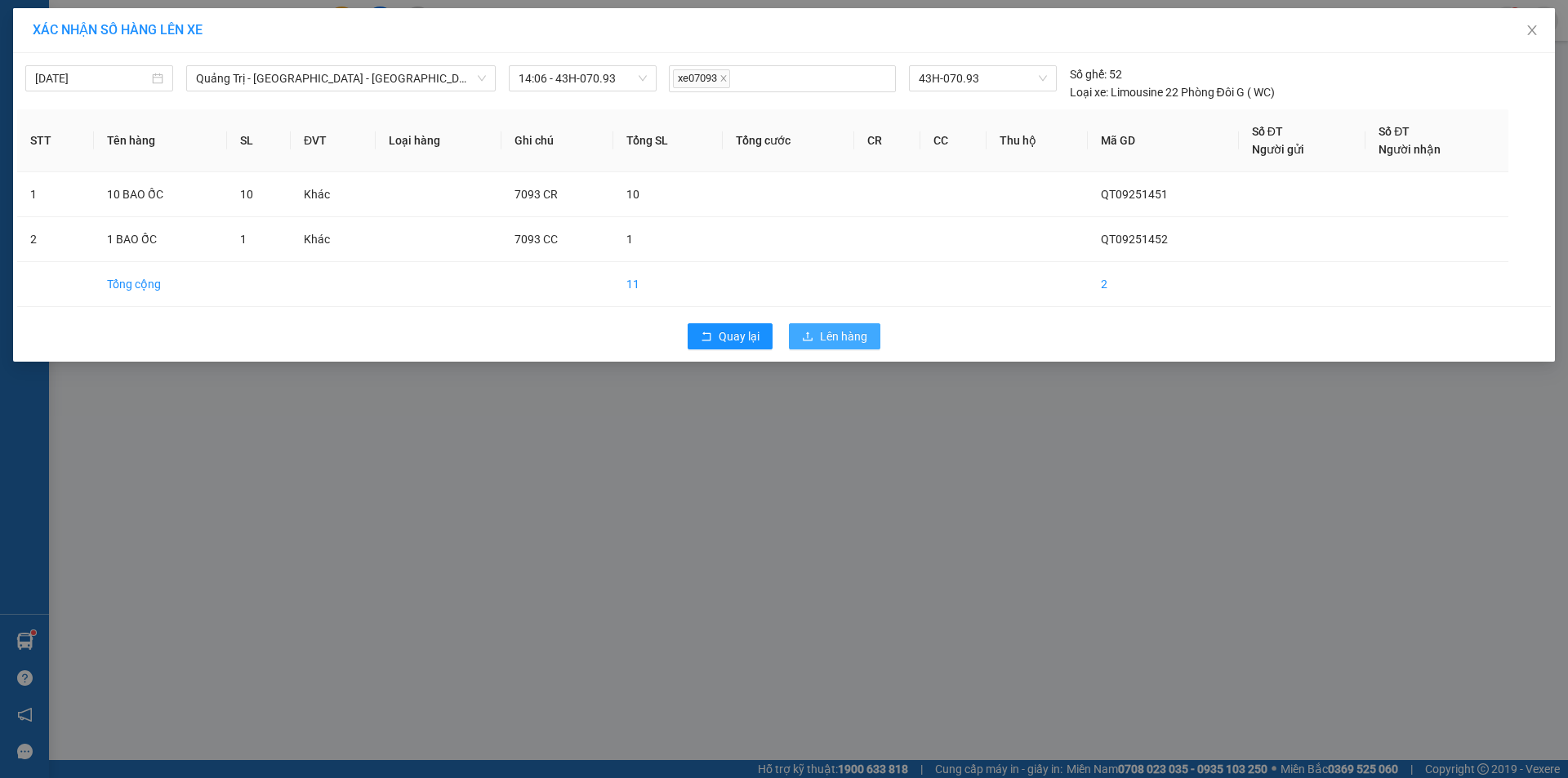
click at [827, 341] on span "Lên hàng" at bounding box center [844, 337] width 48 height 18
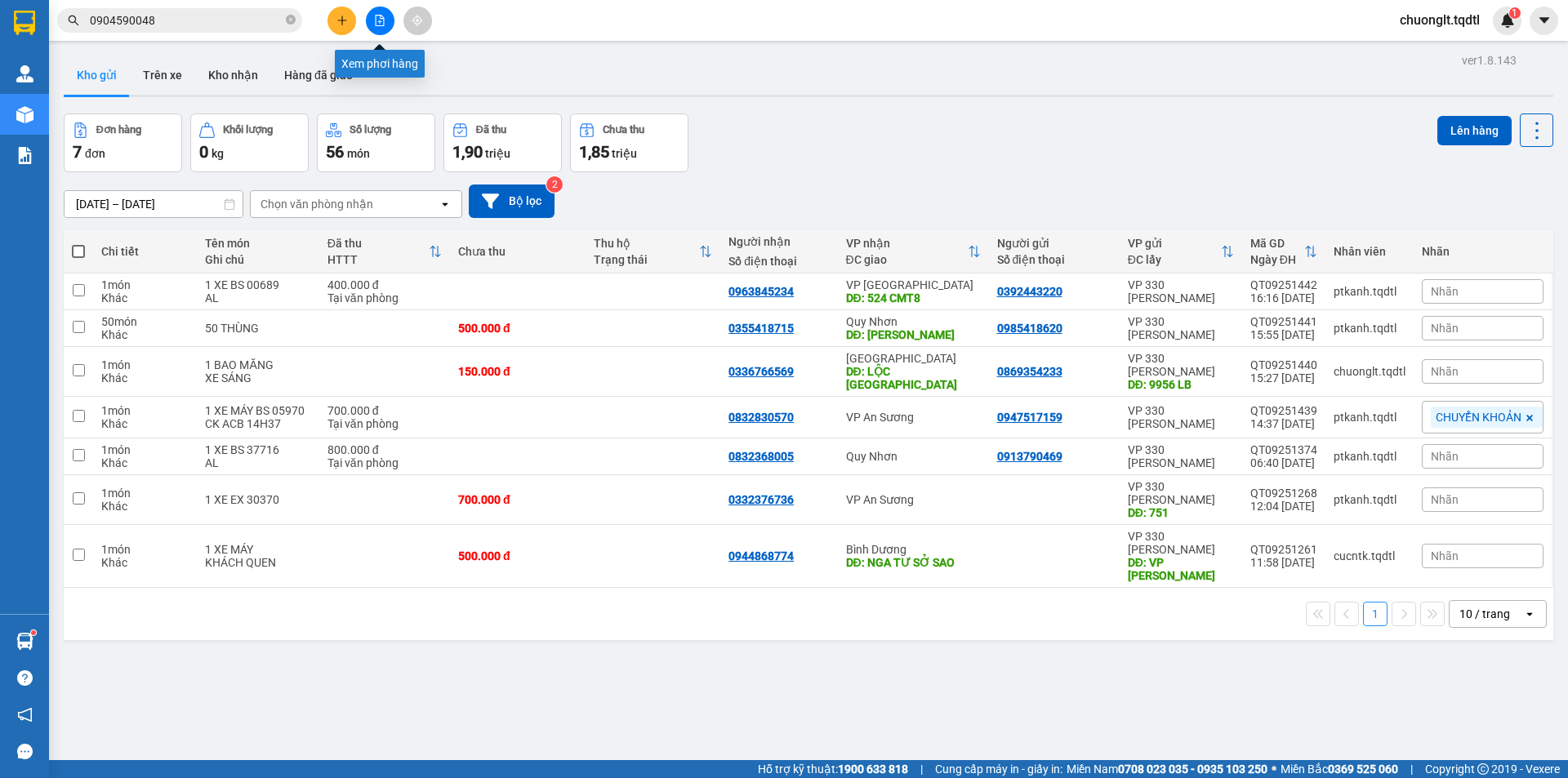
click at [385, 16] on icon "file-add" at bounding box center [380, 20] width 11 height 11
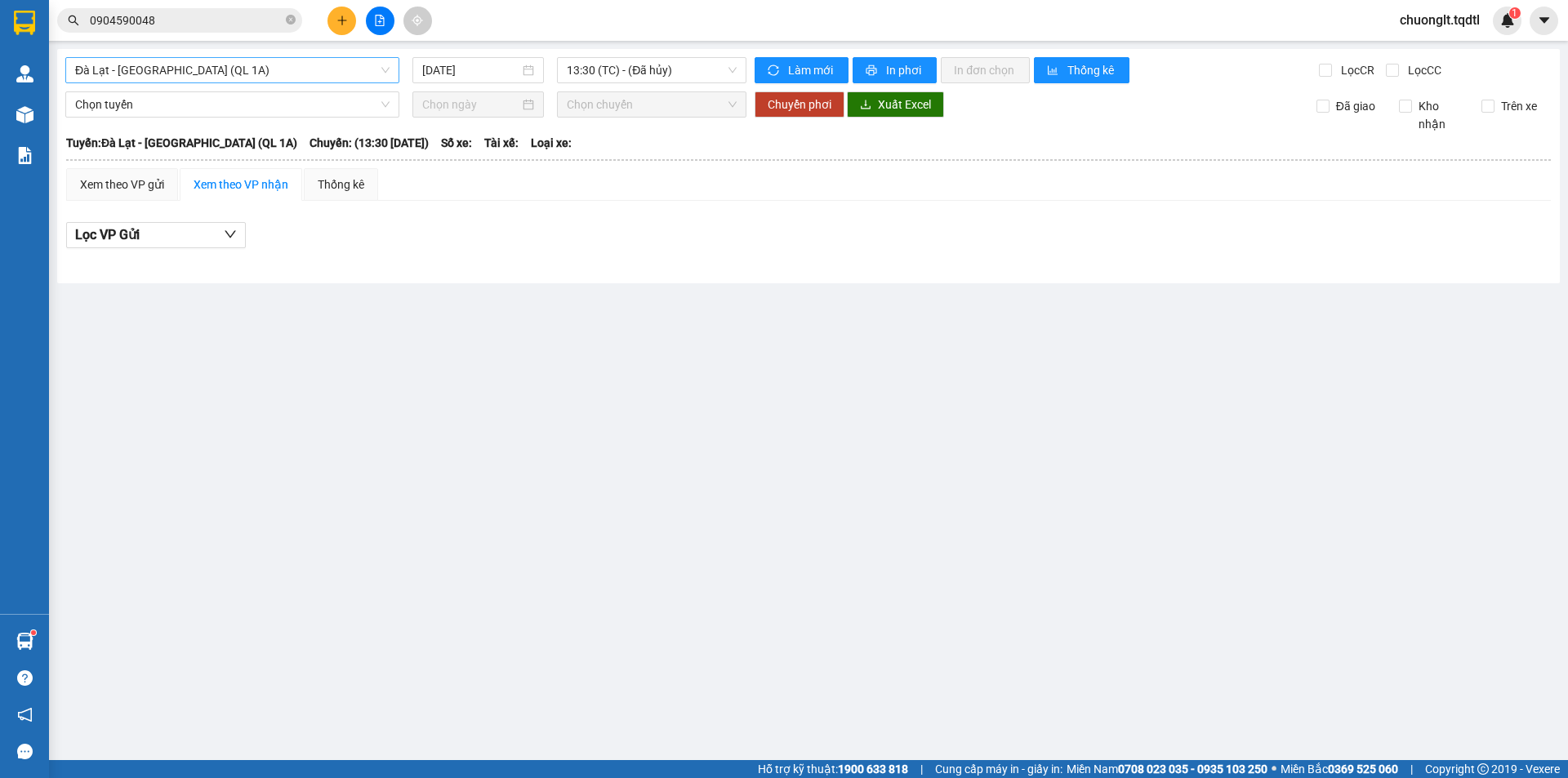
click at [305, 66] on span "Đà Lạt - [GEOGRAPHIC_DATA] (QL 1A)" at bounding box center [232, 70] width 315 height 25
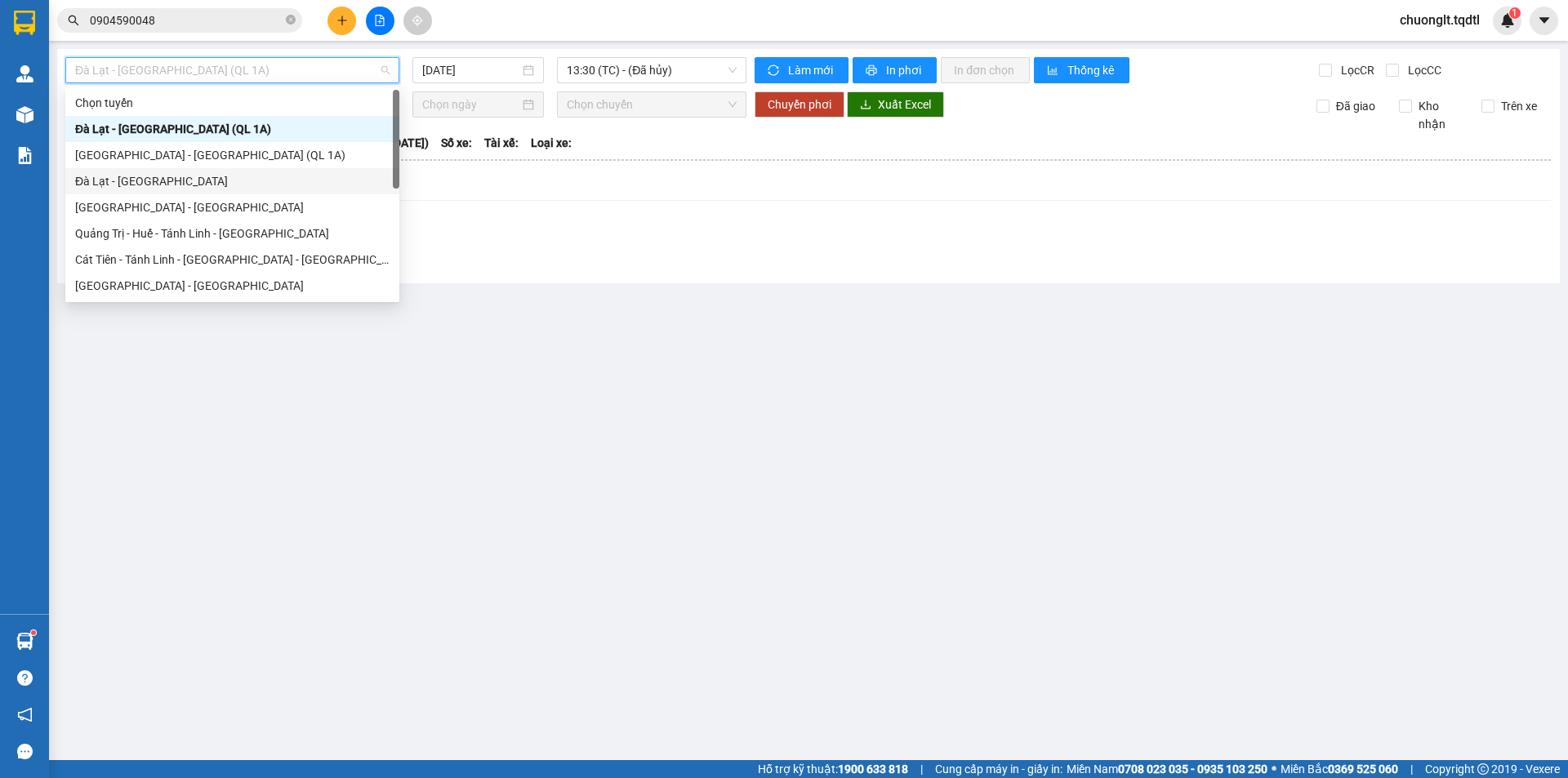
scroll to position [82, 0]
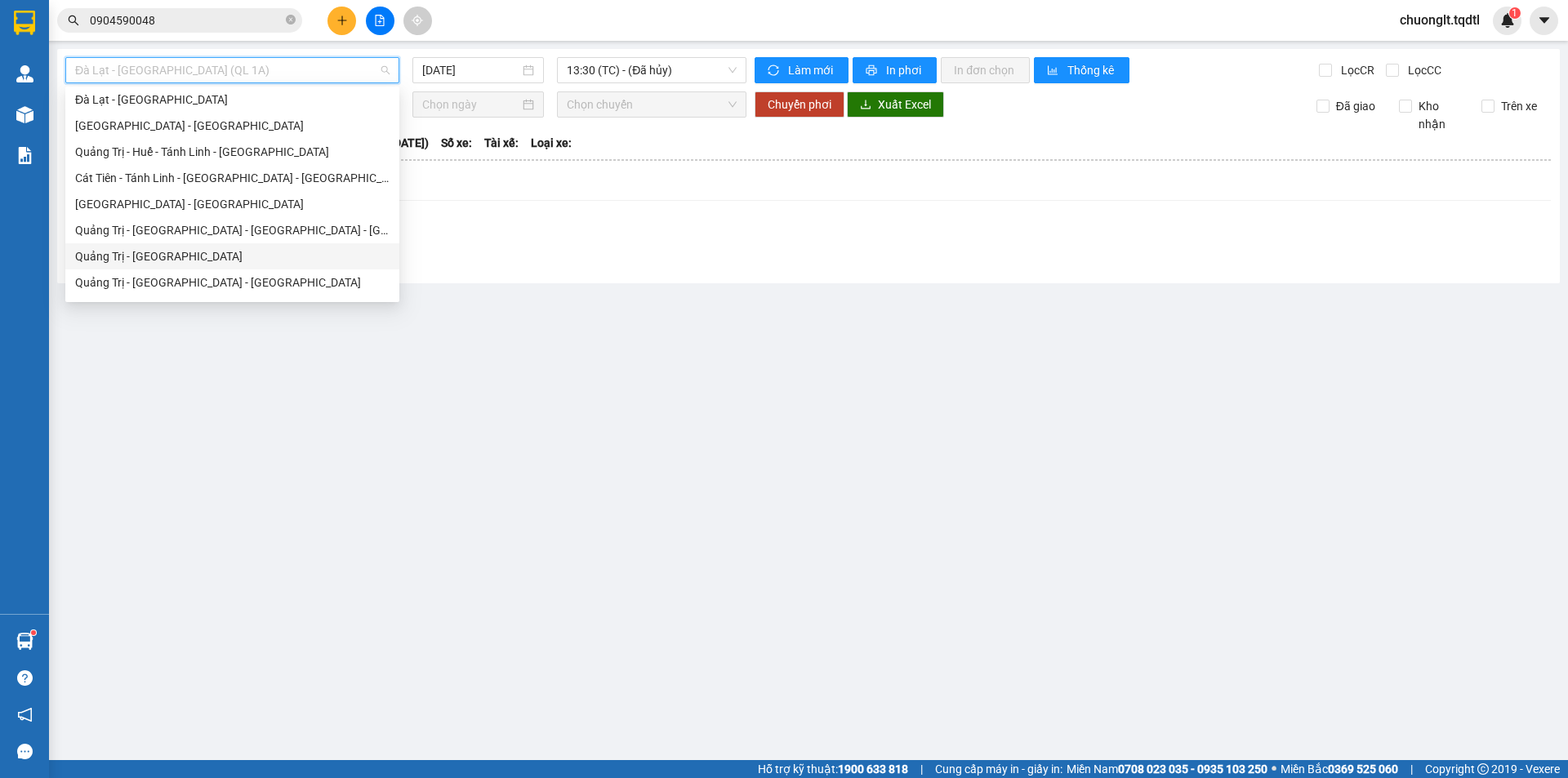
click at [172, 247] on div "Quảng Trị - [GEOGRAPHIC_DATA]" at bounding box center [232, 256] width 334 height 26
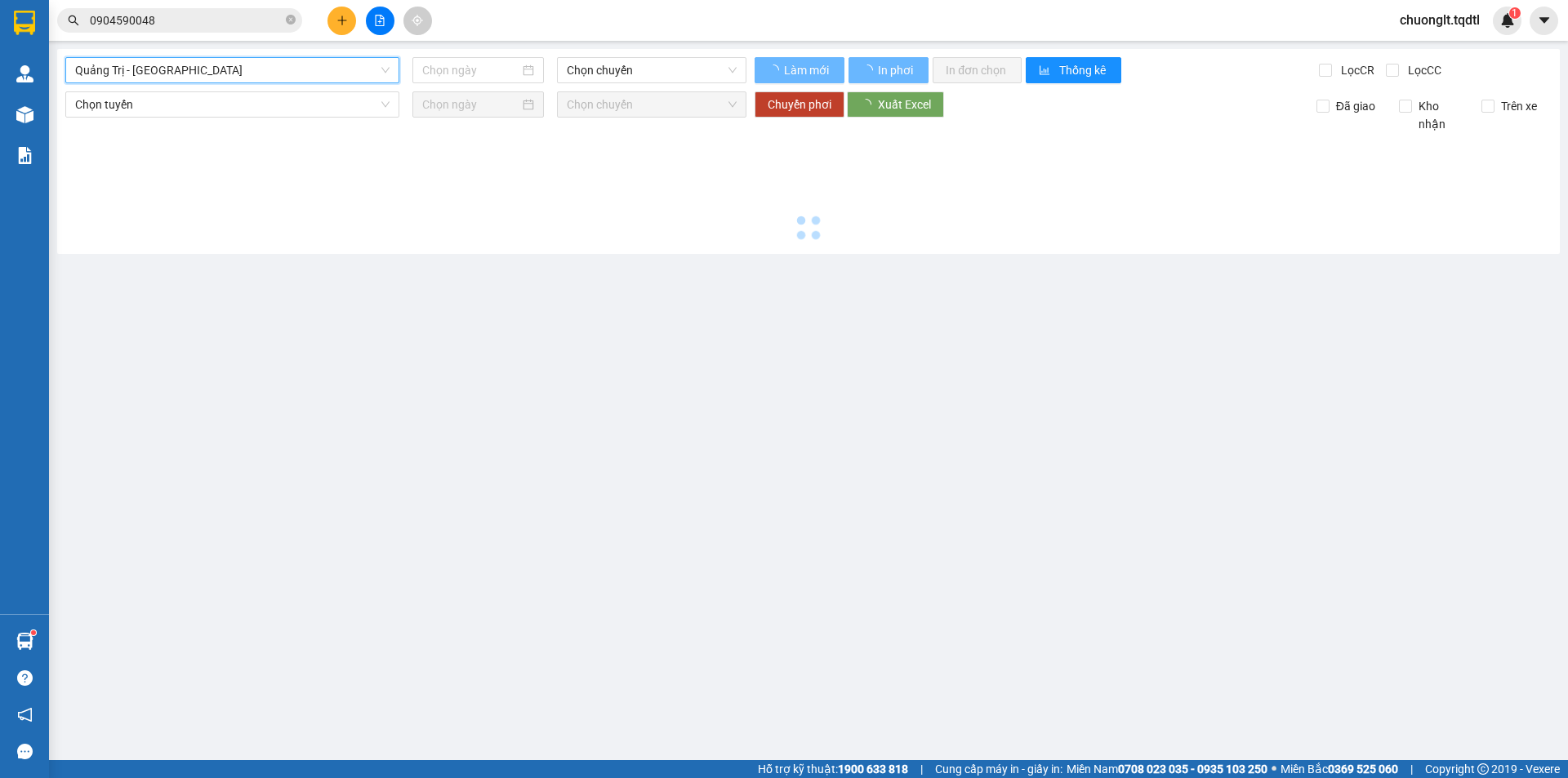
type input "[DATE]"
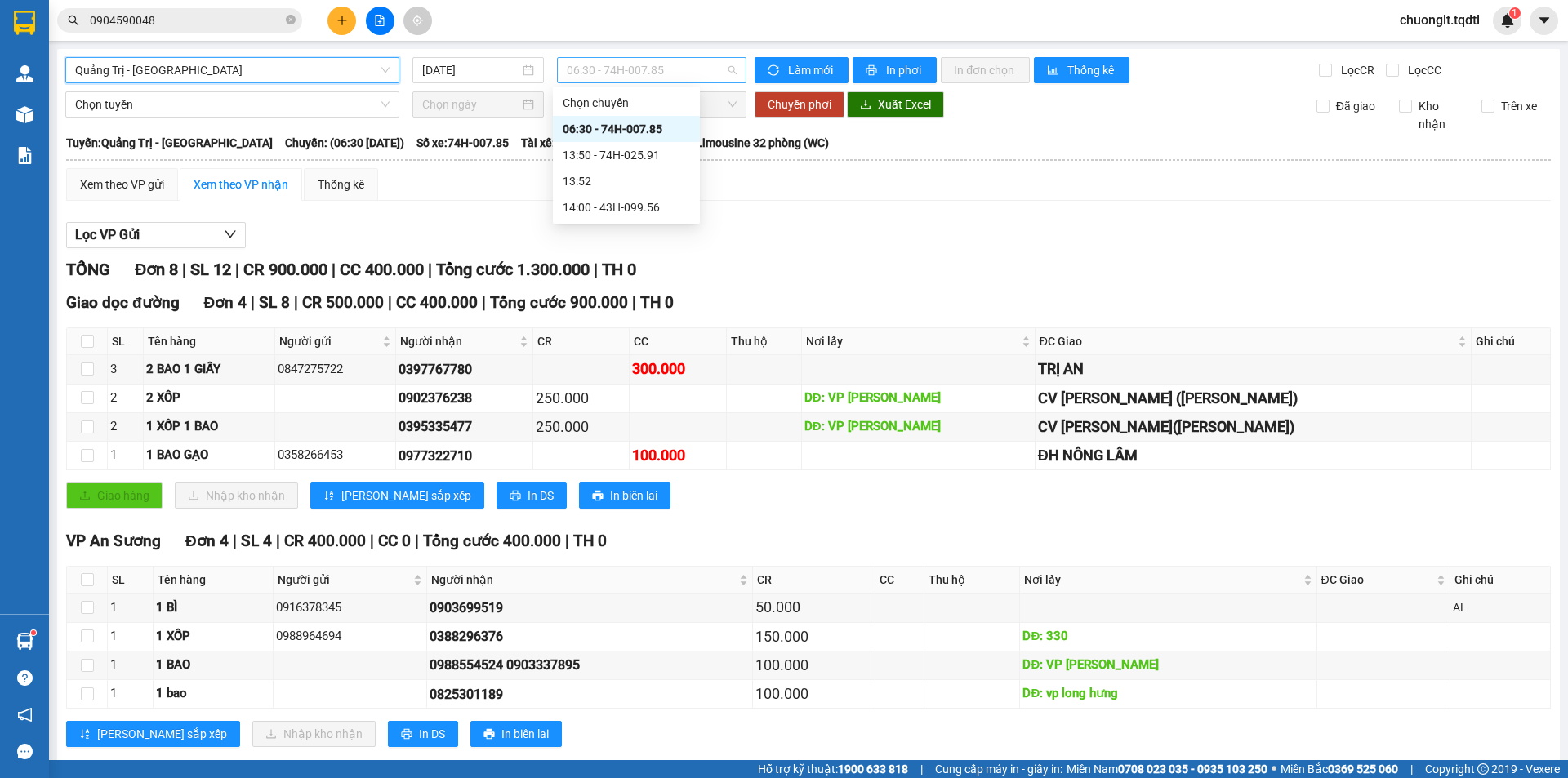
click at [665, 67] on span "06:30 - 74H-007.85" at bounding box center [652, 70] width 170 height 25
click at [645, 203] on div "14:00 - 43H-099.56" at bounding box center [627, 207] width 128 height 18
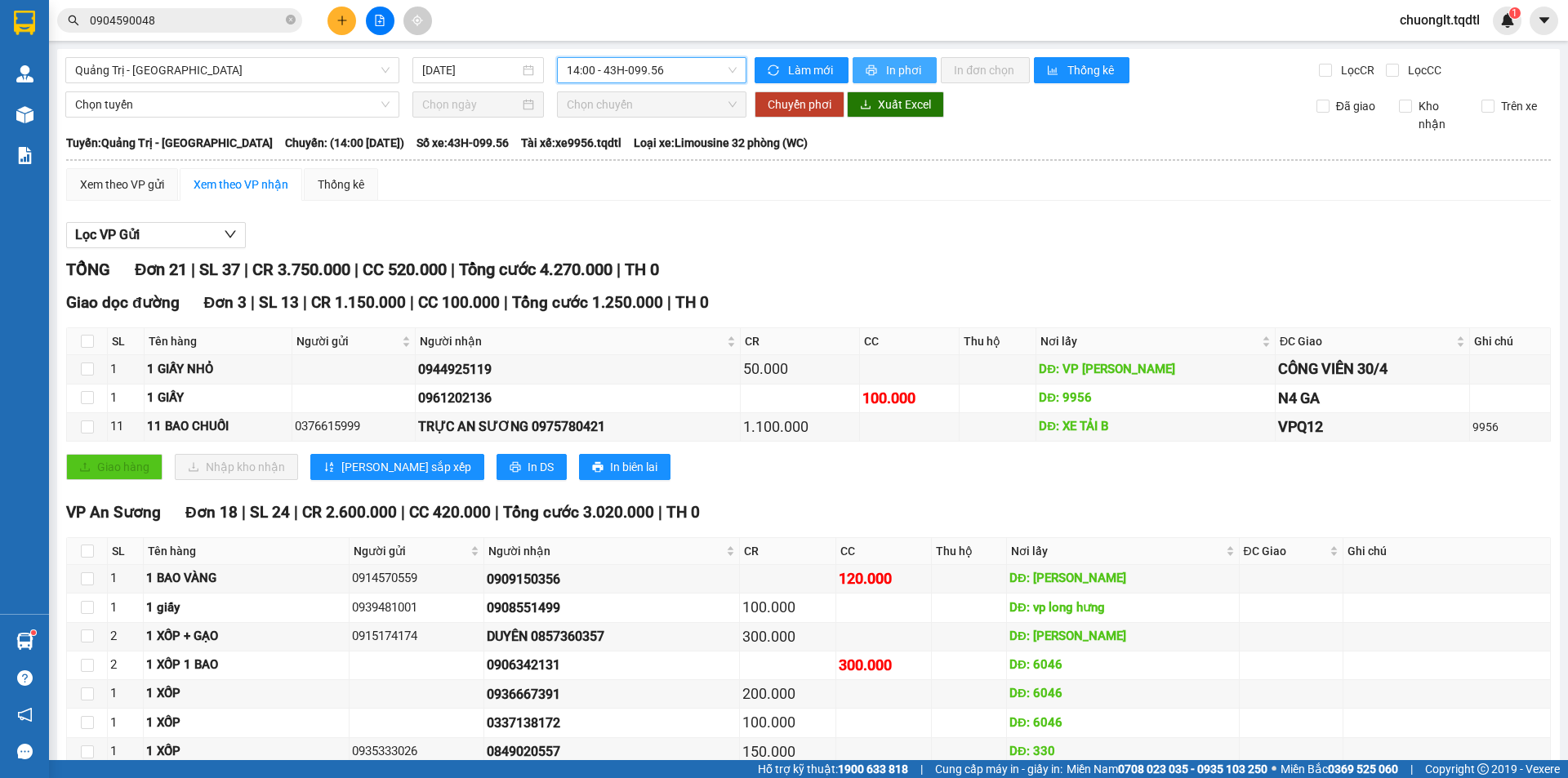
click at [879, 64] on button "In phơi" at bounding box center [895, 70] width 84 height 26
click at [315, 73] on span "Quảng Trị - [GEOGRAPHIC_DATA]" at bounding box center [232, 70] width 315 height 25
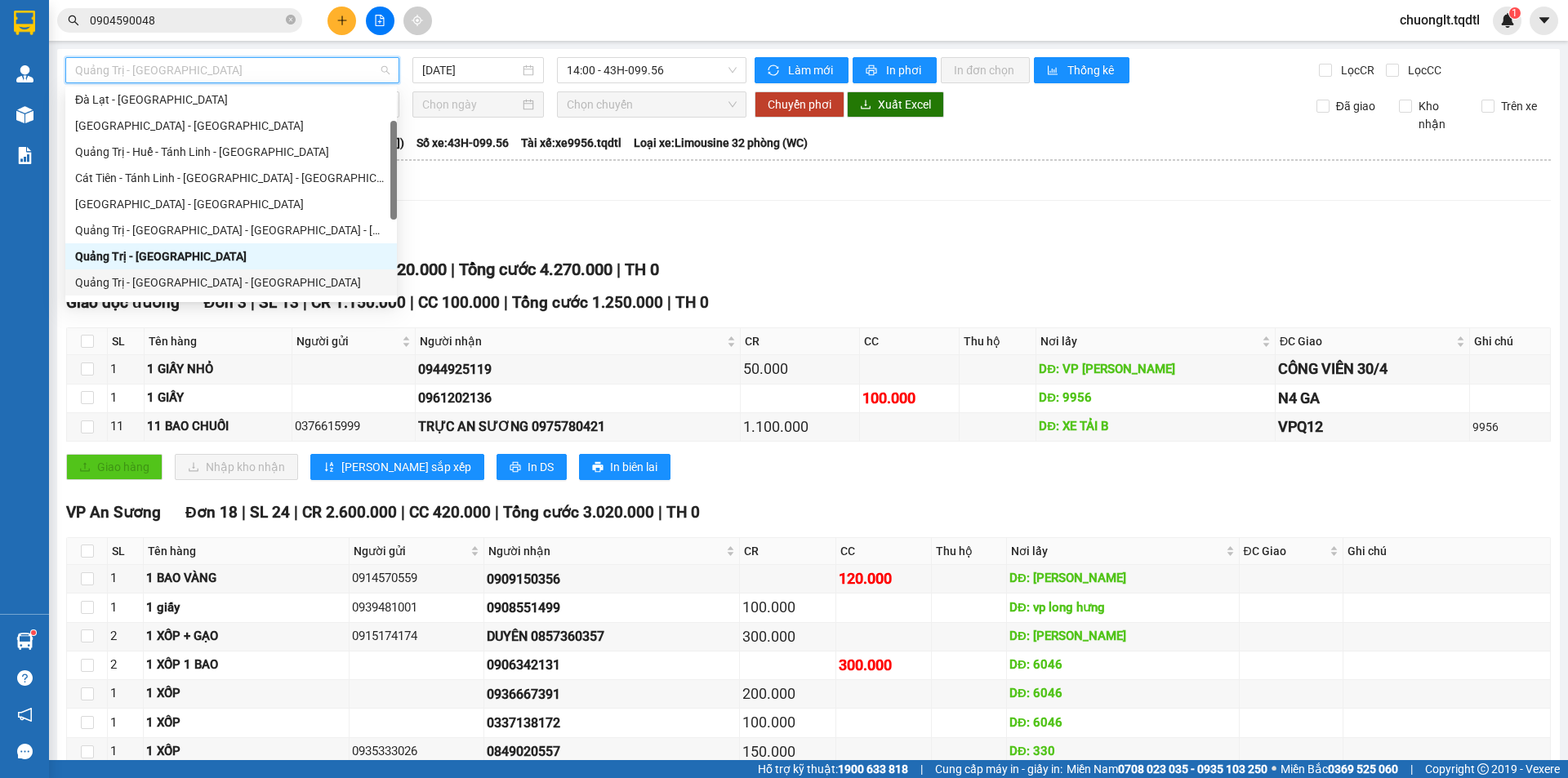
click at [187, 279] on div "Quảng Trị - [GEOGRAPHIC_DATA] - [GEOGRAPHIC_DATA]" at bounding box center [230, 283] width 312 height 18
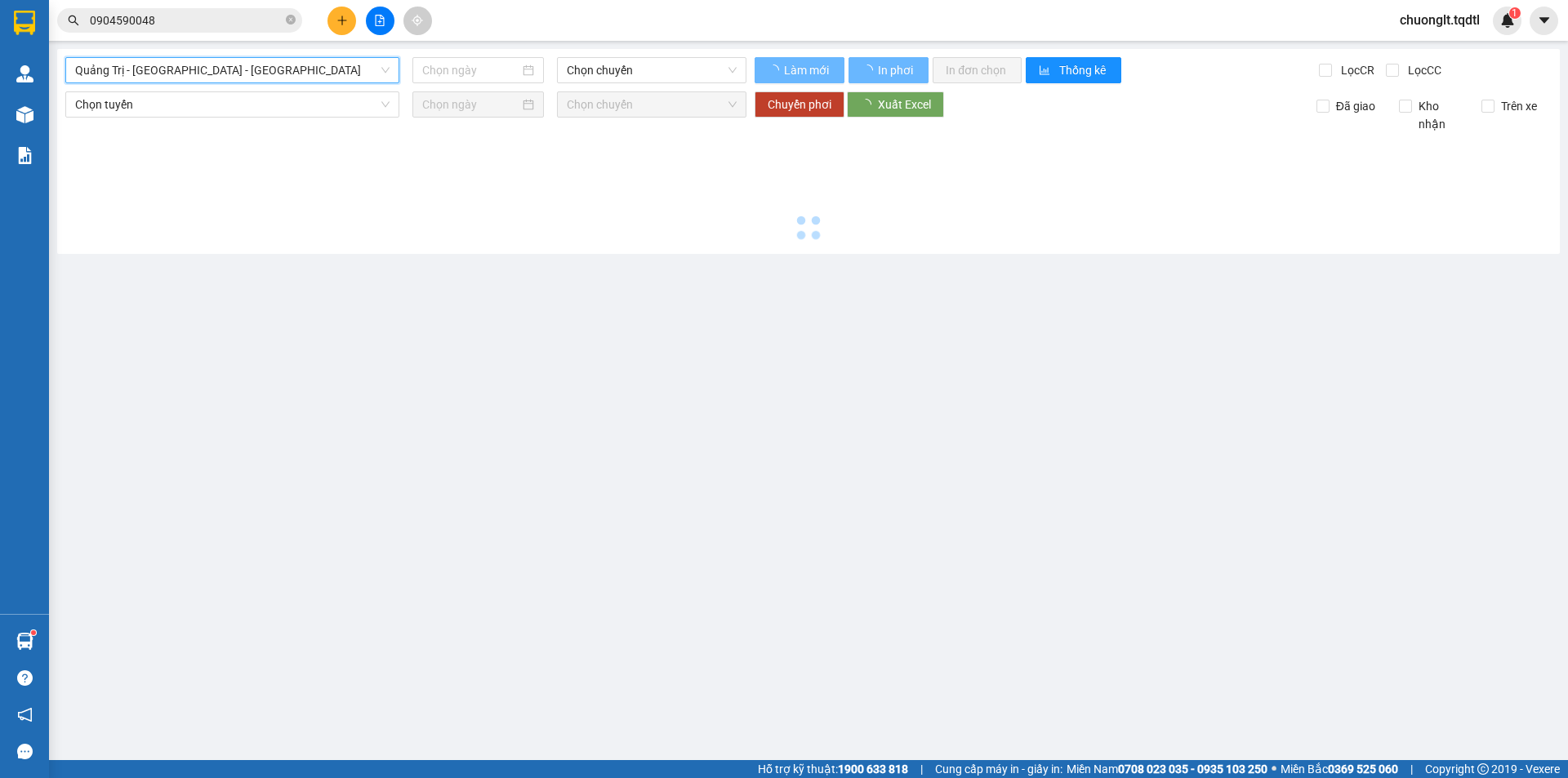
type input "[DATE]"
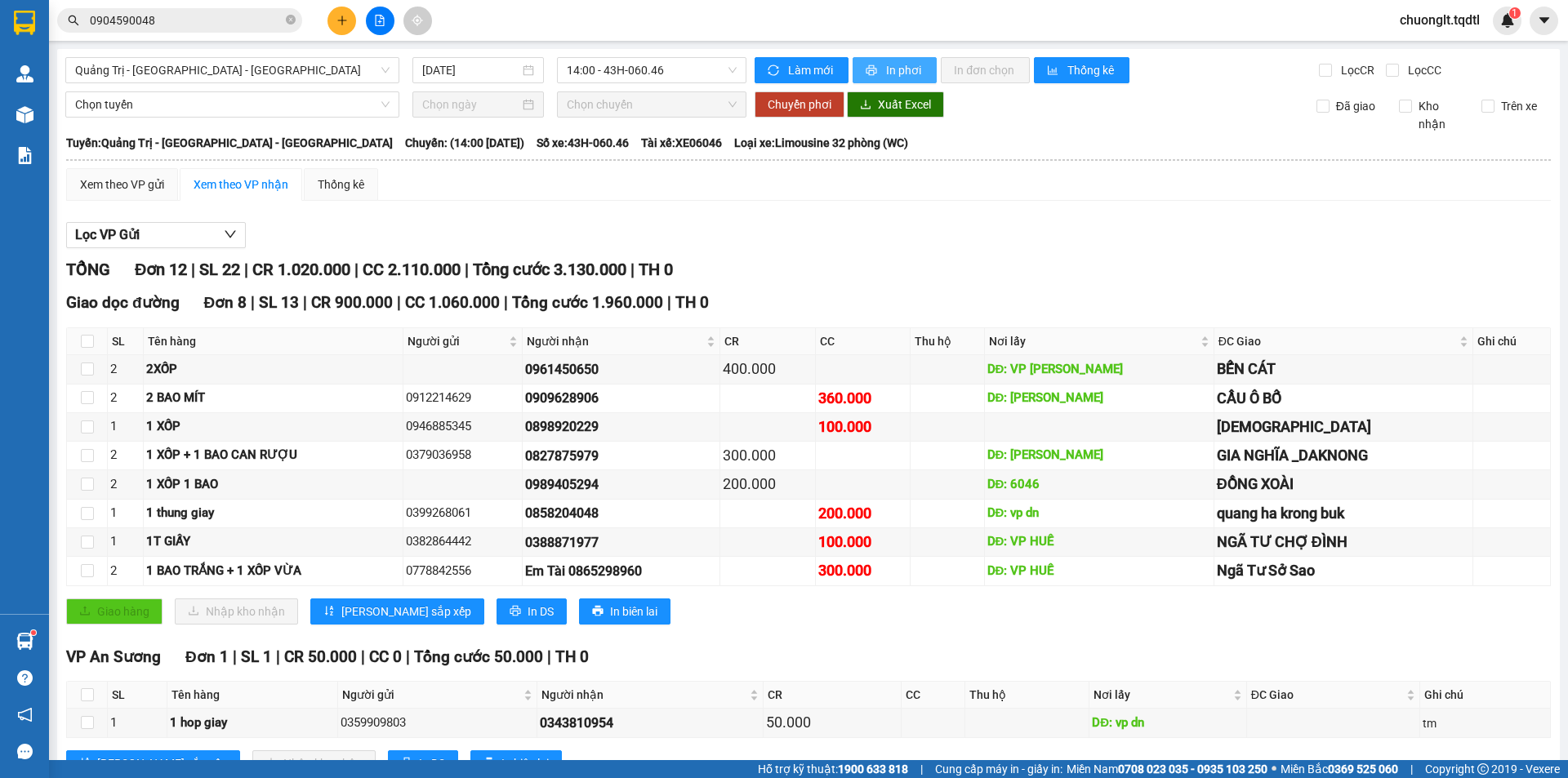
click at [896, 63] on button "In phơi" at bounding box center [895, 70] width 84 height 26
click at [312, 71] on span "Quảng Trị - [GEOGRAPHIC_DATA] - [GEOGRAPHIC_DATA]" at bounding box center [232, 70] width 315 height 25
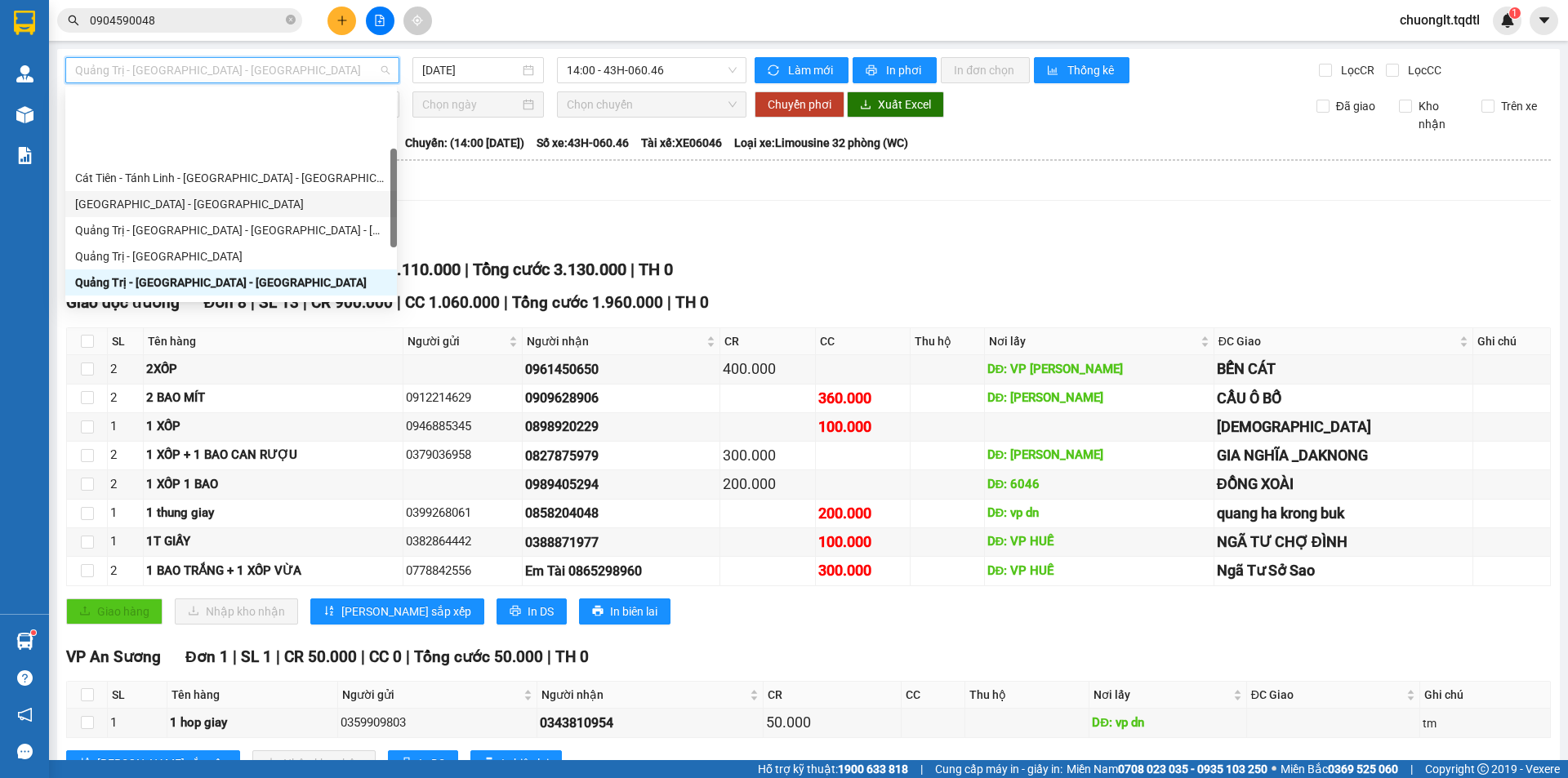
scroll to position [163, 0]
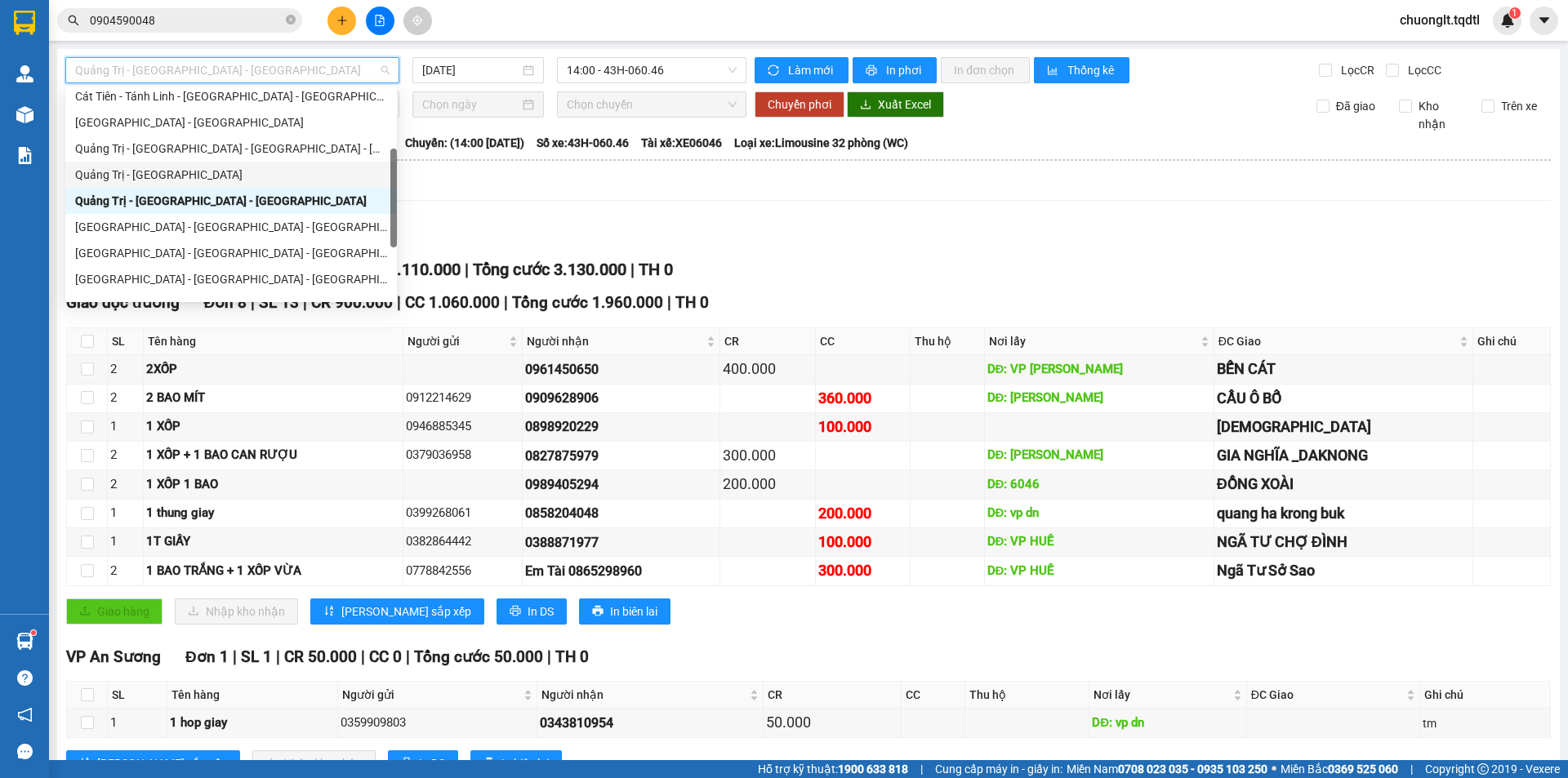
click at [202, 170] on div "Quảng Trị - [GEOGRAPHIC_DATA]" at bounding box center [230, 174] width 312 height 18
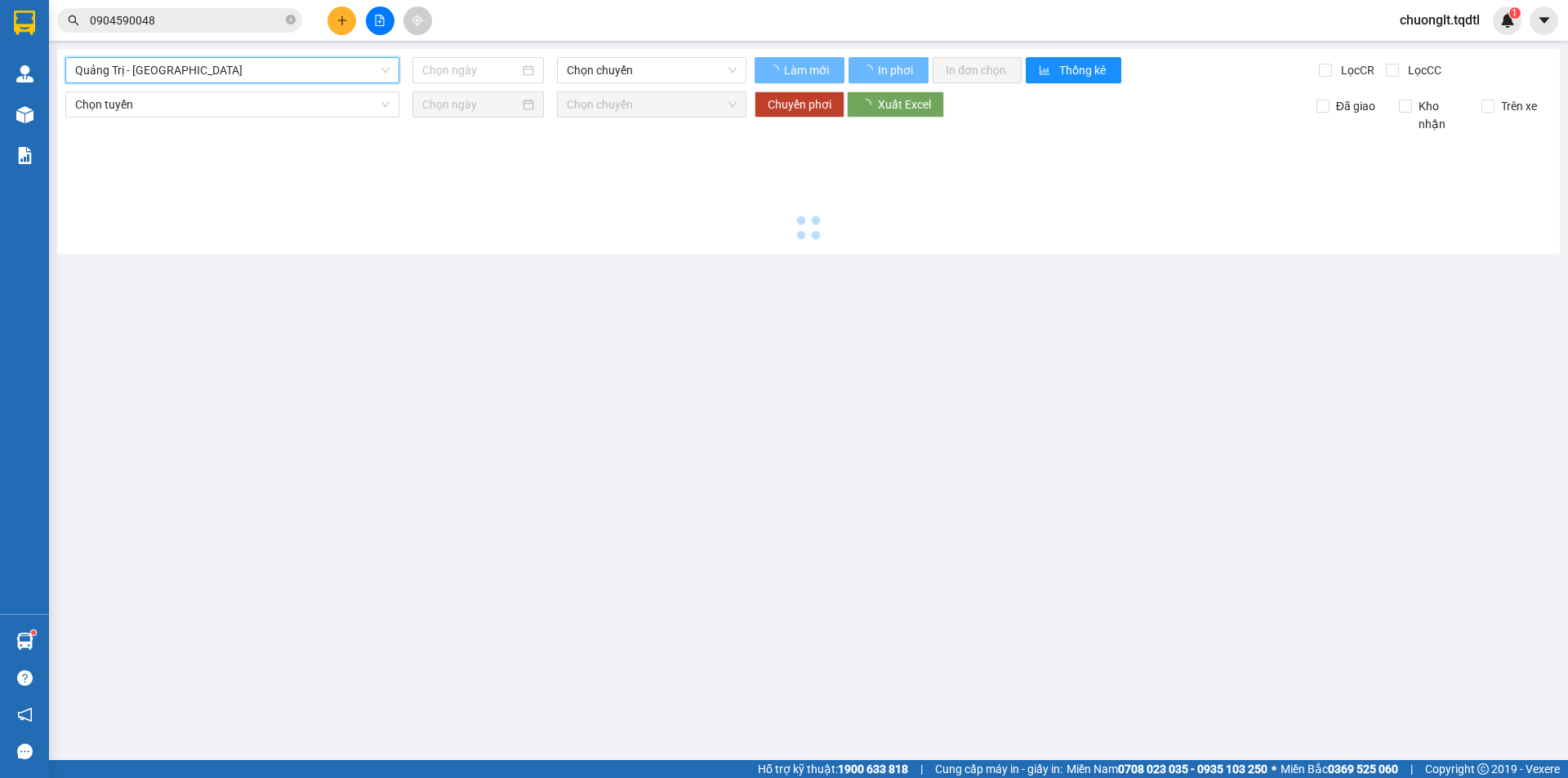
type input "[DATE]"
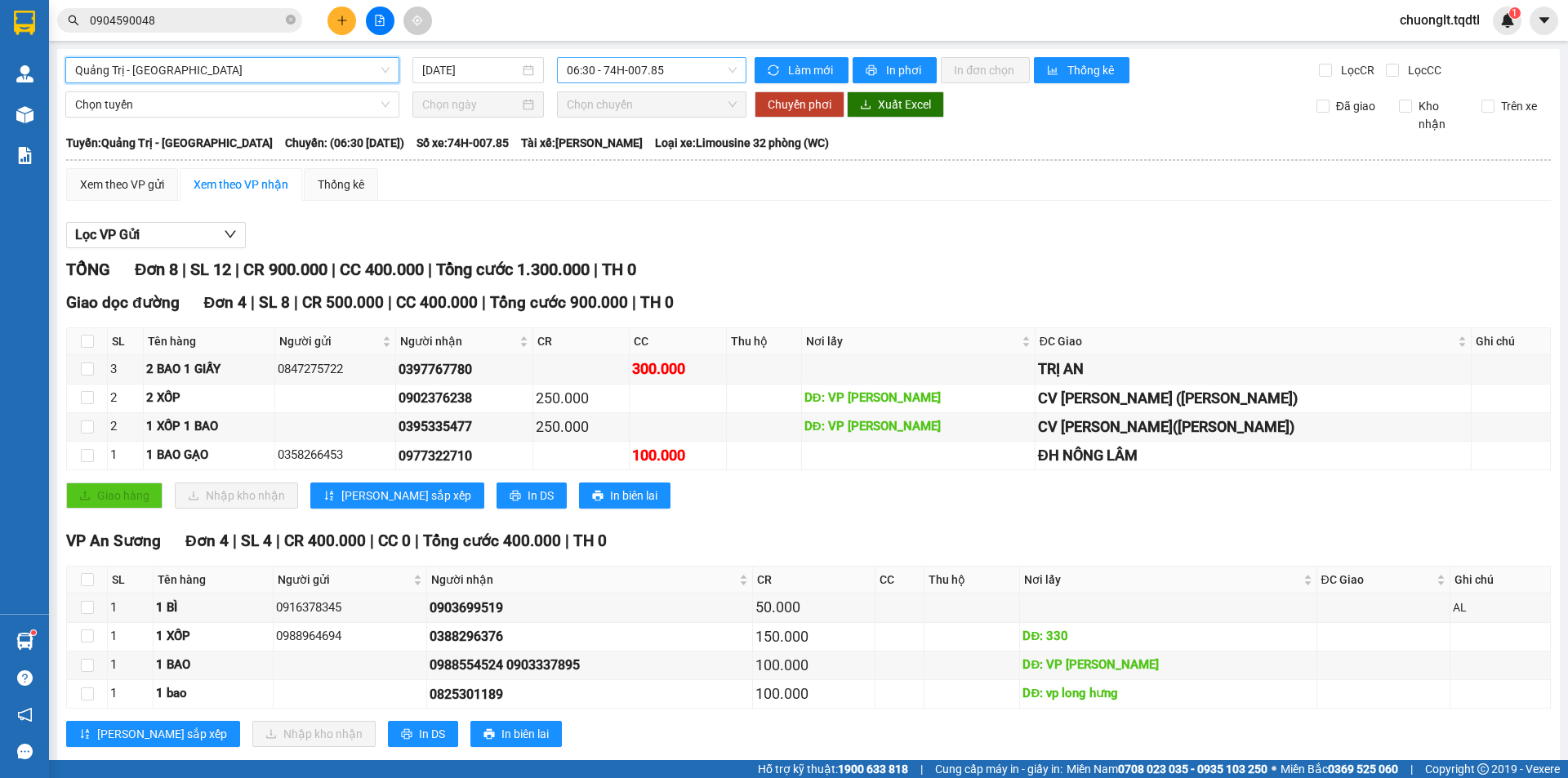
click at [697, 71] on span "06:30 - 74H-007.85" at bounding box center [652, 70] width 170 height 25
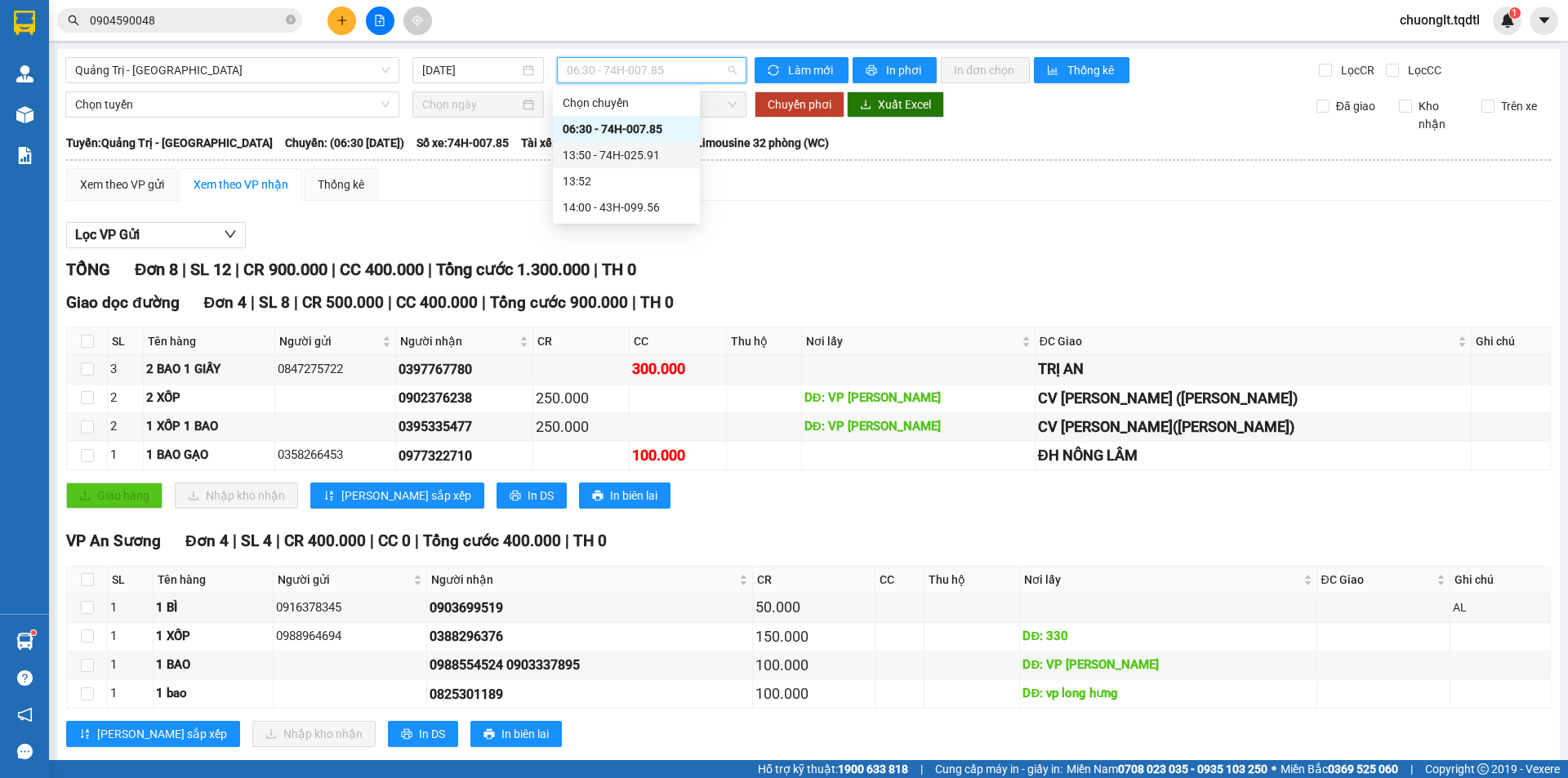
click at [649, 154] on div "13:50 - 74H-025.91" at bounding box center [627, 155] width 128 height 18
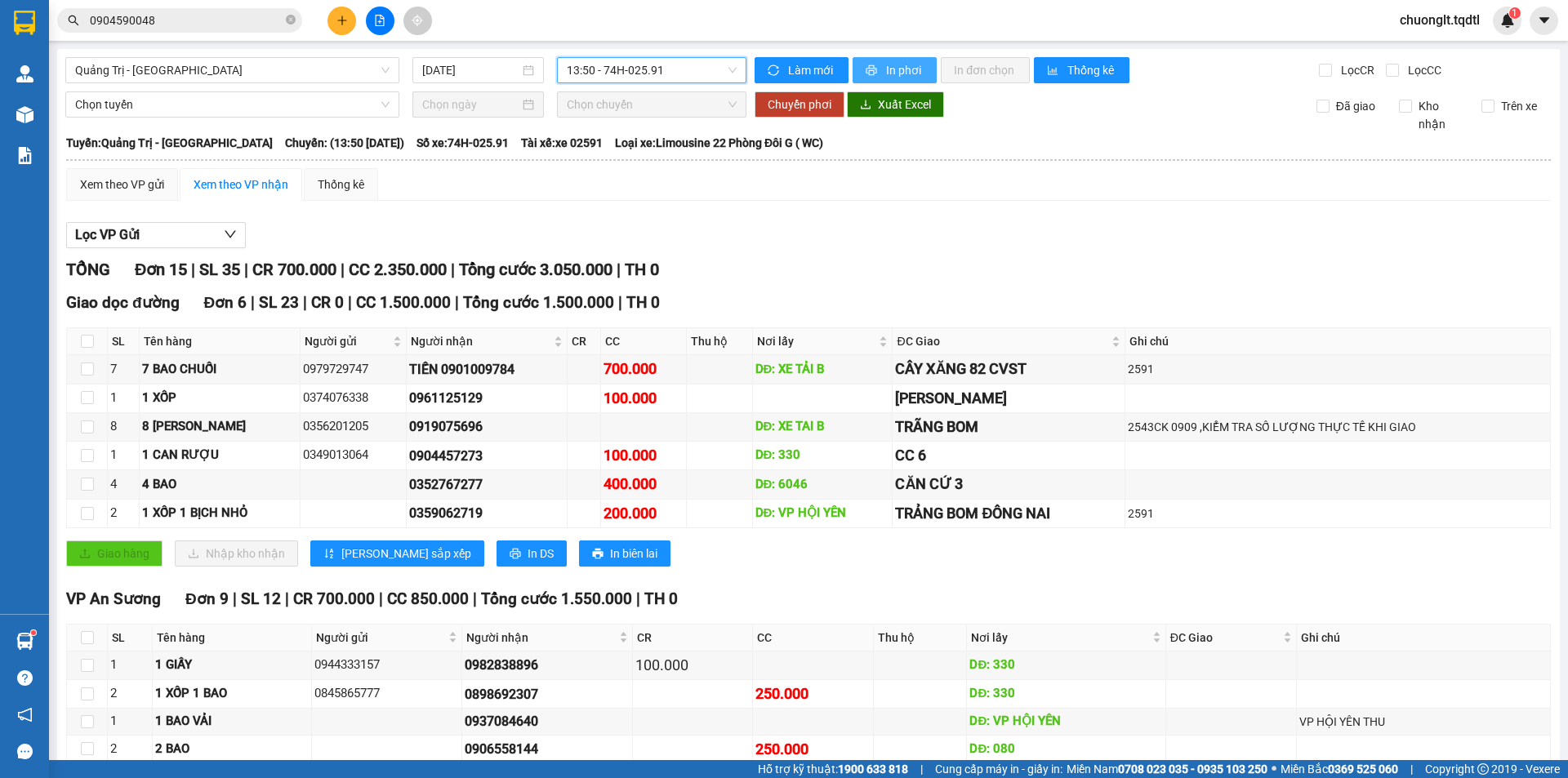
click at [888, 62] on span "In phơi" at bounding box center [906, 71] width 38 height 18
click at [288, 63] on span "Quảng Trị - [GEOGRAPHIC_DATA]" at bounding box center [232, 70] width 315 height 25
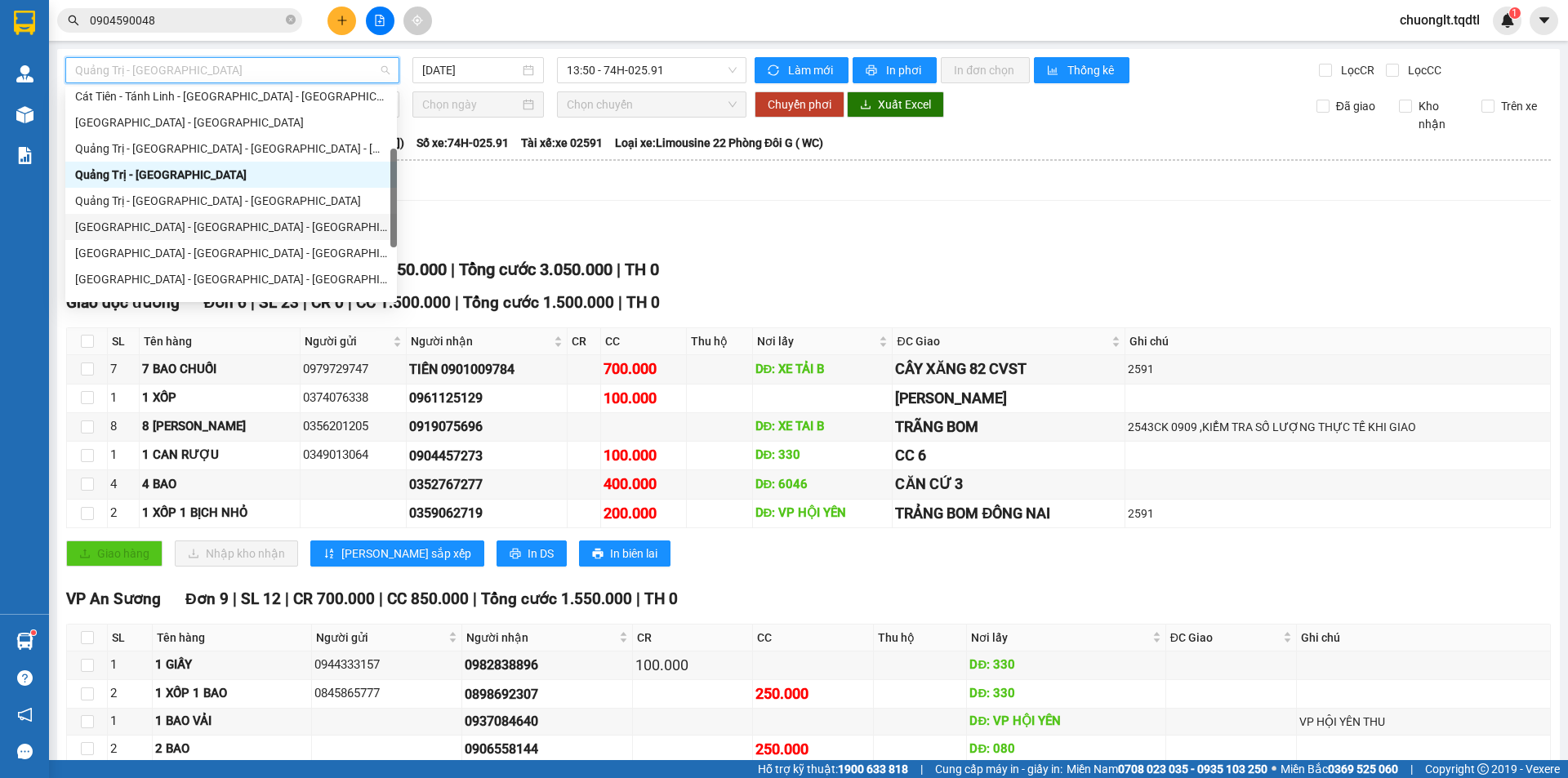
scroll to position [340, 0]
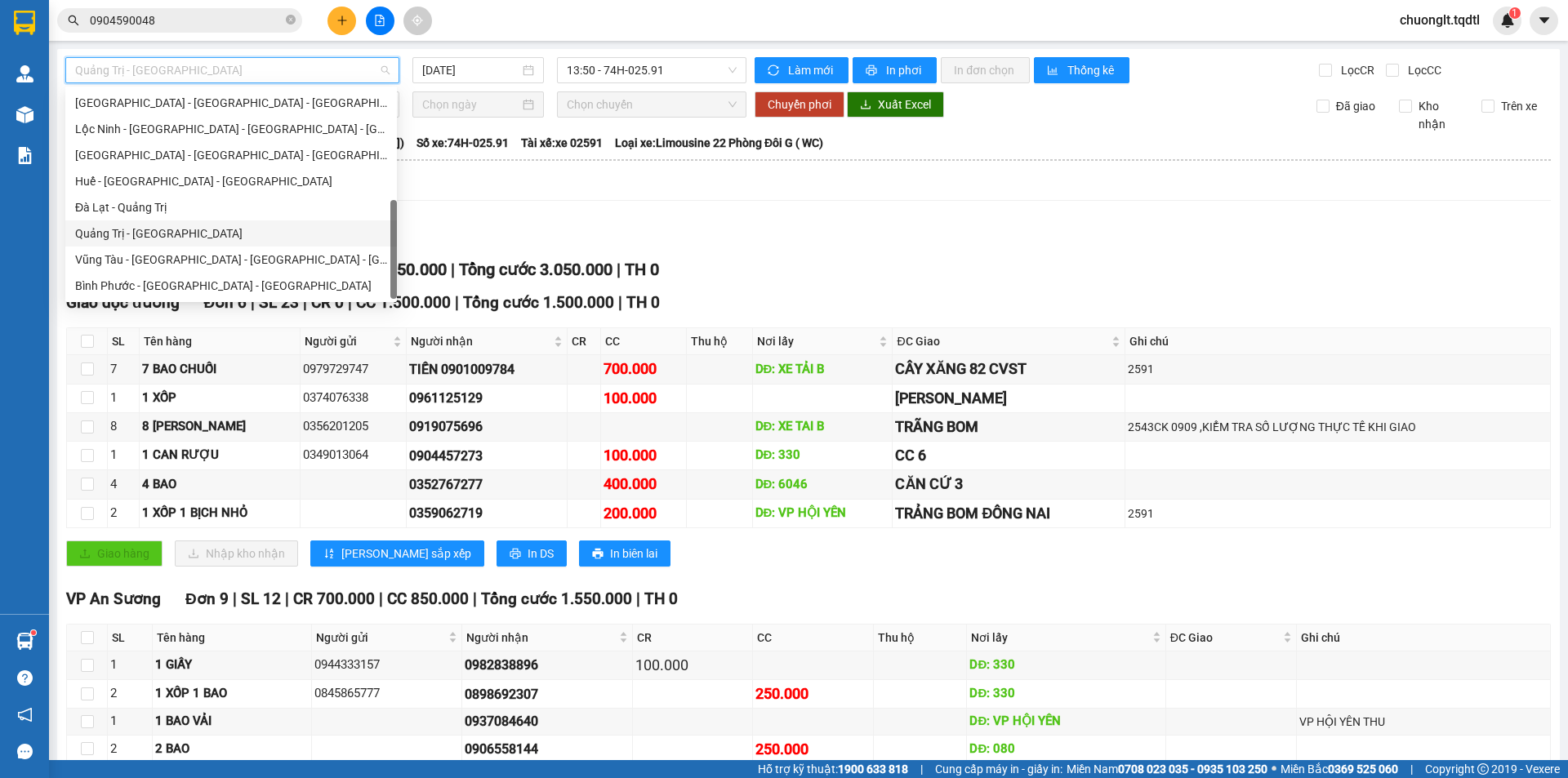
click at [194, 232] on div "Quảng Trị - [GEOGRAPHIC_DATA]" at bounding box center [230, 234] width 312 height 18
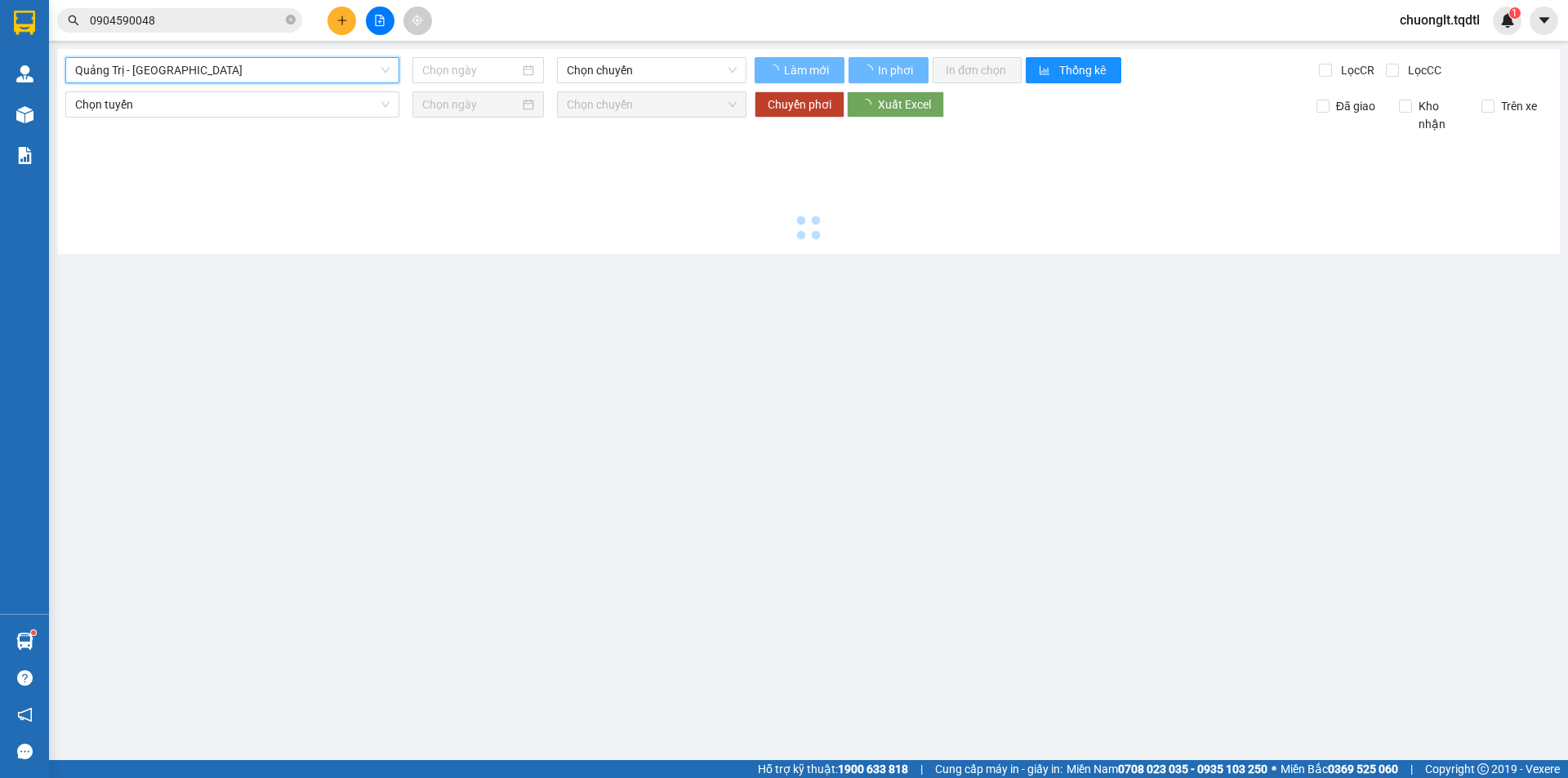
type input "[DATE]"
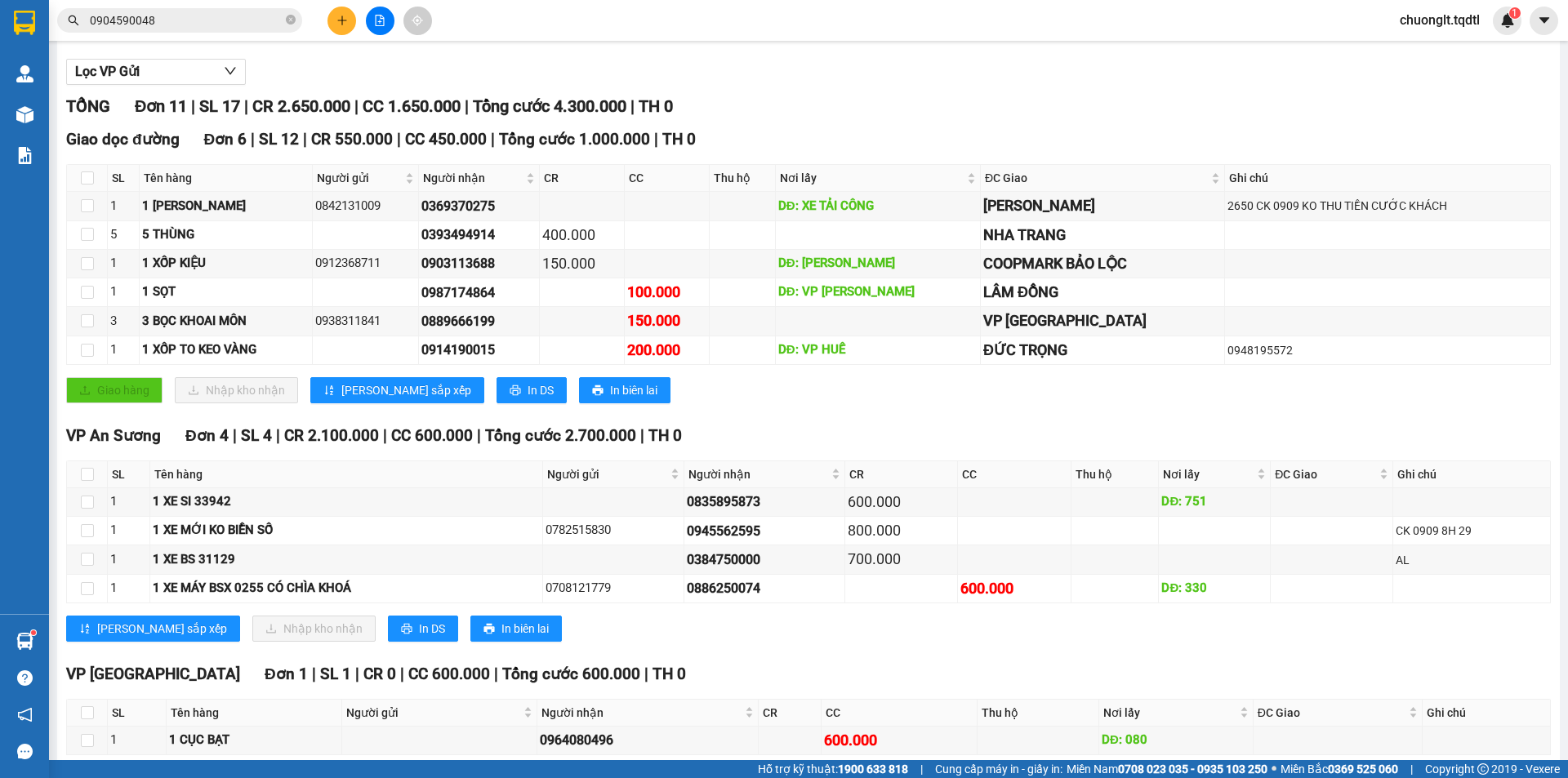
scroll to position [243, 0]
